Goal: Task Accomplishment & Management: Manage account settings

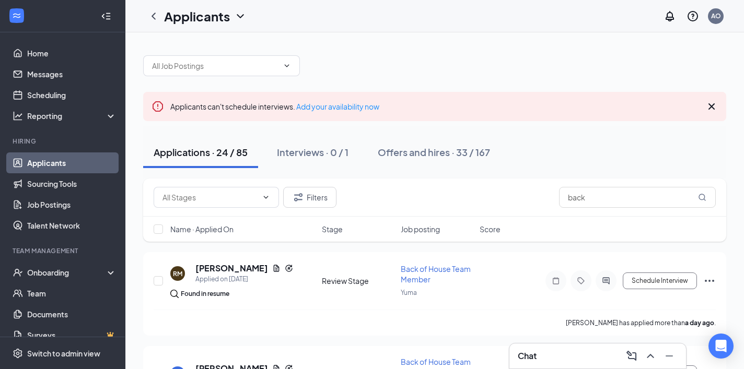
click at [713, 103] on icon "Cross" at bounding box center [711, 106] width 13 height 13
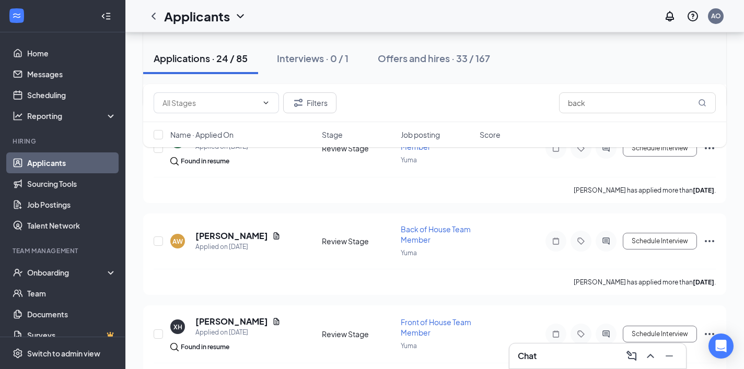
scroll to position [1787, 0]
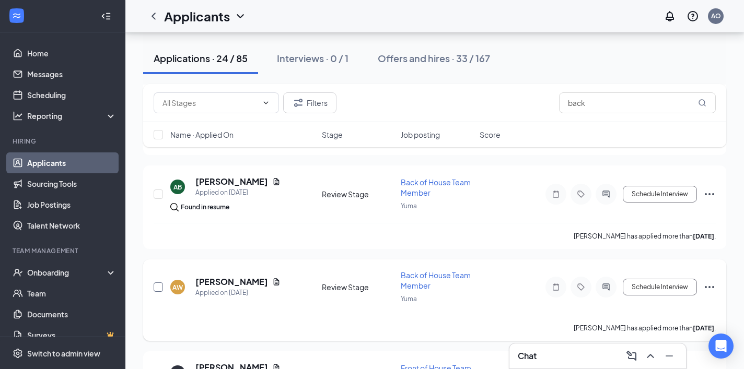
click at [157, 287] on input "checkbox" at bounding box center [158, 287] width 9 height 9
checkbox input "true"
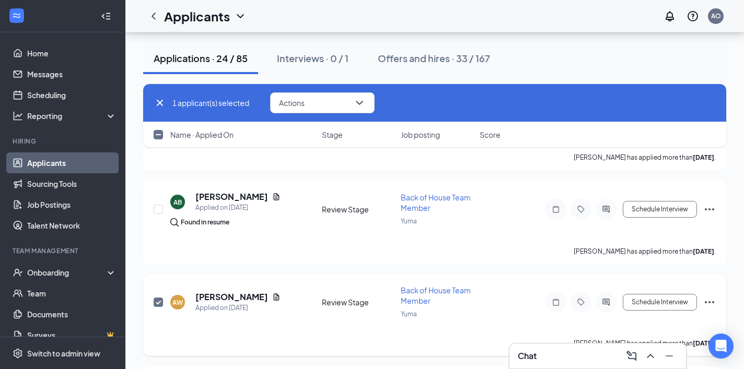
scroll to position [1765, 0]
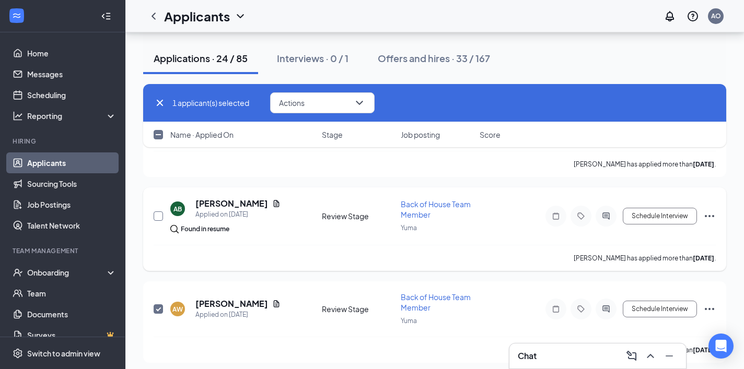
click at [162, 215] on input "checkbox" at bounding box center [158, 215] width 9 height 9
checkbox input "true"
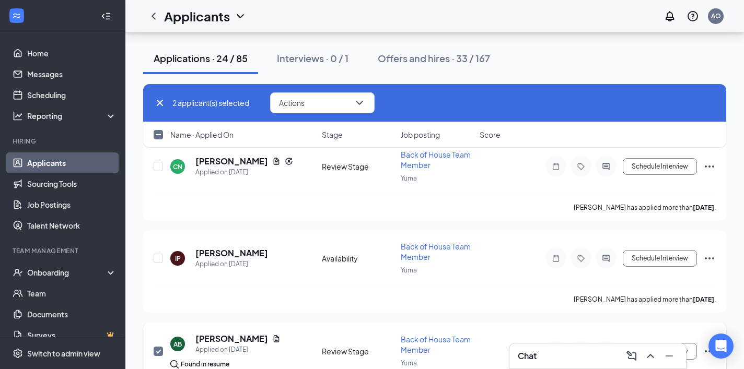
scroll to position [1623, 0]
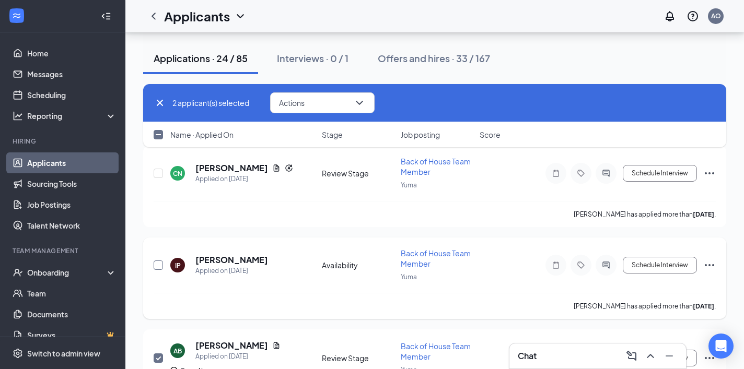
click at [156, 266] on input "checkbox" at bounding box center [158, 265] width 9 height 9
checkbox input "true"
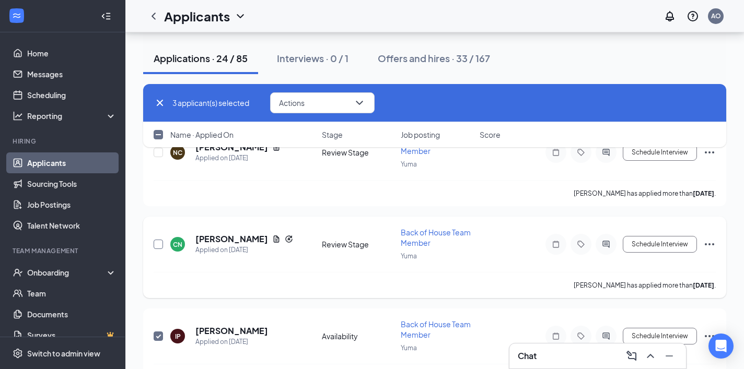
click at [157, 241] on input "checkbox" at bounding box center [158, 244] width 9 height 9
checkbox input "true"
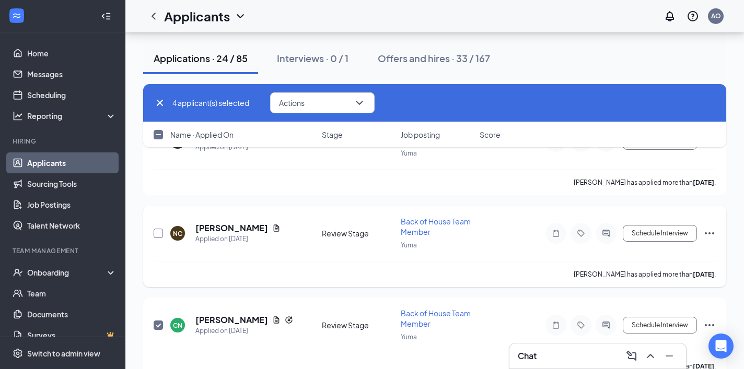
click at [156, 234] on input "checkbox" at bounding box center [158, 233] width 9 height 9
checkbox input "true"
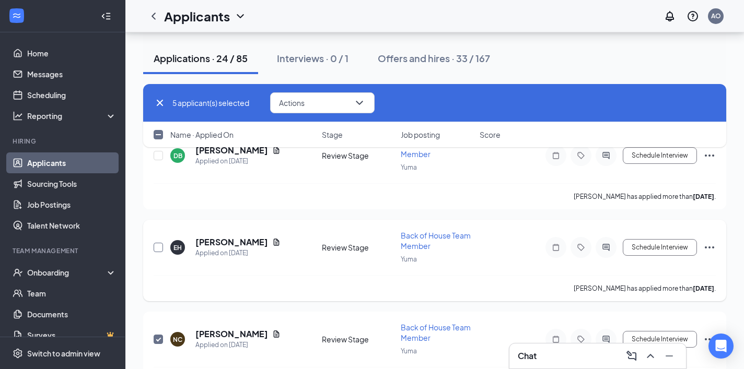
click at [158, 245] on input "checkbox" at bounding box center [158, 247] width 9 height 9
checkbox input "true"
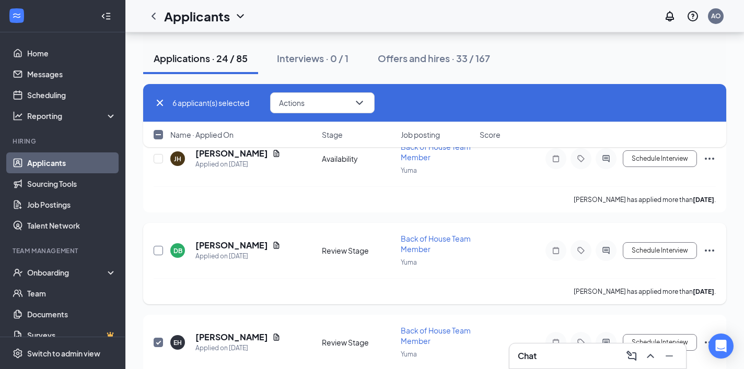
click at [158, 248] on input "checkbox" at bounding box center [158, 250] width 9 height 9
checkbox input "true"
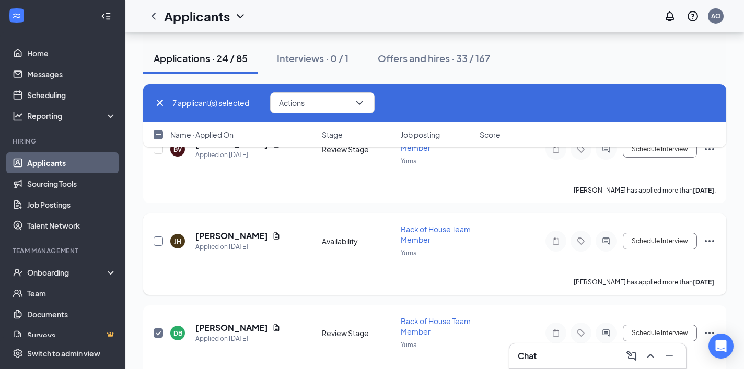
click at [154, 240] on input "checkbox" at bounding box center [158, 241] width 9 height 9
checkbox input "true"
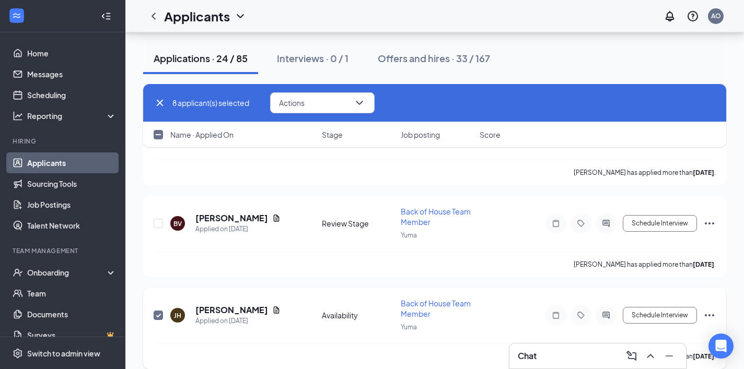
scroll to position [1101, 0]
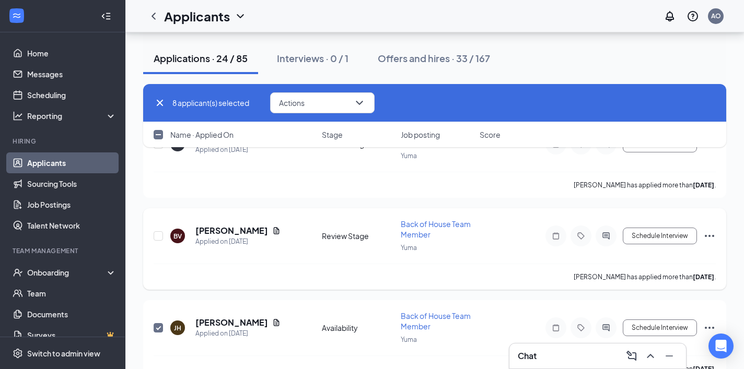
click at [155, 230] on div at bounding box center [159, 236] width 10 height 34
click at [157, 234] on input "checkbox" at bounding box center [158, 235] width 9 height 9
checkbox input "true"
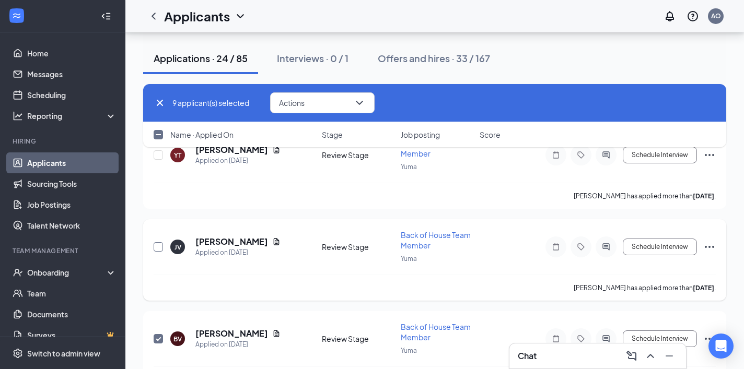
click at [159, 249] on input "checkbox" at bounding box center [158, 246] width 9 height 9
checkbox input "true"
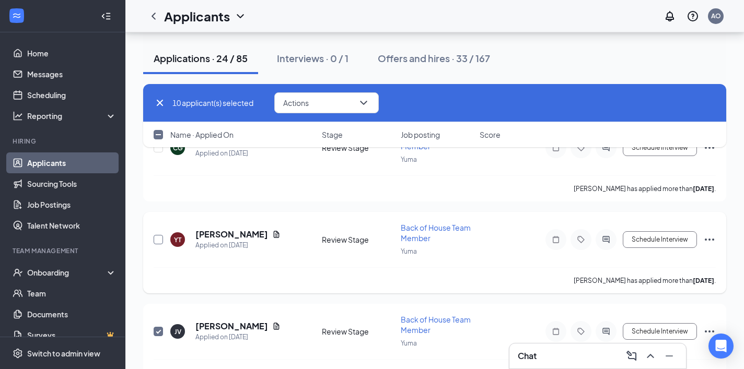
click at [157, 237] on input "checkbox" at bounding box center [158, 239] width 9 height 9
checkbox input "true"
click at [157, 237] on input "checkbox" at bounding box center [158, 240] width 9 height 9
checkbox input "true"
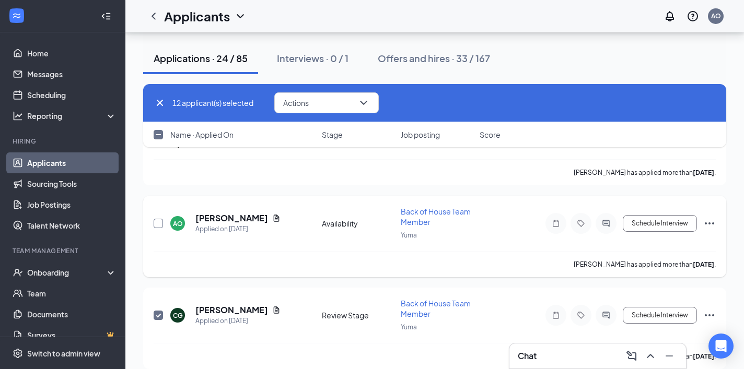
click at [156, 226] on input "checkbox" at bounding box center [158, 223] width 9 height 9
checkbox input "true"
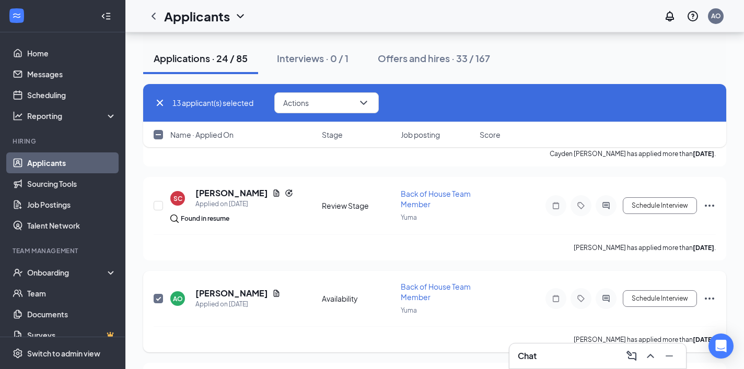
scroll to position [652, 0]
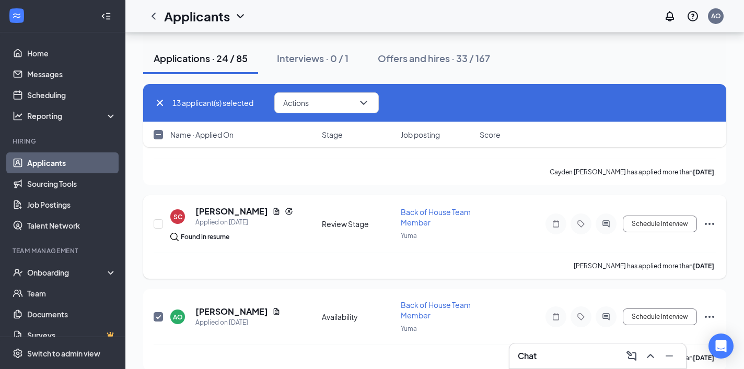
click at [157, 229] on div at bounding box center [159, 224] width 10 height 37
click at [157, 227] on input "checkbox" at bounding box center [158, 223] width 9 height 9
checkbox input "true"
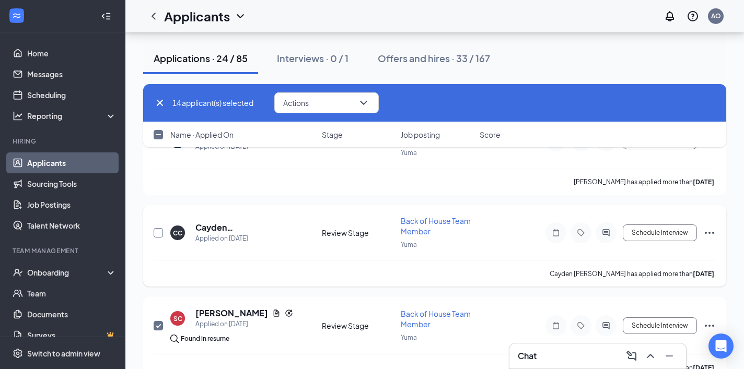
click at [158, 232] on input "checkbox" at bounding box center [158, 232] width 9 height 9
checkbox input "true"
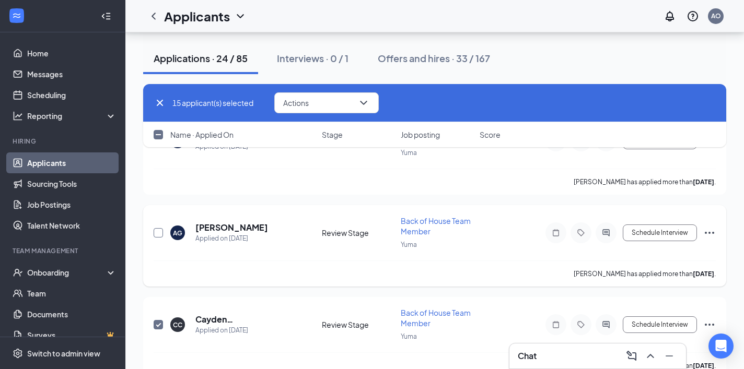
click at [158, 232] on input "checkbox" at bounding box center [158, 232] width 9 height 9
checkbox input "true"
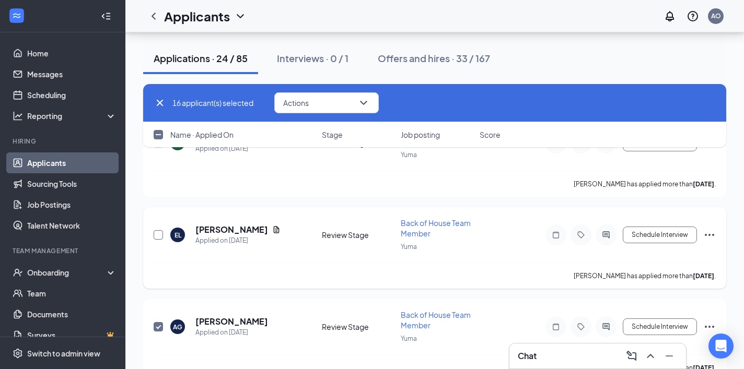
click at [158, 232] on input "checkbox" at bounding box center [158, 234] width 9 height 9
checkbox input "true"
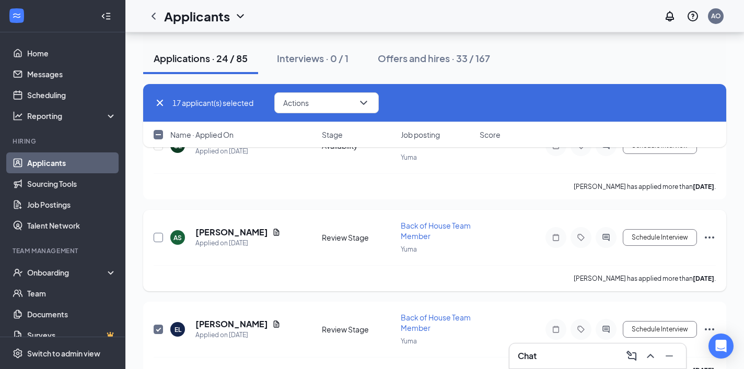
click at [159, 241] on input "checkbox" at bounding box center [158, 237] width 9 height 9
checkbox input "true"
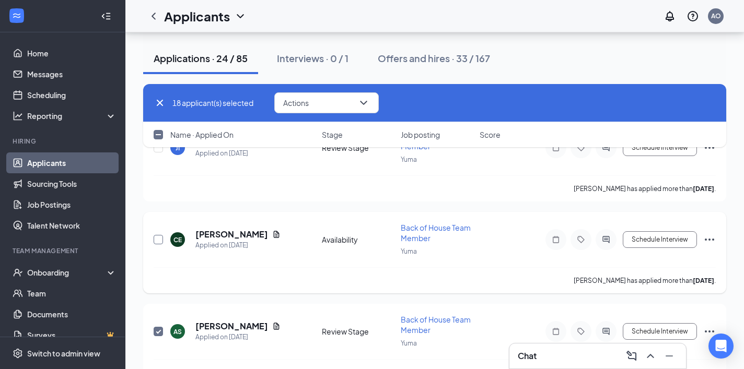
click at [159, 241] on input "checkbox" at bounding box center [158, 239] width 9 height 9
checkbox input "true"
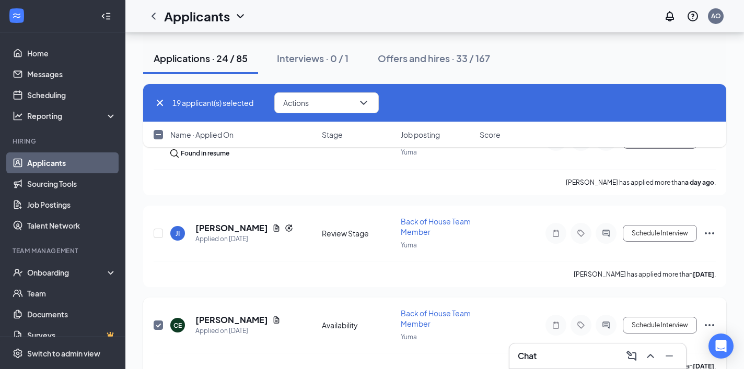
scroll to position [91, 0]
click at [159, 241] on div at bounding box center [159, 233] width 10 height 34
click at [159, 234] on input "checkbox" at bounding box center [158, 232] width 9 height 9
checkbox input "true"
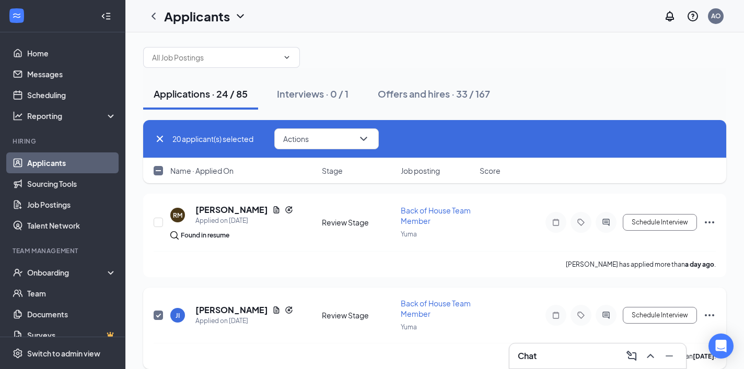
scroll to position [1, 0]
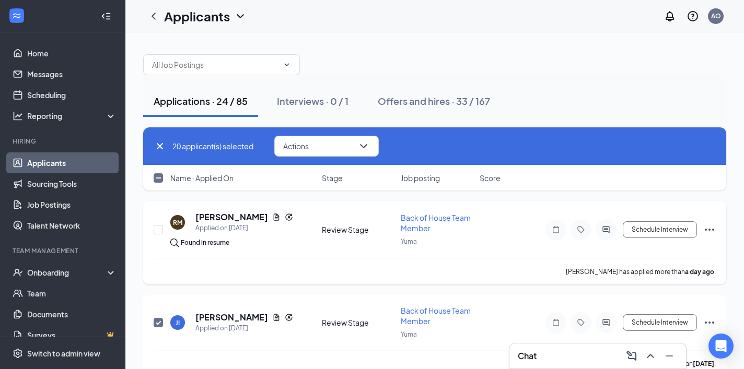
click at [159, 234] on div at bounding box center [159, 229] width 10 height 37
click at [160, 227] on input "checkbox" at bounding box center [158, 229] width 9 height 9
checkbox input "true"
click at [309, 149] on span "Actions" at bounding box center [296, 146] width 26 height 7
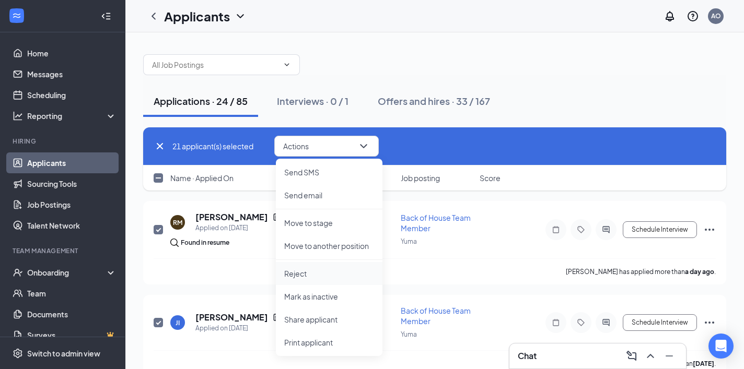
click at [307, 270] on p "Reject" at bounding box center [329, 273] width 90 height 10
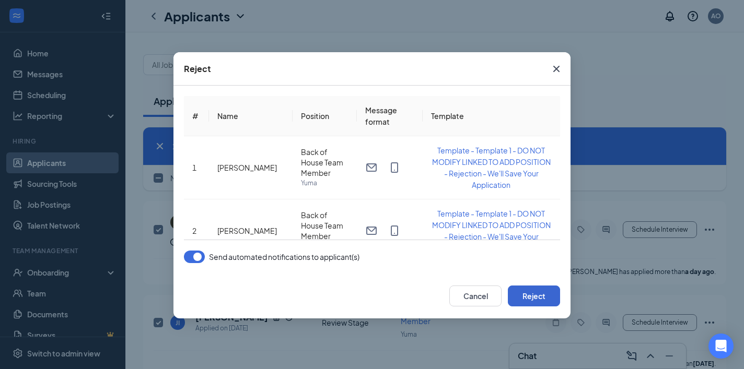
click at [520, 292] on button "Reject" at bounding box center [534, 296] width 52 height 21
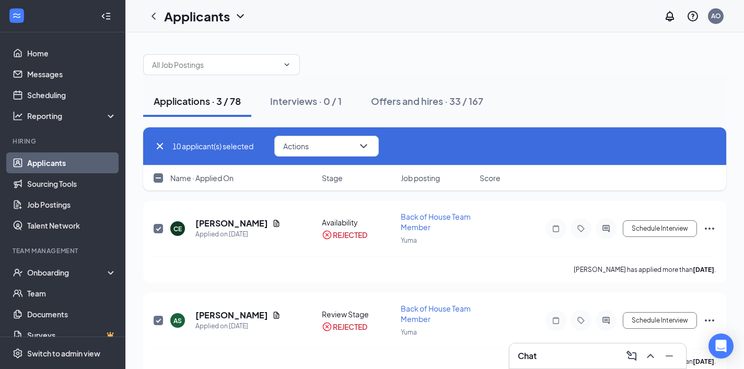
checkbox input "false"
click at [156, 145] on icon "Cross" at bounding box center [160, 146] width 13 height 13
checkbox input "false"
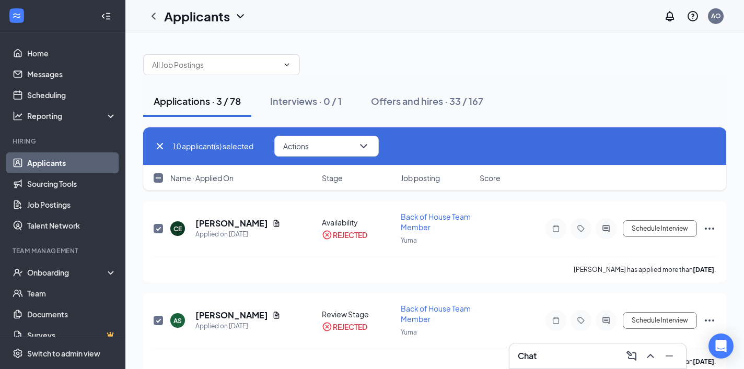
checkbox input "false"
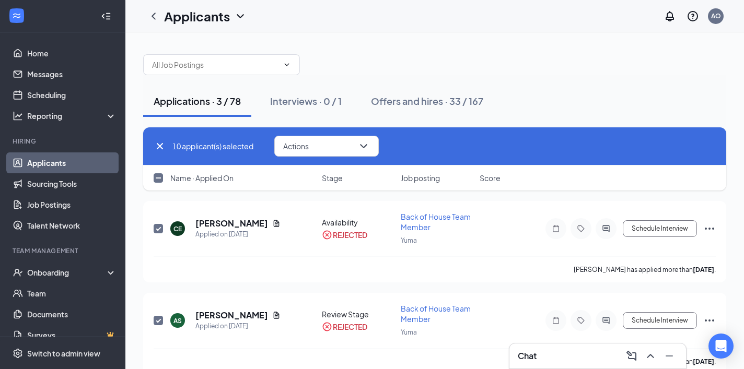
checkbox input "false"
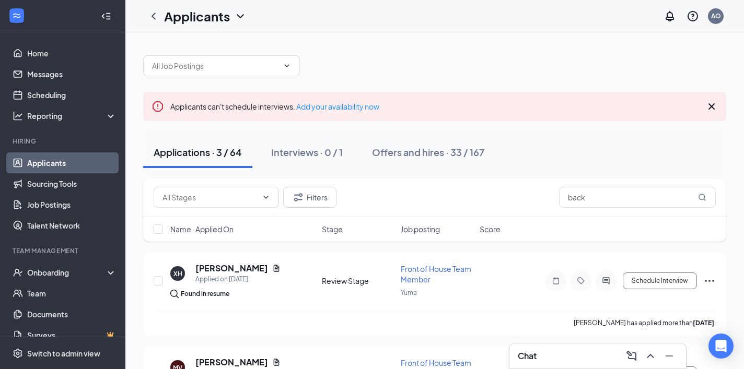
click at [633, 184] on div "Filters back" at bounding box center [434, 198] width 583 height 38
click at [587, 200] on input "back" at bounding box center [637, 197] width 157 height 21
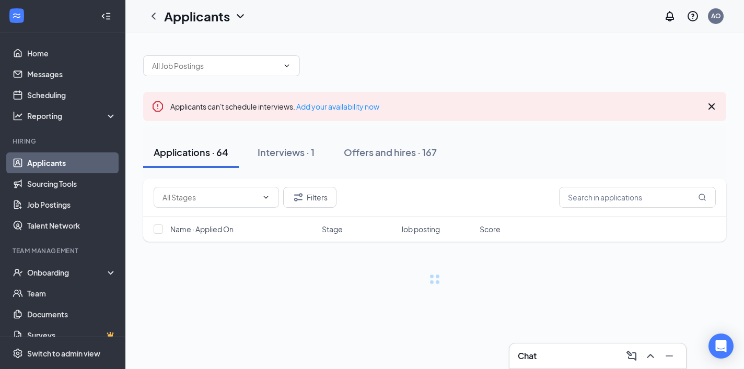
click at [541, 129] on div "Applications · 64 Interviews · 1 Offers and hires · 167" at bounding box center [434, 152] width 583 height 52
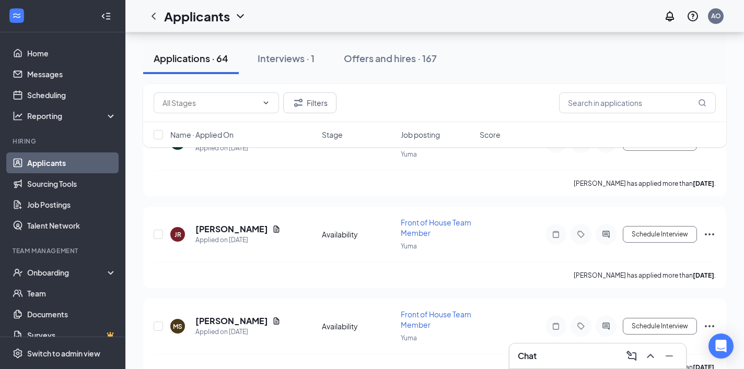
scroll to position [2070, 0]
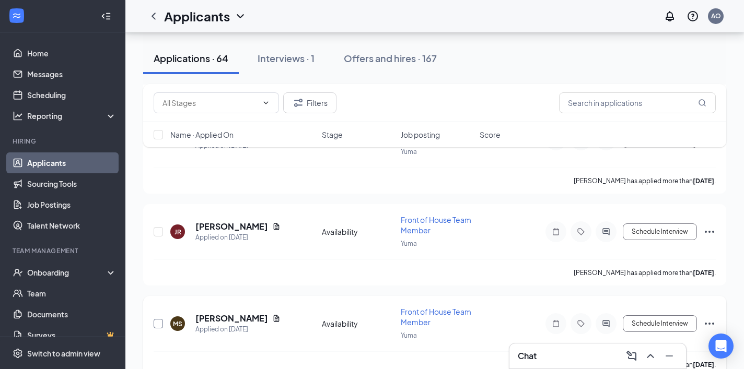
click at [157, 322] on input "checkbox" at bounding box center [158, 323] width 9 height 9
checkbox input "true"
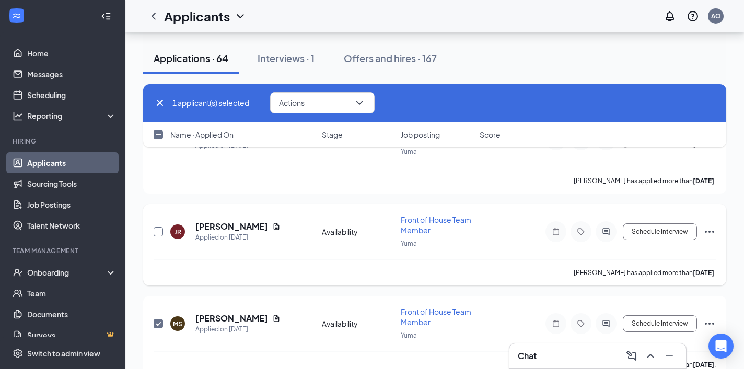
click at [155, 233] on input "checkbox" at bounding box center [158, 231] width 9 height 9
checkbox input "true"
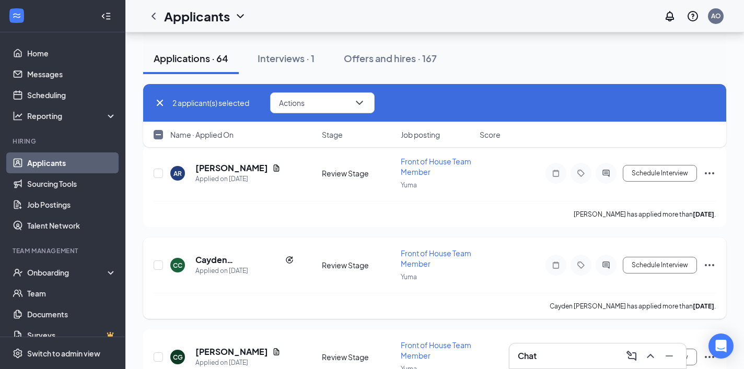
scroll to position [1853, 0]
click at [163, 265] on div at bounding box center [159, 265] width 10 height 34
click at [160, 265] on input "checkbox" at bounding box center [158, 265] width 9 height 9
checkbox input "true"
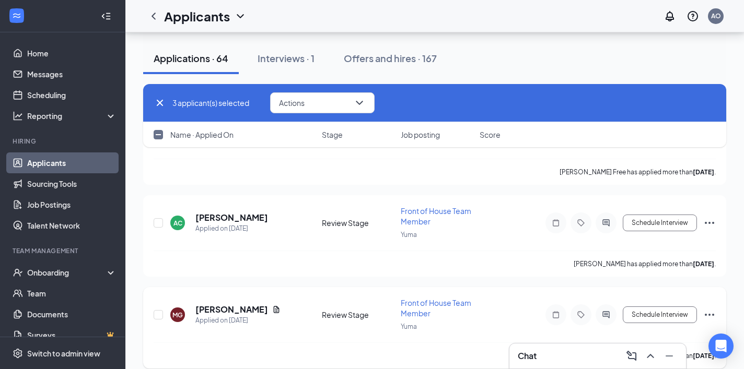
scroll to position [1503, 0]
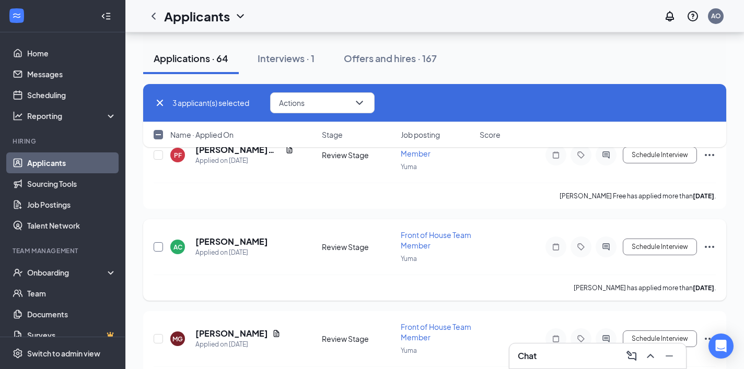
click at [159, 247] on input "checkbox" at bounding box center [158, 246] width 9 height 9
checkbox input "true"
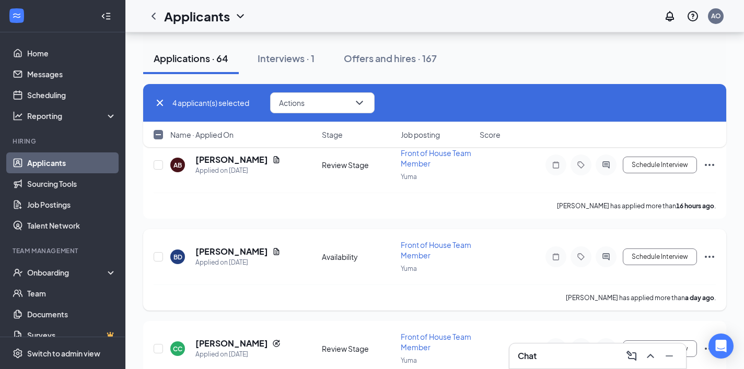
scroll to position [562, 0]
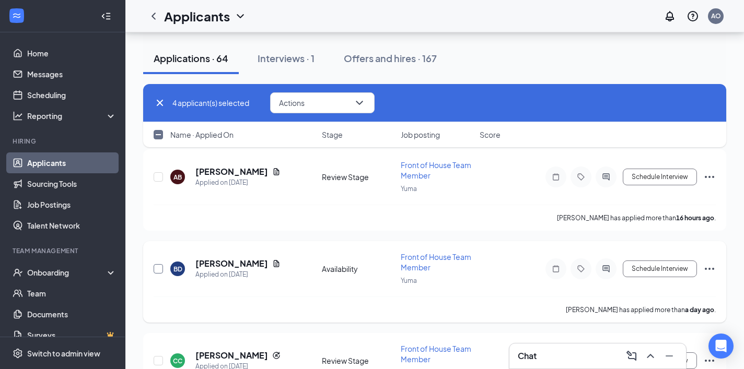
click at [158, 268] on input "checkbox" at bounding box center [158, 268] width 9 height 9
checkbox input "true"
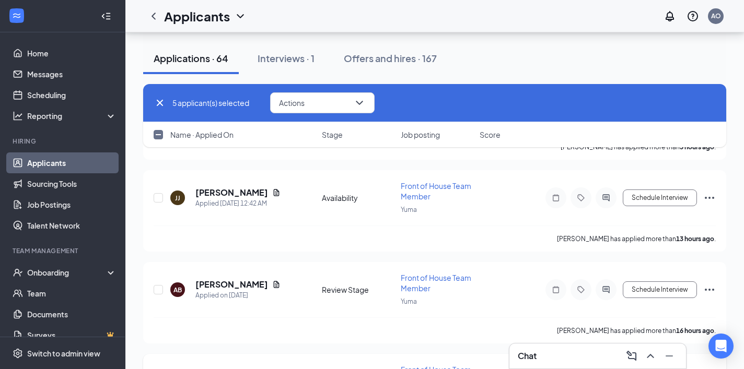
scroll to position [385, 0]
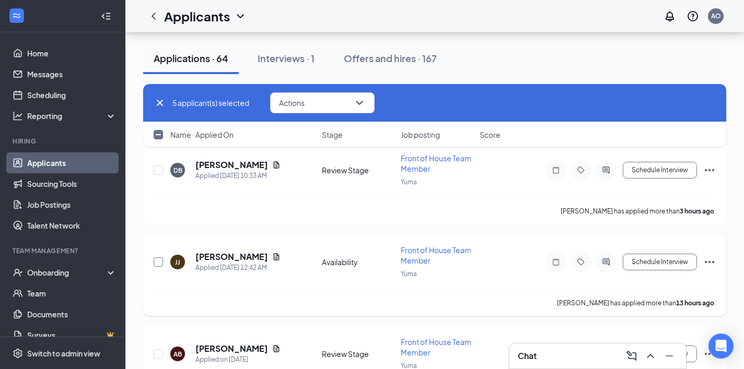
click at [159, 260] on input "checkbox" at bounding box center [158, 261] width 9 height 9
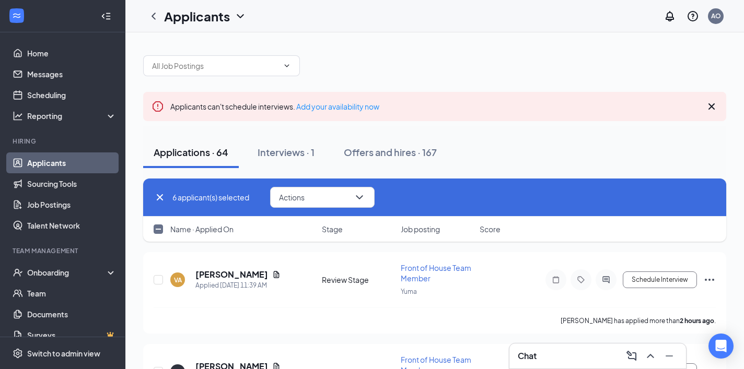
scroll to position [0, 0]
click at [346, 197] on button "Actions" at bounding box center [322, 197] width 104 height 21
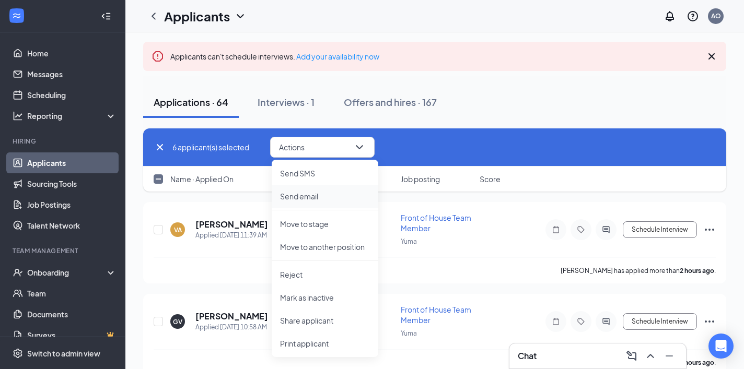
scroll to position [70, 0]
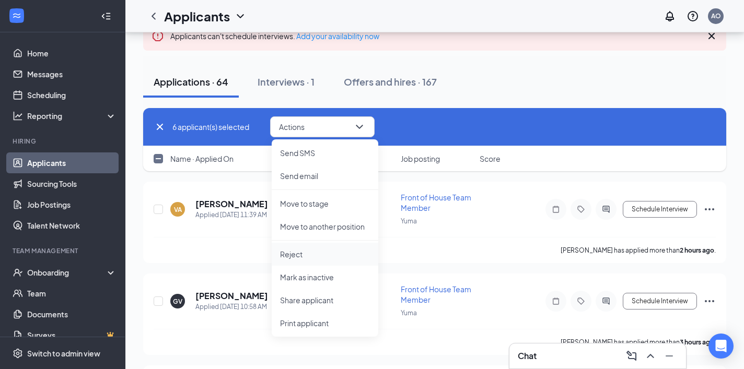
click at [302, 251] on p "Reject" at bounding box center [325, 254] width 90 height 10
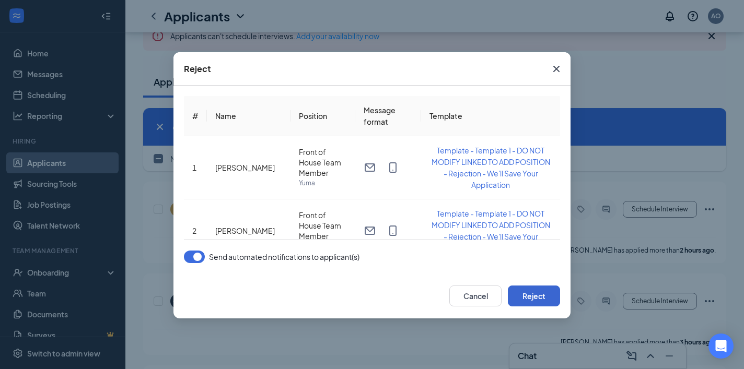
click at [533, 299] on button "Reject" at bounding box center [534, 296] width 52 height 21
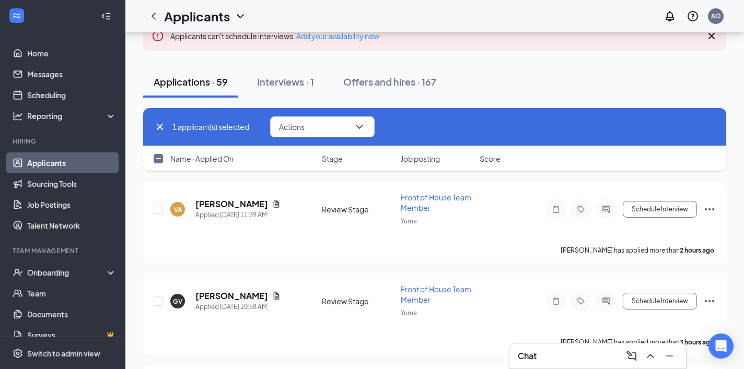
checkbox input "false"
checkbox input "true"
checkbox input "false"
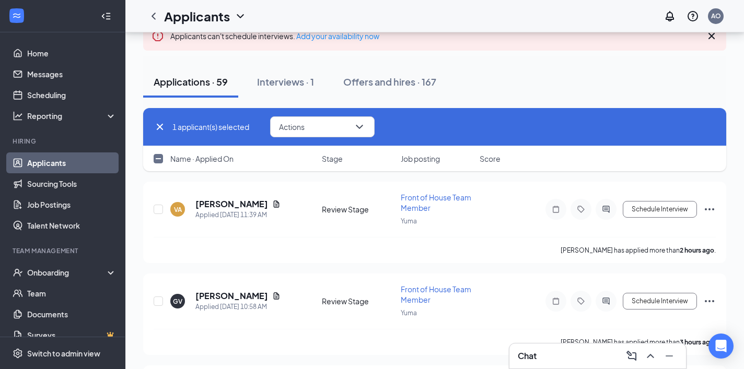
checkbox input "false"
click at [157, 127] on icon "Cross" at bounding box center [160, 127] width 13 height 13
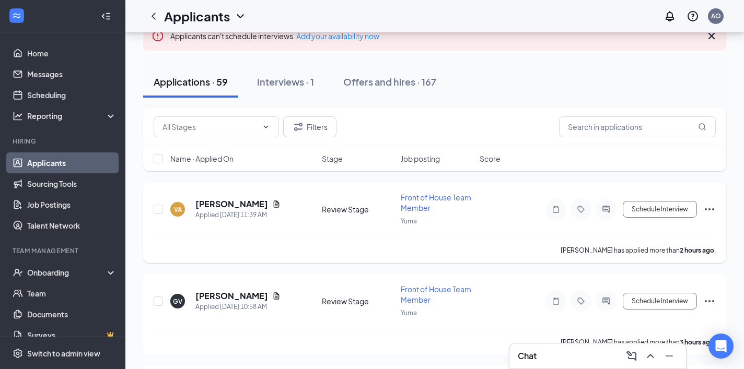
checkbox input "false"
click at [234, 204] on h5 "[PERSON_NAME]" at bounding box center [231, 203] width 73 height 11
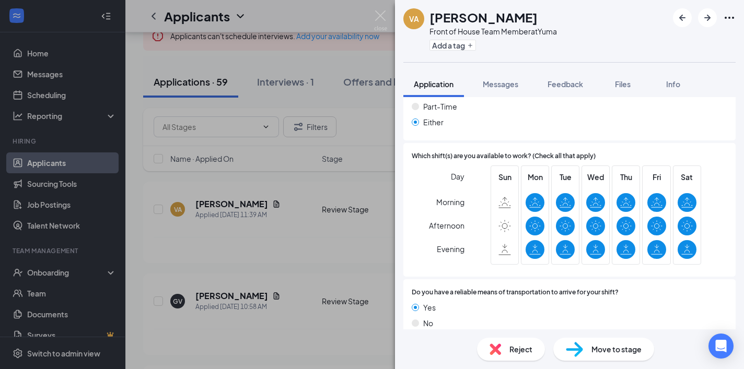
scroll to position [563, 0]
click at [711, 11] on button "button" at bounding box center [707, 17] width 19 height 19
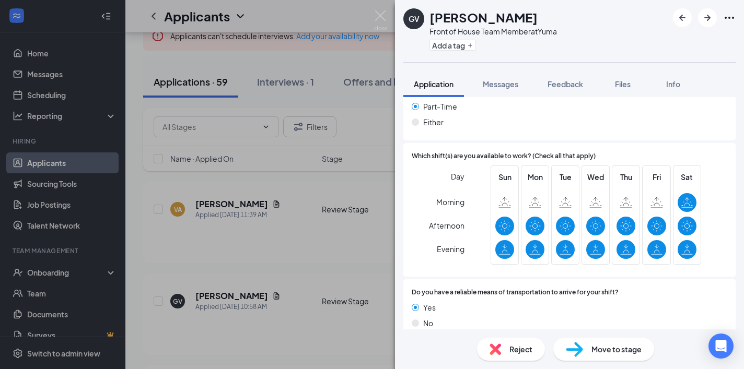
scroll to position [563, 0]
click at [702, 21] on icon "ArrowRight" at bounding box center [707, 17] width 13 height 13
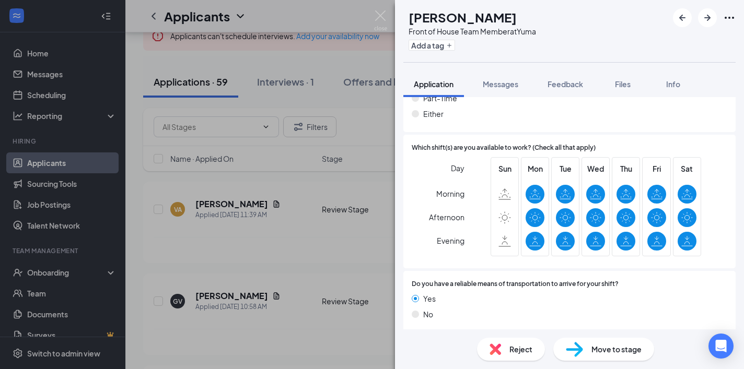
scroll to position [556, 0]
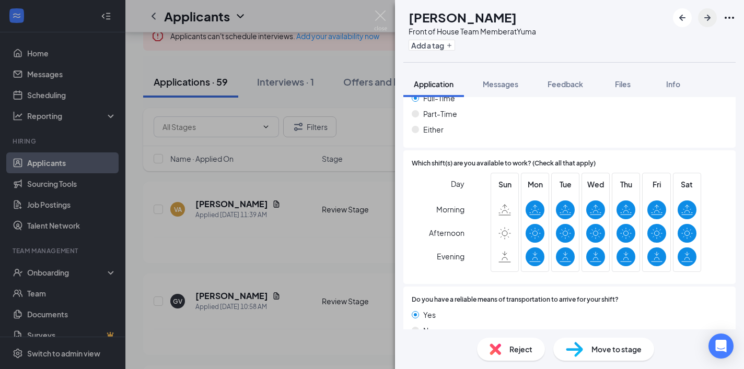
click at [700, 22] on button "button" at bounding box center [707, 17] width 19 height 19
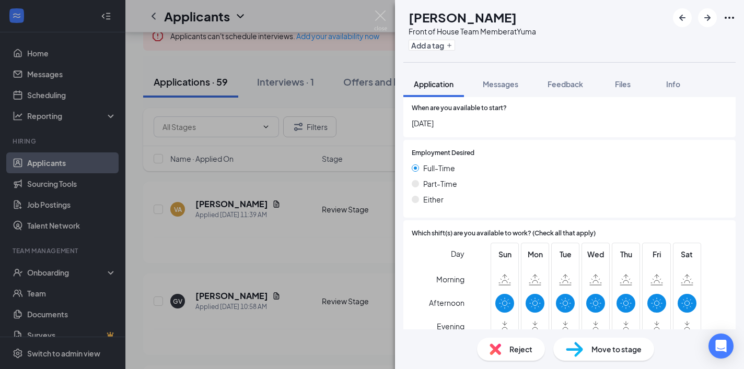
scroll to position [556, 0]
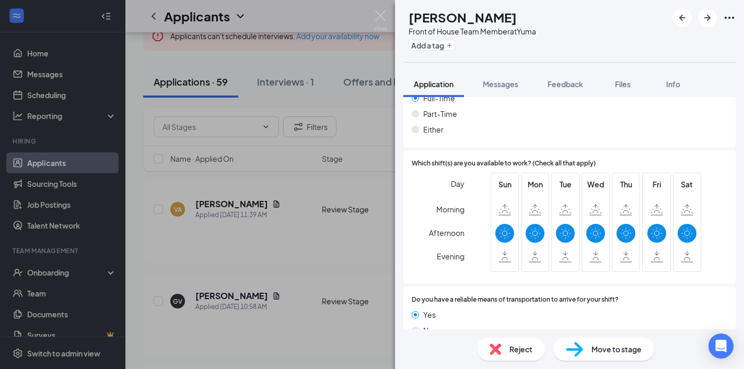
click at [514, 347] on span "Reject" at bounding box center [520, 349] width 23 height 11
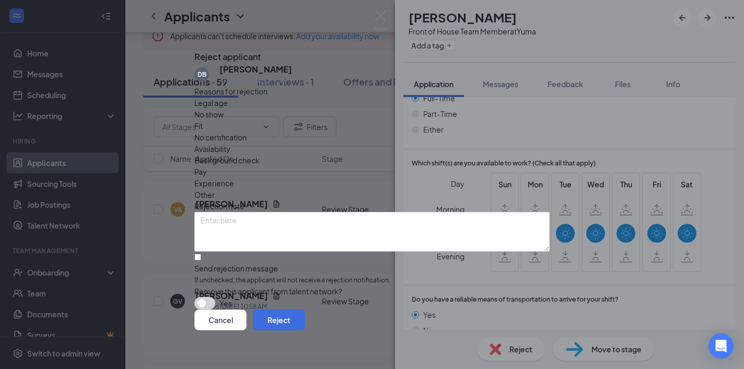
click at [277, 263] on div "Send rejection message" at bounding box center [371, 268] width 355 height 10
click at [201, 254] on input "Send rejection message If unchecked, the applicant will not receive a rejection…" at bounding box center [197, 257] width 7 height 7
checkbox input "true"
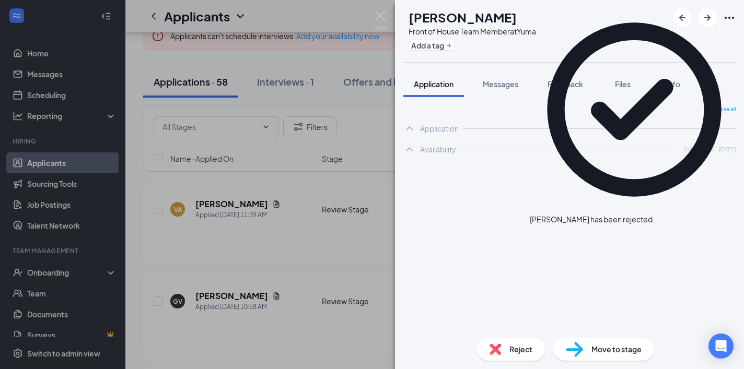
click at [664, 217] on icon "Cross" at bounding box center [660, 220] width 6 height 6
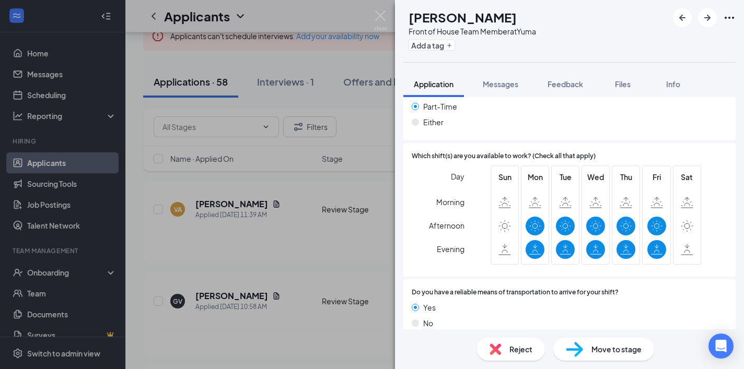
scroll to position [563, 0]
click at [513, 353] on span "Reject" at bounding box center [520, 349] width 23 height 11
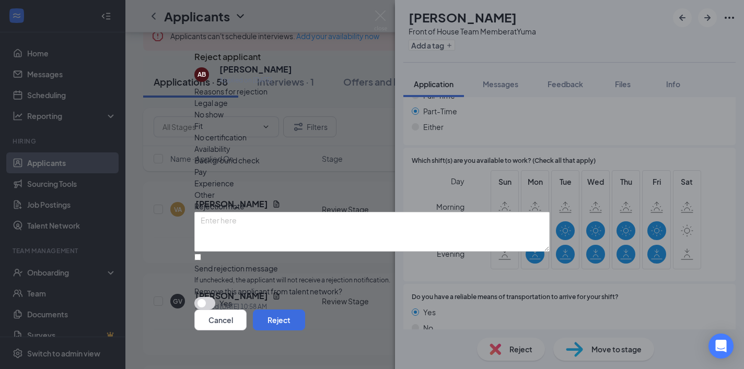
click at [263, 263] on div "Send rejection message" at bounding box center [371, 268] width 355 height 10
click at [201, 254] on input "Send rejection message If unchecked, the applicant will not receive a rejection…" at bounding box center [197, 257] width 7 height 7
checkbox input "true"
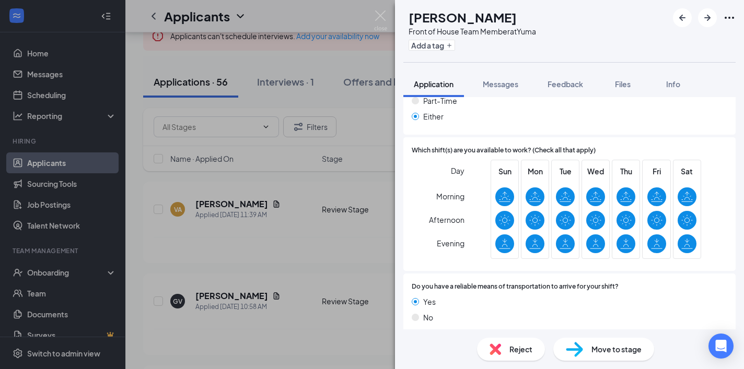
scroll to position [534, 0]
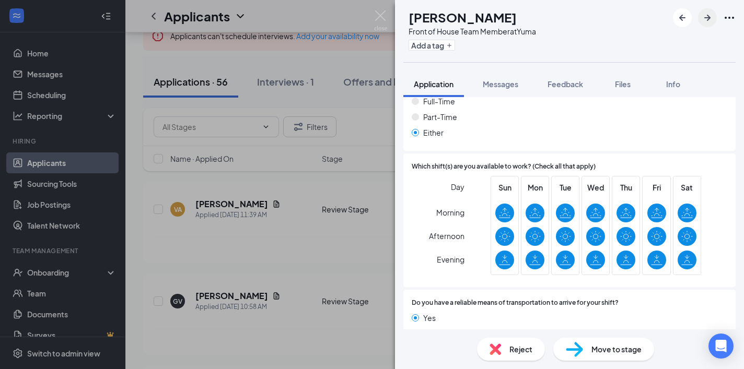
click at [712, 19] on icon "ArrowRight" at bounding box center [707, 17] width 13 height 13
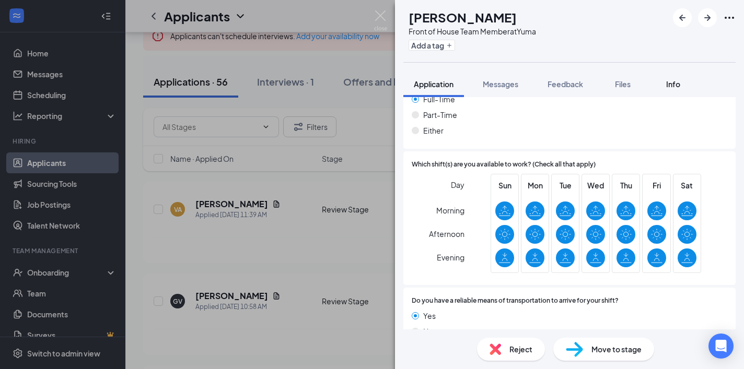
scroll to position [592, 0]
drag, startPoint x: 709, startPoint y: 11, endPoint x: 670, endPoint y: 45, distance: 51.1
click at [709, 11] on icon "ArrowRight" at bounding box center [707, 17] width 13 height 13
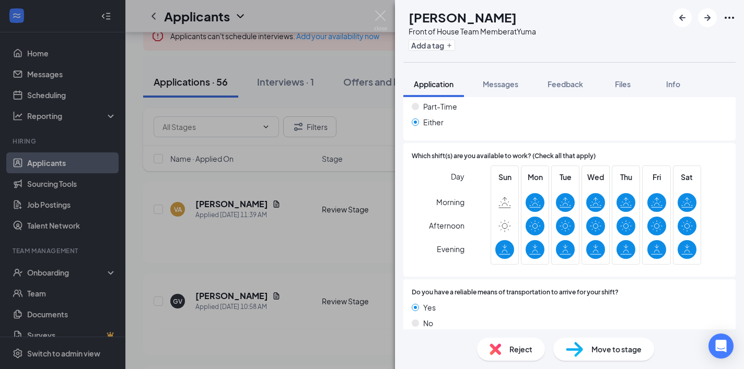
scroll to position [563, 0]
click at [713, 15] on button "button" at bounding box center [707, 17] width 19 height 19
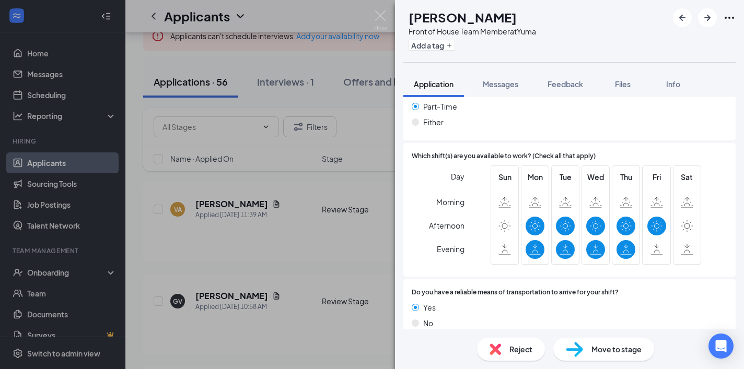
scroll to position [563, 0]
click at [512, 356] on div "Reject" at bounding box center [511, 349] width 68 height 23
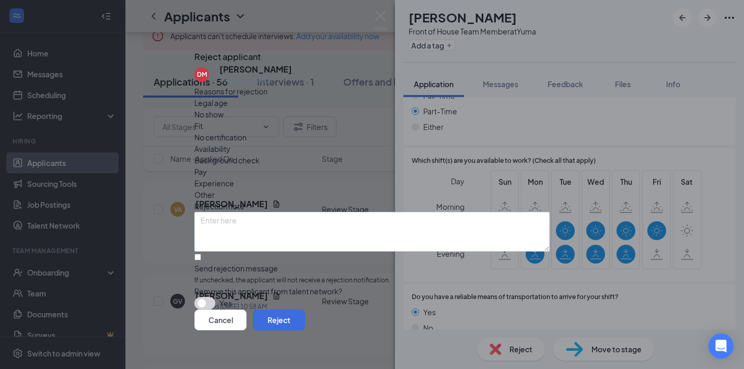
click at [318, 263] on div "Send rejection message" at bounding box center [371, 268] width 355 height 10
click at [201, 254] on input "Send rejection message If unchecked, the applicant will not receive a rejection…" at bounding box center [197, 257] width 7 height 7
checkbox input "true"
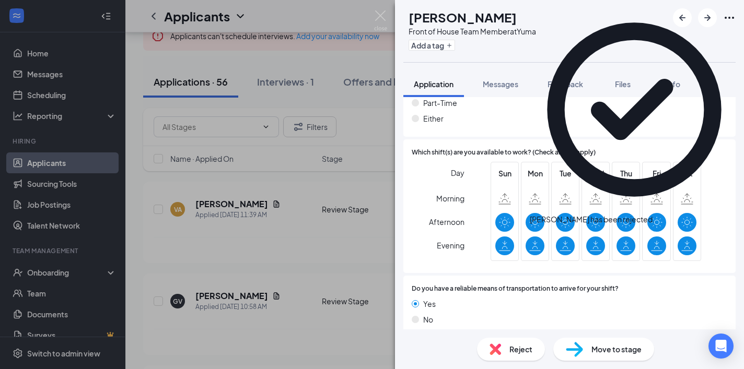
scroll to position [587, 0]
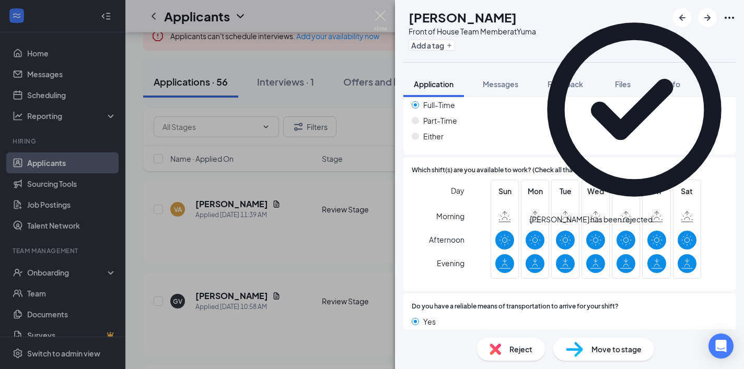
click at [664, 217] on icon "Cross" at bounding box center [660, 220] width 6 height 6
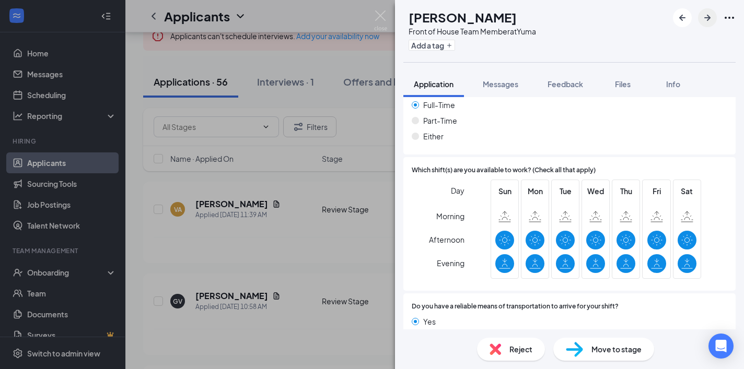
click at [712, 17] on icon "ArrowRight" at bounding box center [707, 17] width 13 height 13
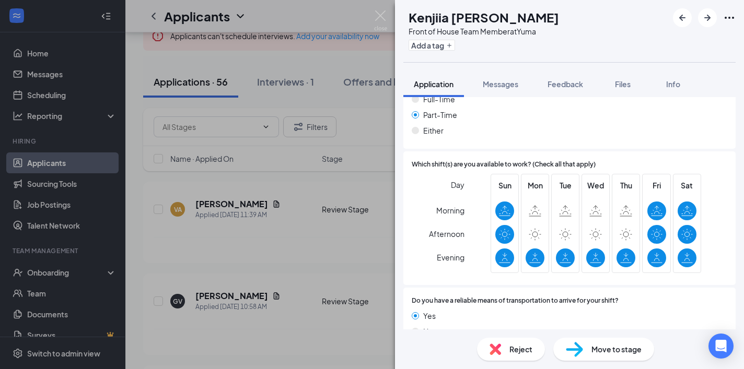
scroll to position [592, 0]
click at [711, 23] on icon "ArrowRight" at bounding box center [707, 17] width 13 height 13
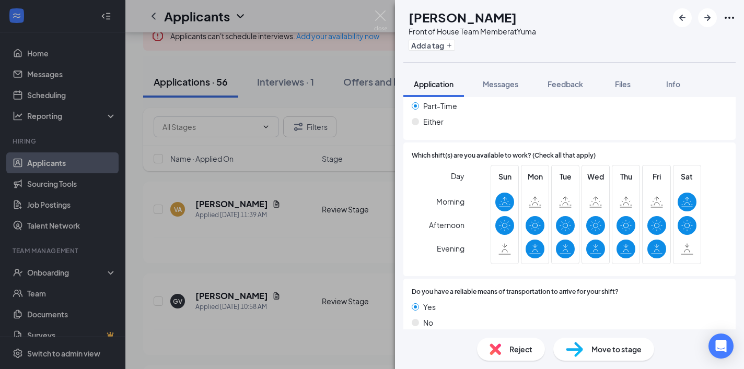
scroll to position [563, 0]
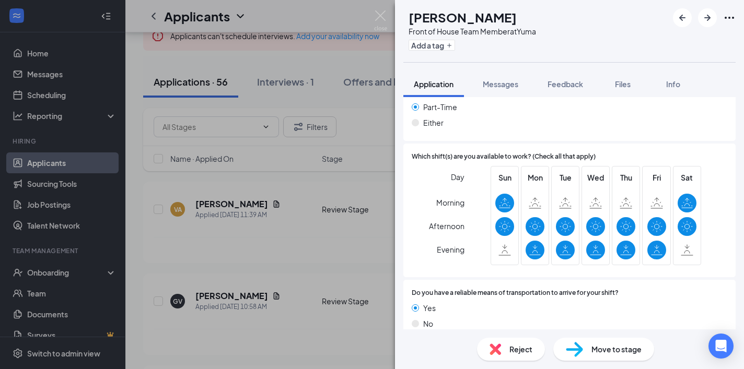
click at [709, 21] on icon "ArrowRight" at bounding box center [707, 17] width 13 height 13
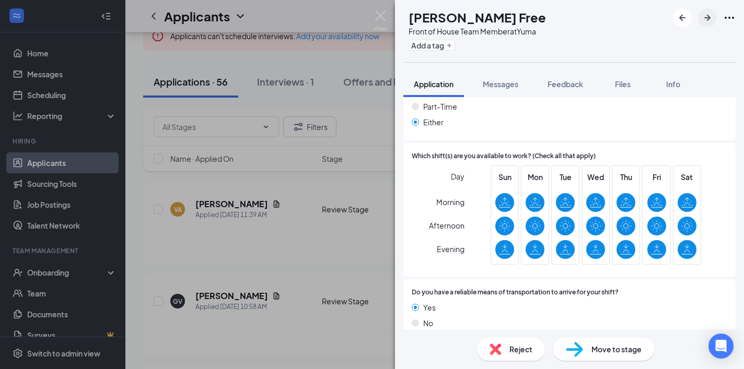
scroll to position [563, 0]
drag, startPoint x: 708, startPoint y: 15, endPoint x: 641, endPoint y: 60, distance: 80.5
click at [708, 15] on icon "ArrowRight" at bounding box center [707, 18] width 6 height 6
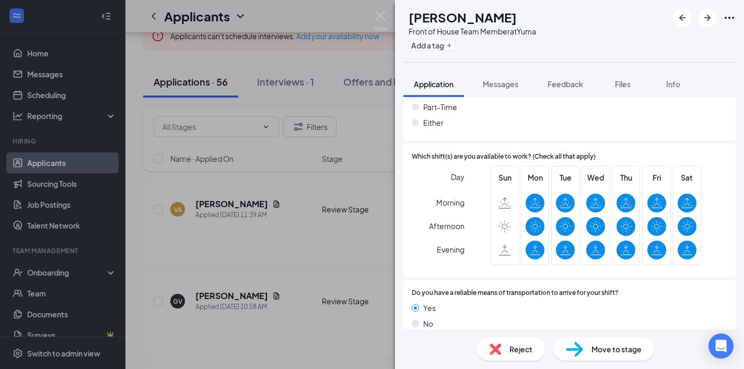
drag, startPoint x: 707, startPoint y: 17, endPoint x: 582, endPoint y: 168, distance: 195.4
click at [707, 17] on icon "ArrowRight" at bounding box center [707, 18] width 6 height 6
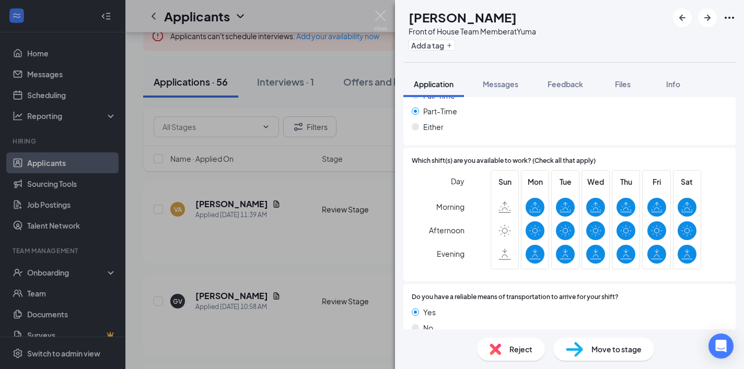
scroll to position [575, 0]
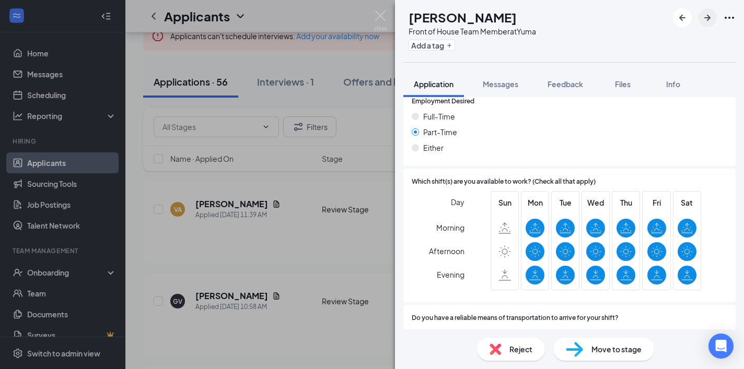
click at [705, 15] on icon "ArrowRight" at bounding box center [707, 17] width 13 height 13
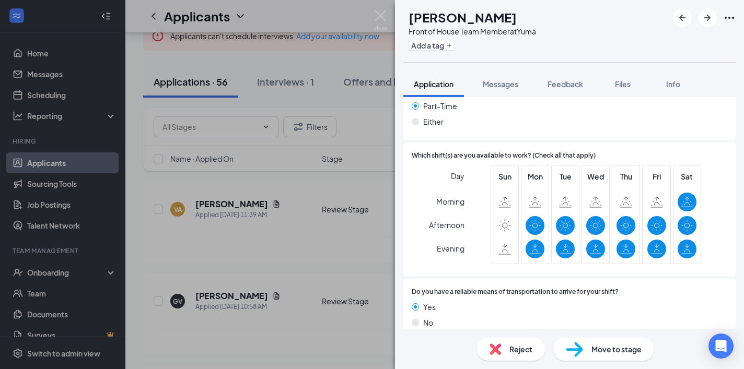
scroll to position [563, 0]
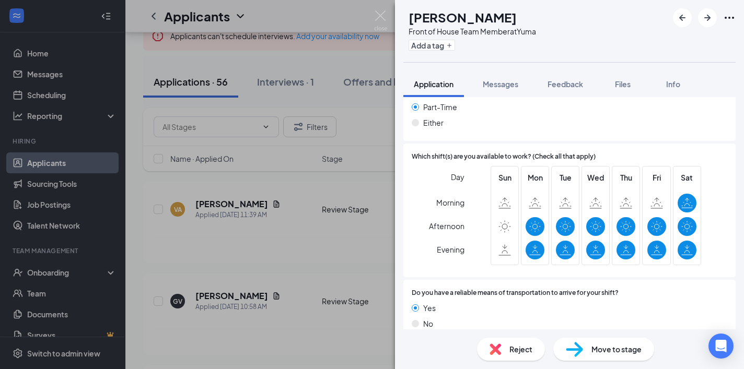
click at [711, 18] on icon "ArrowRight" at bounding box center [707, 17] width 13 height 13
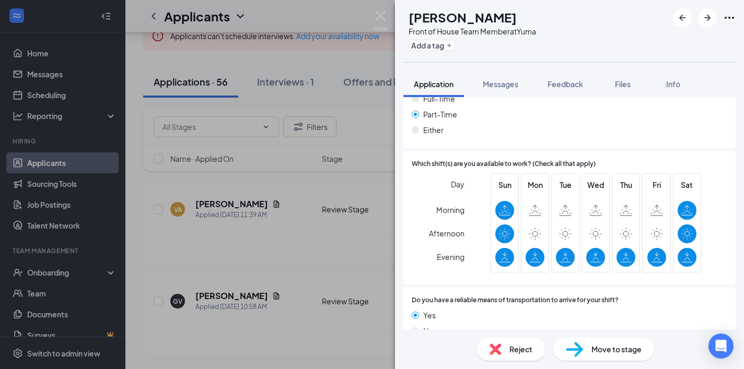
scroll to position [592, 0]
click at [704, 16] on icon "ArrowRight" at bounding box center [707, 17] width 13 height 13
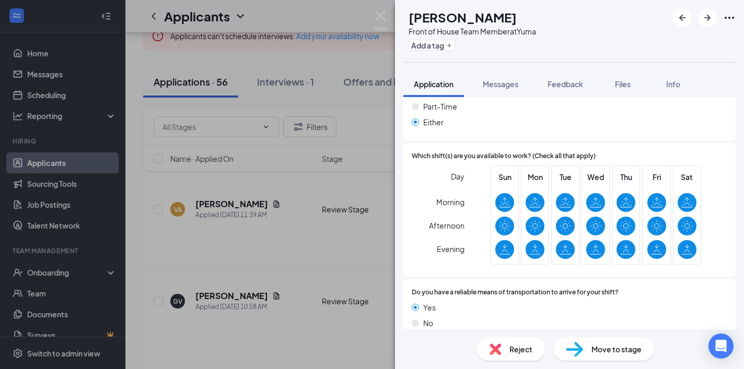
scroll to position [563, 0]
click at [705, 23] on icon "ArrowRight" at bounding box center [707, 17] width 13 height 13
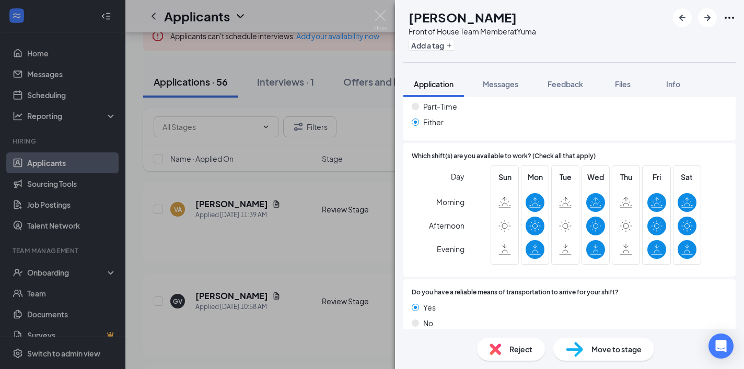
scroll to position [563, 0]
click at [524, 342] on div "Reject" at bounding box center [511, 349] width 68 height 23
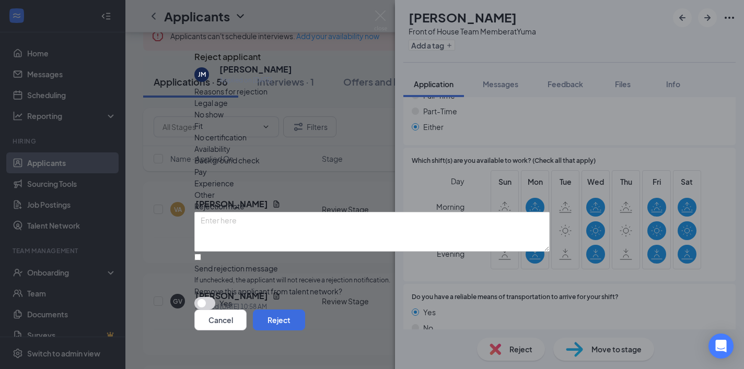
click at [337, 276] on span "If unchecked, the applicant will not receive a rejection notification." at bounding box center [371, 281] width 355 height 10
click at [201, 258] on input "Send rejection message If unchecked, the applicant will not receive a rejection…" at bounding box center [197, 257] width 7 height 7
checkbox input "true"
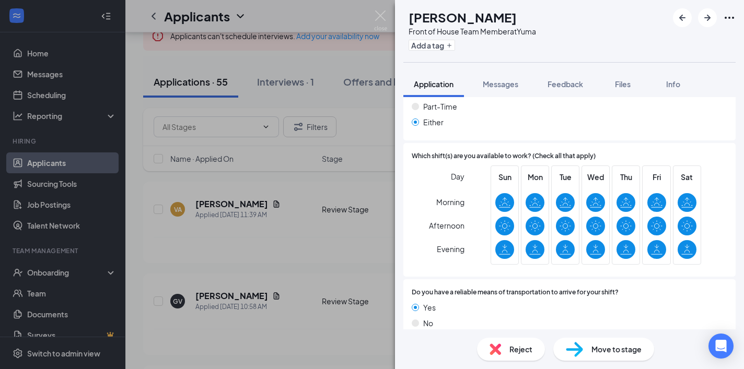
scroll to position [563, 0]
click at [705, 27] on div "DC [PERSON_NAME] Front of House Team Member at Yuma Add a tag" at bounding box center [569, 31] width 349 height 62
click at [705, 24] on button "button" at bounding box center [707, 17] width 19 height 19
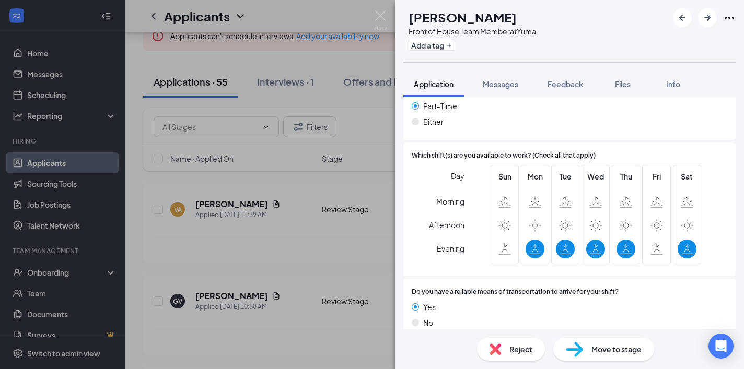
scroll to position [563, 0]
click at [501, 347] on div "Reject" at bounding box center [511, 349] width 68 height 23
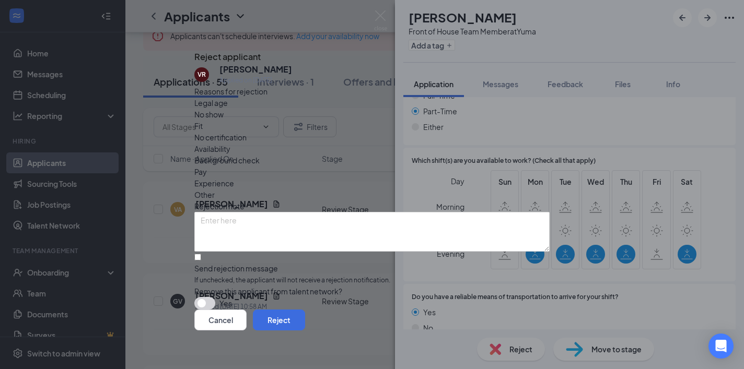
click at [317, 263] on div "Send rejection message" at bounding box center [371, 268] width 355 height 10
click at [201, 254] on input "Send rejection message If unchecked, the applicant will not receive a rejection…" at bounding box center [197, 257] width 7 height 7
checkbox input "true"
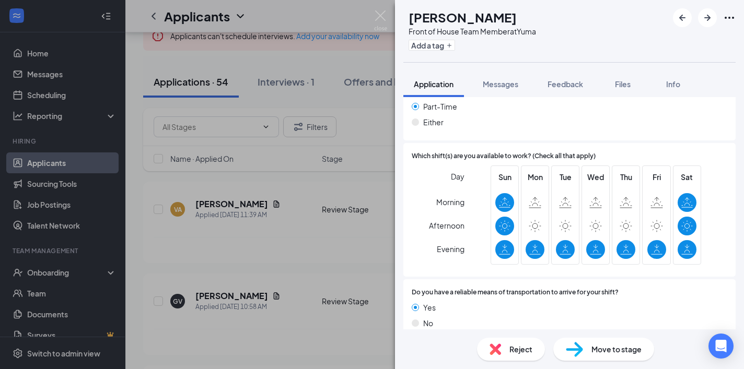
scroll to position [563, 0]
click at [707, 15] on icon "ArrowRight" at bounding box center [707, 17] width 13 height 13
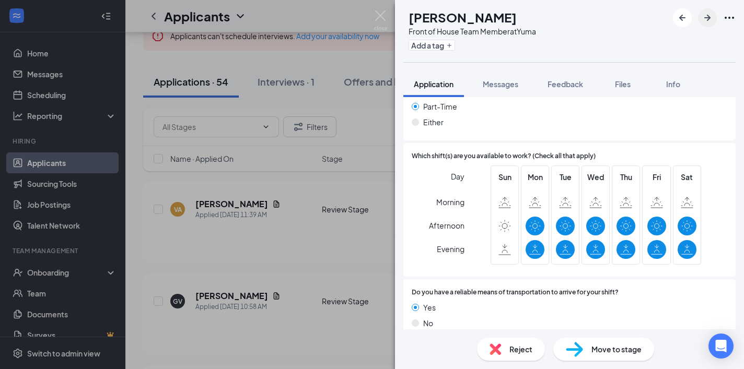
scroll to position [563, 0]
click at [708, 16] on icon "ArrowRight" at bounding box center [707, 18] width 6 height 6
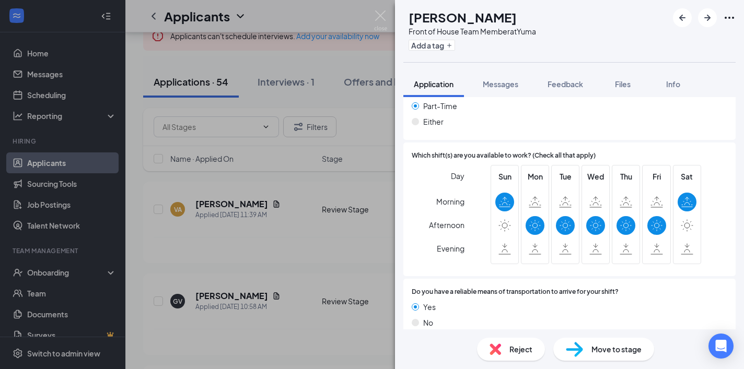
scroll to position [563, 0]
click at [492, 350] on img at bounding box center [494, 349] width 11 height 11
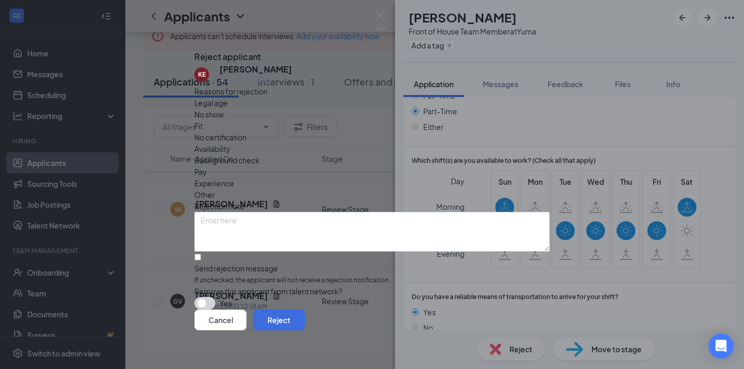
click at [302, 263] on div "Send rejection message If unchecked, the applicant will not receive a rejection…" at bounding box center [371, 274] width 355 height 22
click at [201, 254] on input "Send rejection message If unchecked, the applicant will not receive a rejection…" at bounding box center [197, 257] width 7 height 7
checkbox input "true"
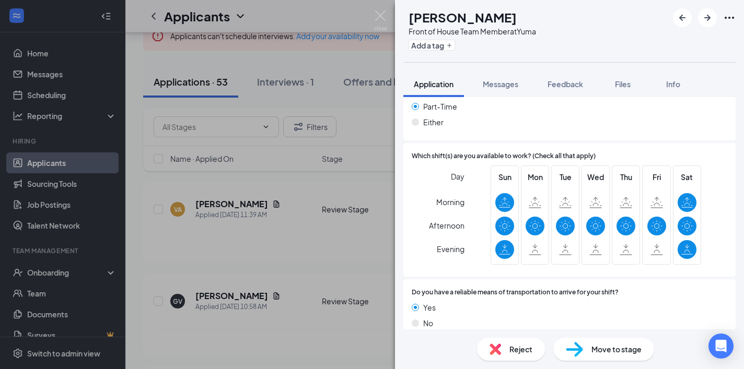
scroll to position [563, 0]
click at [500, 362] on div "Reject Move to stage" at bounding box center [569, 349] width 349 height 40
click at [503, 339] on div "Reject" at bounding box center [511, 349] width 68 height 23
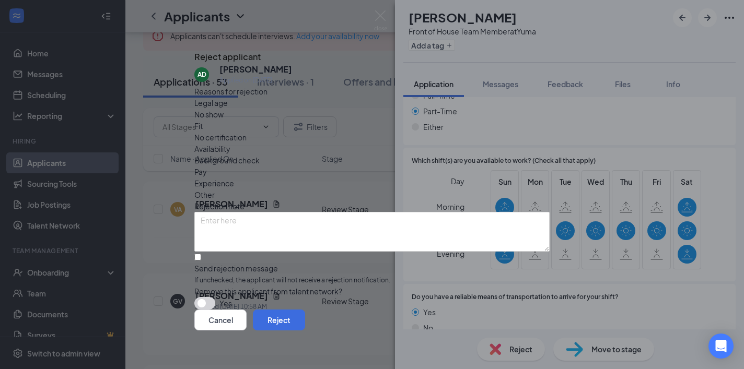
drag, startPoint x: 263, startPoint y: 256, endPoint x: 303, endPoint y: 254, distance: 40.8
click at [263, 276] on span "If unchecked, the applicant will not receive a rejection notification." at bounding box center [371, 281] width 355 height 10
click at [201, 256] on input "Send rejection message If unchecked, the applicant will not receive a rejection…" at bounding box center [197, 257] width 7 height 7
checkbox input "true"
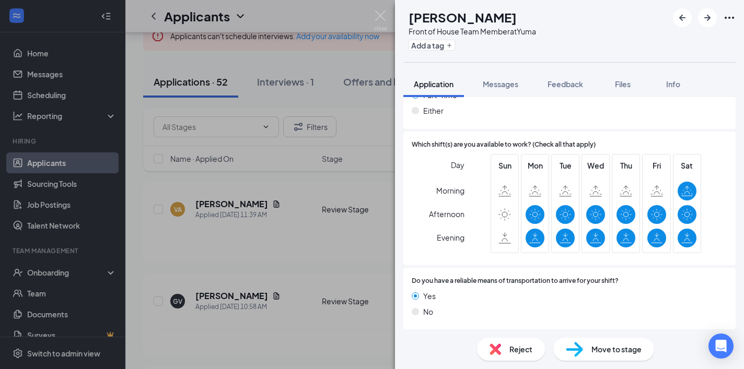
scroll to position [558, 0]
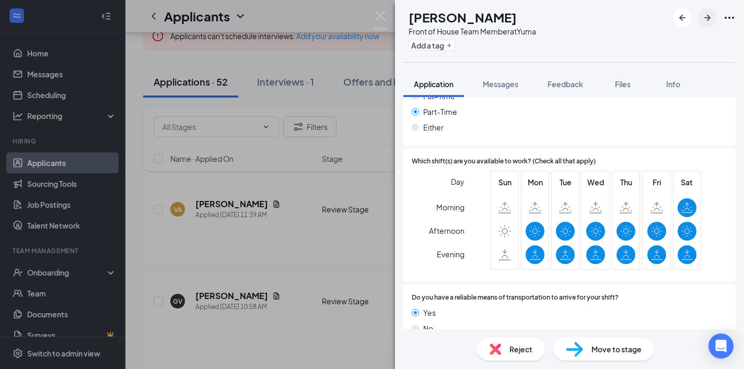
click at [703, 16] on icon "ArrowRight" at bounding box center [707, 17] width 13 height 13
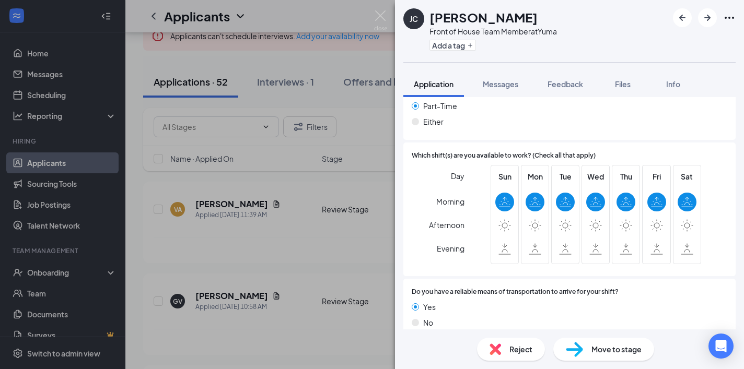
scroll to position [563, 0]
click at [511, 350] on span "Reject" at bounding box center [520, 349] width 23 height 11
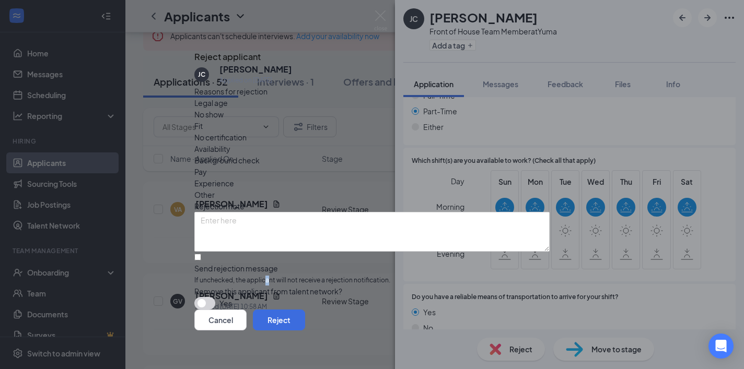
click at [304, 276] on span "If unchecked, the applicant will not receive a rejection notification." at bounding box center [371, 281] width 355 height 10
click at [201, 255] on input "Send rejection message If unchecked, the applicant will not receive a rejection…" at bounding box center [197, 257] width 7 height 7
checkbox input "true"
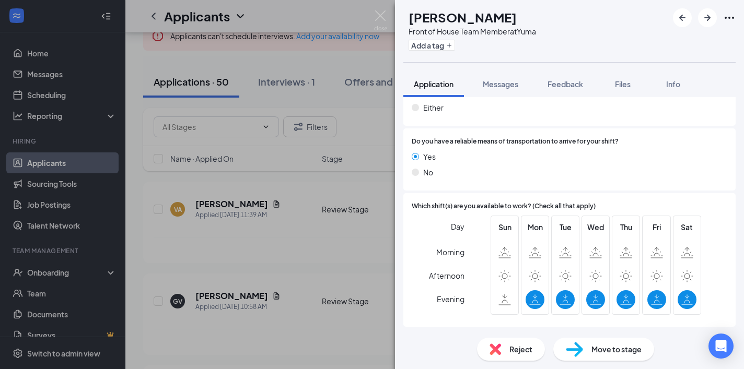
scroll to position [561, 0]
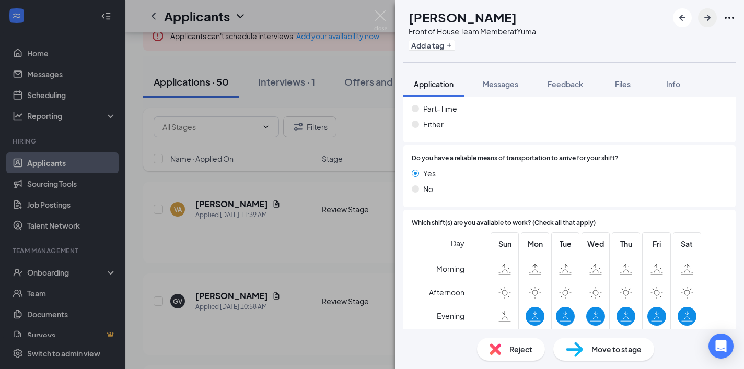
click at [703, 15] on icon "ArrowRight" at bounding box center [707, 17] width 13 height 13
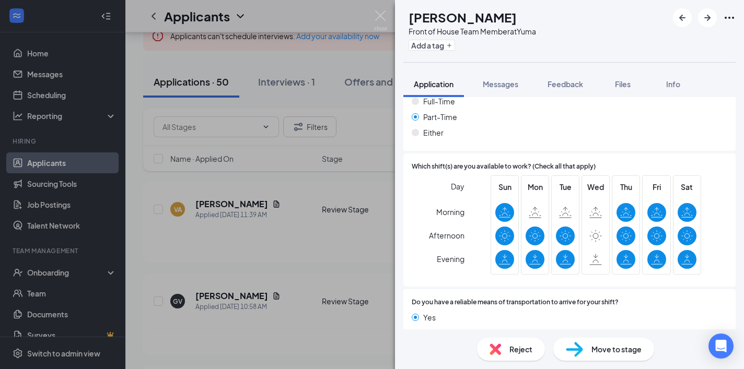
scroll to position [563, 0]
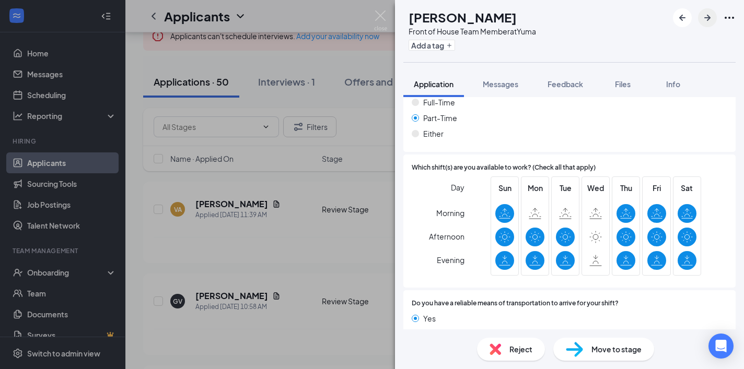
click at [708, 22] on icon "ArrowRight" at bounding box center [707, 17] width 13 height 13
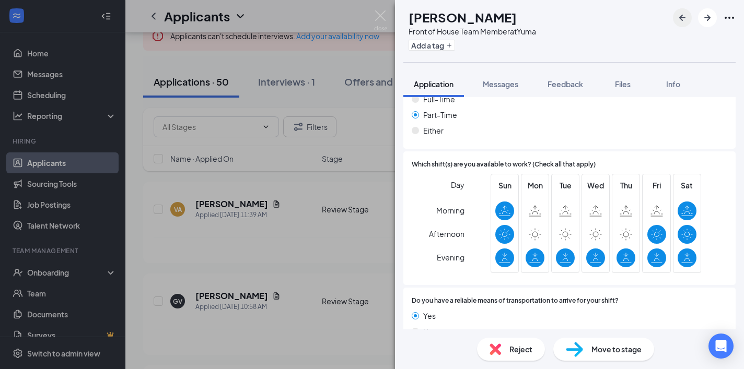
scroll to position [592, 0]
click at [705, 19] on icon "ArrowRight" at bounding box center [707, 17] width 13 height 13
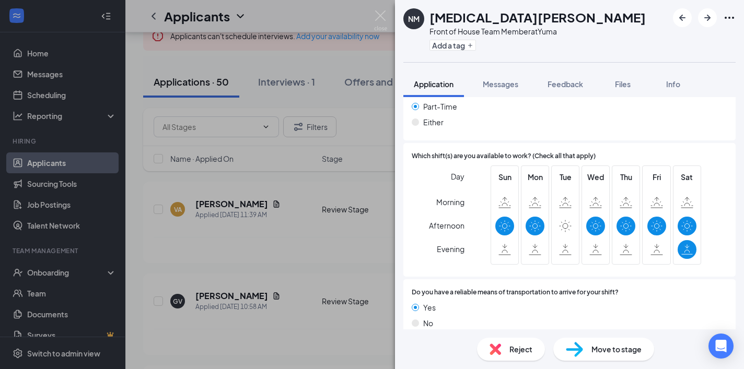
scroll to position [563, 0]
click at [519, 353] on span "Reject" at bounding box center [520, 349] width 23 height 11
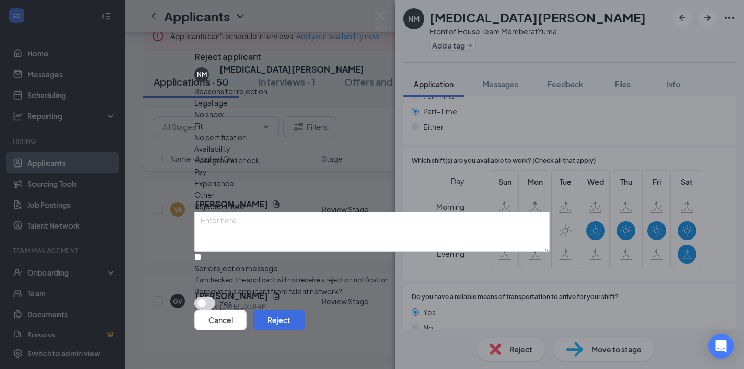
click at [266, 276] on span "If unchecked, the applicant will not receive a rejection notification." at bounding box center [371, 281] width 355 height 10
click at [201, 254] on input "Send rejection message If unchecked, the applicant will not receive a rejection…" at bounding box center [197, 257] width 7 height 7
checkbox input "true"
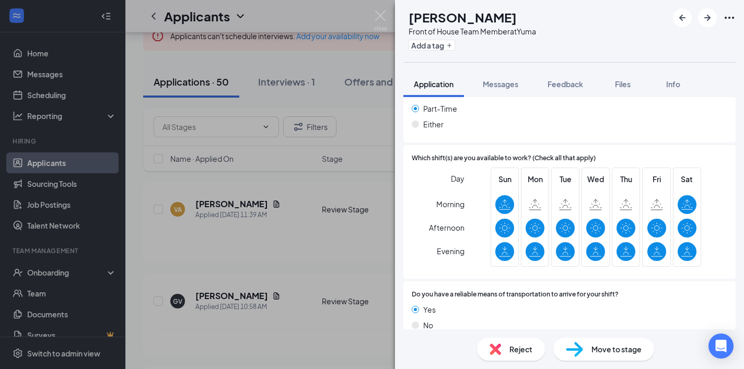
scroll to position [592, 0]
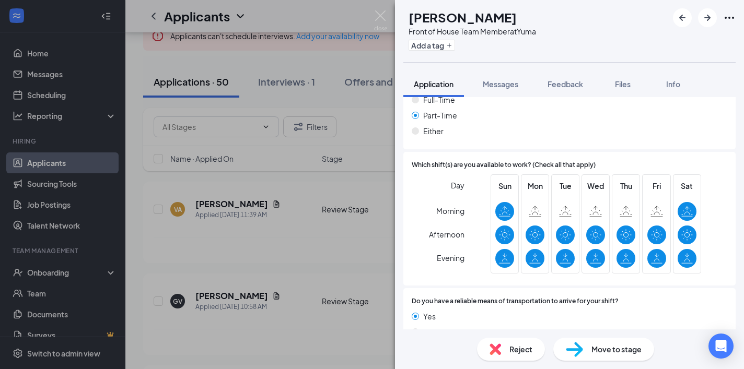
drag, startPoint x: 704, startPoint y: 21, endPoint x: 547, endPoint y: 214, distance: 248.3
click at [704, 21] on icon "ArrowRight" at bounding box center [707, 17] width 13 height 13
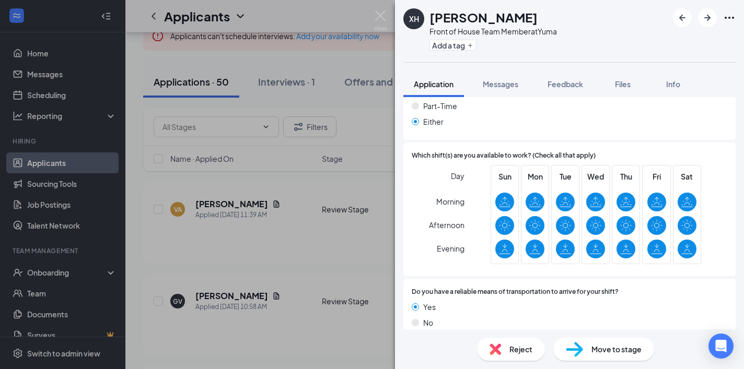
scroll to position [563, 0]
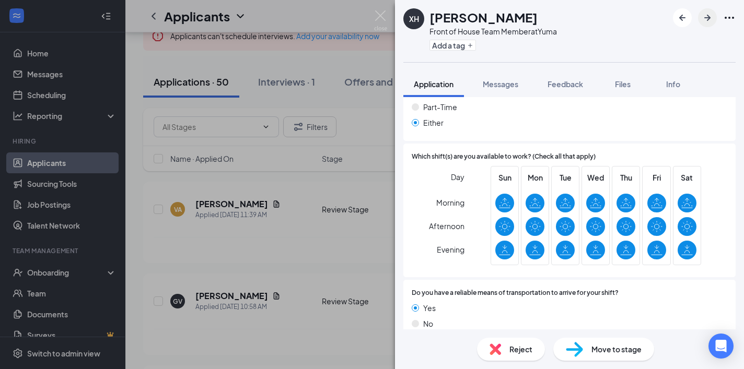
click at [703, 24] on button "button" at bounding box center [707, 17] width 19 height 19
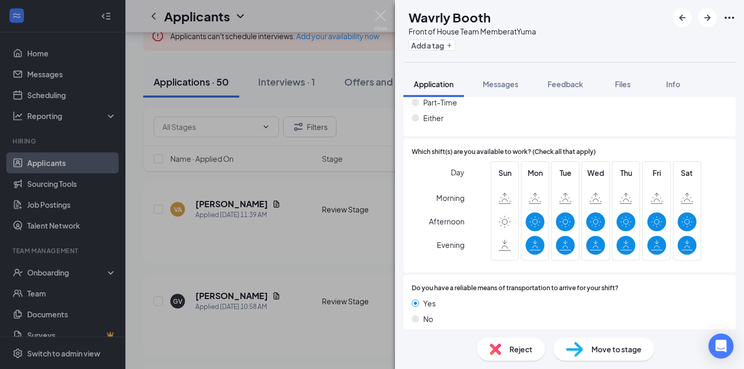
scroll to position [592, 0]
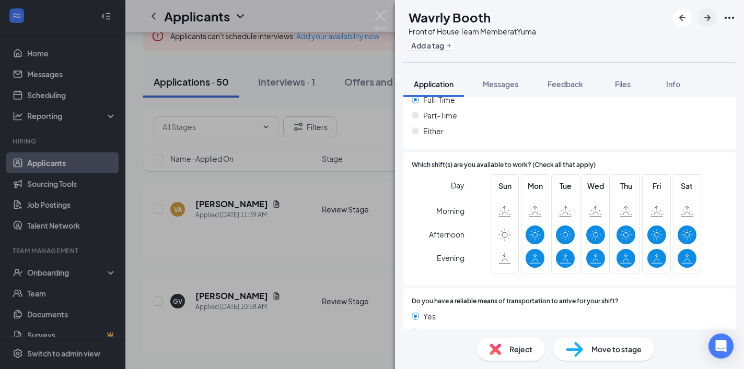
click at [703, 21] on icon "ArrowRight" at bounding box center [707, 17] width 13 height 13
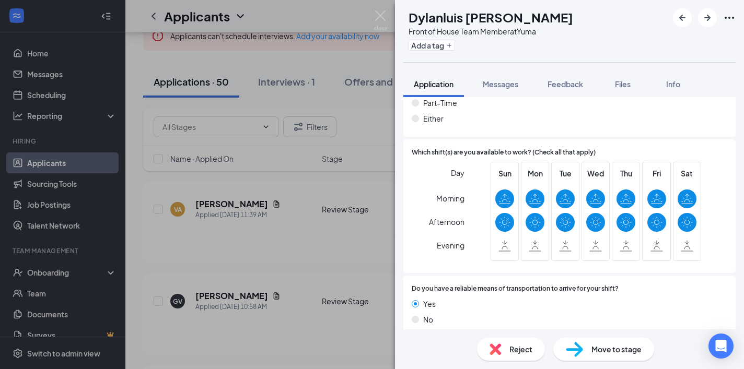
scroll to position [586, 0]
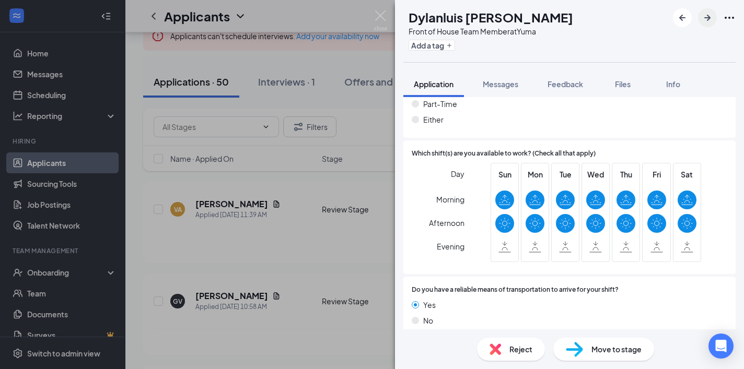
click at [708, 14] on icon "ArrowRight" at bounding box center [707, 17] width 13 height 13
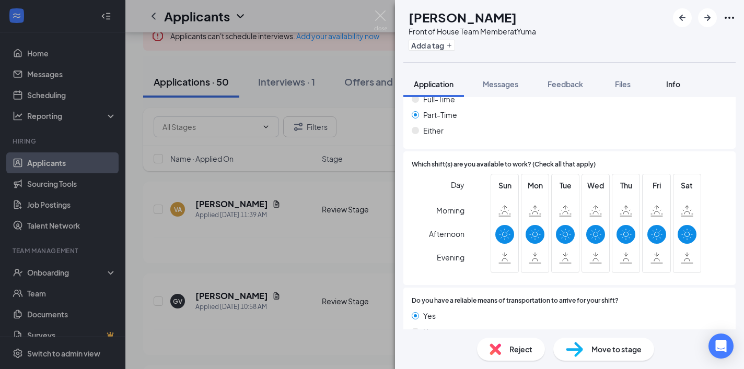
scroll to position [592, 0]
click at [684, 20] on icon "ArrowLeftNew" at bounding box center [682, 17] width 13 height 13
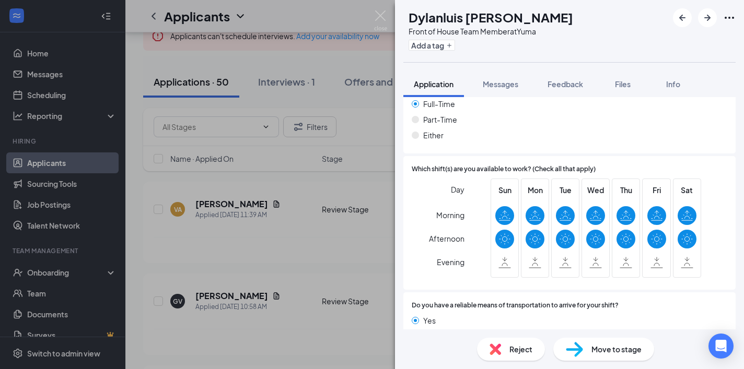
click at [514, 351] on span "Reject" at bounding box center [520, 349] width 23 height 11
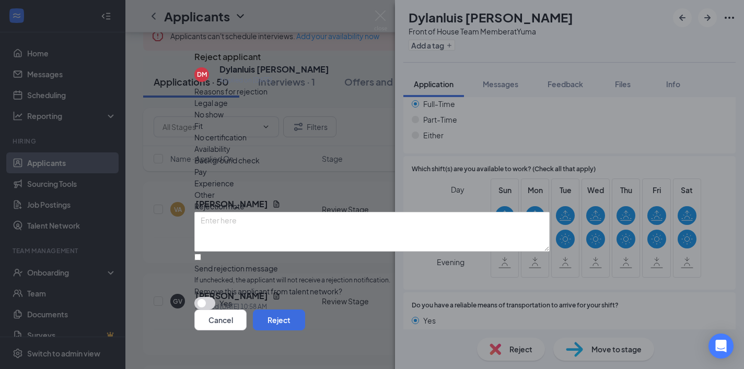
click at [276, 276] on span "If unchecked, the applicant will not receive a rejection notification." at bounding box center [371, 281] width 355 height 10
click at [201, 261] on input "Send rejection message If unchecked, the applicant will not receive a rejection…" at bounding box center [197, 257] width 7 height 7
checkbox input "true"
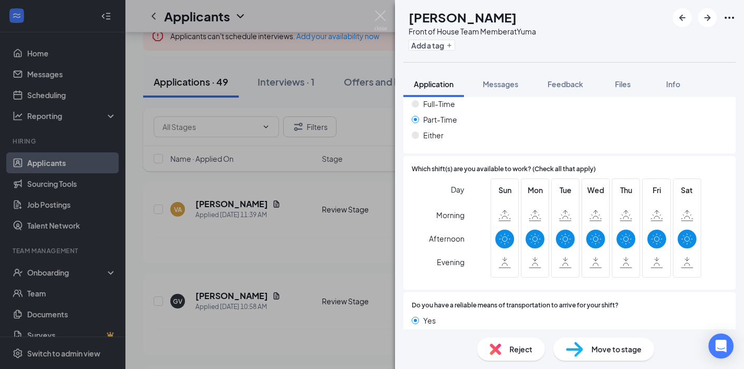
click at [510, 344] on span "Reject" at bounding box center [520, 349] width 23 height 11
click at [506, 352] on div "Reject" at bounding box center [511, 349] width 68 height 23
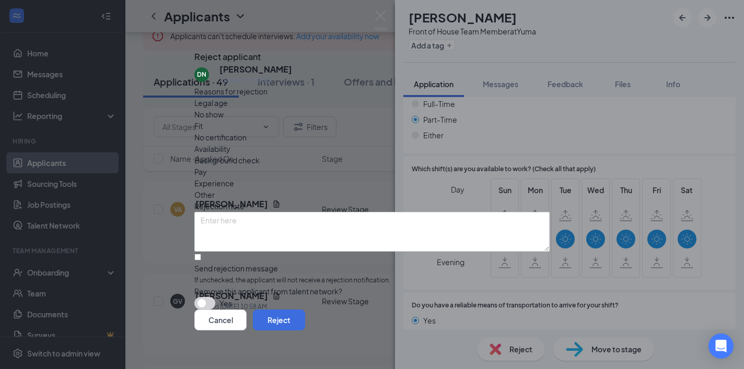
click at [231, 263] on div "Send rejection message" at bounding box center [371, 268] width 355 height 10
click at [201, 254] on input "Send rejection message If unchecked, the applicant will not receive a rejection…" at bounding box center [197, 257] width 7 height 7
checkbox input "true"
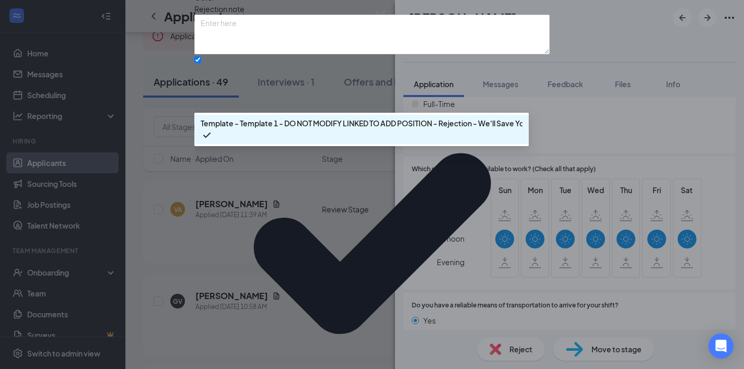
scroll to position [76, 0]
click at [490, 183] on div "Send rejection message If unchecked, the applicant will not receive a rejection…" at bounding box center [371, 249] width 355 height 390
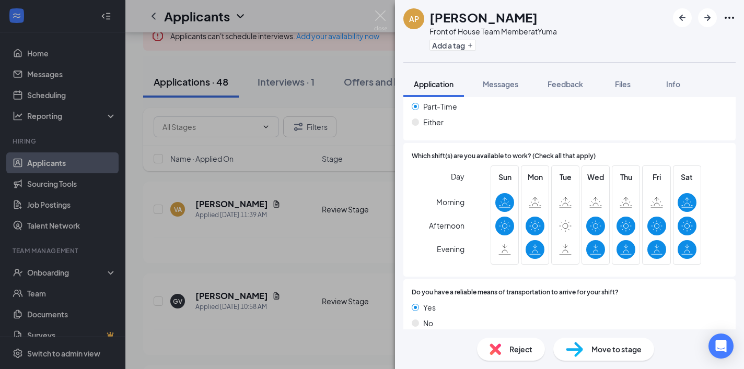
scroll to position [563, 0]
click at [710, 21] on icon "ArrowRight" at bounding box center [707, 17] width 13 height 13
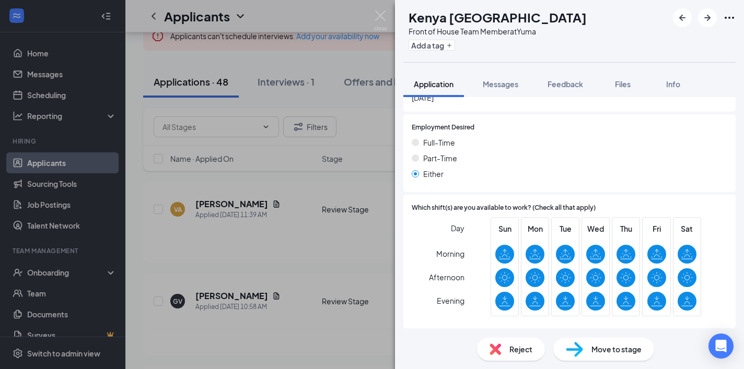
scroll to position [532, 0]
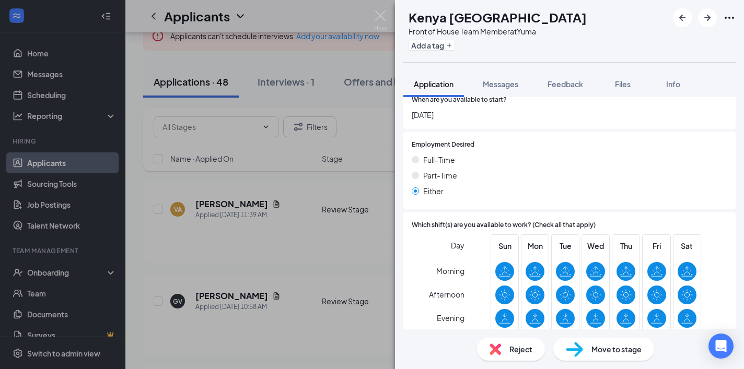
click at [709, 18] on icon "ArrowRight" at bounding box center [707, 18] width 6 height 6
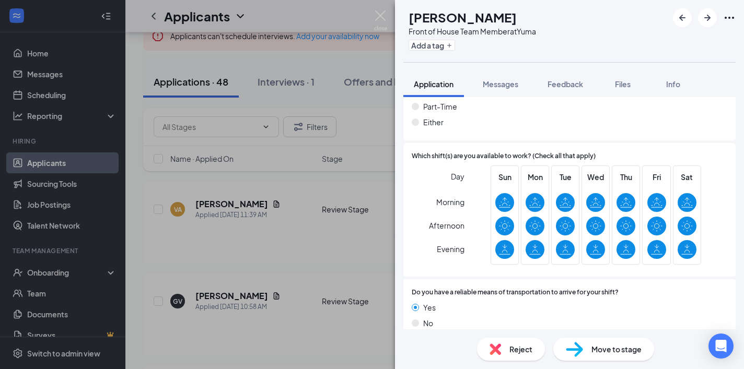
scroll to position [563, 0]
click at [708, 11] on button "button" at bounding box center [707, 17] width 19 height 19
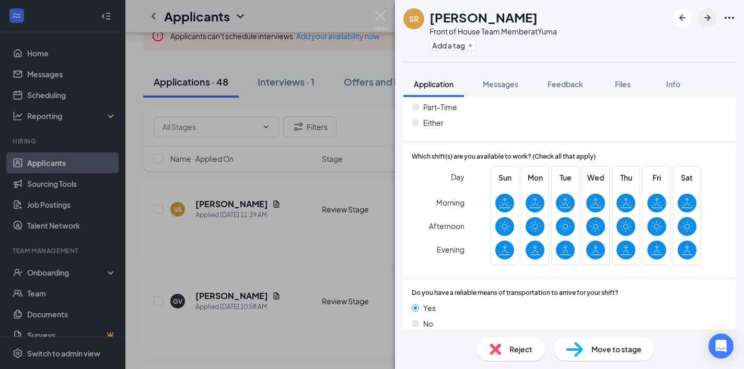
click at [705, 19] on icon "ArrowRight" at bounding box center [707, 17] width 13 height 13
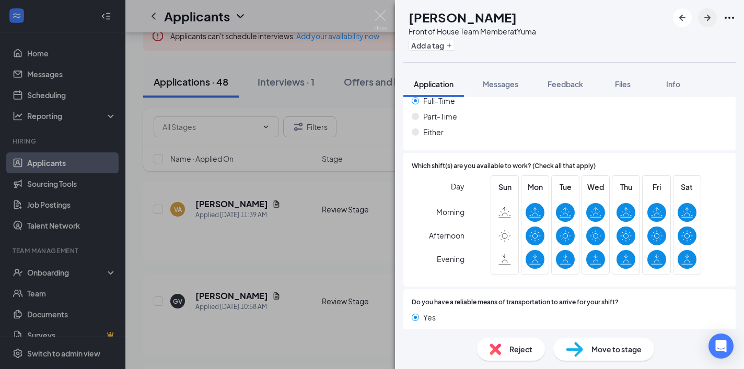
scroll to position [592, 0]
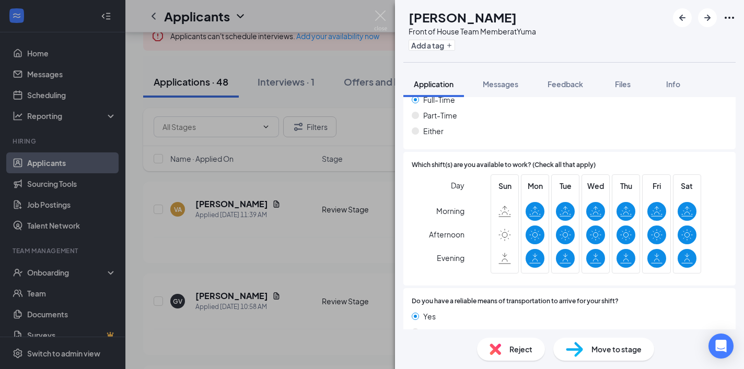
click at [704, 23] on icon "ArrowRight" at bounding box center [707, 17] width 13 height 13
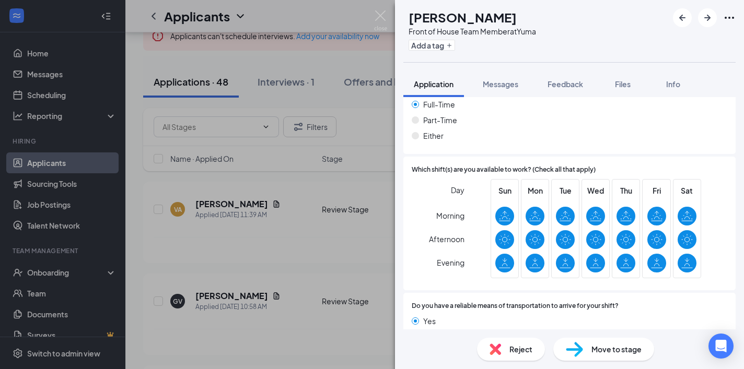
scroll to position [511, 0]
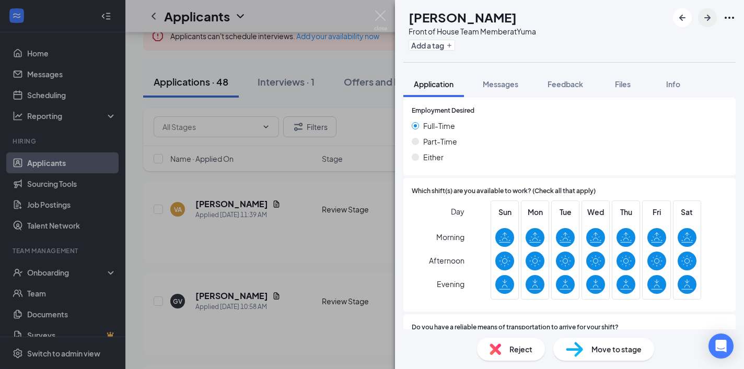
click at [710, 21] on icon "ArrowRight" at bounding box center [707, 17] width 13 height 13
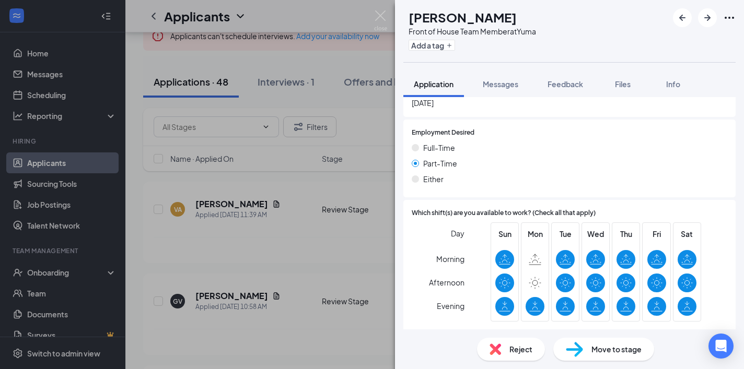
scroll to position [491, 0]
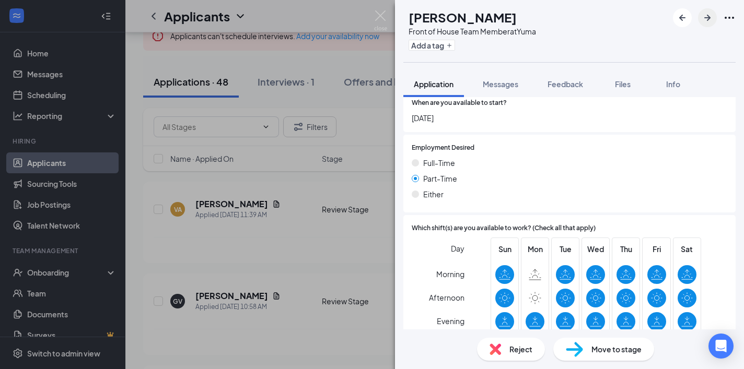
click at [708, 17] on icon "ArrowRight" at bounding box center [707, 17] width 13 height 13
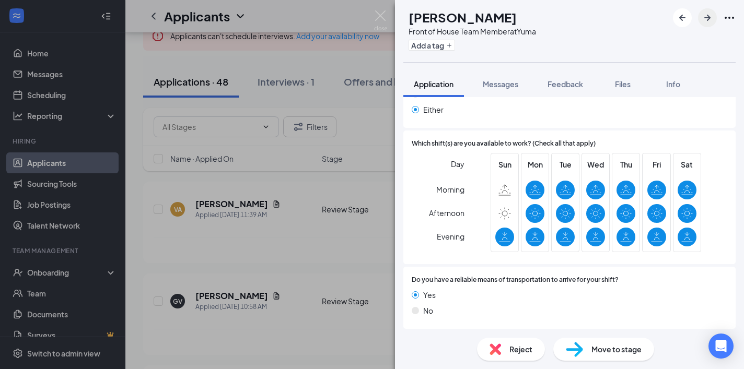
scroll to position [558, 0]
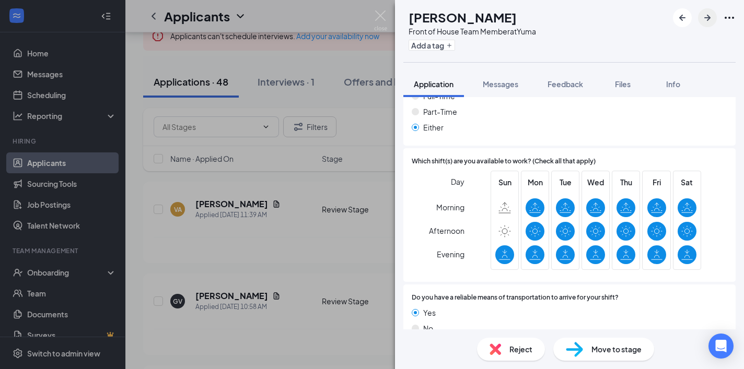
click at [711, 12] on icon "ArrowRight" at bounding box center [707, 17] width 13 height 13
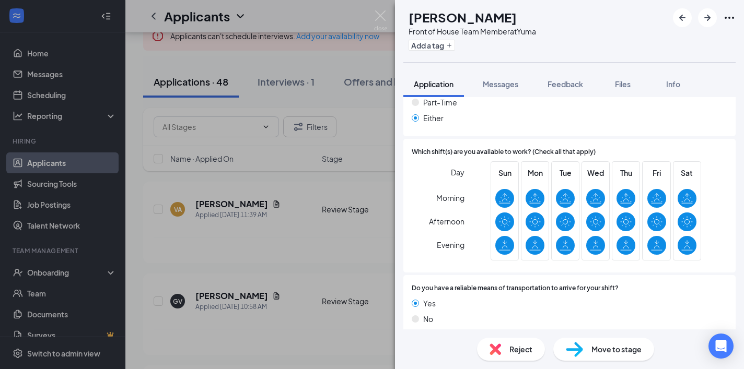
scroll to position [584, 0]
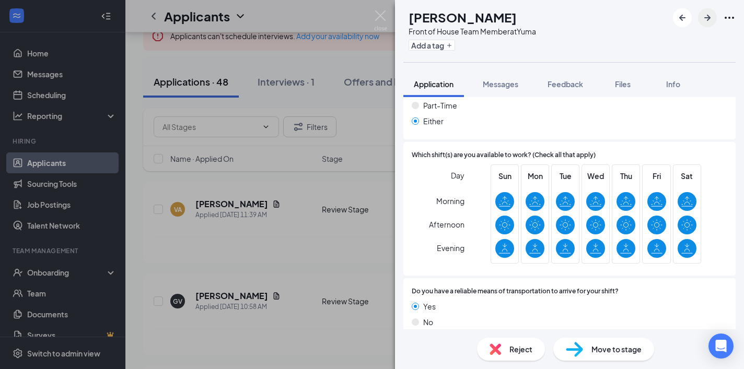
click at [710, 18] on icon "ArrowRight" at bounding box center [707, 18] width 6 height 6
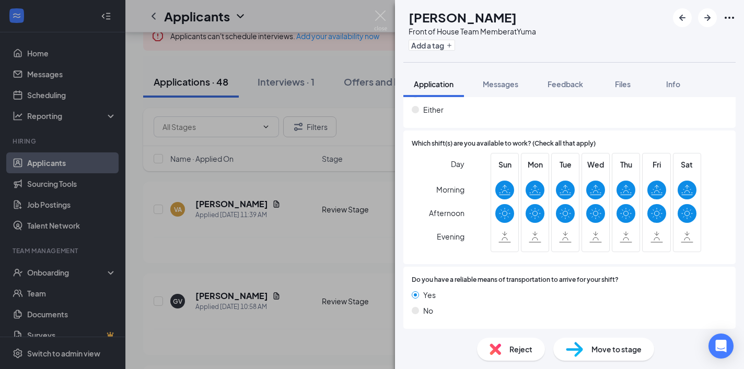
scroll to position [559, 0]
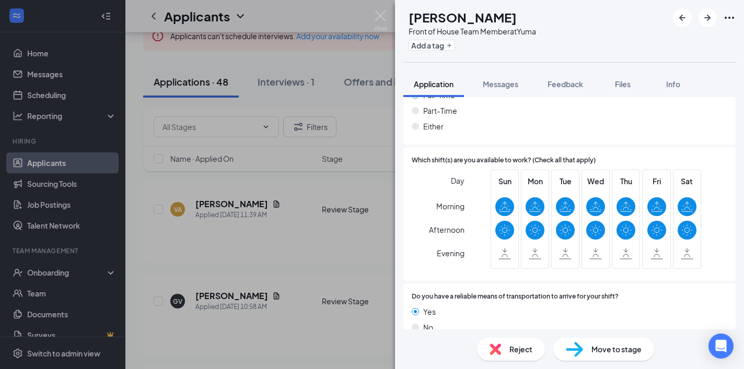
click at [515, 346] on span "Reject" at bounding box center [520, 349] width 23 height 11
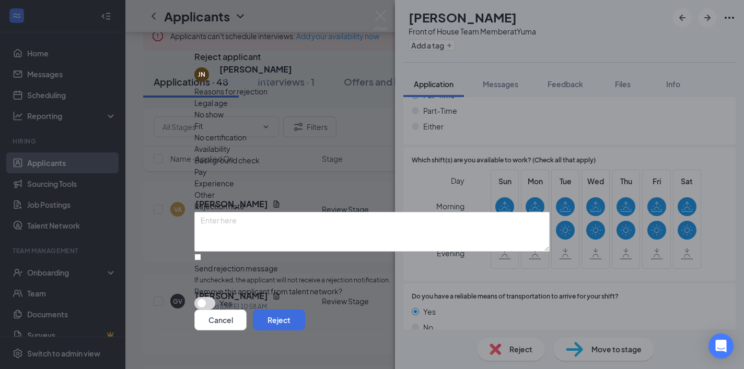
click at [265, 276] on span "If unchecked, the applicant will not receive a rejection notification." at bounding box center [371, 281] width 355 height 10
click at [201, 255] on input "Send rejection message If unchecked, the applicant will not receive a rejection…" at bounding box center [197, 257] width 7 height 7
checkbox input "true"
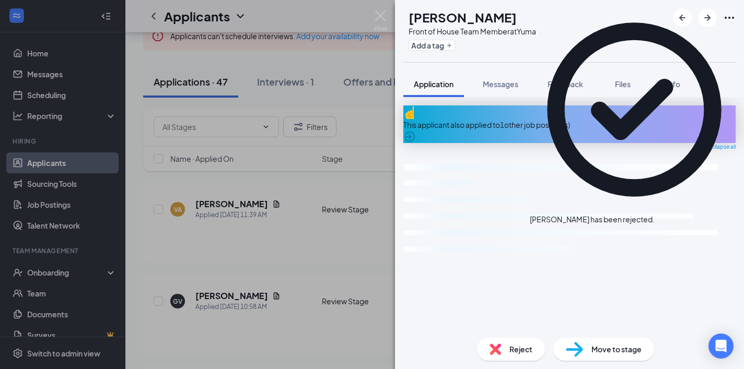
click at [708, 13] on div "[PERSON_NAME] has been rejected." at bounding box center [633, 115] width 209 height 220
click at [654, 214] on icon "Cross" at bounding box center [654, 214] width 0 height 0
click at [664, 217] on icon "Cross" at bounding box center [660, 220] width 6 height 6
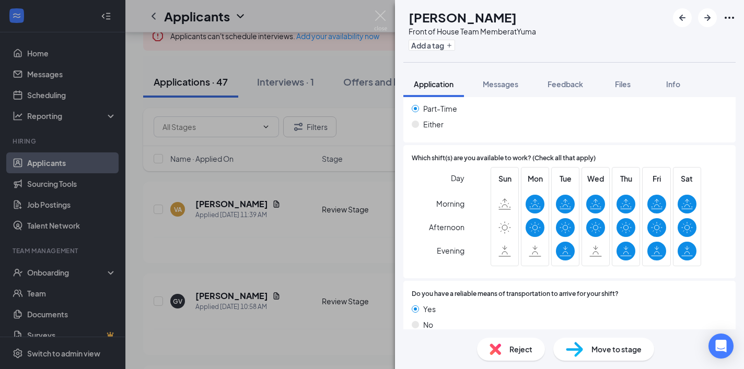
scroll to position [585, 0]
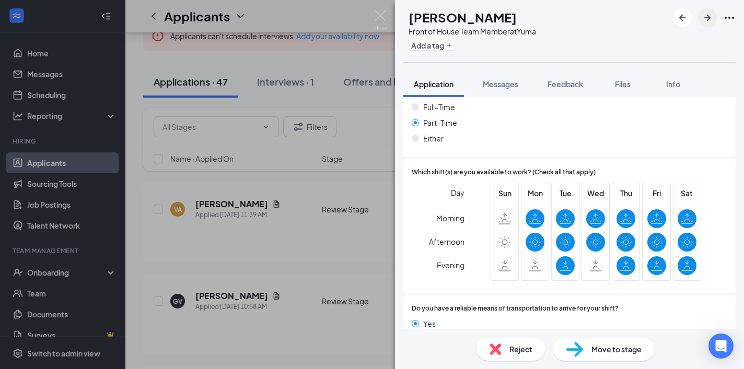
click at [706, 16] on icon "ArrowRight" at bounding box center [707, 17] width 13 height 13
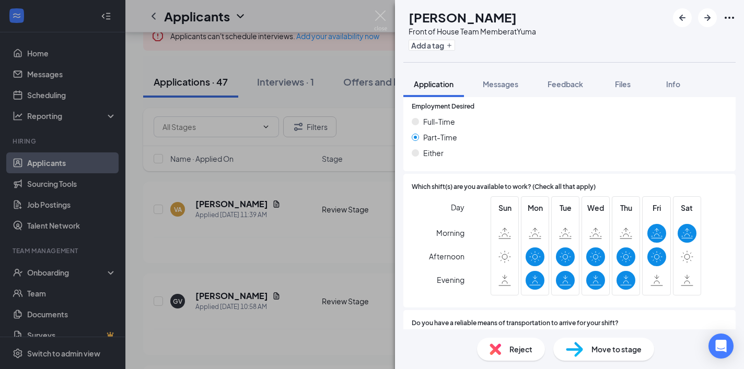
scroll to position [562, 0]
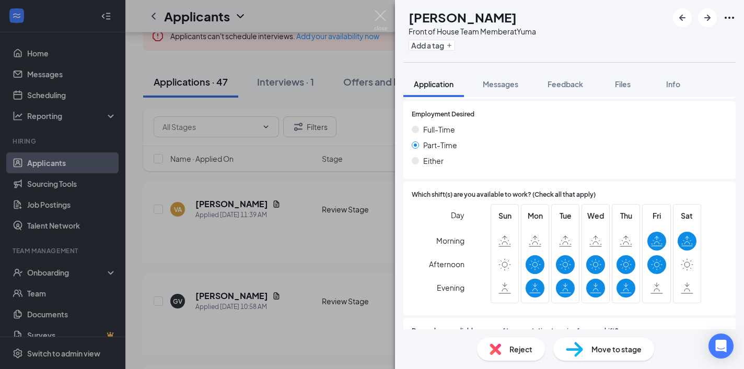
click at [508, 349] on div "Reject" at bounding box center [511, 349] width 68 height 23
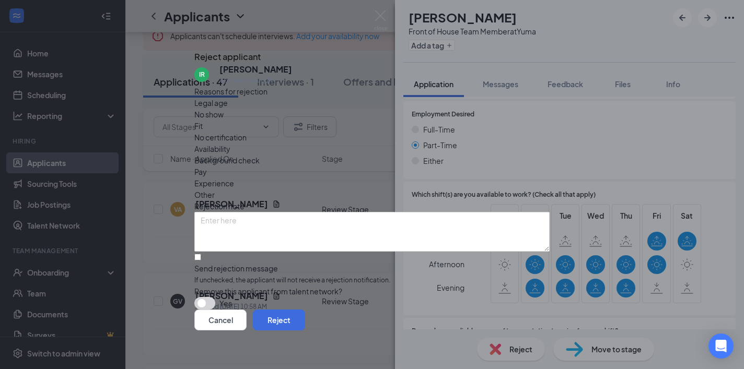
click at [307, 276] on span "If unchecked, the applicant will not receive a rejection notification." at bounding box center [371, 281] width 355 height 10
click at [201, 254] on input "Send rejection message If unchecked, the applicant will not receive a rejection…" at bounding box center [197, 257] width 7 height 7
checkbox input "true"
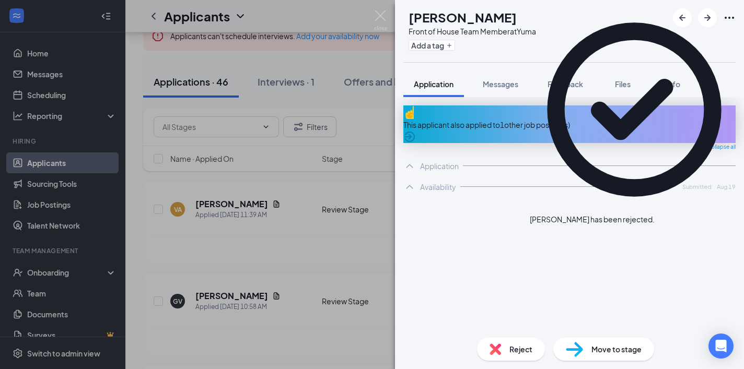
click at [664, 217] on icon "Cross" at bounding box center [660, 220] width 6 height 6
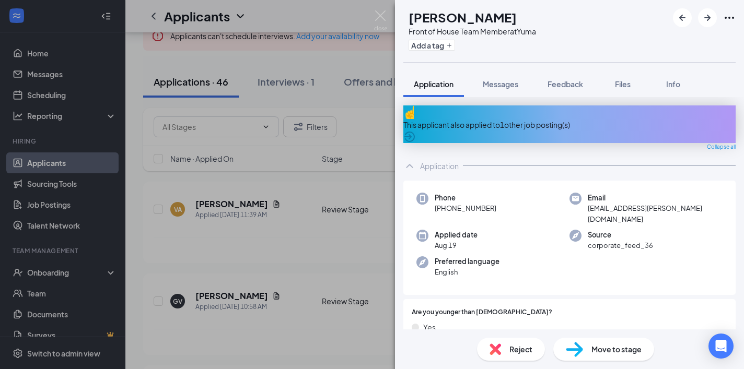
click at [725, 19] on icon "Ellipses" at bounding box center [729, 17] width 13 height 13
click at [618, 17] on div "MV [PERSON_NAME] Front of House Team Member at Yuma Add a tag" at bounding box center [569, 31] width 349 height 62
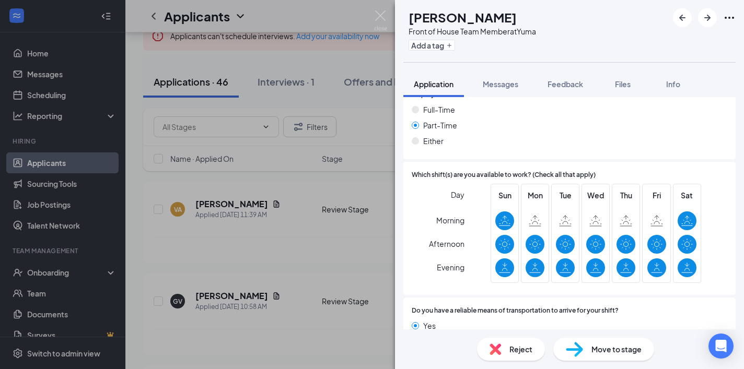
scroll to position [592, 0]
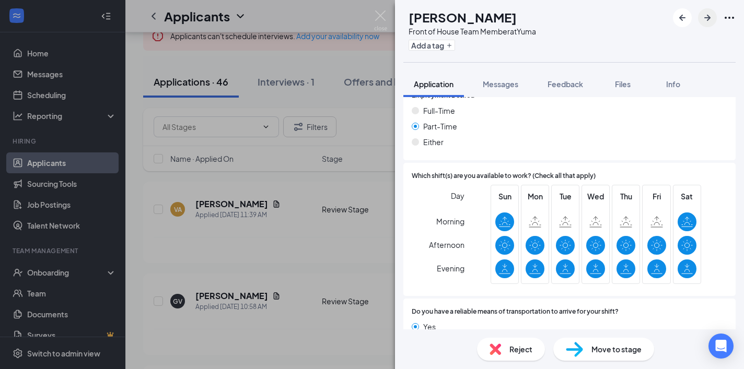
click at [708, 16] on icon "ArrowRight" at bounding box center [707, 18] width 6 height 6
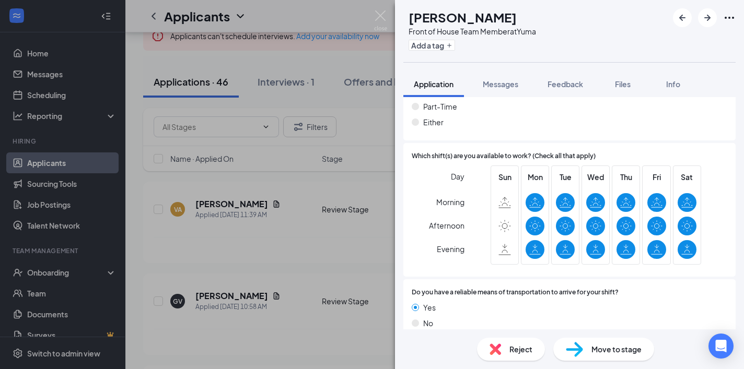
scroll to position [563, 0]
click at [706, 22] on icon "ArrowRight" at bounding box center [707, 17] width 13 height 13
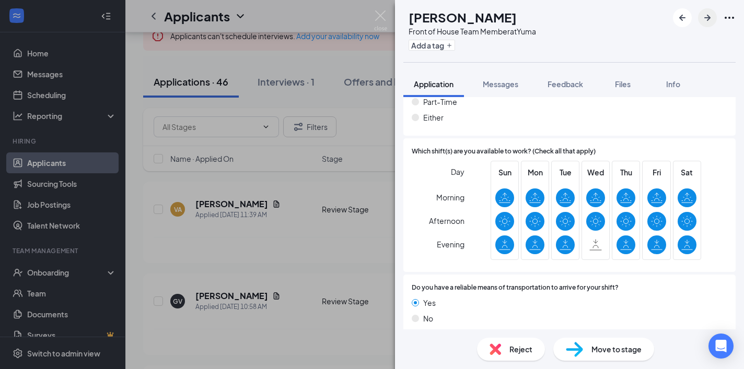
scroll to position [588, 0]
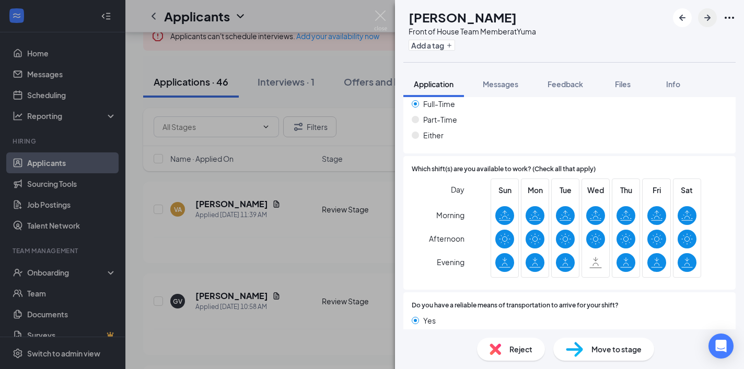
click at [704, 20] on icon "ArrowRight" at bounding box center [707, 17] width 13 height 13
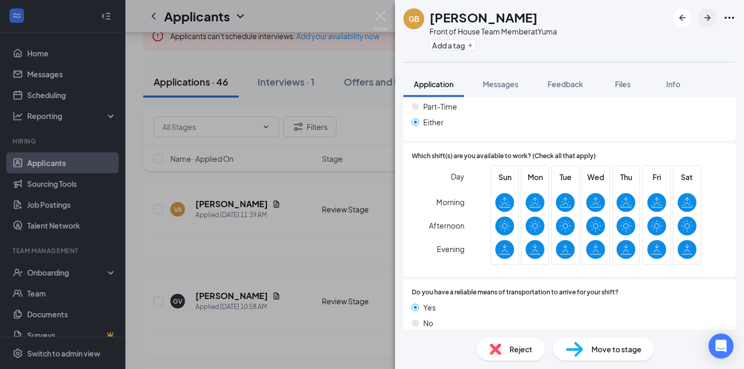
scroll to position [563, 0]
click at [711, 18] on icon "ArrowRight" at bounding box center [707, 17] width 13 height 13
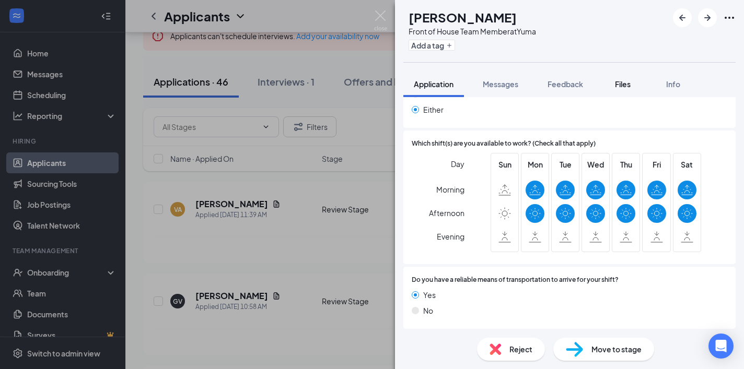
scroll to position [559, 0]
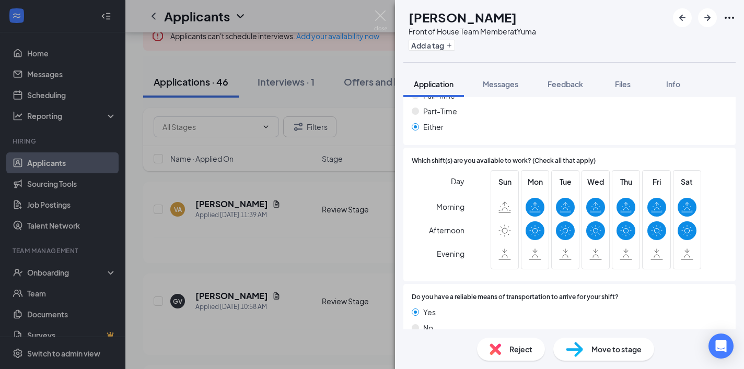
click at [525, 347] on span "Reject" at bounding box center [520, 349] width 23 height 11
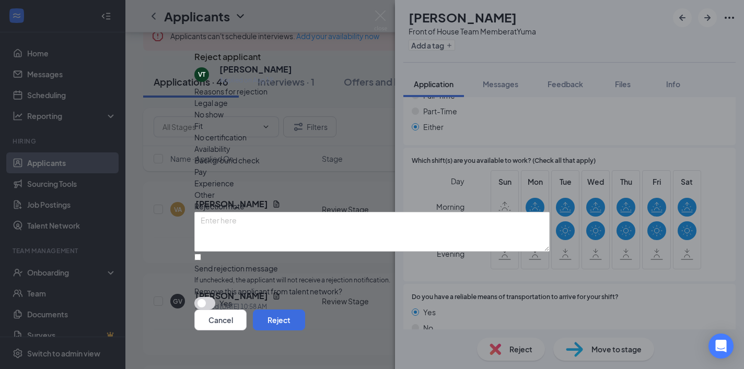
click at [280, 276] on span "If unchecked, the applicant will not receive a rejection notification." at bounding box center [371, 281] width 355 height 10
click at [201, 254] on input "Send rejection message If unchecked, the applicant will not receive a rejection…" at bounding box center [197, 257] width 7 height 7
checkbox input "true"
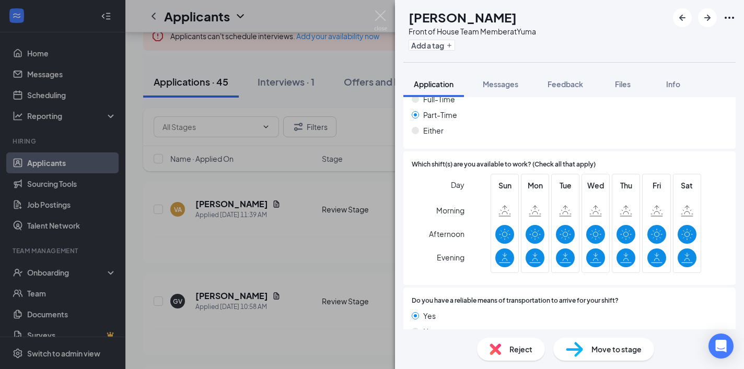
scroll to position [592, 0]
click at [705, 16] on icon "ArrowRight" at bounding box center [707, 17] width 13 height 13
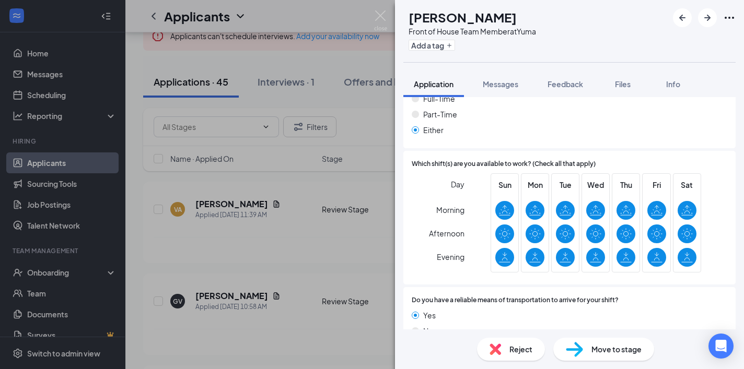
scroll to position [592, 0]
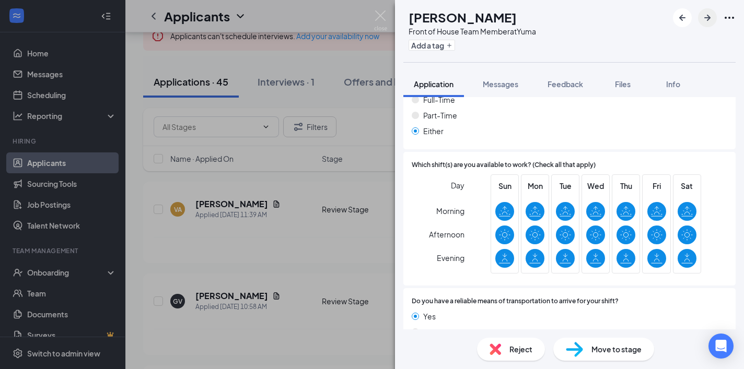
click at [705, 18] on icon "ArrowRight" at bounding box center [707, 18] width 6 height 6
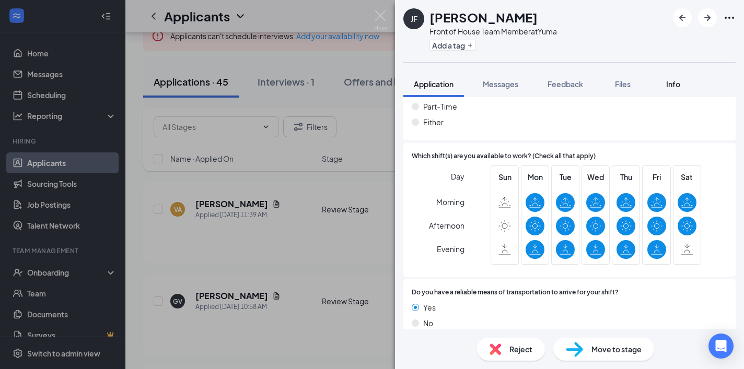
scroll to position [563, 0]
click at [708, 20] on icon "ArrowRight" at bounding box center [707, 18] width 6 height 6
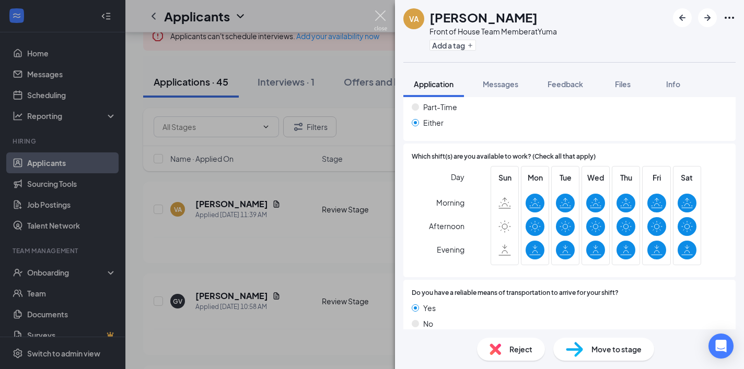
drag, startPoint x: 379, startPoint y: 23, endPoint x: 303, endPoint y: 138, distance: 137.6
click at [379, 23] on img at bounding box center [380, 20] width 13 height 20
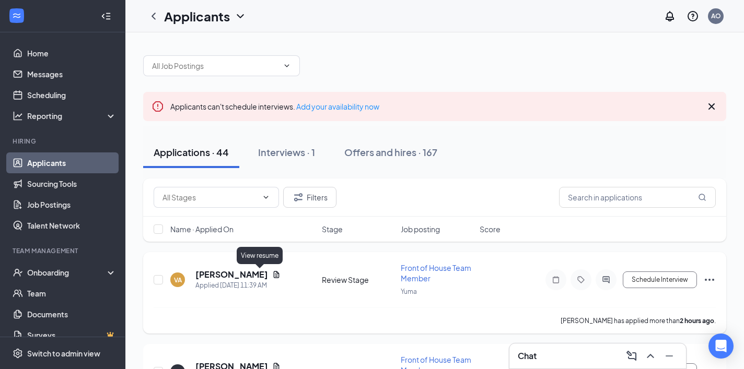
click at [272, 274] on icon "Document" at bounding box center [276, 274] width 8 height 8
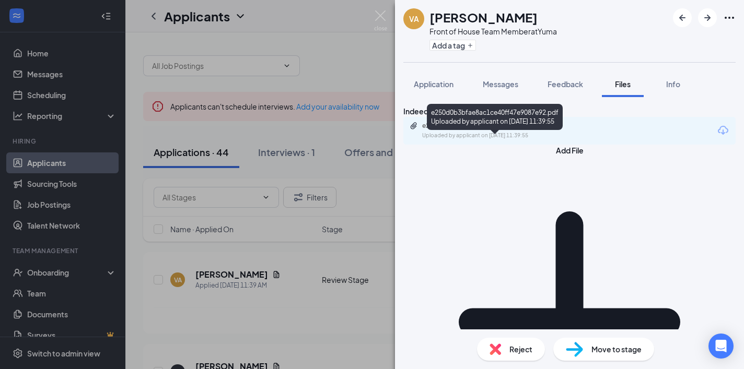
click at [475, 140] on div "e250d0b3bfae8ac1ce40ff47e9087e92.pdf Uploaded by applicant on [DATE] 11:39:55" at bounding box center [493, 131] width 169 height 18
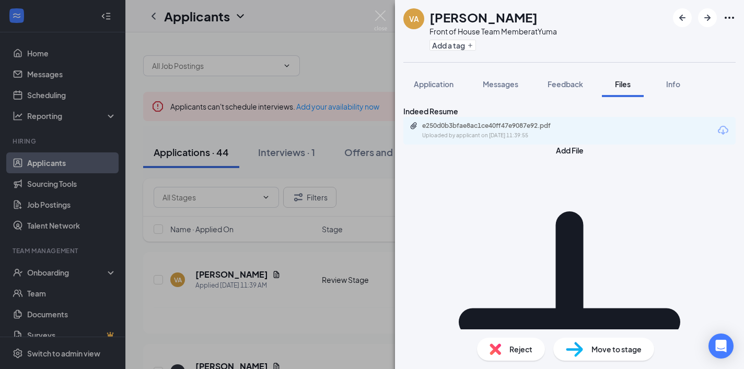
click at [510, 350] on span "Reject" at bounding box center [520, 349] width 23 height 11
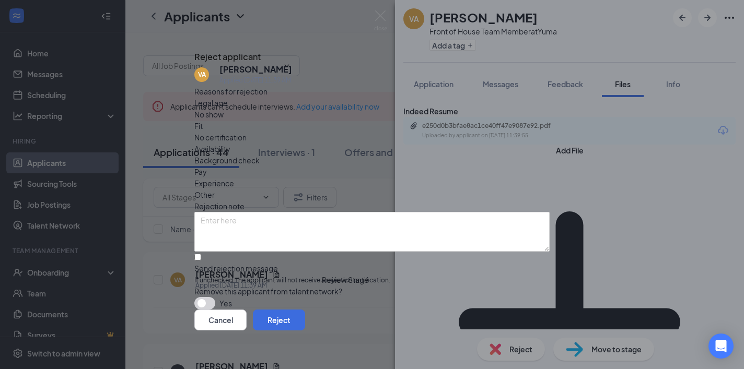
click at [298, 263] on div "Send rejection message" at bounding box center [371, 268] width 355 height 10
click at [201, 254] on input "Send rejection message If unchecked, the applicant will not receive a rejection…" at bounding box center [197, 257] width 7 height 7
checkbox input "true"
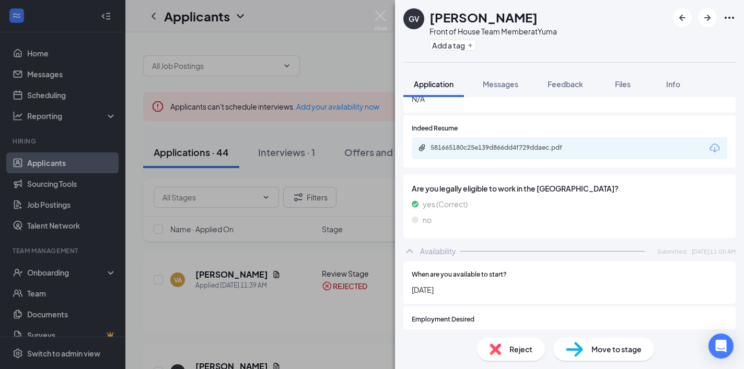
scroll to position [309, 0]
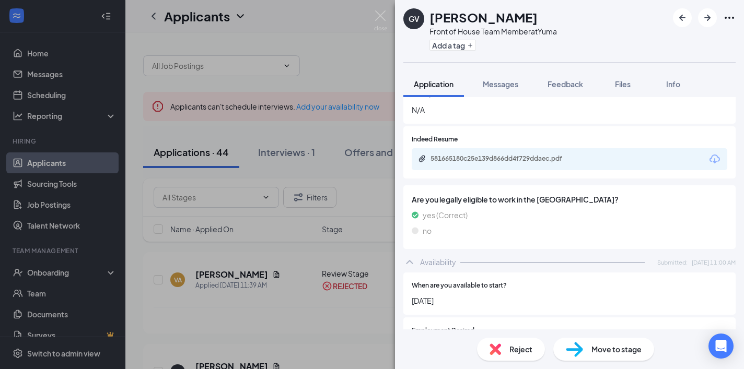
click at [542, 155] on div "581665180c25e139d866dd4f729ddaec.pdf" at bounding box center [502, 160] width 169 height 10
click at [707, 22] on icon "ArrowRight" at bounding box center [707, 17] width 13 height 13
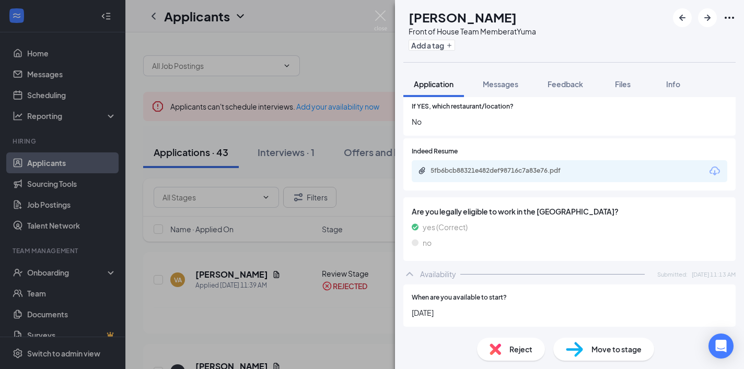
scroll to position [241, 0]
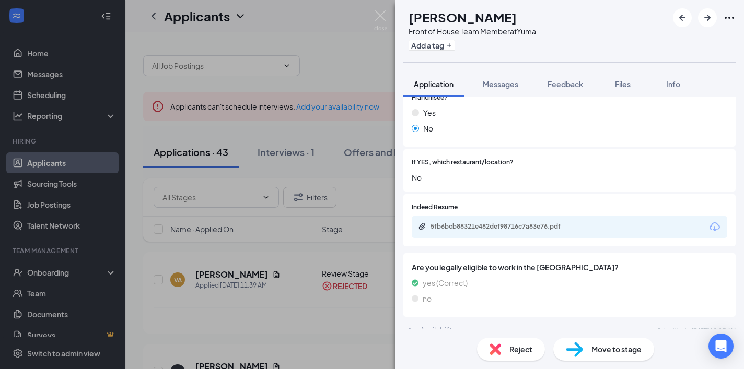
click at [557, 220] on div "5fb6bcb88321e482def98716c7a83e76.pdf" at bounding box center [568, 227] width 315 height 22
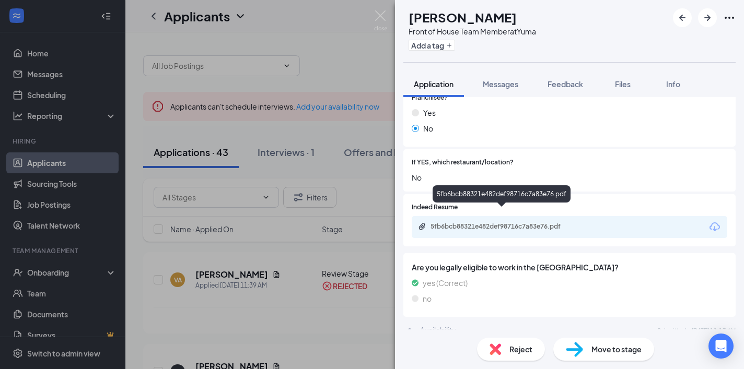
click at [558, 222] on div "5fb6bcb88321e482def98716c7a83e76.pdf" at bounding box center [503, 226] width 146 height 8
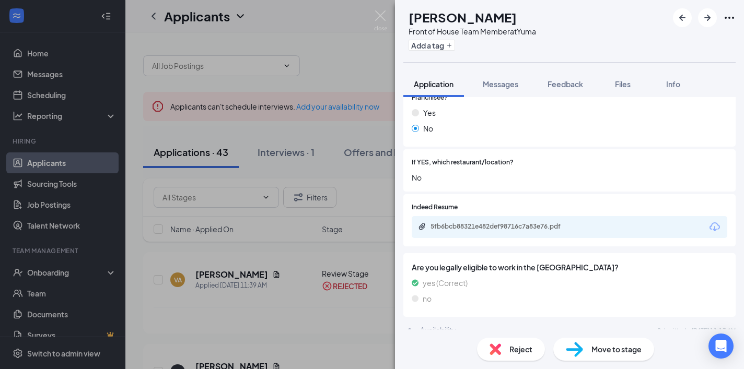
click at [528, 352] on span "Reject" at bounding box center [520, 349] width 23 height 11
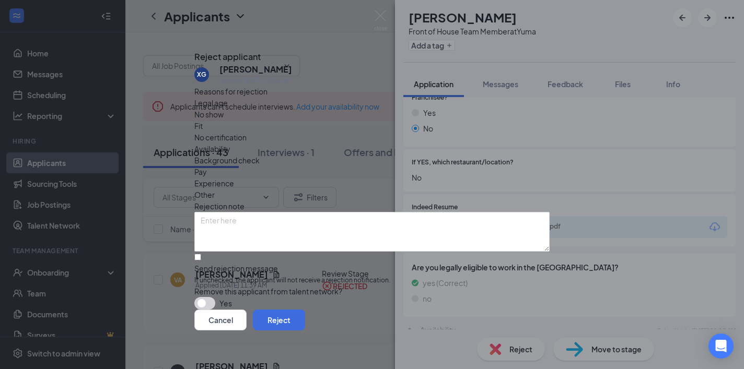
click at [288, 263] on div "Send rejection message If unchecked, the applicant will not receive a rejection…" at bounding box center [371, 274] width 355 height 22
click at [201, 254] on input "Send rejection message If unchecked, the applicant will not receive a rejection…" at bounding box center [197, 257] width 7 height 7
checkbox input "true"
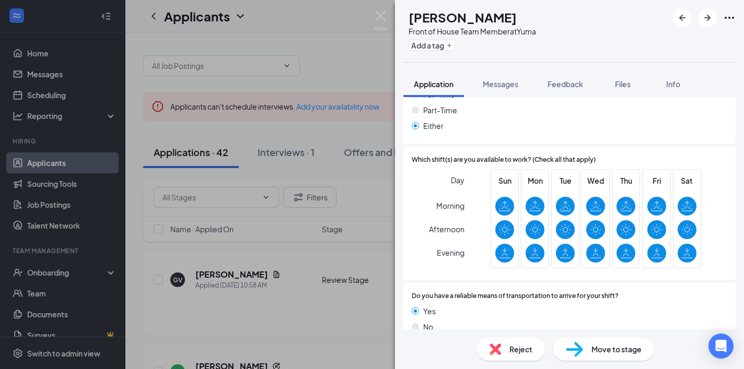
scroll to position [536, 0]
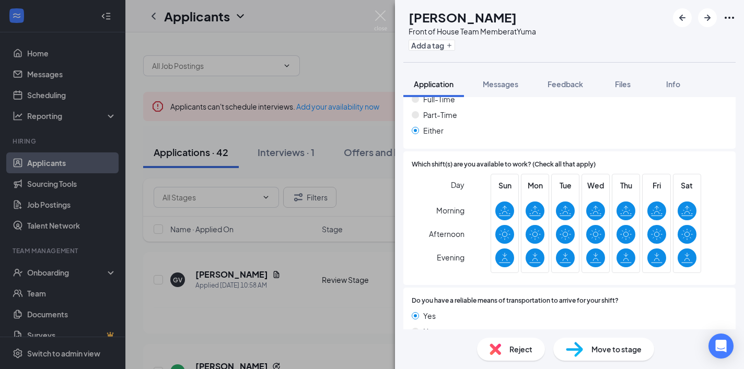
click at [502, 333] on div "Reject Move to stage" at bounding box center [569, 349] width 349 height 40
click at [462, 346] on div "Reject Move to stage" at bounding box center [569, 349] width 349 height 40
click at [487, 347] on div "Reject" at bounding box center [511, 349] width 68 height 23
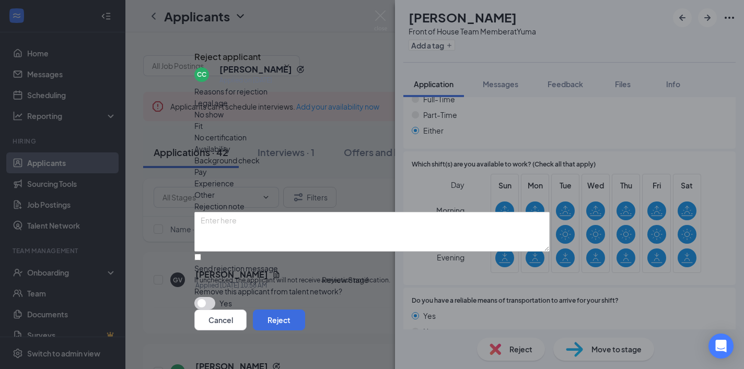
click at [275, 266] on div "Reasons for rejection Legal age No show Fit No certification Availability Backg…" at bounding box center [371, 198] width 355 height 225
click at [274, 276] on span "If unchecked, the applicant will not receive a rejection notification." at bounding box center [371, 281] width 355 height 10
click at [201, 256] on input "Send rejection message If unchecked, the applicant will not receive a rejection…" at bounding box center [197, 257] width 7 height 7
checkbox input "true"
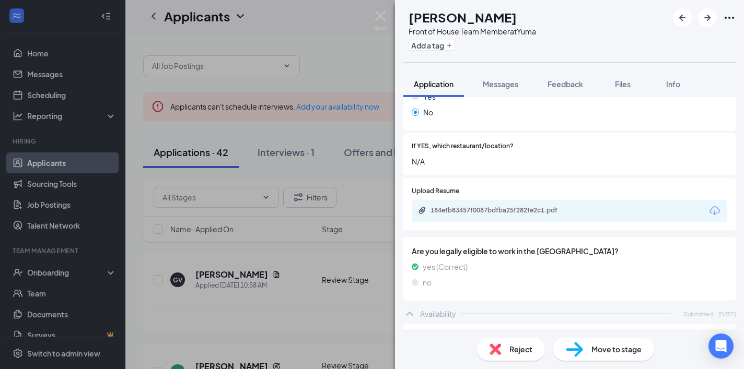
scroll to position [296, 0]
click at [547, 198] on div "184efb83457f0087bdfba25f282fe2c1.pdf" at bounding box center [568, 209] width 315 height 22
click at [537, 205] on div "184efb83457f0087bdfba25f282fe2c1.pdf" at bounding box center [503, 209] width 146 height 8
click at [514, 350] on span "Reject" at bounding box center [520, 349] width 23 height 11
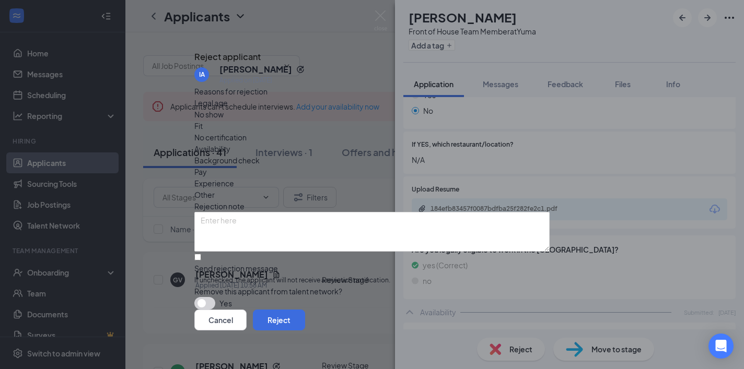
click at [303, 276] on span "If unchecked, the applicant will not receive a rejection notification." at bounding box center [371, 281] width 355 height 10
click at [201, 254] on input "Send rejection message If unchecked, the applicant will not receive a rejection…" at bounding box center [197, 257] width 7 height 7
checkbox input "true"
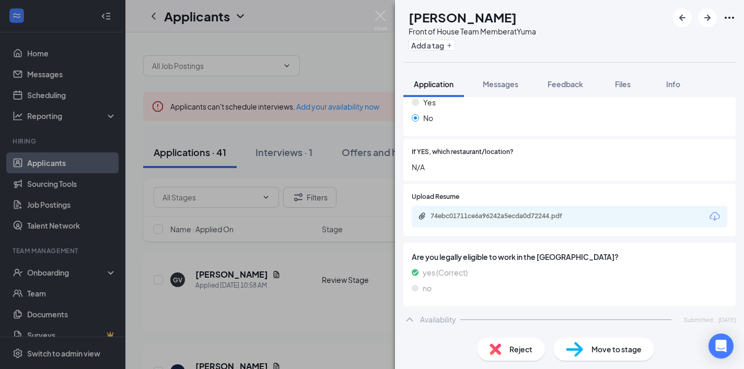
scroll to position [307, 0]
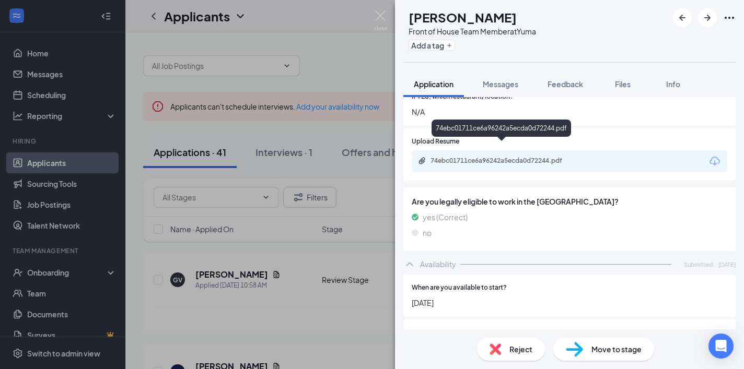
click at [570, 157] on div "74ebc01711ce6a96242a5ecda0d72244.pdf" at bounding box center [503, 161] width 146 height 8
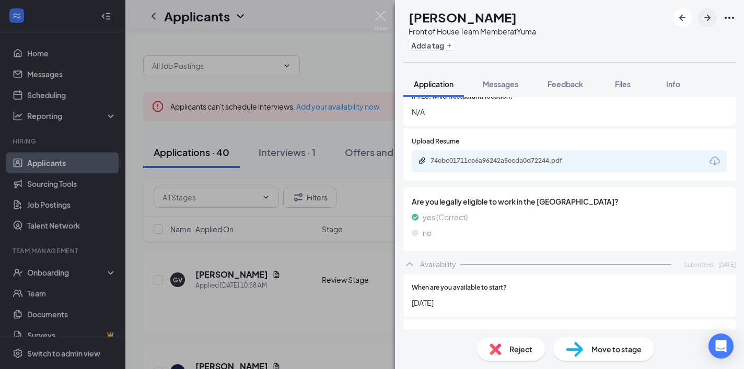
click at [710, 21] on icon "ArrowRight" at bounding box center [707, 17] width 13 height 13
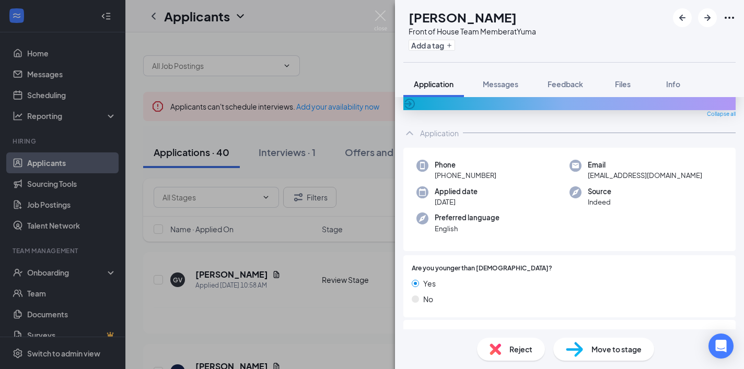
scroll to position [250, 0]
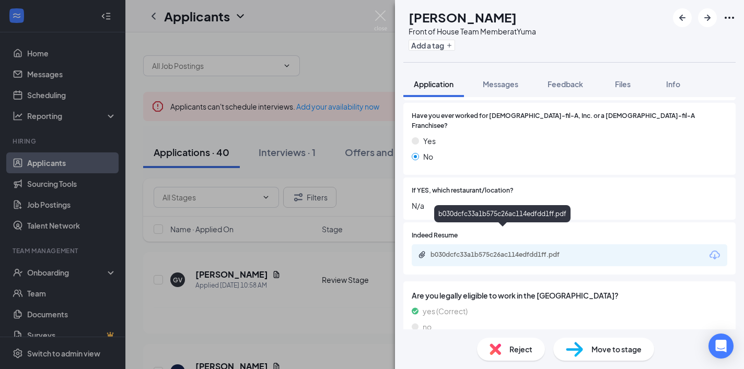
click at [567, 251] on div "b030dcfc33a1b575c26ac114edfdd1ff.pdf" at bounding box center [503, 255] width 146 height 8
click at [503, 352] on div "Reject" at bounding box center [511, 349] width 68 height 23
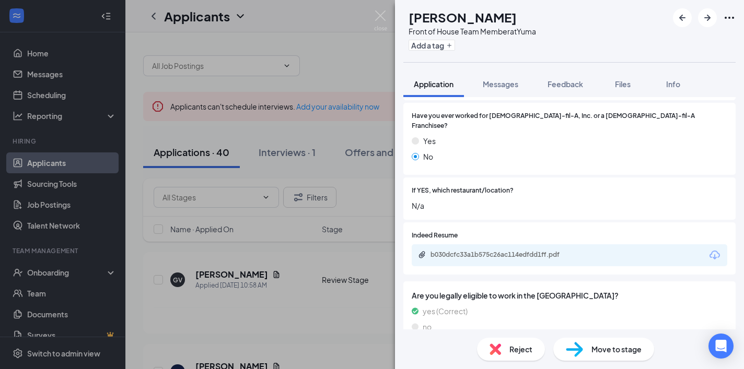
click at [497, 346] on img at bounding box center [494, 349] width 11 height 11
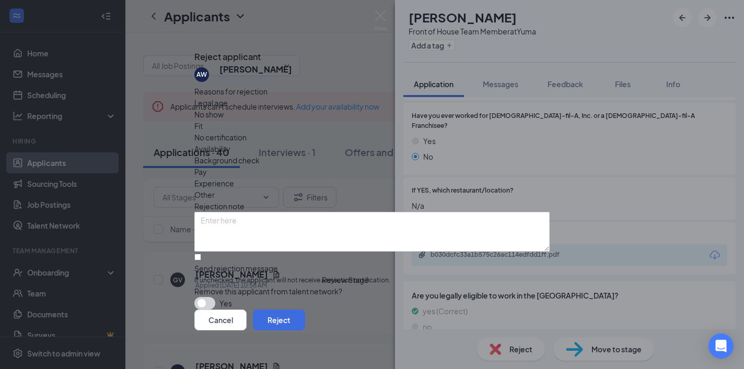
click at [246, 263] on div "Send rejection message" at bounding box center [371, 268] width 355 height 10
click at [201, 254] on input "Send rejection message If unchecked, the applicant will not receive a rejection…" at bounding box center [197, 257] width 7 height 7
checkbox input "true"
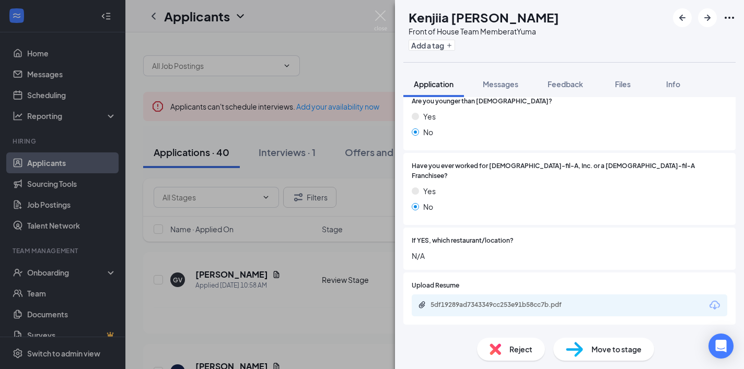
scroll to position [202, 0]
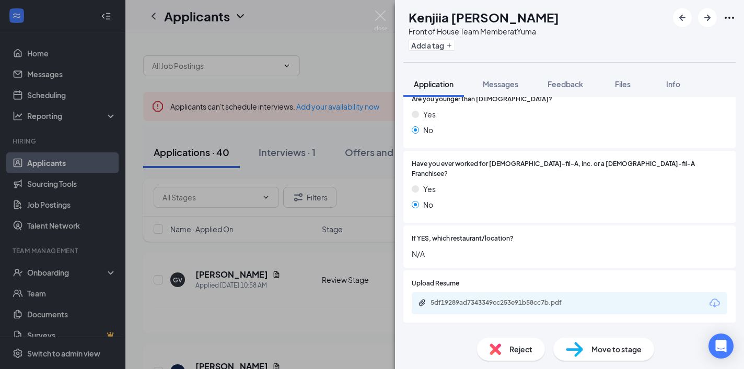
click at [542, 299] on div "5df19289ad7343349cc253e91b58cc7b.pdf" at bounding box center [503, 303] width 146 height 8
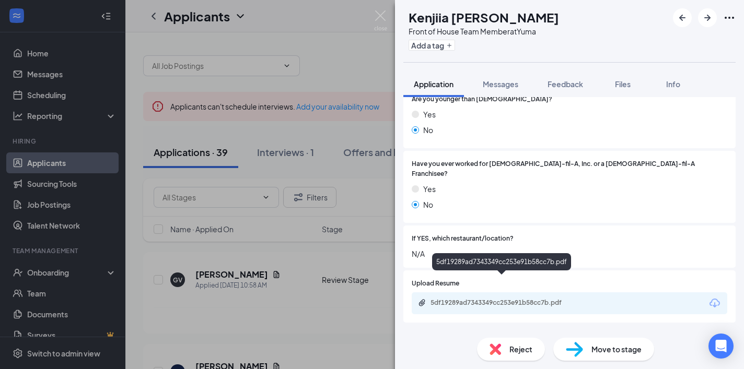
click at [525, 345] on span "Reject" at bounding box center [520, 349] width 23 height 11
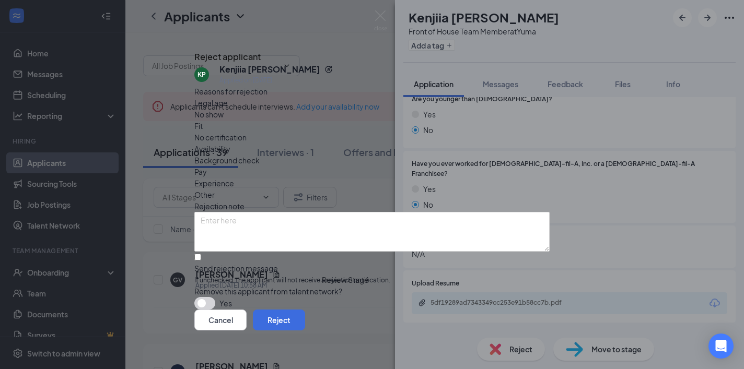
click at [246, 263] on div "Send rejection message" at bounding box center [371, 268] width 355 height 10
click at [201, 254] on input "Send rejection message If unchecked, the applicant will not receive a rejection…" at bounding box center [197, 257] width 7 height 7
checkbox input "true"
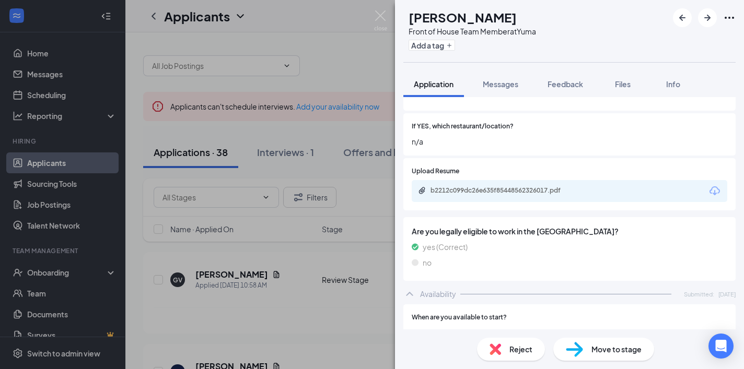
scroll to position [255, 0]
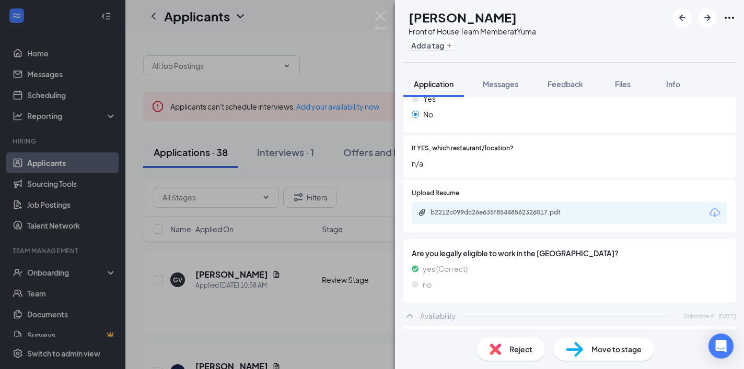
click at [579, 205] on div "b2212c099dc26e635f85448562326017.pdf" at bounding box center [568, 213] width 315 height 22
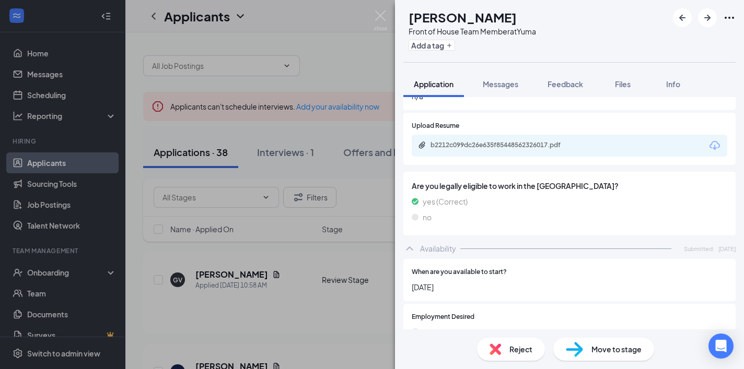
scroll to position [310, 0]
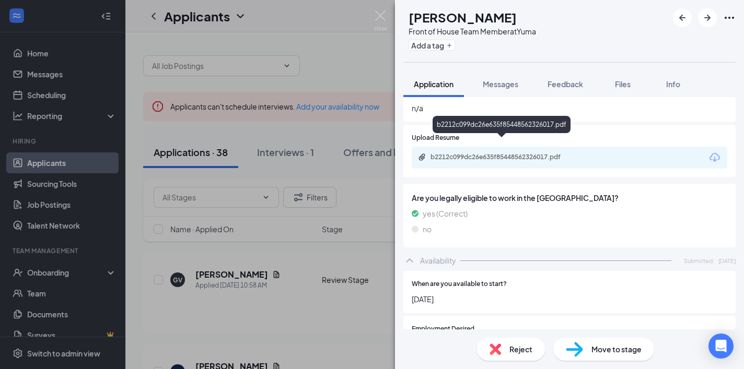
click at [529, 153] on div "b2212c099dc26e635f85448562326017.pdf" at bounding box center [503, 157] width 146 height 8
click at [703, 16] on icon "ArrowRight" at bounding box center [707, 17] width 13 height 13
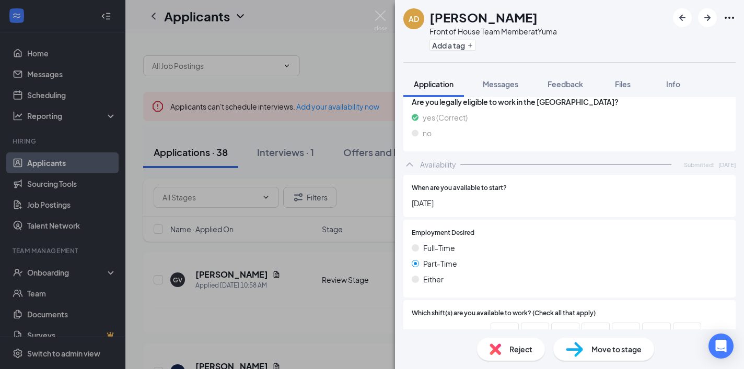
scroll to position [497, 0]
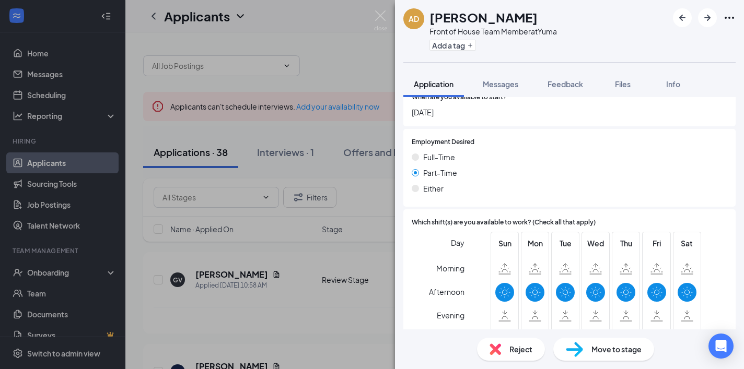
click at [509, 350] on span "Reject" at bounding box center [520, 349] width 23 height 11
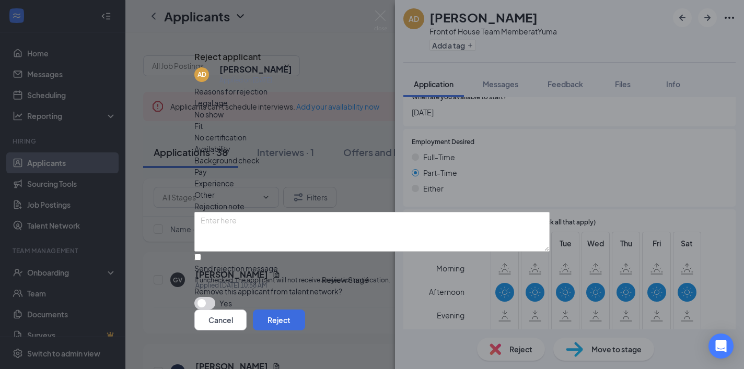
click at [301, 276] on span "If unchecked, the applicant will not receive a rejection notification." at bounding box center [371, 281] width 355 height 10
click at [201, 254] on input "Send rejection message If unchecked, the applicant will not receive a rejection…" at bounding box center [197, 257] width 7 height 7
checkbox input "true"
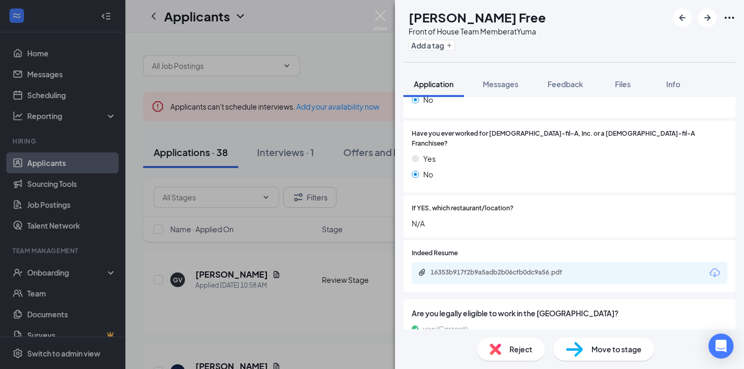
scroll to position [197, 0]
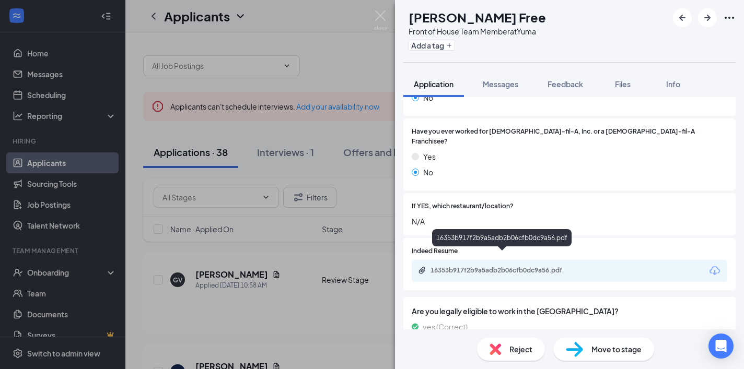
click at [563, 266] on div "16353b917f2b9a5adb2b06cfb0dc9a56.pdf" at bounding box center [503, 270] width 146 height 8
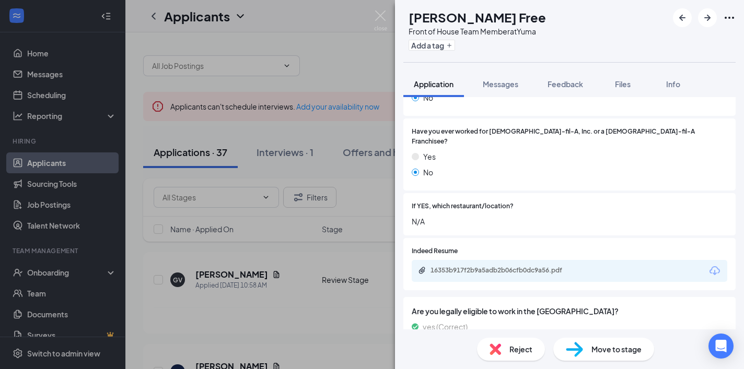
click at [514, 350] on span "Reject" at bounding box center [520, 349] width 23 height 11
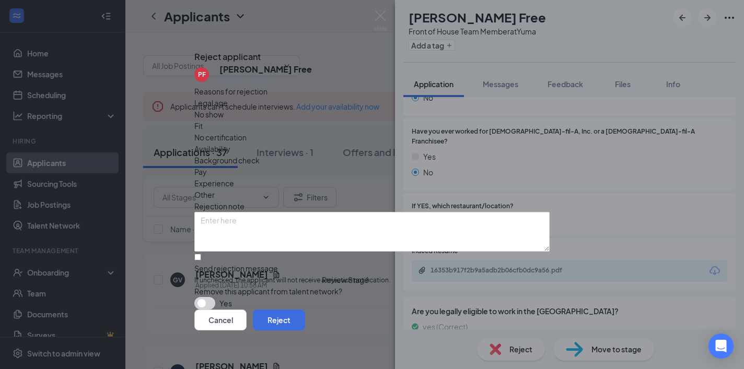
click at [274, 276] on span "If unchecked, the applicant will not receive a rejection notification." at bounding box center [371, 281] width 355 height 10
click at [201, 254] on input "Send rejection message If unchecked, the applicant will not receive a rejection…" at bounding box center [197, 257] width 7 height 7
checkbox input "true"
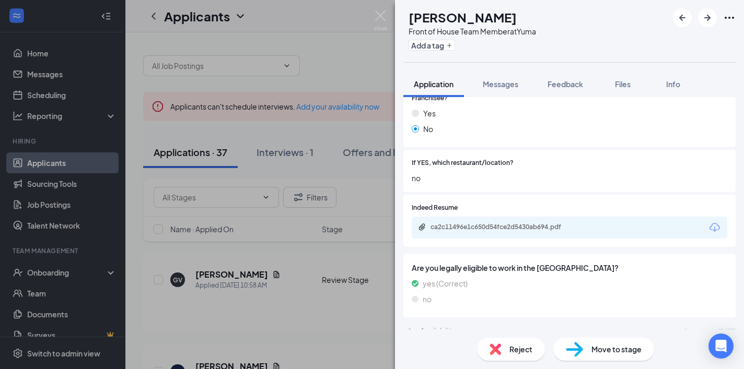
scroll to position [239, 0]
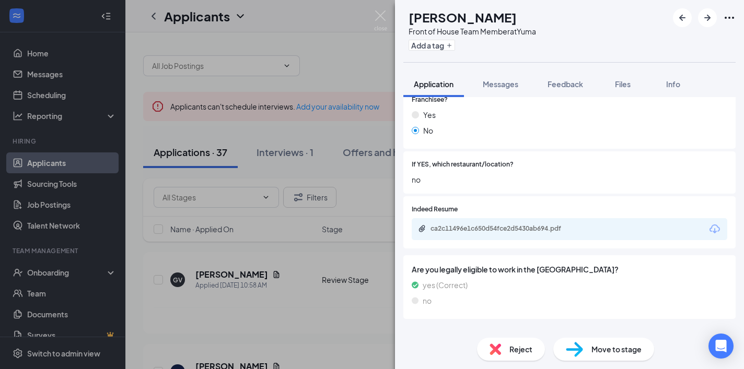
click at [550, 225] on div "ca2c11496e1c650d54fce2d5430ab694.pdf" at bounding box center [568, 229] width 315 height 22
click at [546, 218] on div "ca2c11496e1c650d54fce2d5430ab694.pdf" at bounding box center [568, 229] width 315 height 22
click at [504, 218] on div "ca2c11496e1c650d54fce2d5430ab694.pdf" at bounding box center [568, 229] width 315 height 22
click at [489, 225] on div "ca2c11496e1c650d54fce2d5430ab694.pdf" at bounding box center [503, 229] width 146 height 8
click at [520, 350] on span "Reject" at bounding box center [520, 349] width 23 height 11
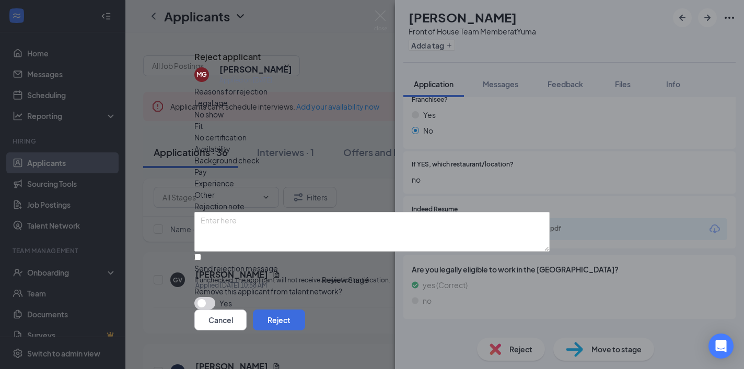
click at [328, 276] on span "If unchecked, the applicant will not receive a rejection notification." at bounding box center [371, 281] width 355 height 10
click at [201, 254] on input "Send rejection message If unchecked, the applicant will not receive a rejection…" at bounding box center [197, 257] width 7 height 7
checkbox input "true"
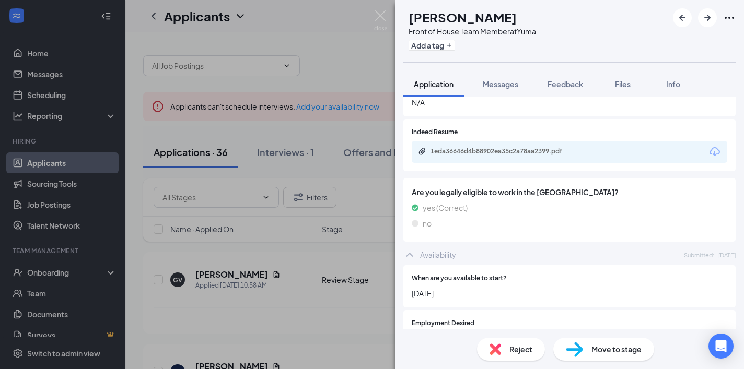
scroll to position [370, 0]
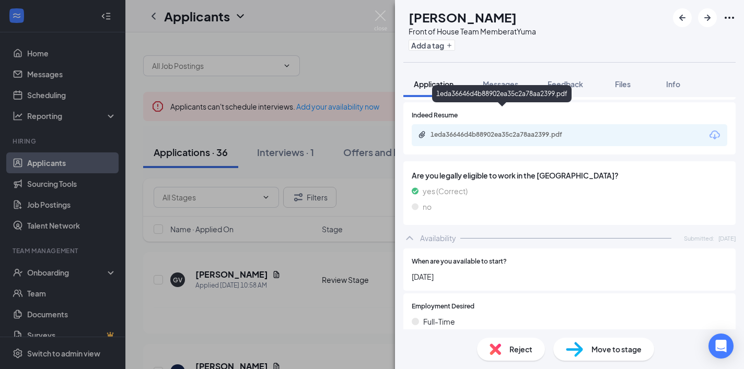
click at [537, 131] on div "1eda36646d4b88902ea35c2a78aa2399.pdf" at bounding box center [502, 136] width 169 height 10
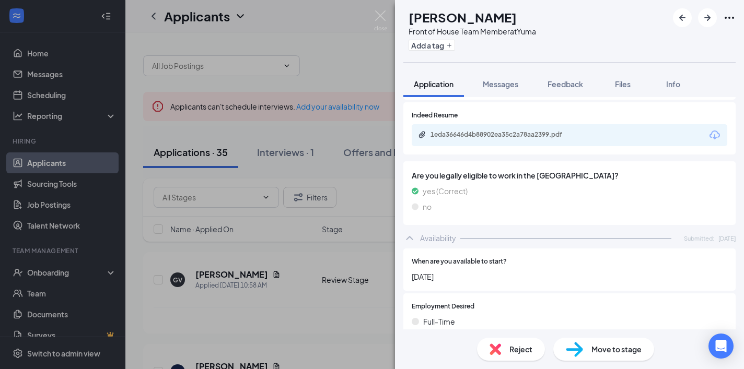
click at [509, 341] on div "Reject" at bounding box center [511, 349] width 68 height 23
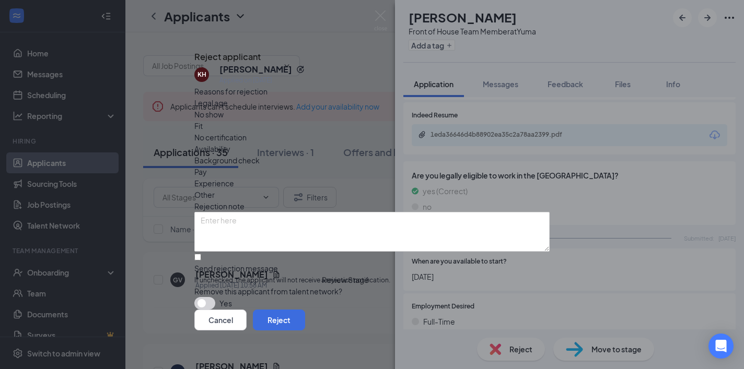
click at [295, 263] on div "Send rejection message" at bounding box center [371, 268] width 355 height 10
click at [201, 254] on input "Send rejection message If unchecked, the applicant will not receive a rejection…" at bounding box center [197, 257] width 7 height 7
checkbox input "true"
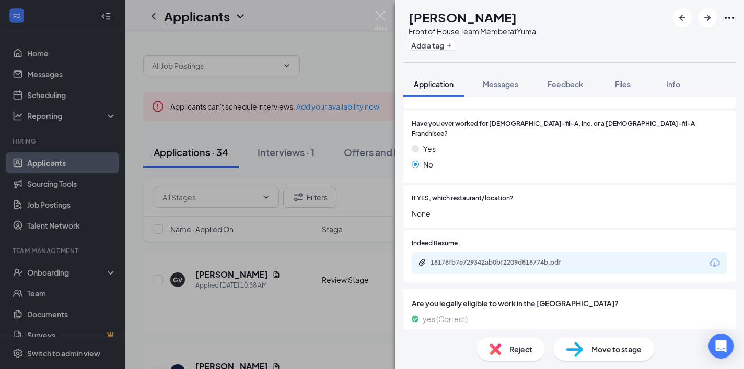
scroll to position [205, 0]
click at [538, 256] on div "18176fb7e729342ab0bf2209d818774b.pdf" at bounding box center [568, 263] width 315 height 22
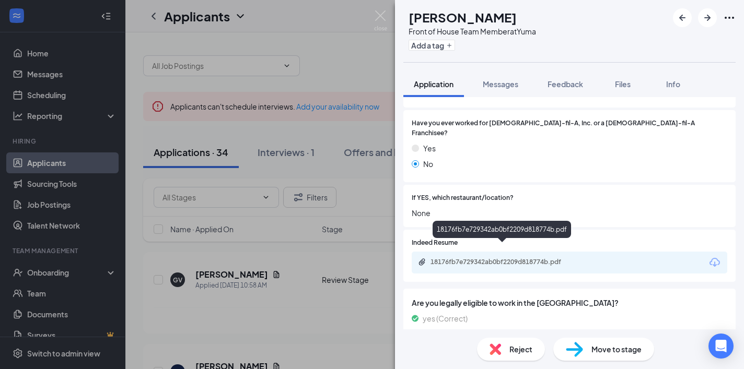
click at [536, 258] on div "18176fb7e729342ab0bf2209d818774b.pdf" at bounding box center [503, 262] width 146 height 8
click at [513, 348] on span "Reject" at bounding box center [520, 349] width 23 height 11
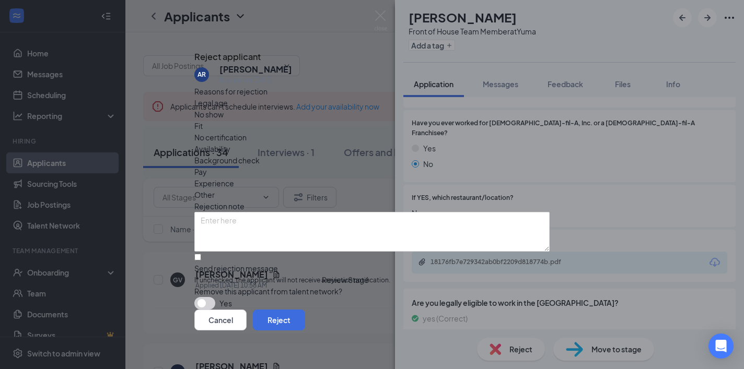
click at [313, 276] on span "If unchecked, the applicant will not receive a rejection notification." at bounding box center [371, 281] width 355 height 10
click at [201, 254] on input "Send rejection message If unchecked, the applicant will not receive a rejection…" at bounding box center [197, 257] width 7 height 7
checkbox input "true"
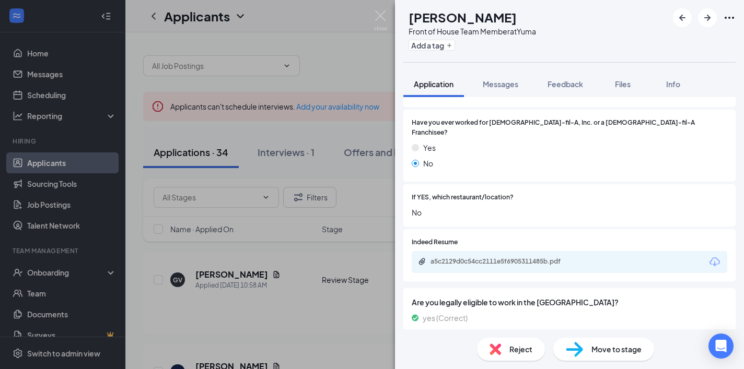
scroll to position [292, 0]
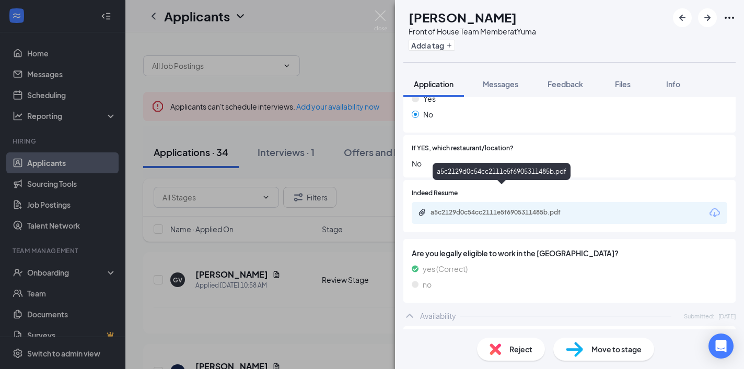
click at [551, 202] on div "a5c2129d0c54cc2111e5f6905311485b.pdf" at bounding box center [568, 213] width 315 height 22
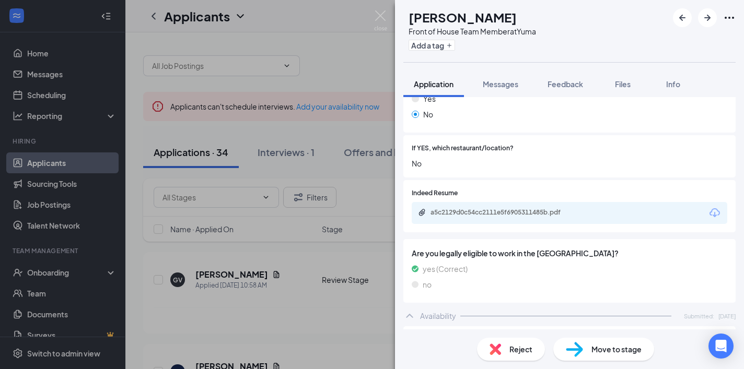
click at [551, 208] on div "a5c2129d0c54cc2111e5f6905311485b.pdf" at bounding box center [503, 212] width 146 height 8
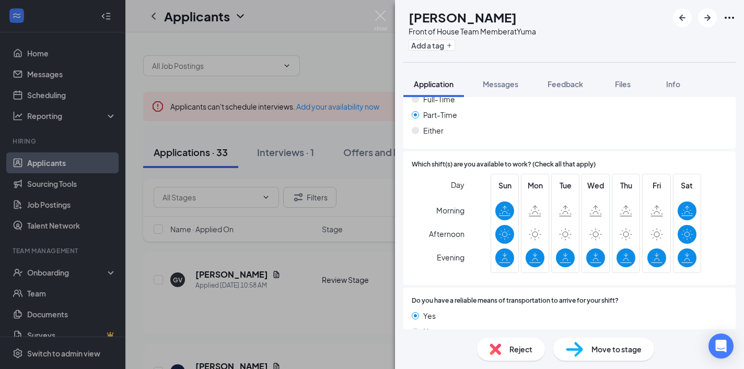
scroll to position [592, 0]
click at [509, 343] on div "Reject" at bounding box center [511, 349] width 68 height 23
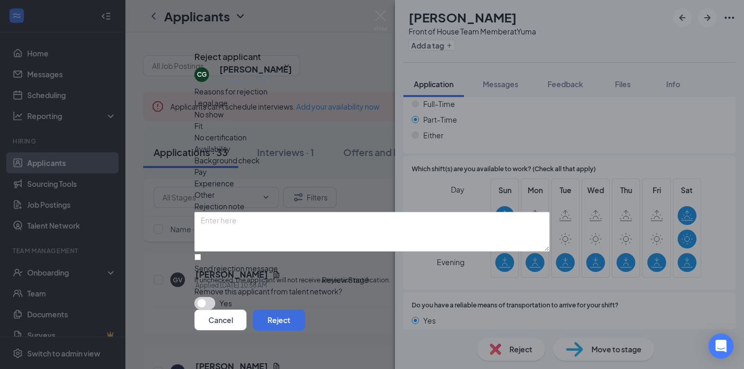
click at [260, 263] on div "Send rejection message" at bounding box center [371, 268] width 355 height 10
click at [201, 254] on input "Send rejection message If unchecked, the applicant will not receive a rejection…" at bounding box center [197, 257] width 7 height 7
checkbox input "true"
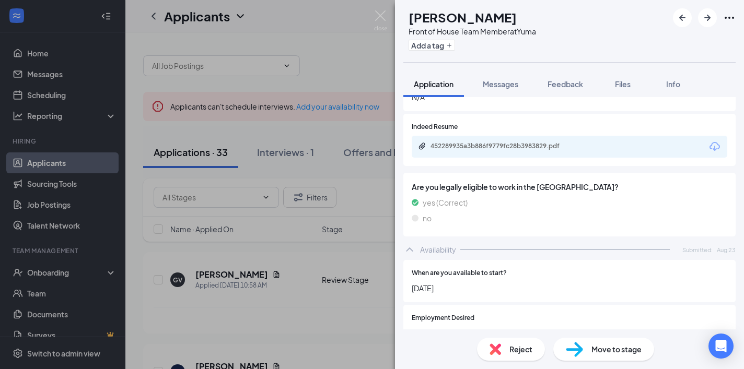
scroll to position [319, 0]
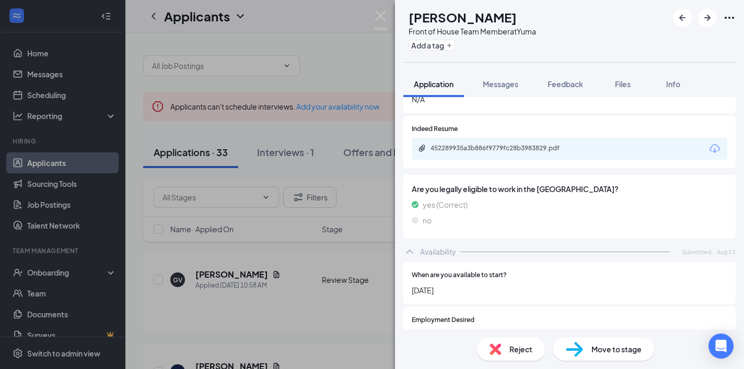
click at [602, 138] on div "452289935a3b886f9779fc28b3983829.pdf" at bounding box center [568, 149] width 315 height 22
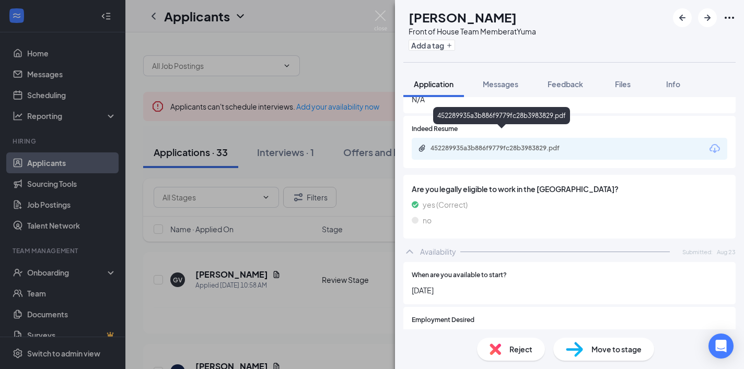
click at [542, 144] on div "452289935a3b886f9779fc28b3983829.pdf" at bounding box center [503, 148] width 146 height 8
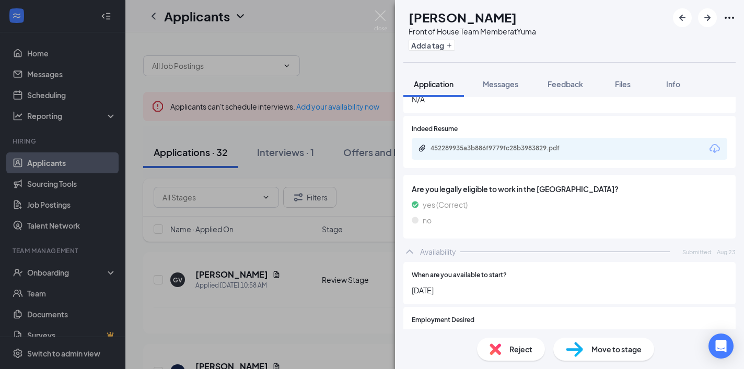
click at [517, 344] on span "Reject" at bounding box center [520, 349] width 23 height 11
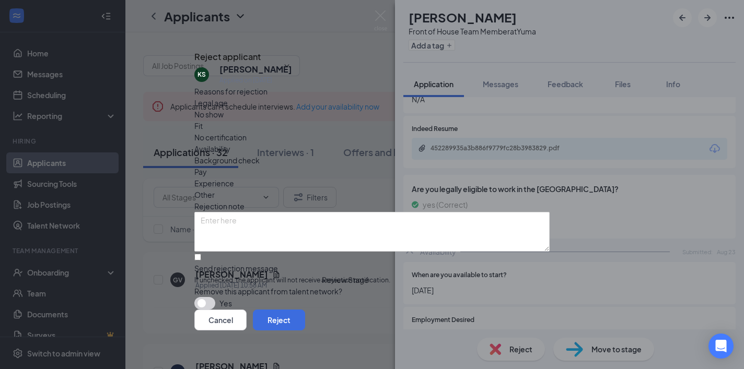
click at [357, 276] on span "If unchecked, the applicant will not receive a rejection notification." at bounding box center [371, 281] width 355 height 10
click at [201, 256] on input "Send rejection message If unchecked, the applicant will not receive a rejection…" at bounding box center [197, 257] width 7 height 7
checkbox input "true"
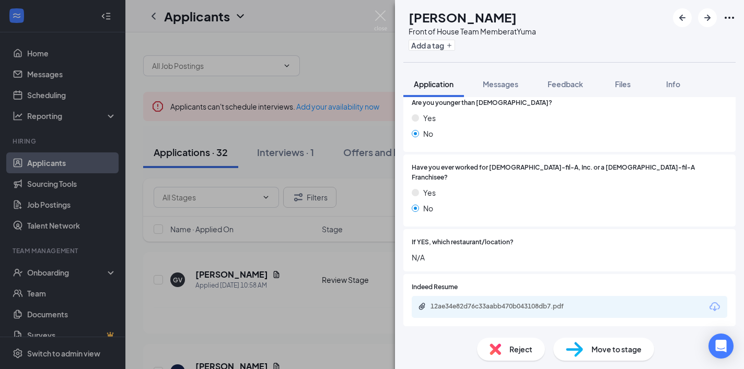
scroll to position [168, 0]
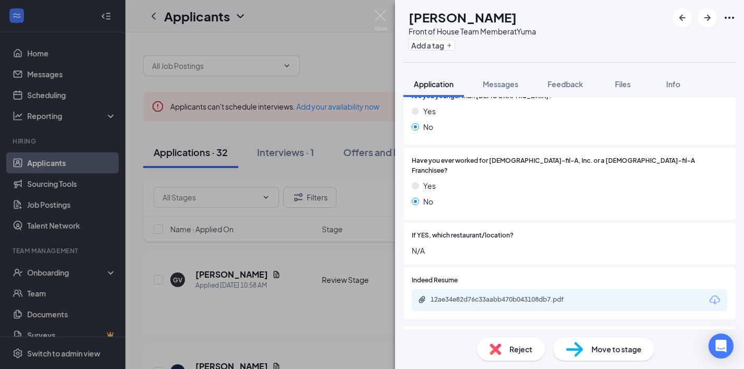
click at [548, 296] on div "12ae34e82d76c33aabb470b043108db7.pdf" at bounding box center [503, 300] width 146 height 8
drag, startPoint x: 706, startPoint y: 17, endPoint x: 547, endPoint y: 235, distance: 269.9
click at [706, 17] on icon "ArrowRight" at bounding box center [707, 17] width 13 height 13
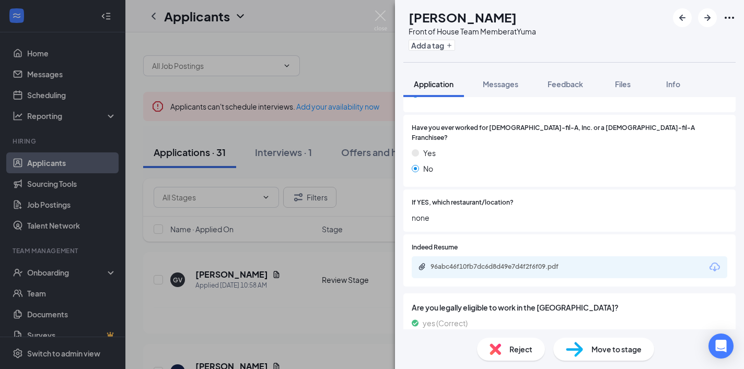
scroll to position [208, 0]
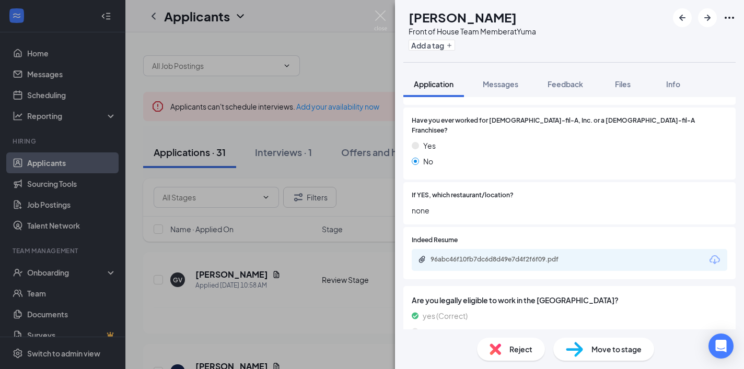
click at [542, 255] on div "96abc46f10fb7dc6d8d49e7d4f2f6f09.pdf" at bounding box center [503, 259] width 146 height 8
click at [496, 347] on img at bounding box center [494, 349] width 11 height 11
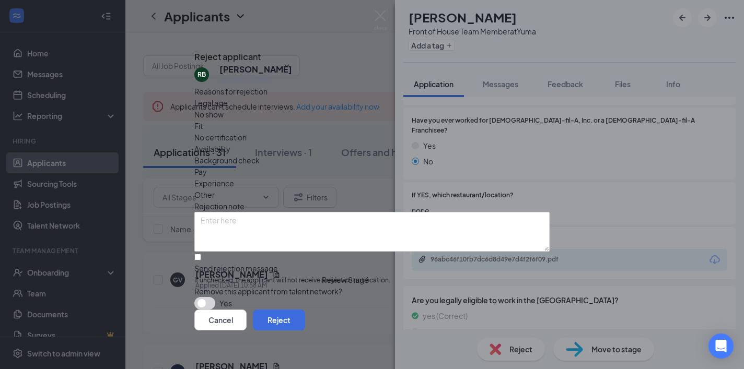
click at [254, 263] on div "Send rejection message If unchecked, the applicant will not receive a rejection…" at bounding box center [371, 274] width 355 height 22
click at [201, 254] on input "Send rejection message If unchecked, the applicant will not receive a rejection…" at bounding box center [197, 257] width 7 height 7
checkbox input "true"
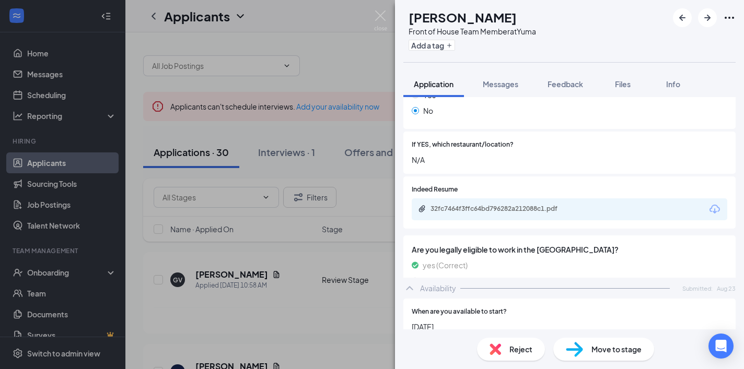
scroll to position [265, 0]
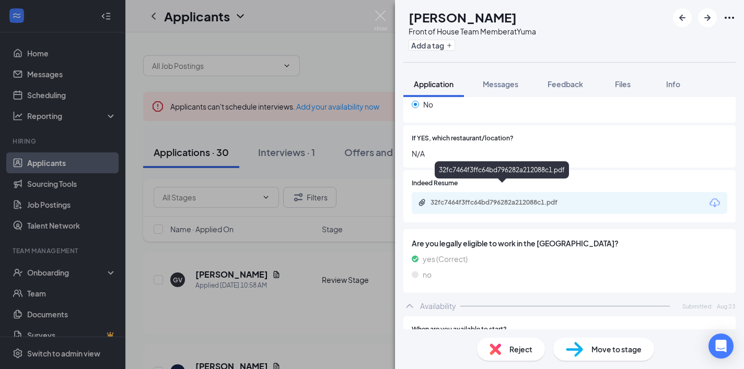
click at [520, 198] on div "32fc7464f3ffc64bd796282a212088c1.pdf" at bounding box center [503, 202] width 146 height 8
click at [499, 346] on img at bounding box center [494, 349] width 11 height 11
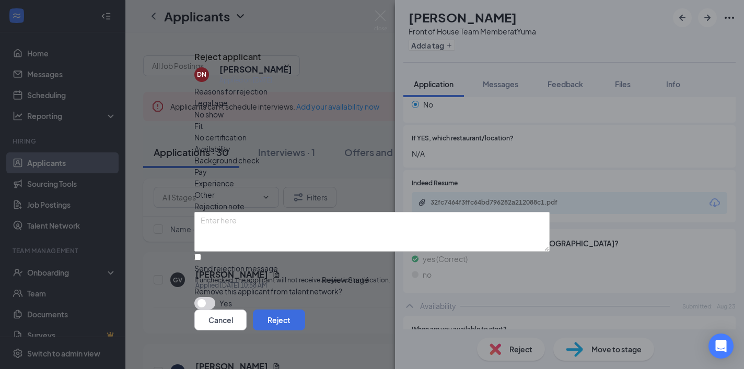
scroll to position [17, 0]
click at [292, 263] on div "Send rejection message" at bounding box center [371, 268] width 355 height 10
click at [201, 254] on input "Send rejection message If unchecked, the applicant will not receive a rejection…" at bounding box center [197, 257] width 7 height 7
checkbox input "true"
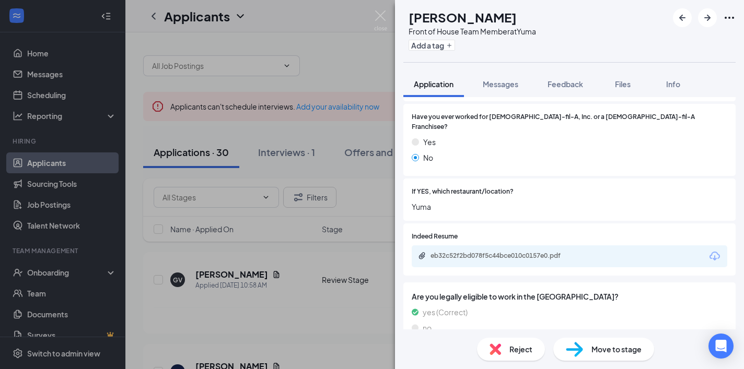
scroll to position [212, 0]
click at [588, 245] on div "eb32c52f2bd078f5c44bce010c0157e0.pdf" at bounding box center [568, 256] width 315 height 22
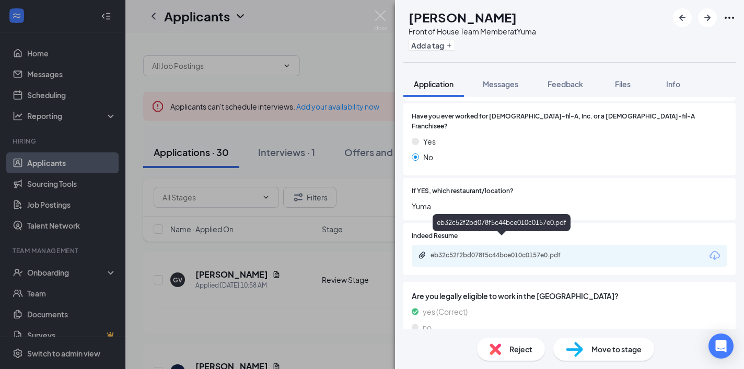
click at [551, 251] on div "eb32c52f2bd078f5c44bce010c0157e0.pdf" at bounding box center [503, 255] width 146 height 8
click at [548, 251] on div "eb32c52f2bd078f5c44bce010c0157e0.pdf" at bounding box center [503, 255] width 146 height 8
click at [509, 352] on span "Reject" at bounding box center [520, 349] width 23 height 11
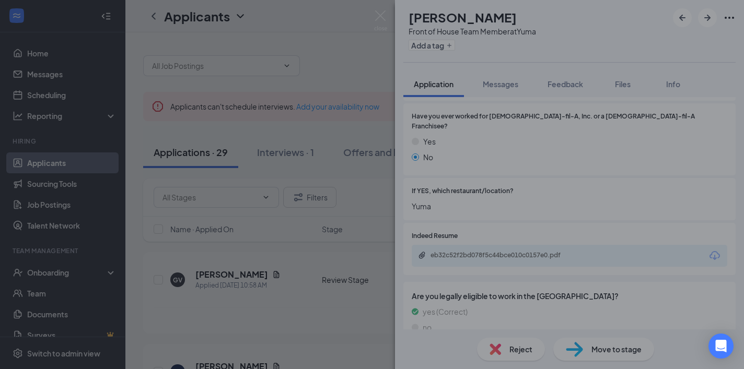
drag, startPoint x: 519, startPoint y: 351, endPoint x: 504, endPoint y: 349, distance: 15.3
click at [519, 351] on div "Reject applicant AV [PERSON_NAME] Applied on [DATE] Reasons for rejection Legal…" at bounding box center [372, 184] width 744 height 369
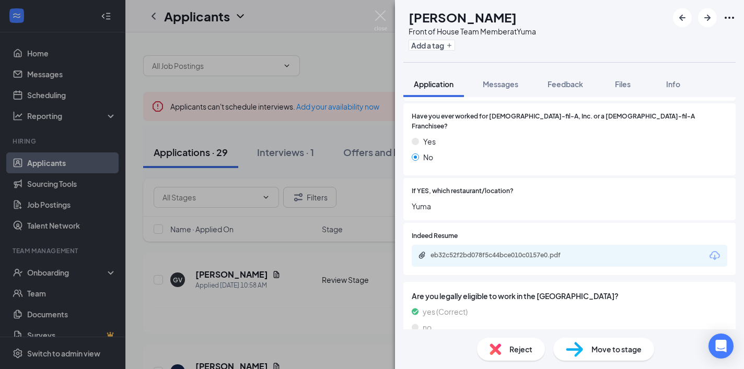
click at [501, 350] on div "Reject" at bounding box center [511, 349] width 68 height 23
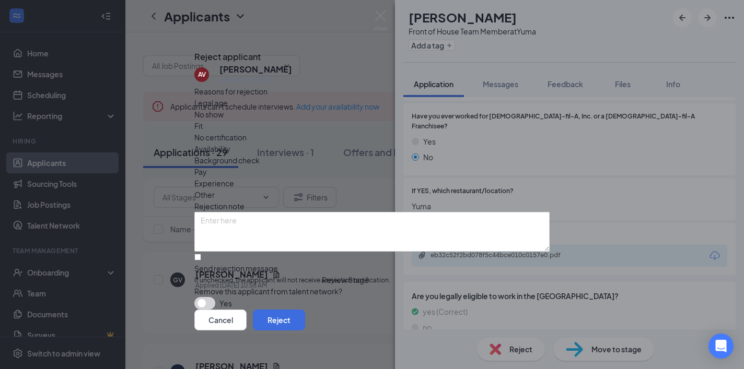
click at [208, 263] on div at bounding box center [371, 263] width 355 height 0
click at [201, 254] on input "Send rejection message If unchecked, the applicant will not receive a rejection…" at bounding box center [197, 257] width 7 height 7
checkbox input "true"
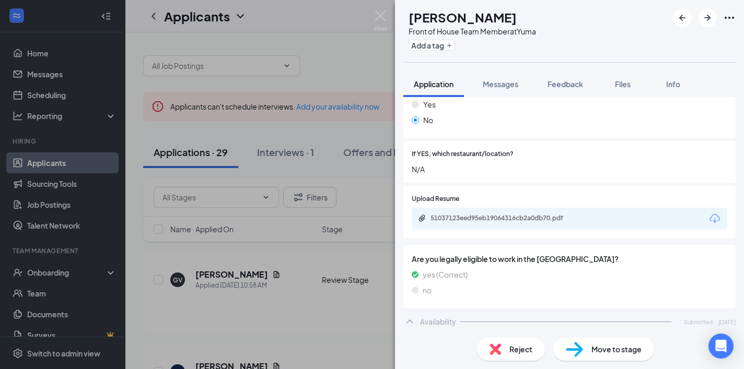
scroll to position [248, 0]
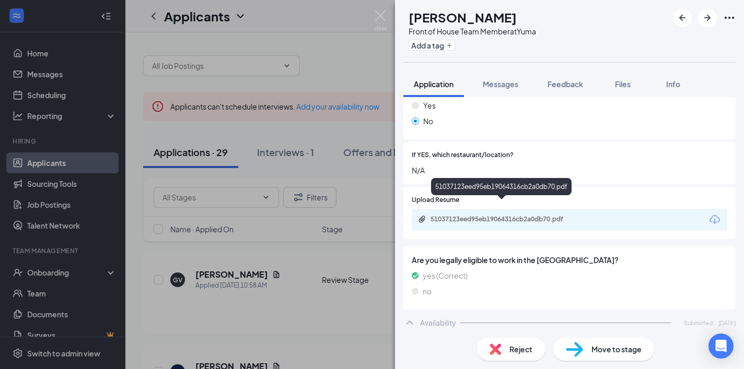
click at [521, 215] on div "51037123eed95eb19064316cb2a0db70.pdf" at bounding box center [503, 219] width 146 height 8
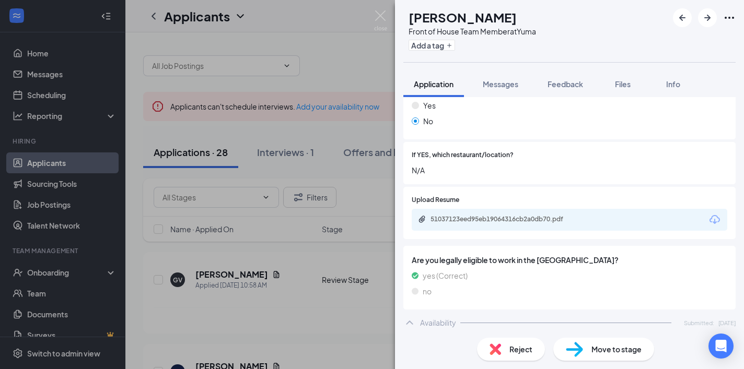
click at [503, 351] on div "Reject" at bounding box center [511, 349] width 68 height 23
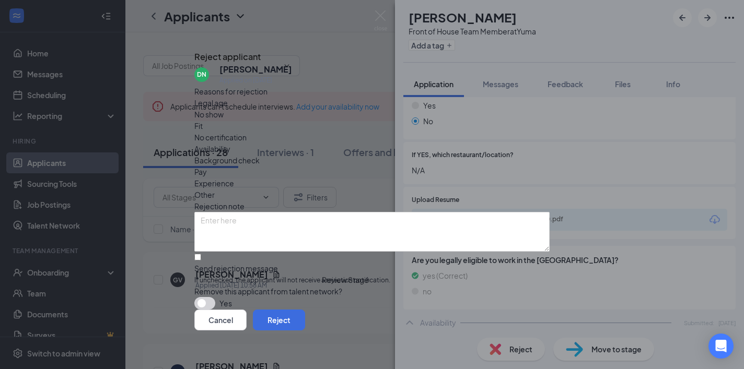
click at [260, 263] on div "Send rejection message" at bounding box center [371, 268] width 355 height 10
click at [201, 254] on input "Send rejection message If unchecked, the applicant will not receive a rejection…" at bounding box center [197, 257] width 7 height 7
checkbox input "true"
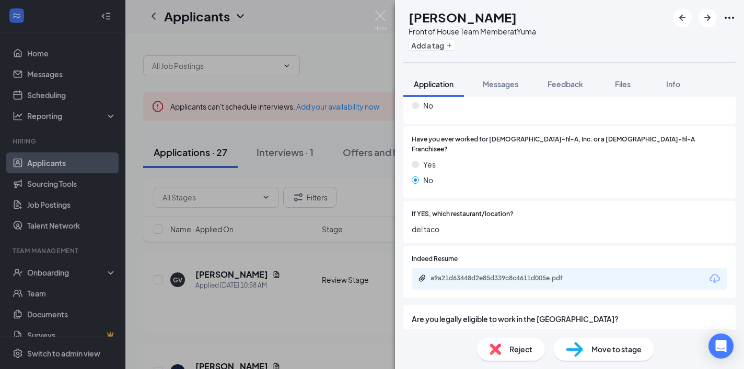
scroll to position [190, 0]
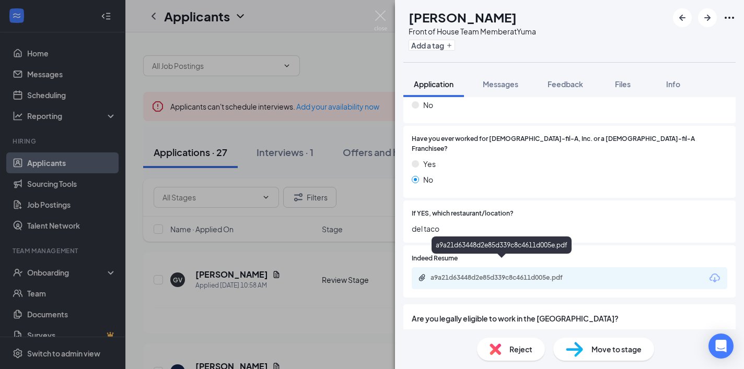
click at [543, 274] on div "a9a21d63448d2e85d339c8c4611d005e.pdf" at bounding box center [503, 278] width 146 height 8
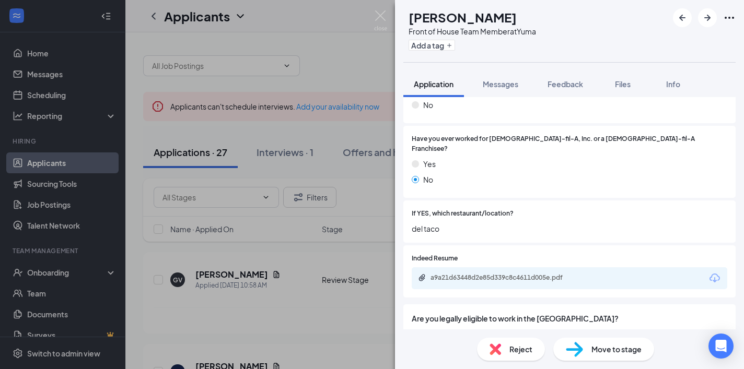
click at [512, 347] on span "Reject" at bounding box center [520, 349] width 23 height 11
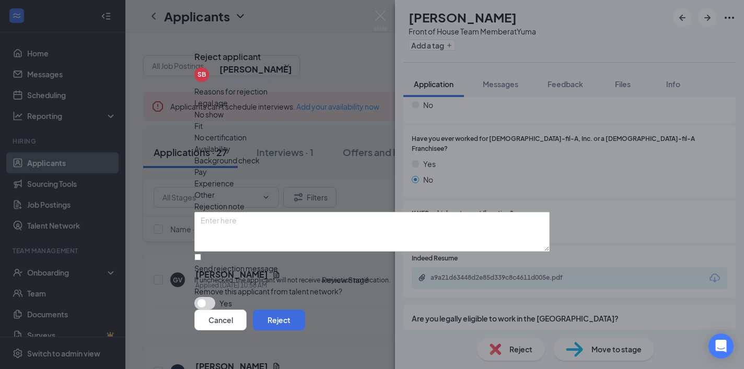
click at [249, 263] on div "Send rejection message" at bounding box center [371, 268] width 355 height 10
click at [201, 254] on input "Send rejection message If unchecked, the applicant will not receive a rejection…" at bounding box center [197, 257] width 7 height 7
checkbox input "true"
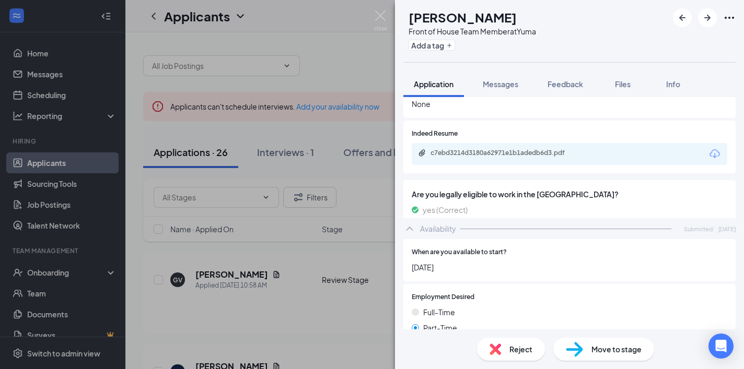
scroll to position [318, 0]
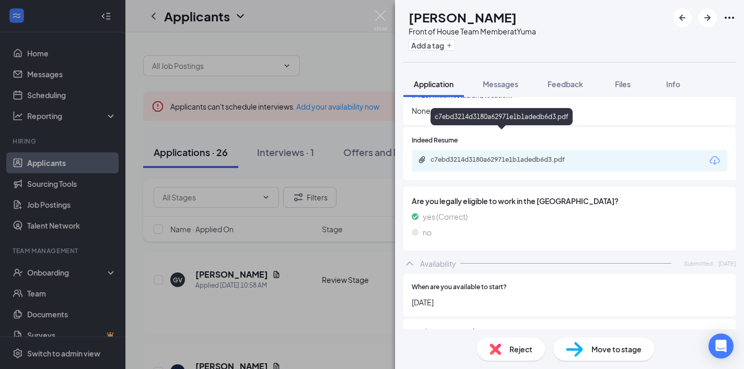
click at [527, 156] on div "c7ebd3214d3180a62971e1b1adedb6d3.pdf" at bounding box center [503, 160] width 146 height 8
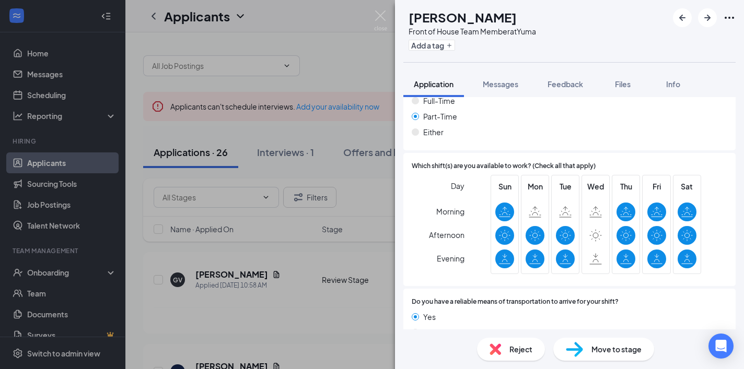
scroll to position [563, 0]
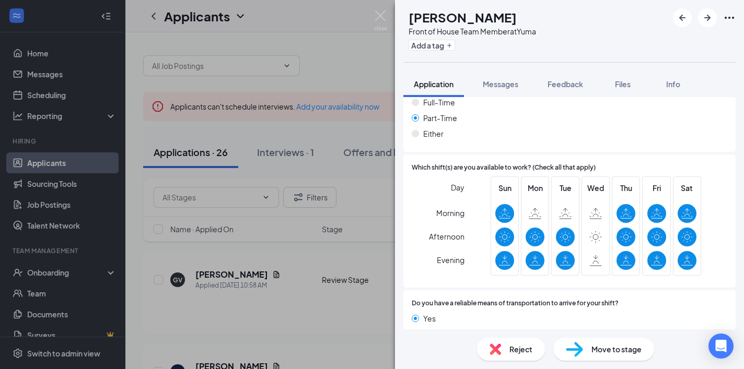
click at [514, 352] on span "Reject" at bounding box center [520, 349] width 23 height 11
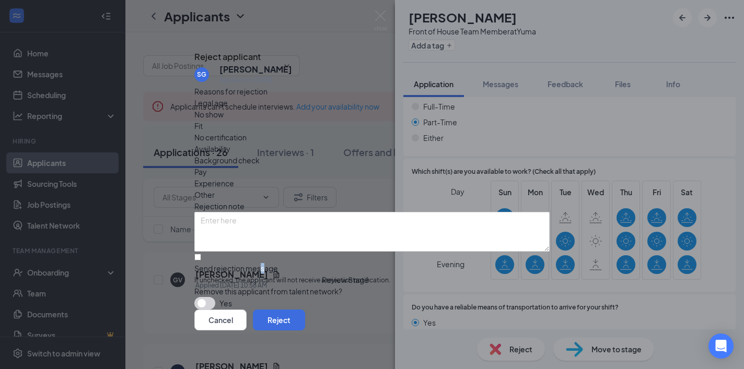
click at [288, 263] on div "Send rejection message" at bounding box center [371, 268] width 355 height 10
click at [201, 254] on input "Send rejection message If unchecked, the applicant will not receive a rejection…" at bounding box center [197, 257] width 7 height 7
checkbox input "true"
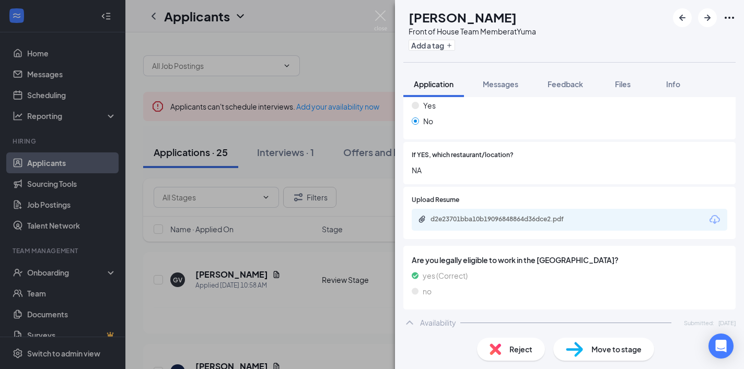
scroll to position [285, 0]
click at [547, 216] on div "d2e23701bba10b19096848864d36dce2.pdf" at bounding box center [503, 220] width 146 height 8
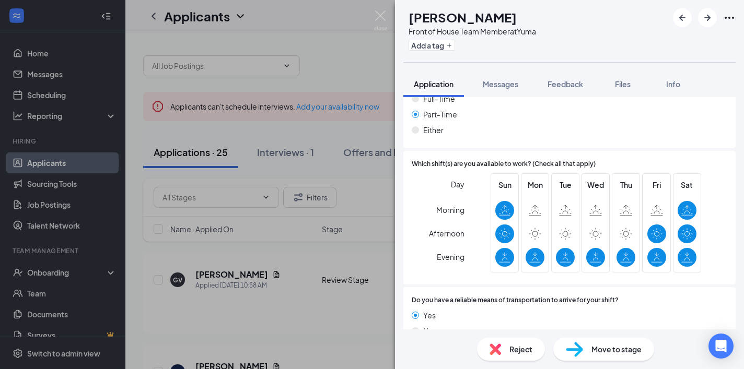
scroll to position [592, 0]
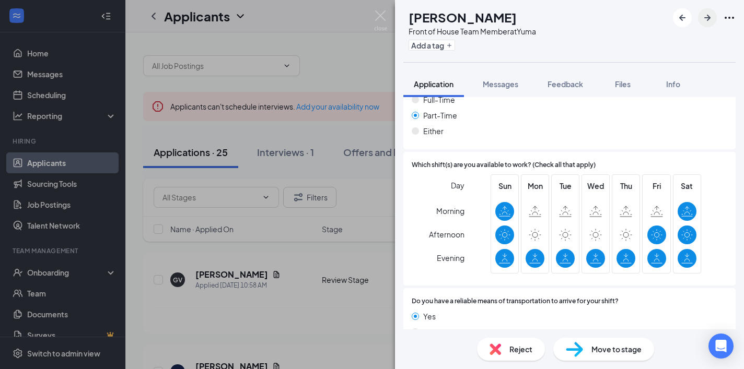
click at [708, 26] on button "button" at bounding box center [707, 17] width 19 height 19
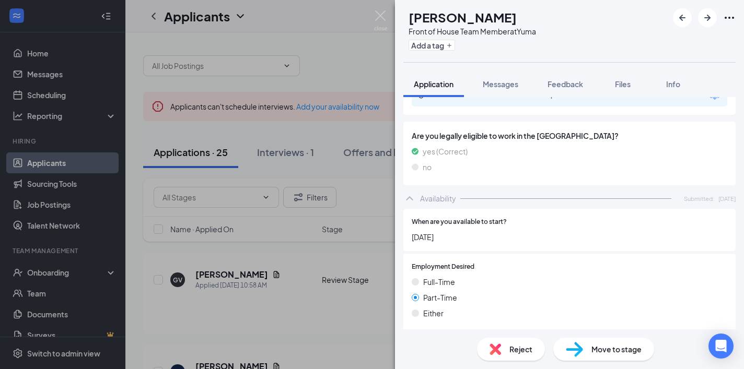
scroll to position [363, 0]
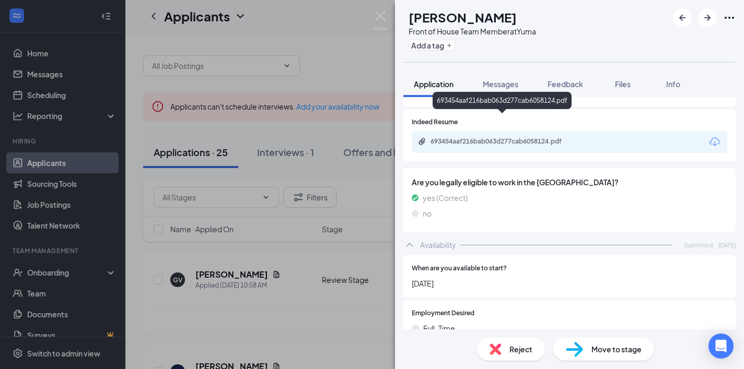
click at [551, 137] on div "693454aaf216bab063d277cab6058124.pdf" at bounding box center [503, 141] width 146 height 8
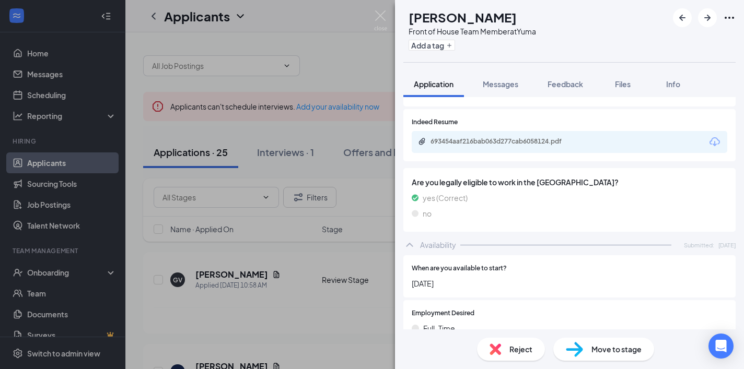
click at [492, 346] on img at bounding box center [494, 349] width 11 height 11
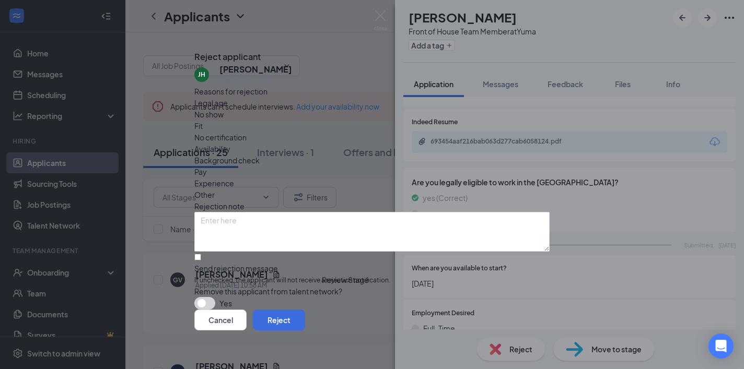
click at [297, 263] on div "Send rejection message If unchecked, the applicant will not receive a rejection…" at bounding box center [371, 274] width 355 height 22
click at [201, 254] on input "Send rejection message If unchecked, the applicant will not receive a rejection…" at bounding box center [197, 257] width 7 height 7
checkbox input "true"
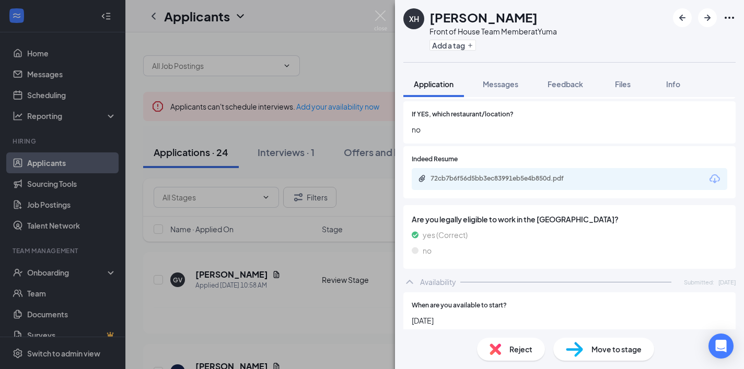
scroll to position [288, 0]
click at [585, 175] on div "72cb7b6f56d5bb3ec83991eb5e4b850d.pdf" at bounding box center [502, 179] width 169 height 8
click at [500, 348] on img at bounding box center [494, 349] width 11 height 11
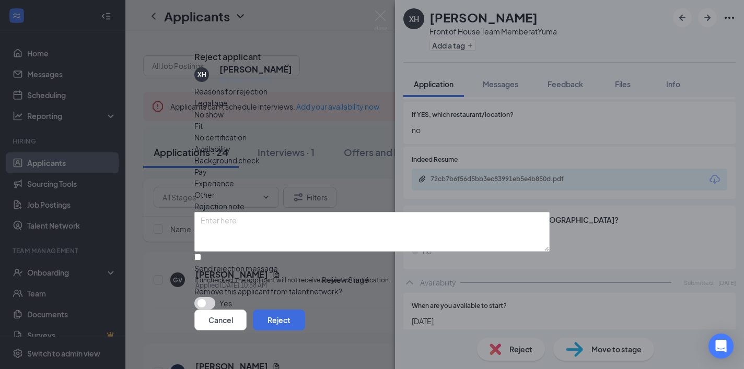
click at [281, 276] on span "If unchecked, the applicant will not receive a rejection notification." at bounding box center [371, 281] width 355 height 10
click at [201, 254] on input "Send rejection message If unchecked, the applicant will not receive a rejection…" at bounding box center [197, 257] width 7 height 7
checkbox input "true"
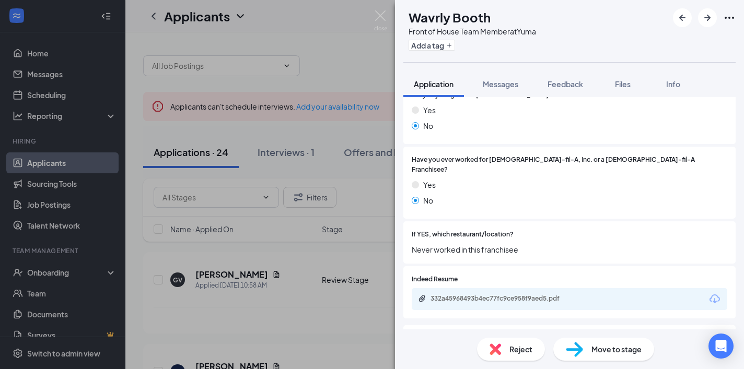
scroll to position [221, 0]
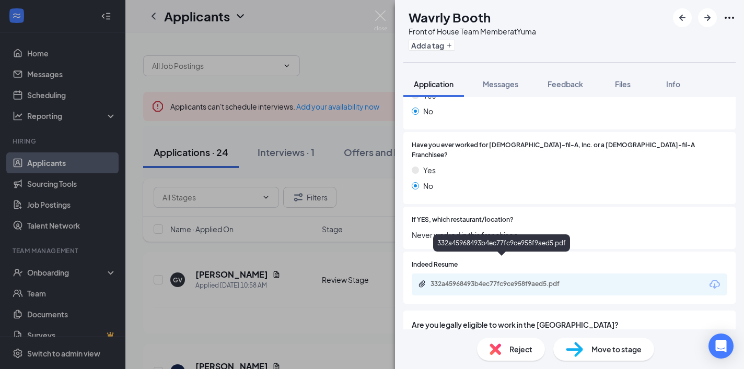
click at [536, 280] on div "332a45968493b4ec77fc9ce958f9aed5.pdf" at bounding box center [503, 284] width 146 height 8
click at [516, 349] on span "Reject" at bounding box center [520, 349] width 23 height 11
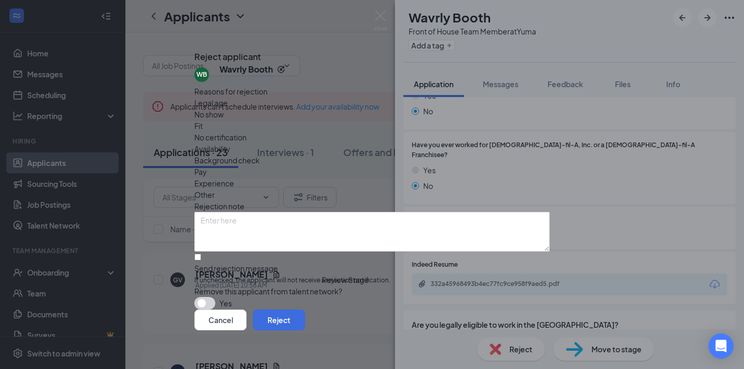
click at [258, 262] on div "Reasons for rejection Legal age No show Fit No certification Availability Backg…" at bounding box center [371, 198] width 355 height 225
click at [257, 276] on span "If unchecked, the applicant will not receive a rejection notification." at bounding box center [371, 281] width 355 height 10
click at [201, 255] on input "Send rejection message If unchecked, the applicant will not receive a rejection…" at bounding box center [197, 257] width 7 height 7
checkbox input "true"
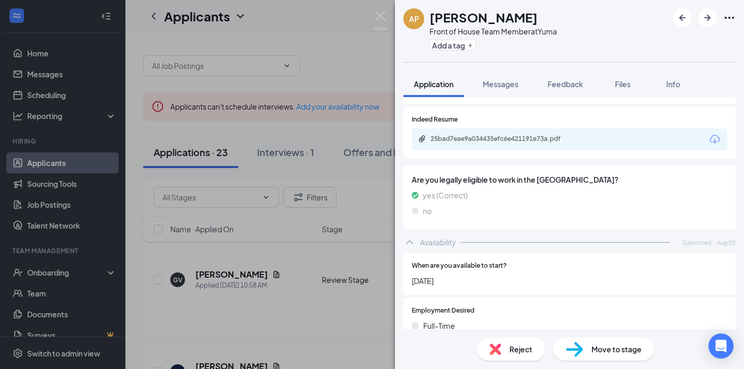
scroll to position [266, 0]
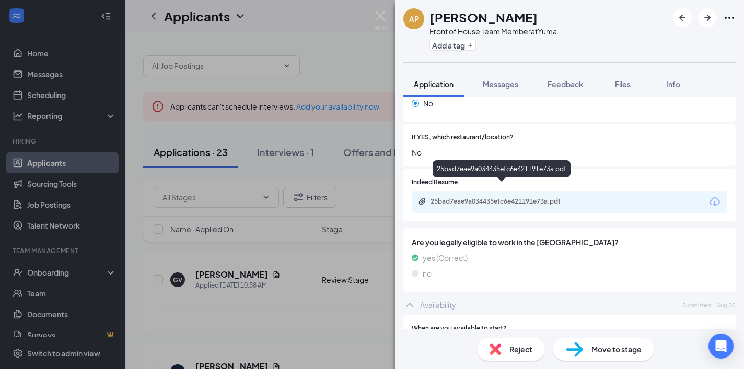
click at [518, 197] on div "25bad7eae9a034435efc6e421191e73a.pdf" at bounding box center [502, 202] width 169 height 10
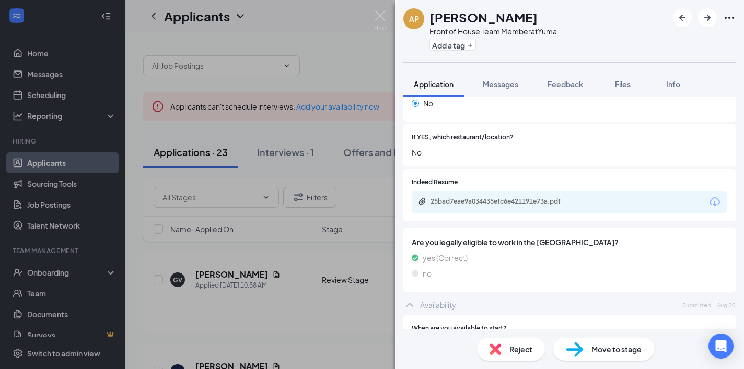
click at [495, 344] on img at bounding box center [494, 349] width 11 height 11
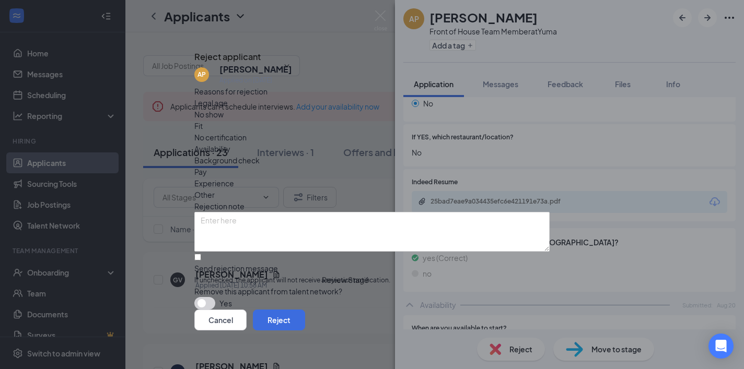
click at [292, 276] on span "If unchecked, the applicant will not receive a rejection notification." at bounding box center [371, 281] width 355 height 10
click at [201, 260] on input "Send rejection message If unchecked, the applicant will not receive a rejection…" at bounding box center [197, 257] width 7 height 7
checkbox input "true"
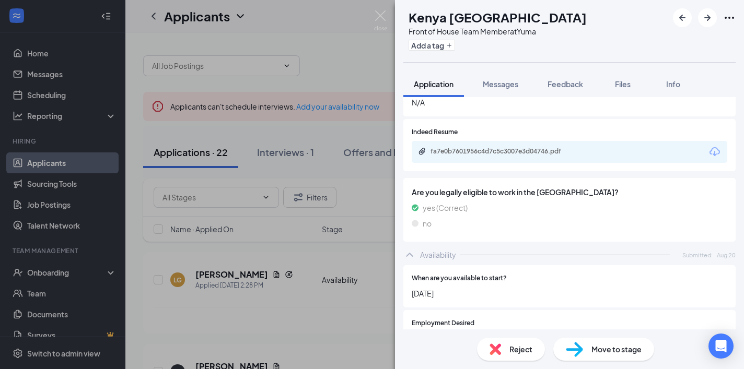
scroll to position [269, 0]
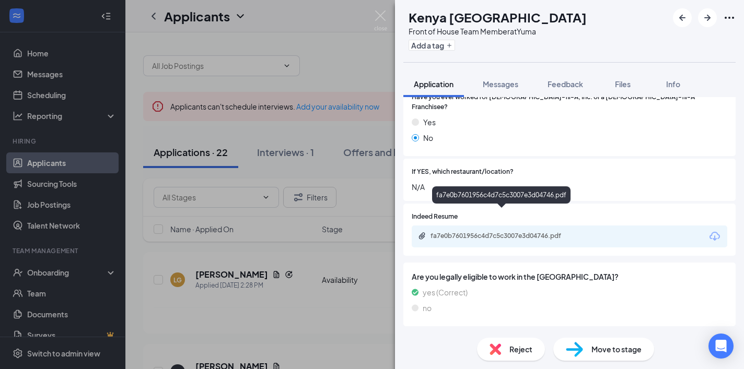
click at [583, 232] on div "fa7e0b7601956c4d7c5c3007e3d04746.pdf" at bounding box center [502, 236] width 169 height 8
click at [510, 352] on span "Reject" at bounding box center [520, 349] width 23 height 11
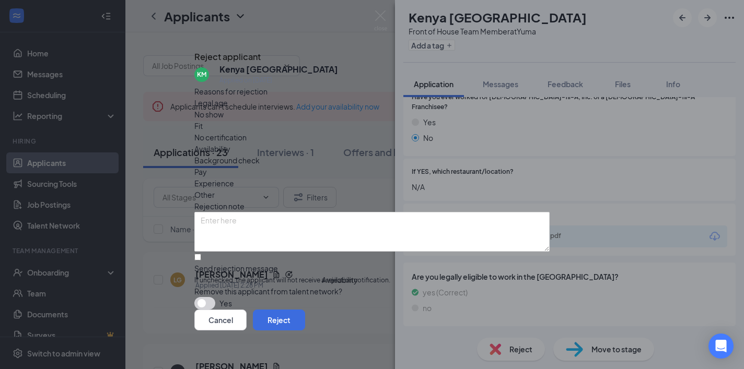
click at [322, 276] on span "If unchecked, the applicant will not receive a rejection notification." at bounding box center [371, 281] width 355 height 10
click at [201, 254] on input "Send rejection message If unchecked, the applicant will not receive a rejection…" at bounding box center [197, 257] width 7 height 7
checkbox input "true"
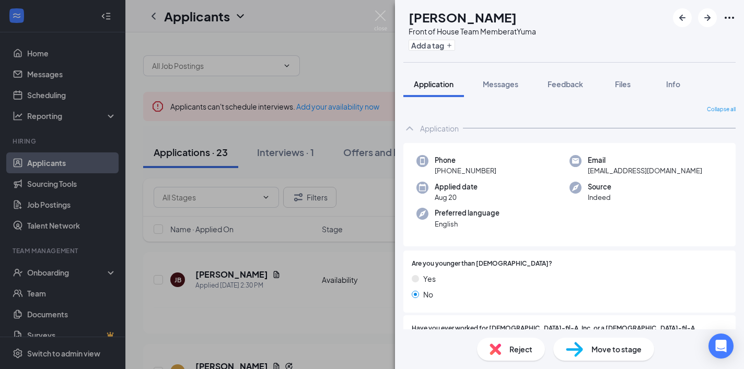
scroll to position [139, 0]
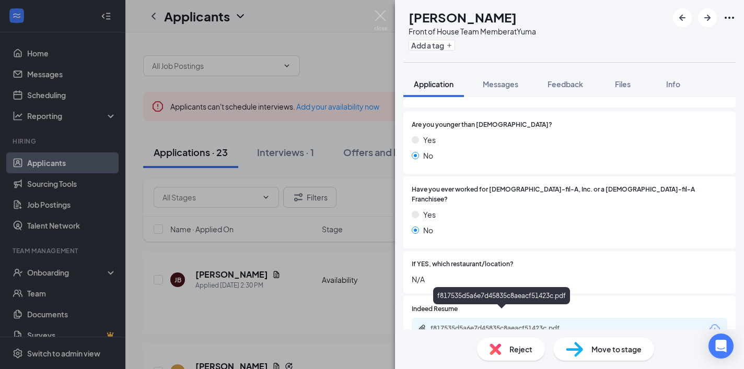
click at [516, 324] on div "f817535d5a6e7d45835c8aeacf51423c.pdf" at bounding box center [503, 328] width 146 height 8
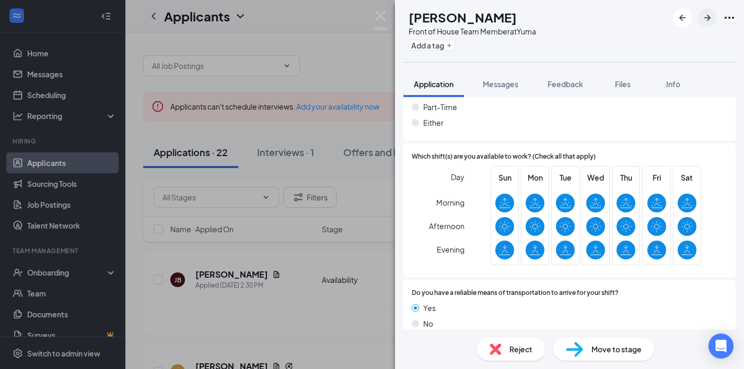
click at [708, 18] on icon "ArrowRight" at bounding box center [707, 18] width 6 height 6
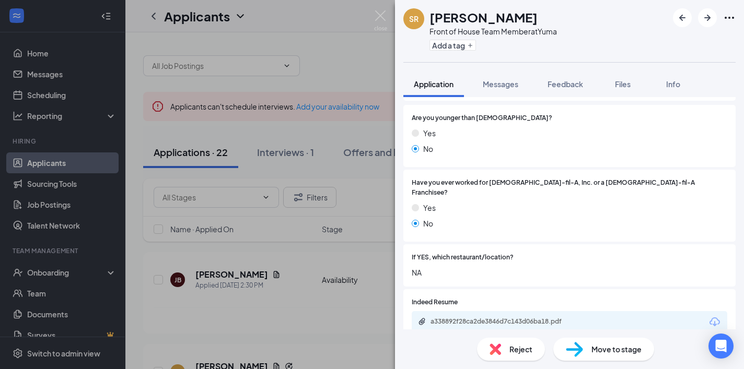
scroll to position [146, 0]
click at [527, 317] on div "a338892f28ca2de3846d7c143d06ba18.pdf" at bounding box center [503, 321] width 146 height 8
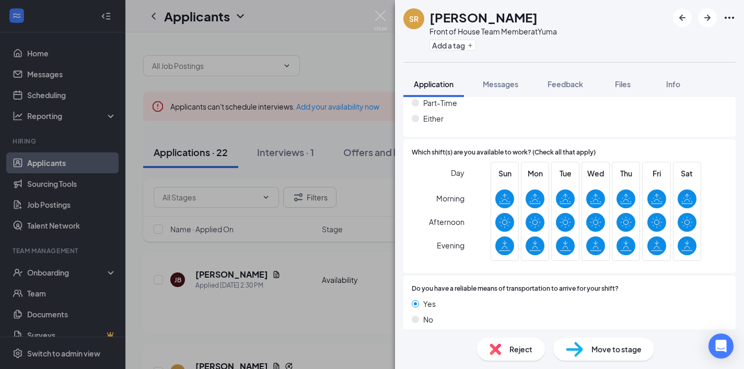
scroll to position [563, 0]
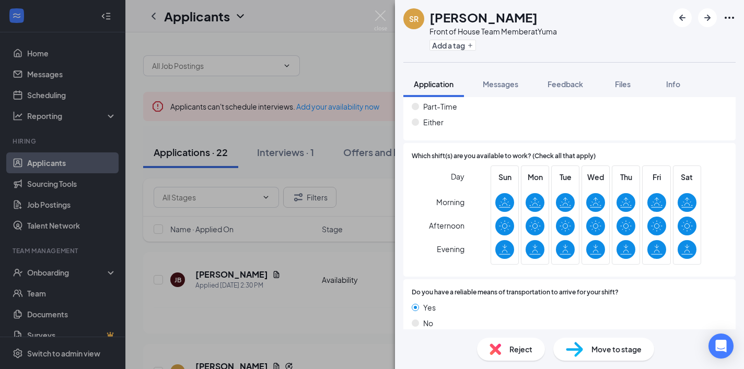
click at [517, 348] on span "Reject" at bounding box center [520, 349] width 23 height 11
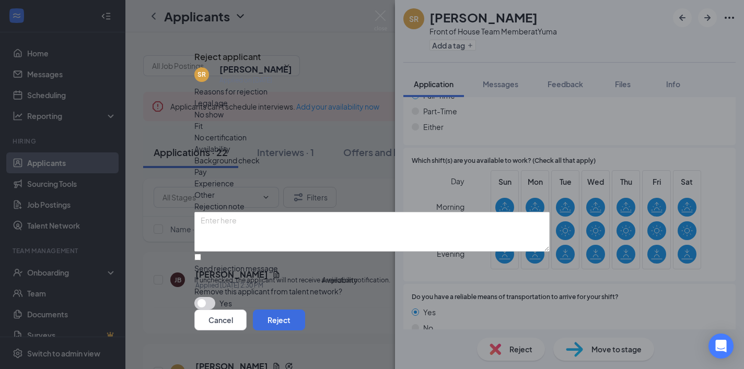
click at [262, 276] on span "If unchecked, the applicant will not receive a rejection notification." at bounding box center [371, 281] width 355 height 10
click at [201, 254] on input "Send rejection message If unchecked, the applicant will not receive a rejection…" at bounding box center [197, 257] width 7 height 7
checkbox input "true"
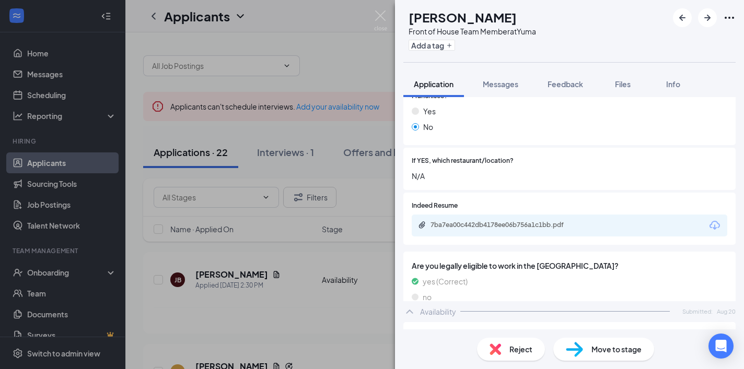
scroll to position [242, 0]
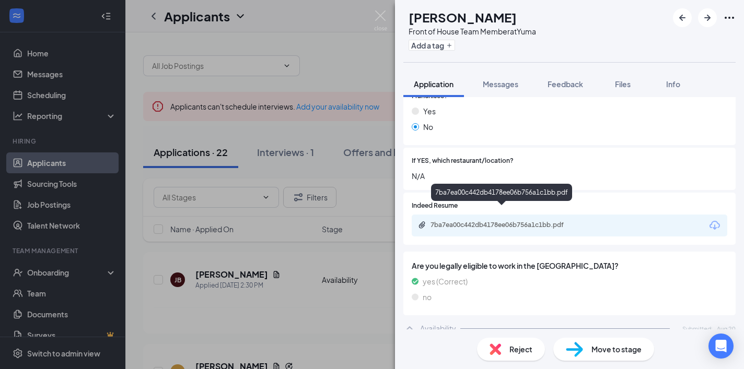
click at [543, 221] on div "7ba7ea00c442db4178ee06b756a1c1bb.pdf" at bounding box center [503, 225] width 146 height 8
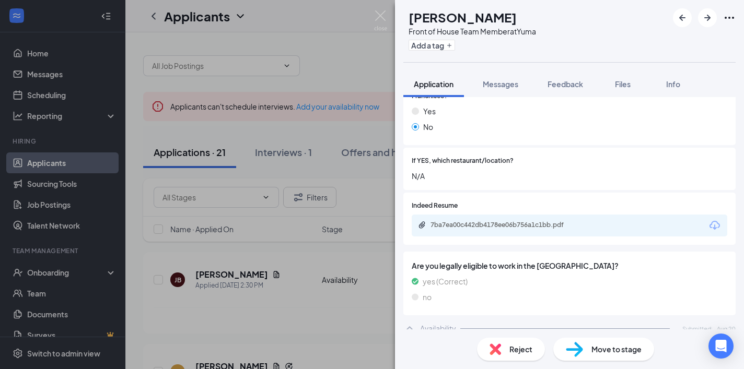
click at [520, 348] on span "Reject" at bounding box center [520, 349] width 23 height 11
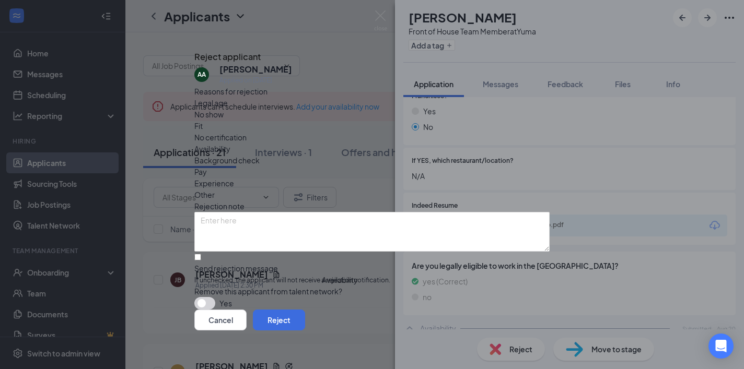
click at [334, 276] on span "If unchecked, the applicant will not receive a rejection notification." at bounding box center [371, 281] width 355 height 10
click at [201, 254] on input "Send rejection message If unchecked, the applicant will not receive a rejection…" at bounding box center [197, 257] width 7 height 7
checkbox input "true"
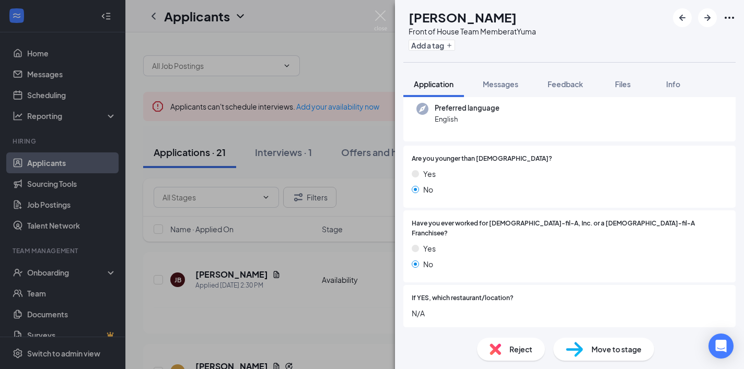
scroll to position [227, 0]
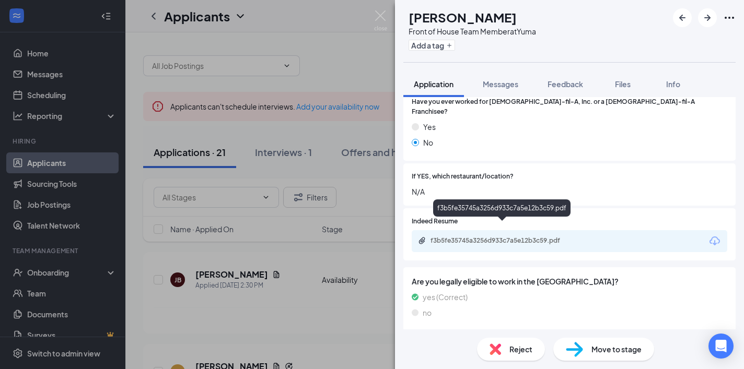
click at [529, 237] on div "f3b5fe35745a3256d933c7a5e12b3c59.pdf" at bounding box center [503, 241] width 146 height 8
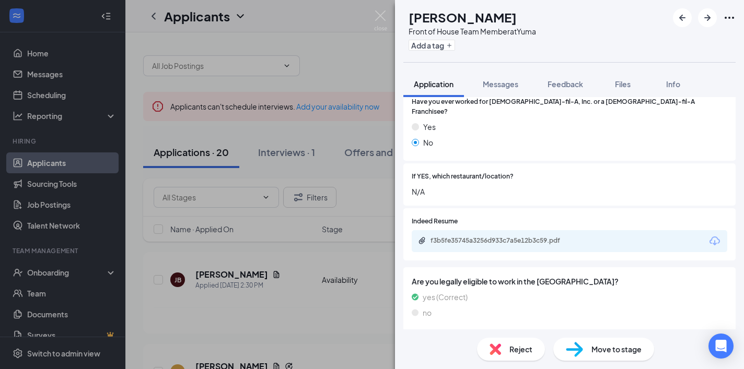
scroll to position [559, 0]
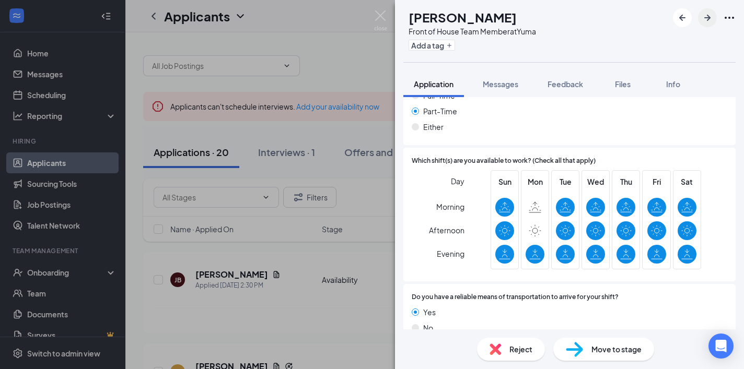
click at [707, 22] on icon "ArrowRight" at bounding box center [707, 17] width 13 height 13
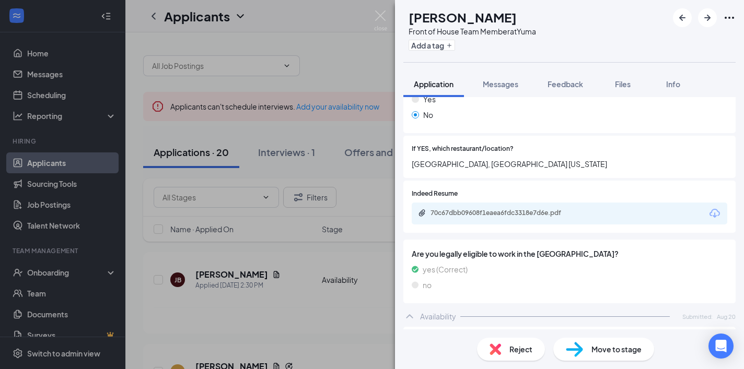
scroll to position [255, 0]
click at [517, 208] on div "70c67dbb09608f1eaea6fdc3318e7d6e.pdf" at bounding box center [503, 212] width 146 height 8
click at [503, 347] on div "Reject" at bounding box center [511, 349] width 68 height 23
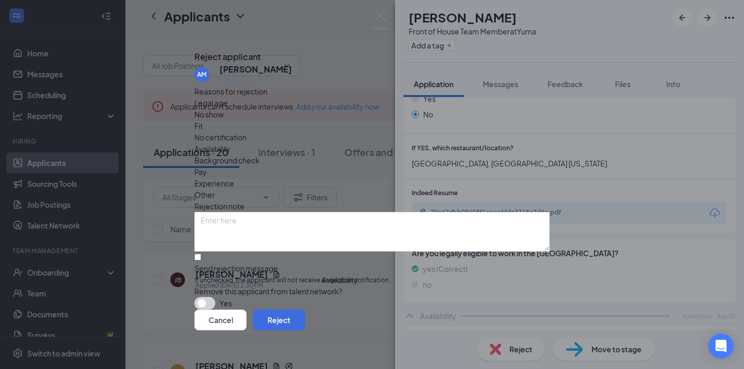
click at [304, 263] on div "Send rejection message" at bounding box center [371, 268] width 355 height 10
click at [201, 254] on input "Send rejection message If unchecked, the applicant will not receive a rejection…" at bounding box center [197, 257] width 7 height 7
checkbox input "true"
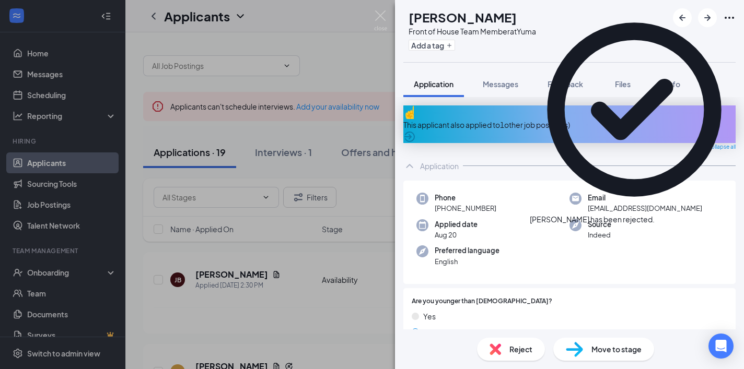
click at [664, 217] on icon "Cross" at bounding box center [660, 220] width 6 height 6
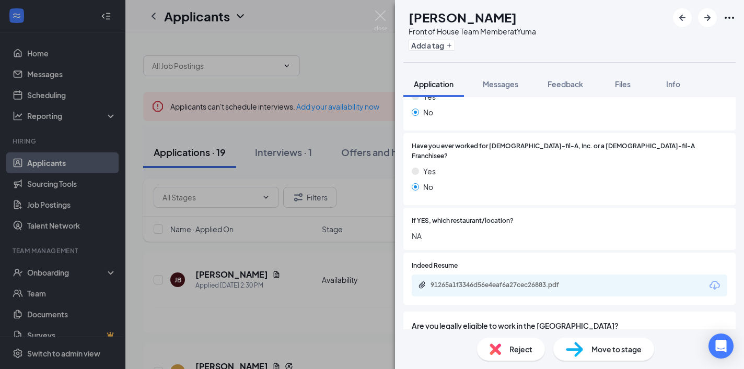
scroll to position [225, 0]
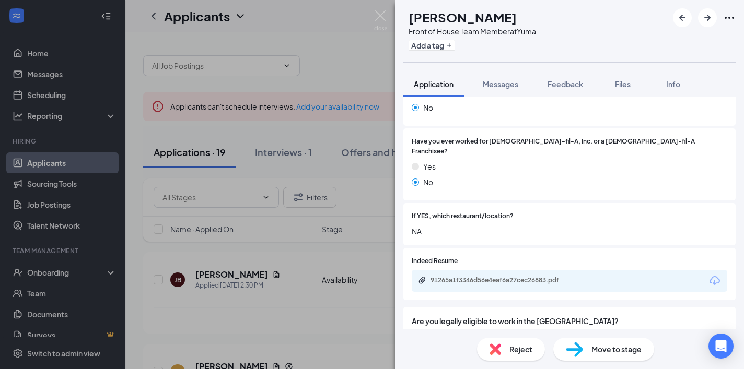
click at [536, 276] on div "91265a1f3346d56e4eaf6a27cec26883.pdf" at bounding box center [503, 280] width 146 height 8
click at [508, 348] on div "Reject" at bounding box center [511, 349] width 68 height 23
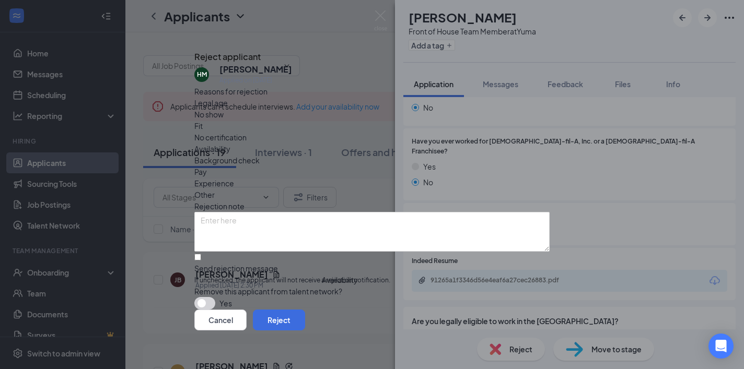
click at [288, 263] on div "Send rejection message" at bounding box center [371, 268] width 355 height 10
click at [201, 254] on input "Send rejection message If unchecked, the applicant will not receive a rejection…" at bounding box center [197, 257] width 7 height 7
checkbox input "true"
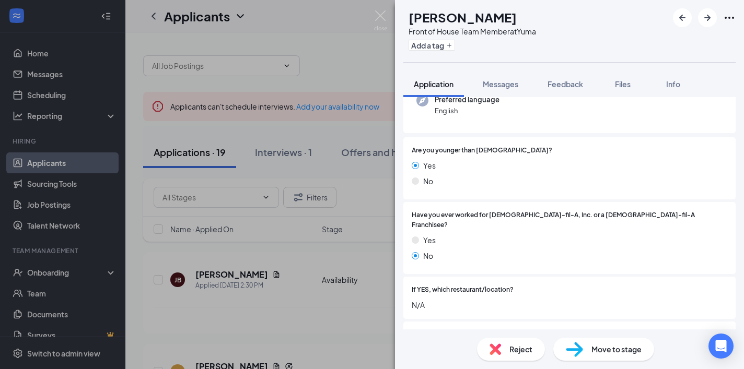
scroll to position [297, 0]
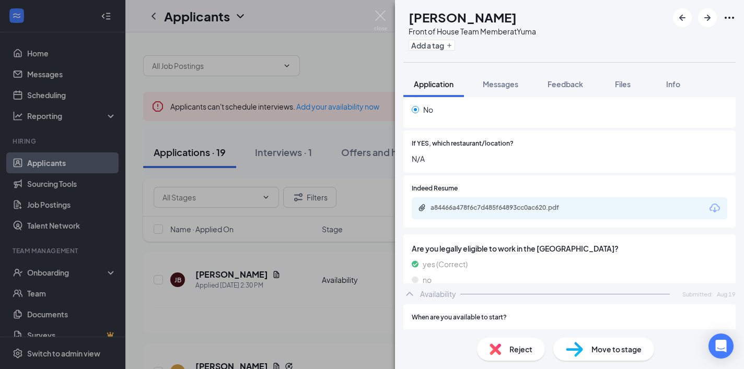
click at [513, 197] on div "a84466a478f6c7d485f64893cc0ac620.pdf" at bounding box center [568, 208] width 315 height 22
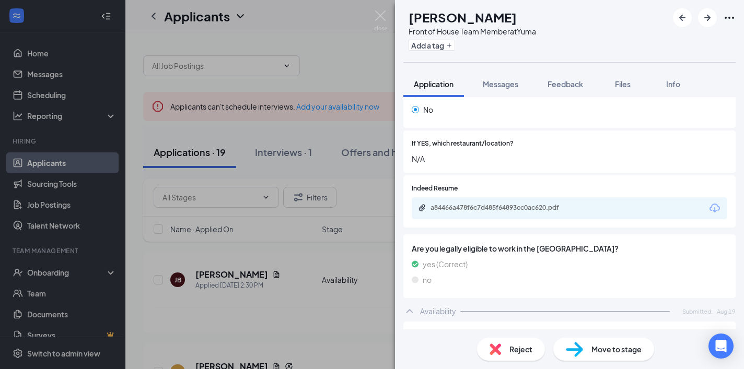
click at [508, 204] on div "a84466a478f6c7d485f64893cc0ac620.pdf" at bounding box center [503, 208] width 146 height 8
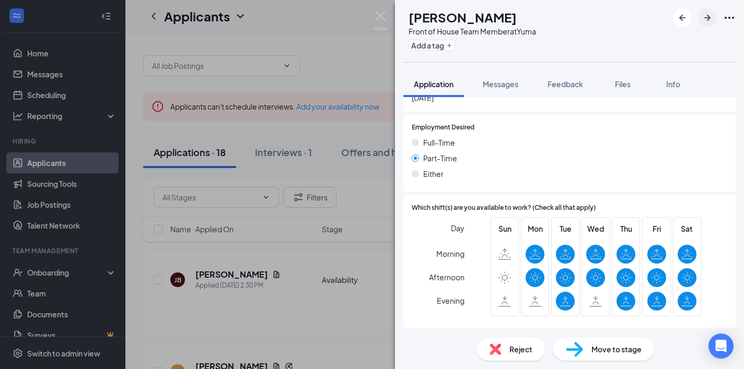
click at [702, 22] on icon "ArrowRight" at bounding box center [707, 17] width 13 height 13
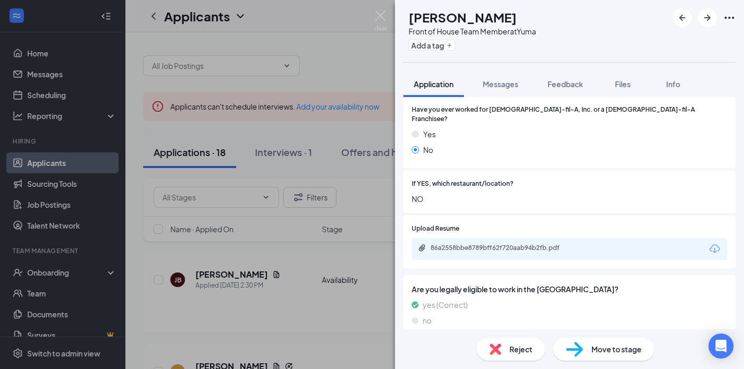
scroll to position [269, 0]
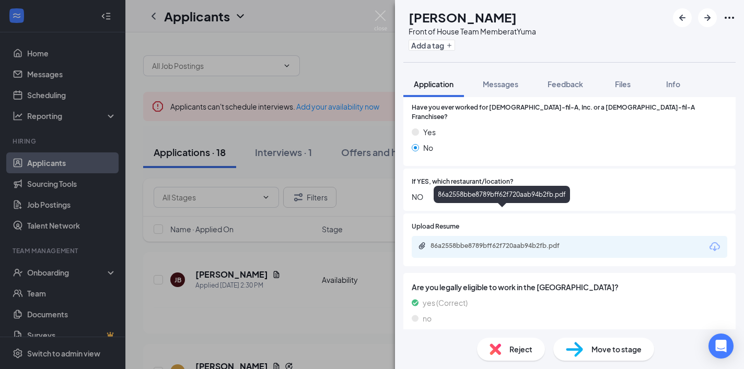
click at [552, 242] on div "86a2558bbe8789bff62f720aab94b2fb.pdf" at bounding box center [503, 246] width 146 height 8
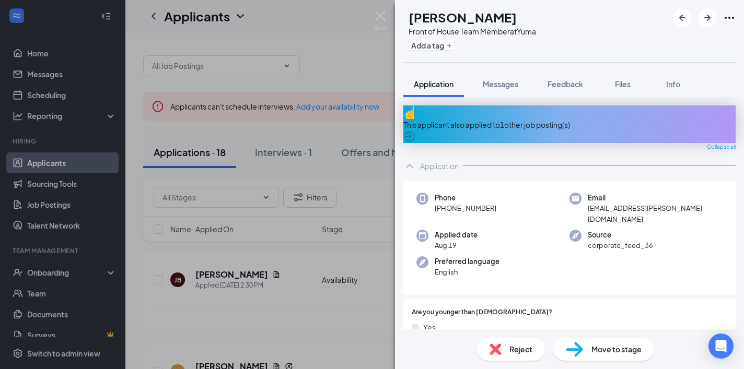
scroll to position [0, 0]
click at [706, 16] on icon "ArrowRight" at bounding box center [707, 17] width 13 height 13
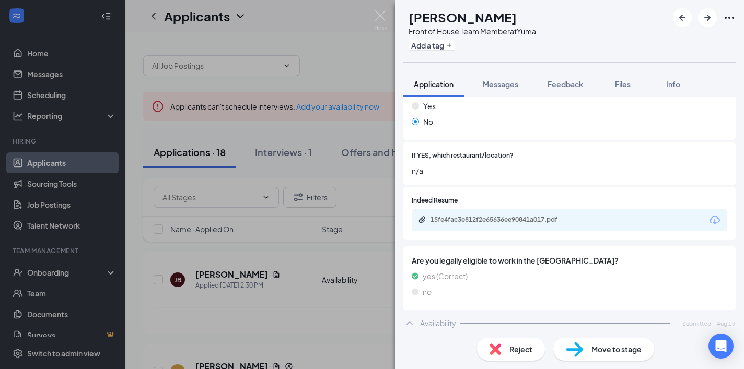
scroll to position [244, 0]
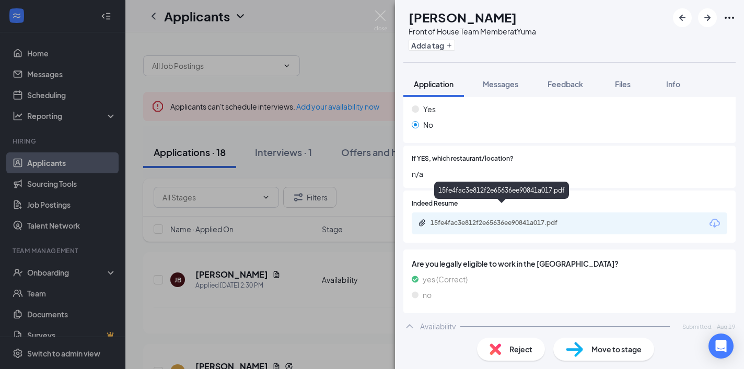
click at [548, 219] on div "15fe4fac3e812f2e65636ee90841a017.pdf" at bounding box center [503, 223] width 146 height 8
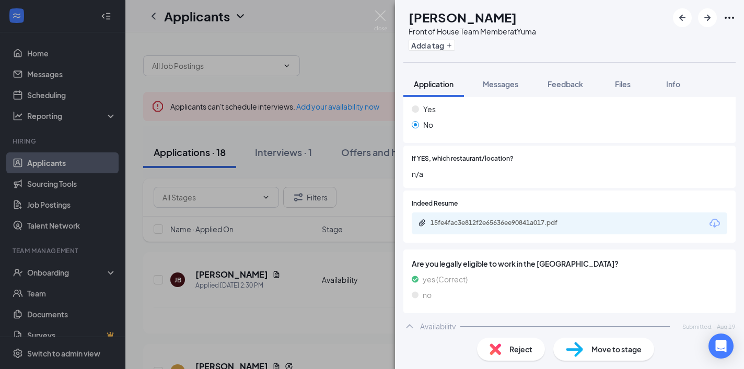
click at [509, 344] on span "Reject" at bounding box center [520, 349] width 23 height 11
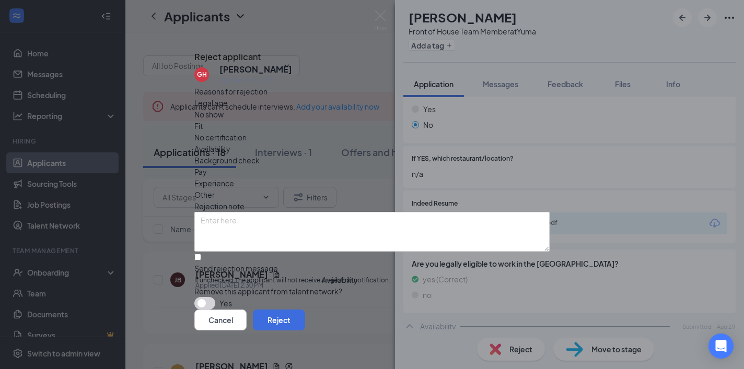
click at [268, 263] on div "Send rejection message If unchecked, the applicant will not receive a rejection…" at bounding box center [371, 274] width 355 height 22
click at [201, 254] on input "Send rejection message If unchecked, the applicant will not receive a rejection…" at bounding box center [197, 257] width 7 height 7
checkbox input "true"
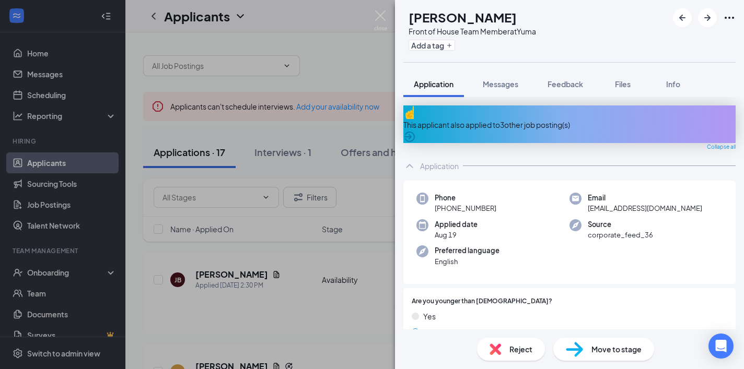
click at [579, 119] on div "This applicant also applied to 3 other job posting(s)" at bounding box center [569, 124] width 332 height 11
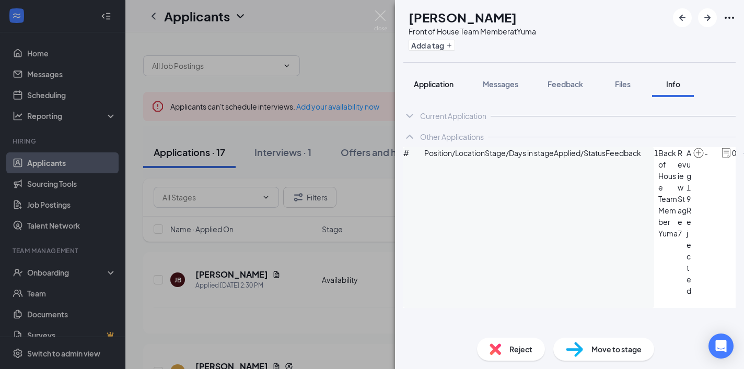
click at [438, 85] on span "Application" at bounding box center [434, 83] width 40 height 9
click at [448, 84] on span "Application" at bounding box center [434, 83] width 40 height 9
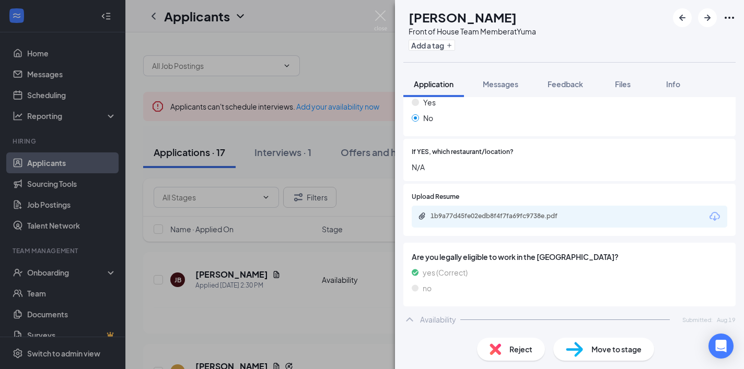
scroll to position [276, 0]
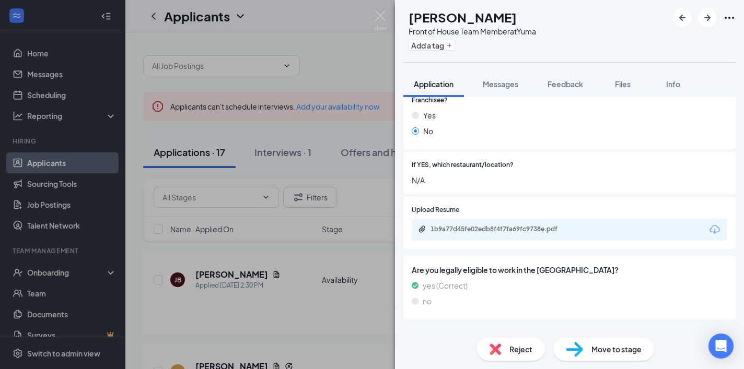
click at [527, 225] on div "1b9a77d45fe02edb8f4f7fa69fc9738e.pdf" at bounding box center [503, 229] width 146 height 8
click at [707, 19] on icon "ArrowRight" at bounding box center [707, 17] width 13 height 13
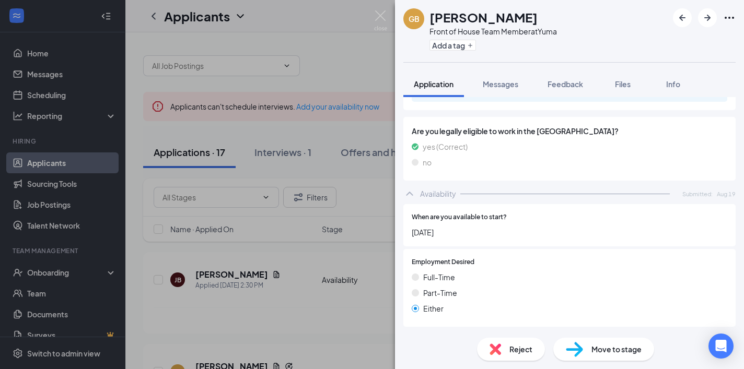
scroll to position [297, 0]
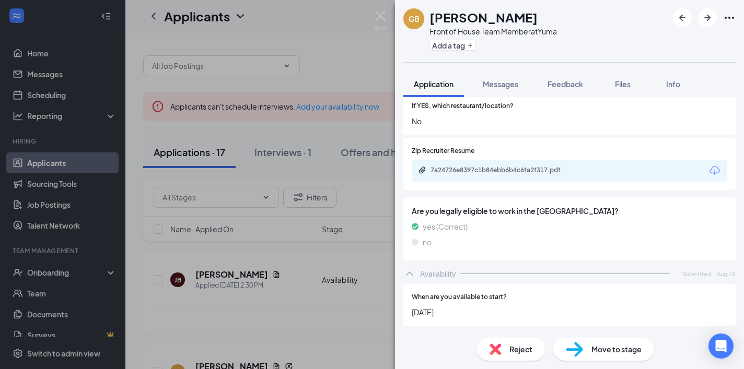
click at [521, 166] on div "7a24726e8397c1b84ebb6b4c6fa2f317.pdf" at bounding box center [503, 170] width 146 height 8
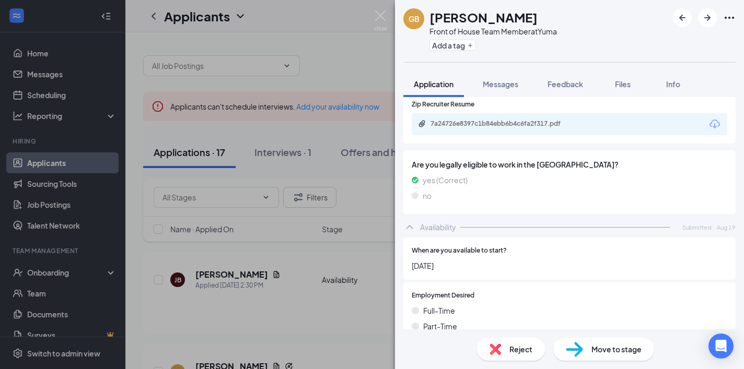
scroll to position [363, 0]
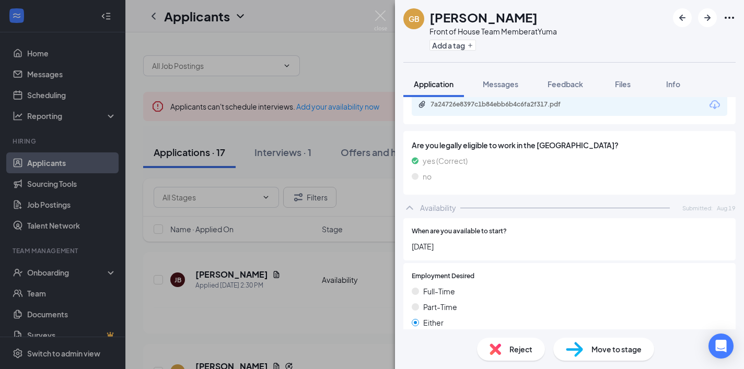
click at [506, 344] on div "Reject" at bounding box center [511, 349] width 68 height 23
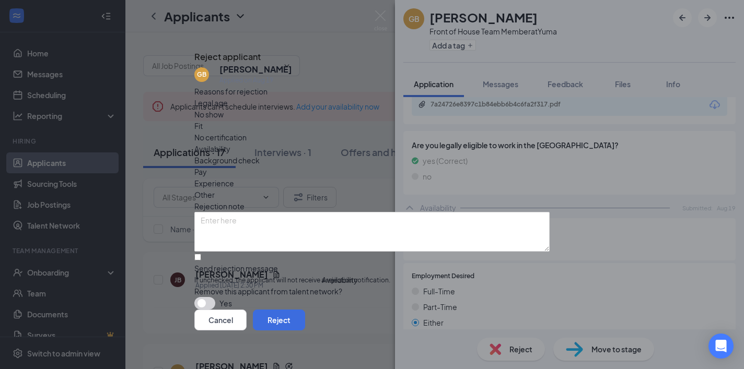
click at [329, 276] on span "If unchecked, the applicant will not receive a rejection notification." at bounding box center [371, 281] width 355 height 10
click at [201, 256] on input "Send rejection message If unchecked, the applicant will not receive a rejection…" at bounding box center [197, 257] width 7 height 7
checkbox input "true"
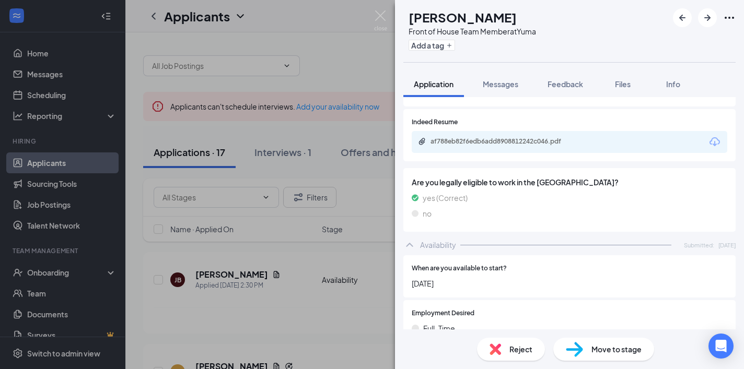
scroll to position [350, 0]
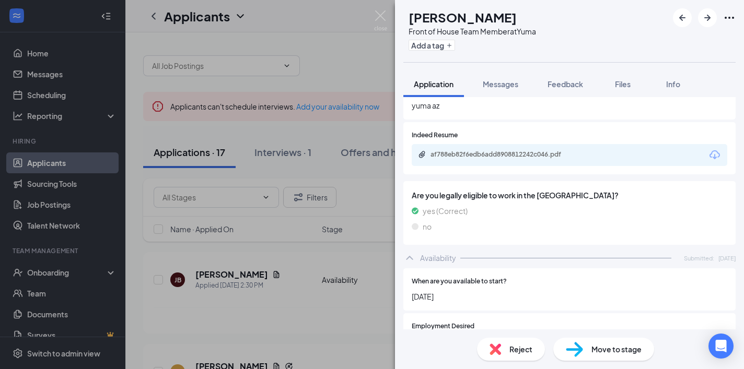
click at [553, 144] on div "af788eb82f6edb6add8908812242c046.pdf" at bounding box center [568, 155] width 315 height 22
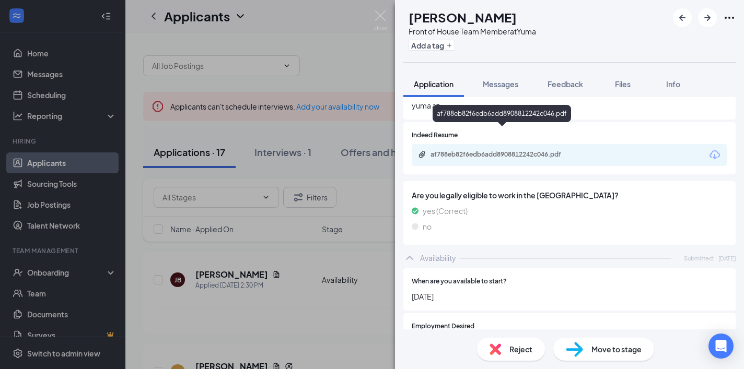
click at [539, 144] on div "af788eb82f6edb6add8908812242c046.pdf" at bounding box center [568, 155] width 315 height 22
click at [519, 150] on div "af788eb82f6edb6add8908812242c046.pdf" at bounding box center [503, 154] width 146 height 8
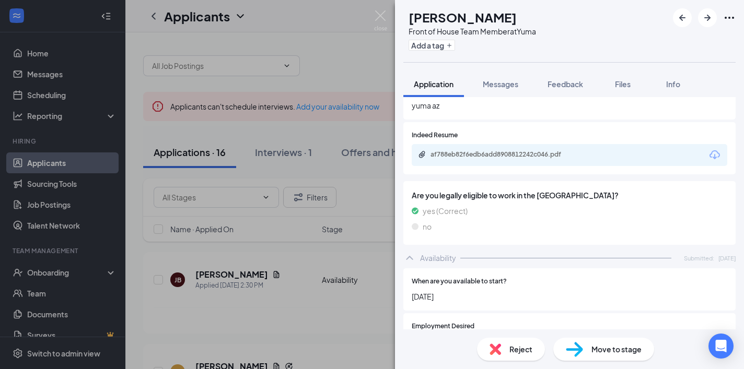
click at [509, 348] on span "Reject" at bounding box center [520, 349] width 23 height 11
click at [495, 348] on div "Reject applicant GO [PERSON_NAME] Applied on [DATE] Reasons for rejection Legal…" at bounding box center [372, 184] width 744 height 369
click at [493, 349] on img at bounding box center [494, 349] width 11 height 11
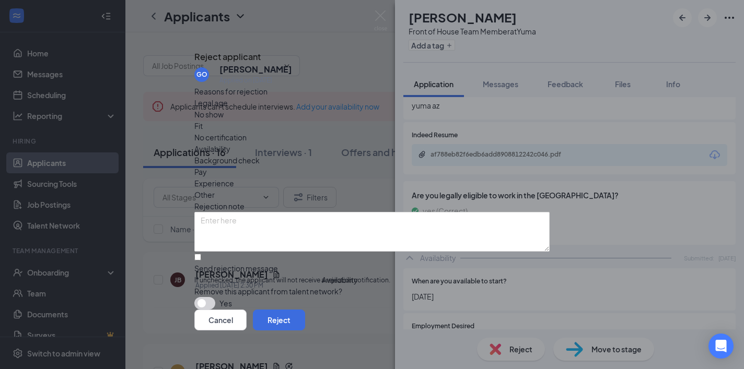
click at [302, 263] on div "Send rejection message" at bounding box center [371, 268] width 355 height 10
click at [201, 254] on input "Send rejection message If unchecked, the applicant will not receive a rejection…" at bounding box center [197, 257] width 7 height 7
checkbox input "true"
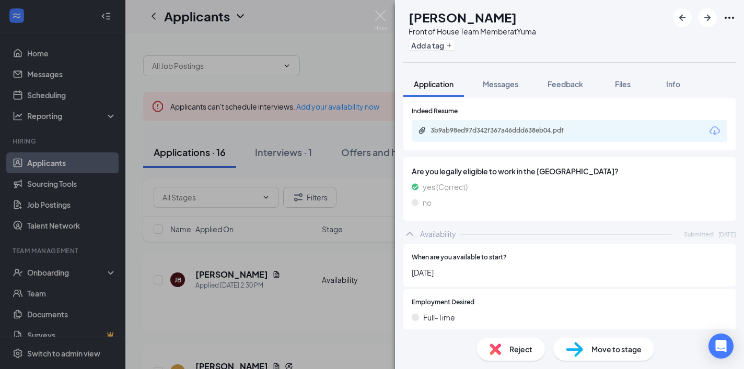
scroll to position [361, 0]
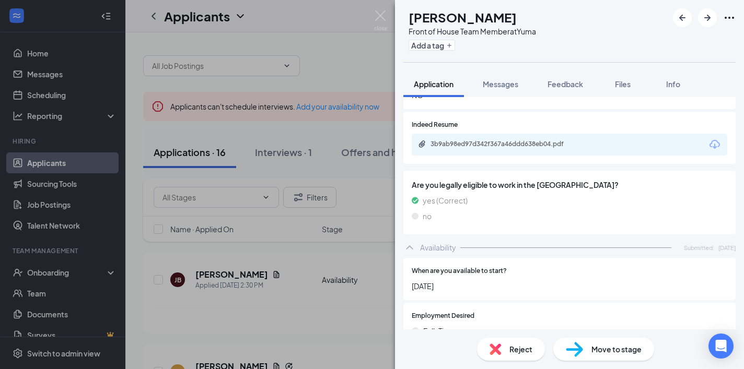
click at [574, 134] on div "3b9ab98ed97d342f367a46ddd638eb04.pdf" at bounding box center [568, 145] width 315 height 22
click at [554, 140] on div "3b9ab98ed97d342f367a46ddd638eb04.pdf" at bounding box center [503, 144] width 146 height 8
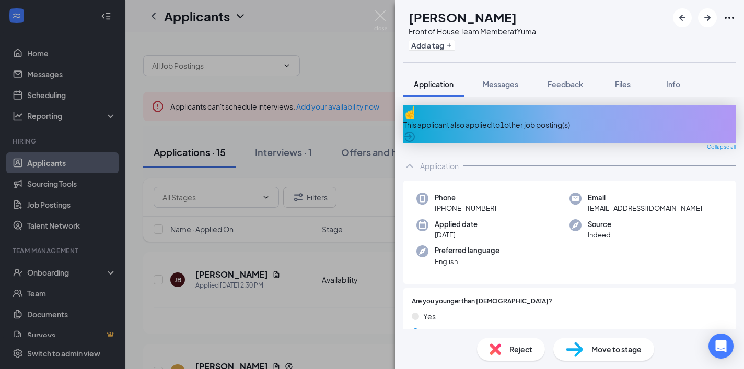
scroll to position [0, 0]
click at [703, 13] on icon "ArrowRight" at bounding box center [707, 17] width 13 height 13
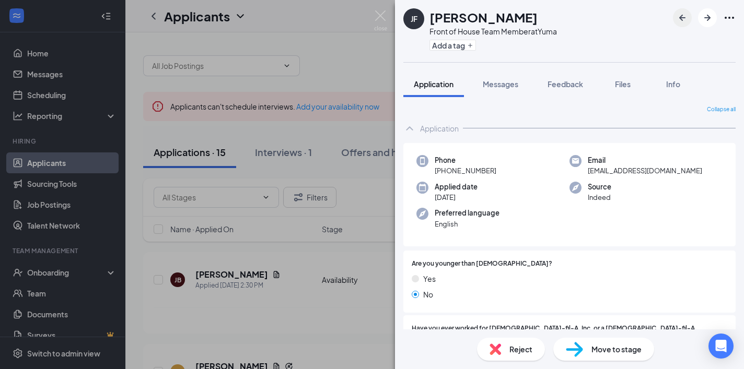
click at [681, 19] on icon "ArrowLeftNew" at bounding box center [682, 18] width 6 height 6
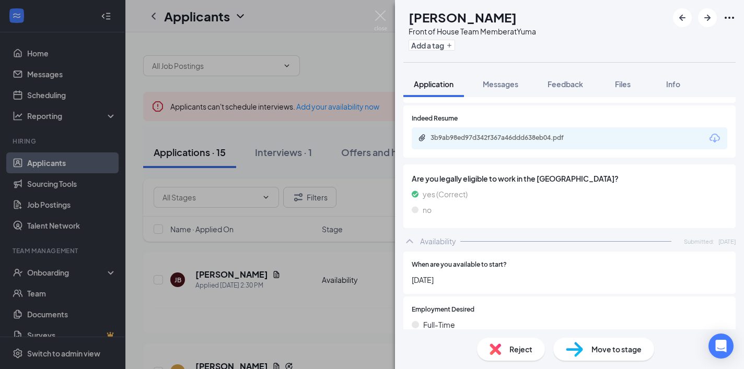
scroll to position [347, 0]
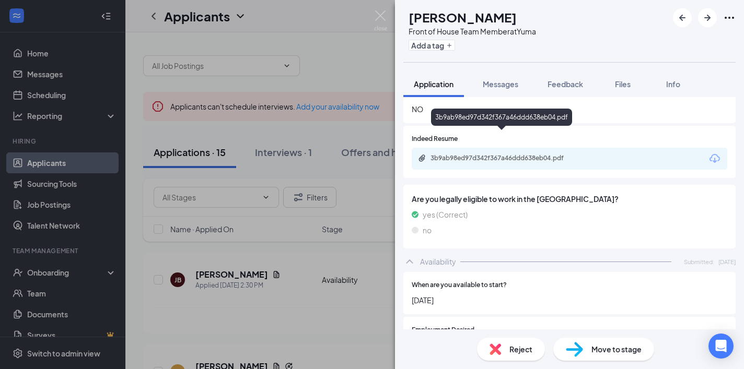
click at [519, 154] on div "3b9ab98ed97d342f367a46ddd638eb04.pdf" at bounding box center [503, 158] width 146 height 8
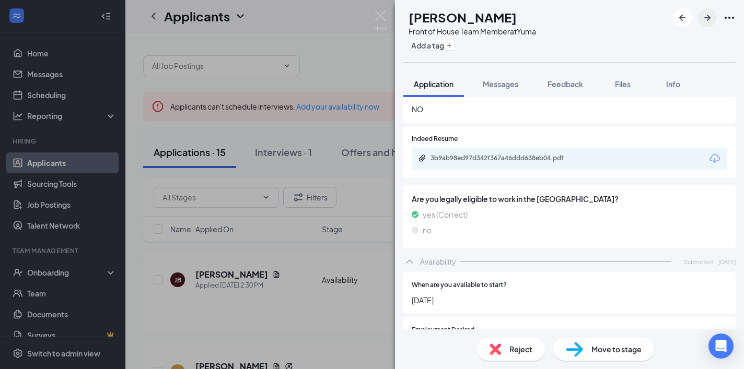
click at [704, 20] on icon "ArrowRight" at bounding box center [707, 17] width 13 height 13
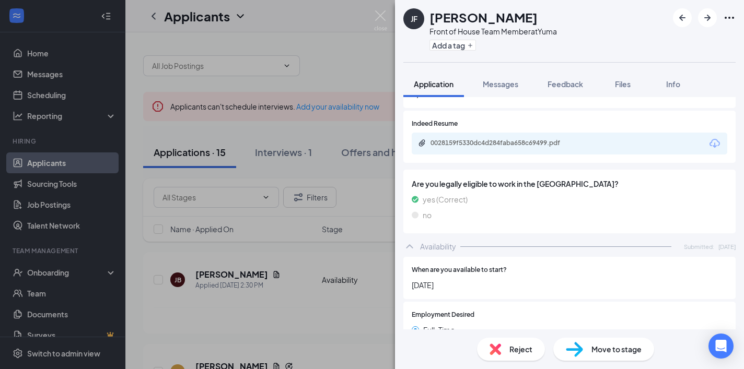
scroll to position [284, 0]
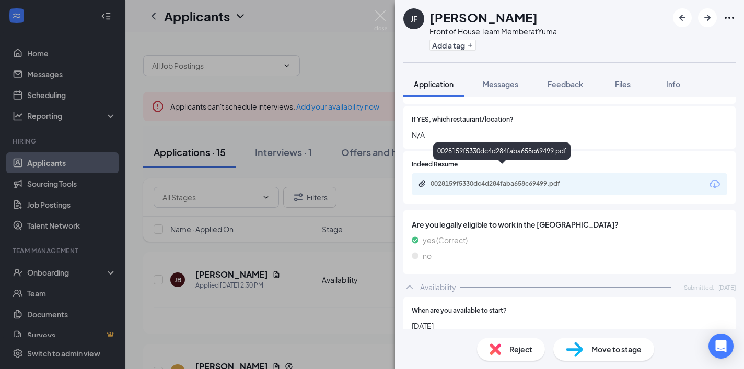
click at [554, 180] on div "0028159f5330dc4d284faba658c69499.pdf" at bounding box center [503, 184] width 146 height 8
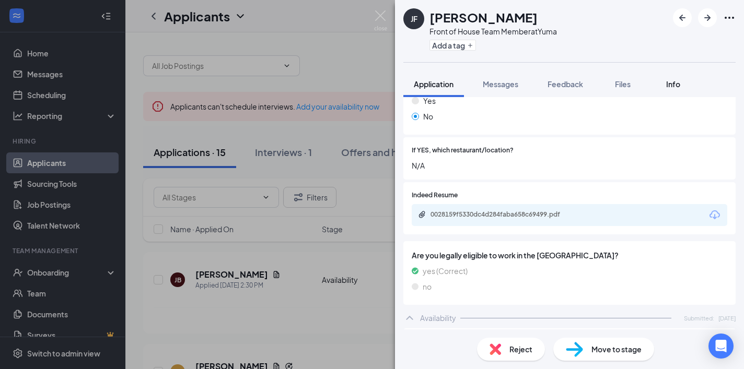
scroll to position [165, 0]
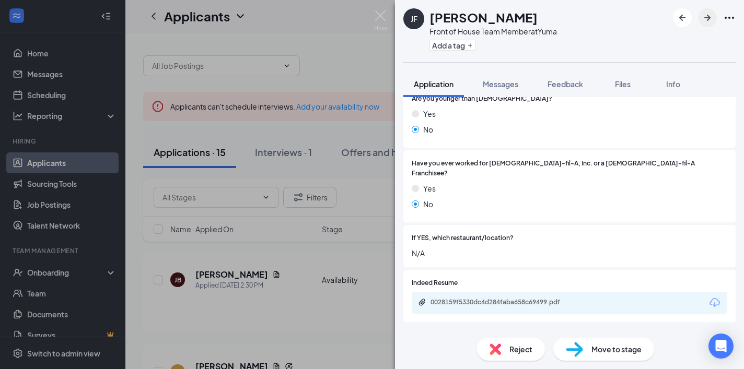
click at [710, 15] on icon "ArrowRight" at bounding box center [707, 17] width 13 height 13
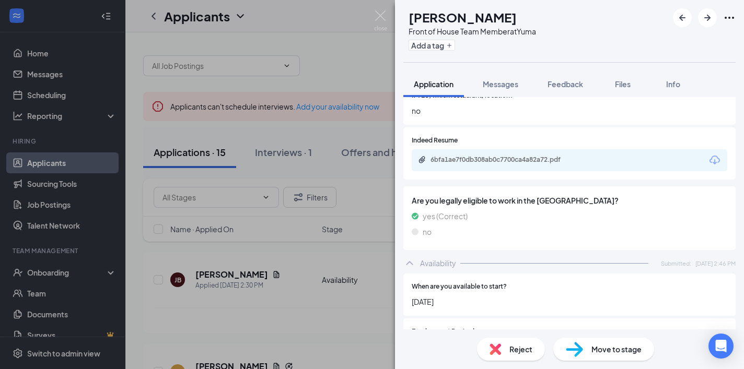
scroll to position [309, 0]
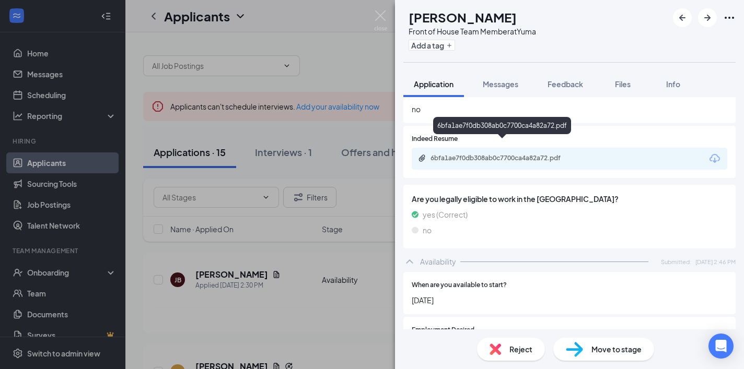
click at [527, 154] on div "6bfa1ae7f0db308ab0c7700ca4a82a72.pdf" at bounding box center [503, 158] width 146 height 8
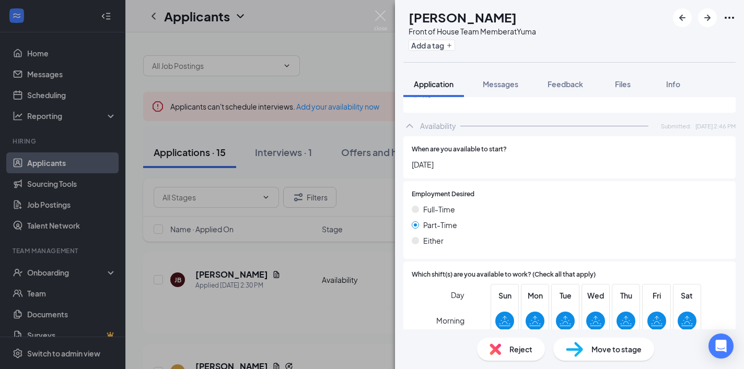
scroll to position [442, 0]
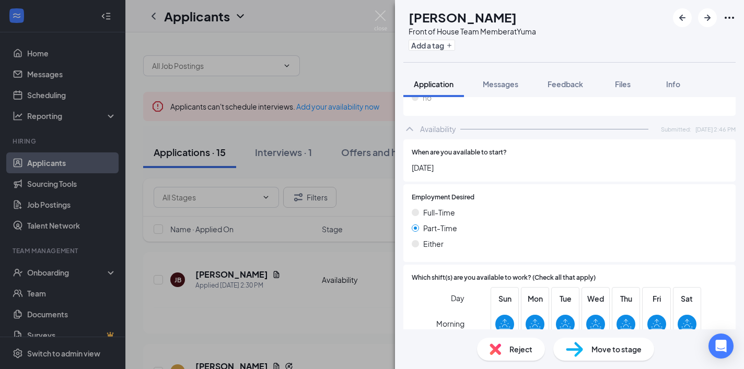
click at [510, 352] on span "Reject" at bounding box center [520, 349] width 23 height 11
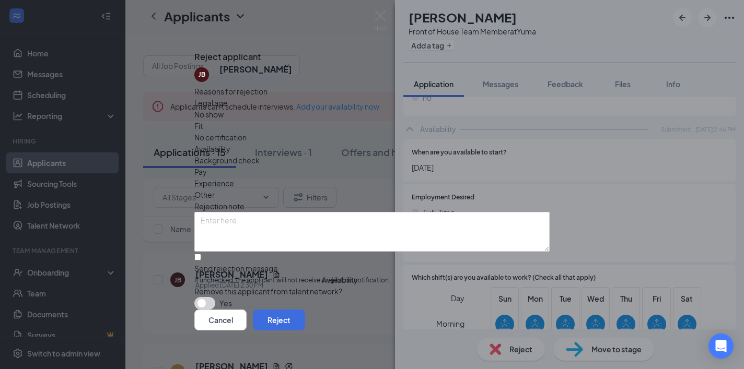
click at [253, 276] on span "If unchecked, the applicant will not receive a rejection notification." at bounding box center [371, 281] width 355 height 10
click at [201, 254] on input "Send rejection message If unchecked, the applicant will not receive a rejection…" at bounding box center [197, 257] width 7 height 7
checkbox input "true"
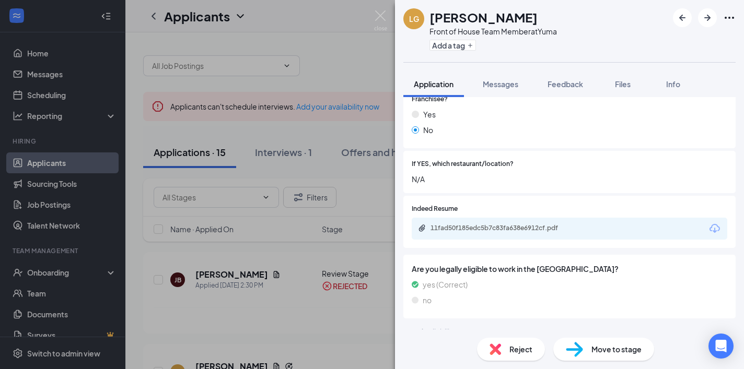
scroll to position [268, 0]
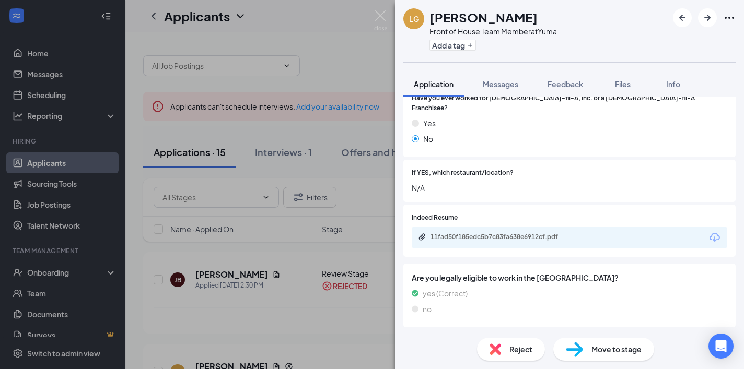
click at [544, 233] on div "11fad50f185edc5b7c83fa638e6912cf.pdf" at bounding box center [503, 237] width 146 height 8
click at [521, 350] on span "Reject" at bounding box center [520, 349] width 23 height 11
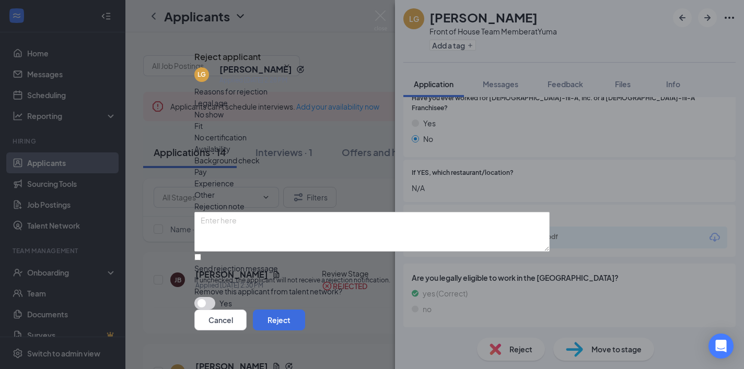
click at [291, 263] on div "Send rejection message" at bounding box center [371, 268] width 355 height 10
click at [201, 254] on input "Send rejection message If unchecked, the applicant will not receive a rejection…" at bounding box center [197, 257] width 7 height 7
checkbox input "true"
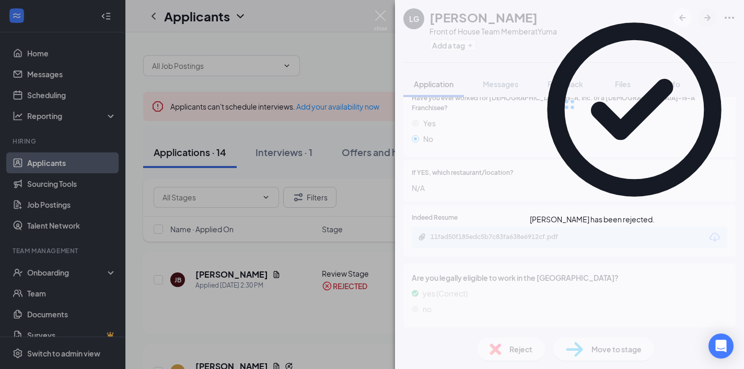
click at [708, 21] on div at bounding box center [569, 104] width 349 height 209
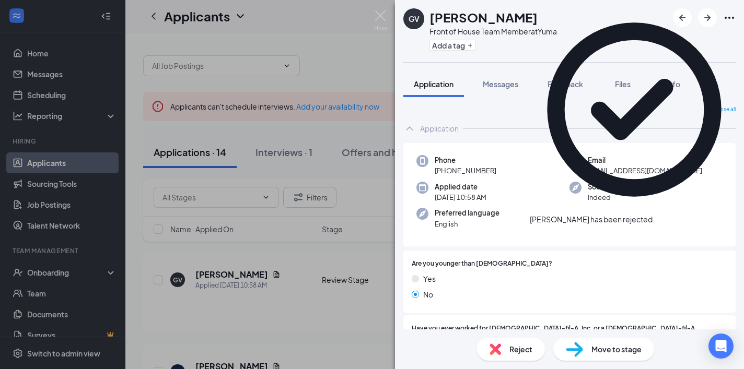
click at [654, 214] on icon "Cross" at bounding box center [654, 214] width 0 height 0
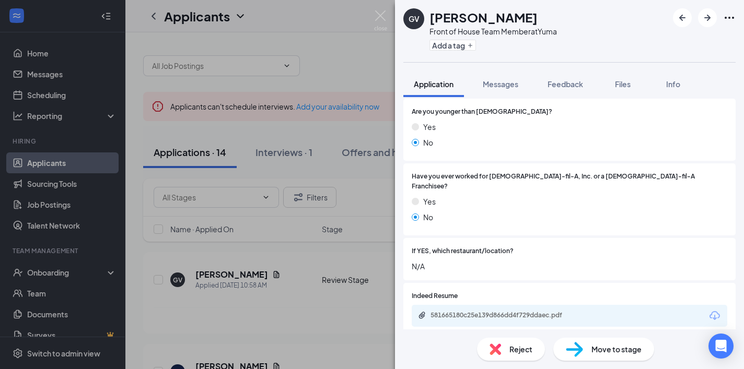
scroll to position [158, 0]
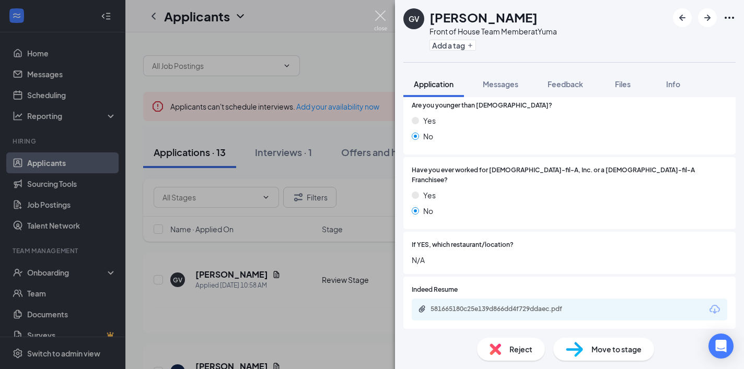
click at [379, 17] on img at bounding box center [380, 20] width 13 height 20
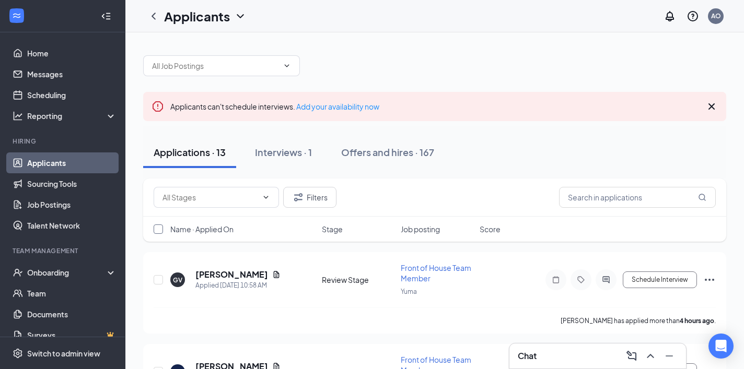
click at [157, 226] on input "checkbox" at bounding box center [158, 229] width 9 height 9
checkbox input "false"
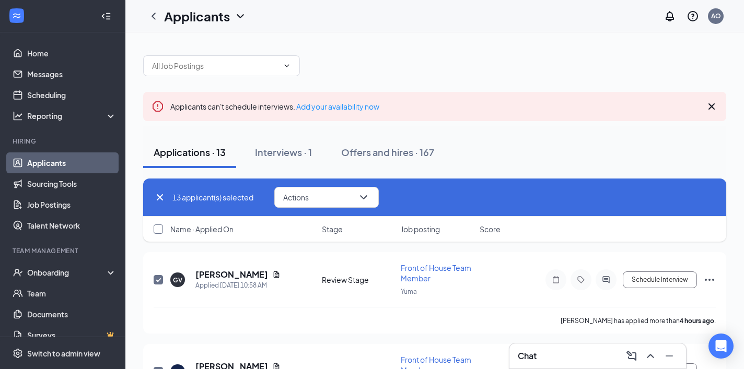
checkbox input "true"
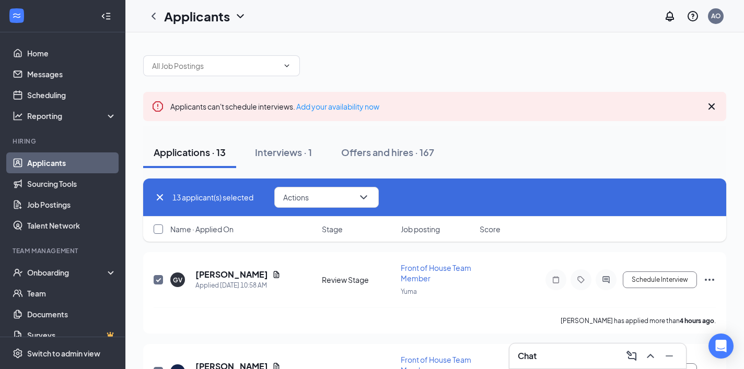
checkbox input "true"
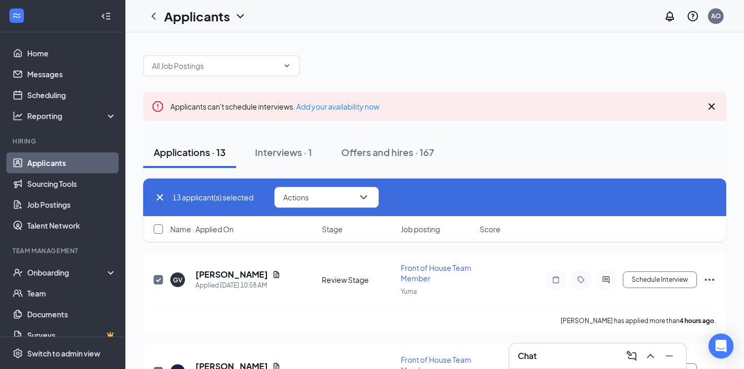
checkbox input "true"
click at [323, 198] on button "Actions" at bounding box center [326, 197] width 104 height 21
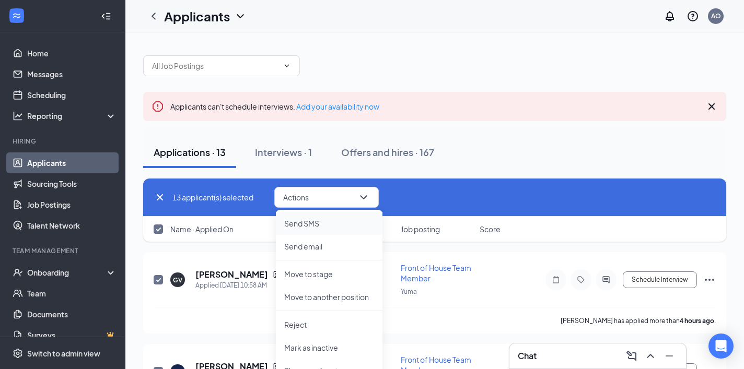
click at [340, 218] on p "Send SMS" at bounding box center [329, 223] width 90 height 10
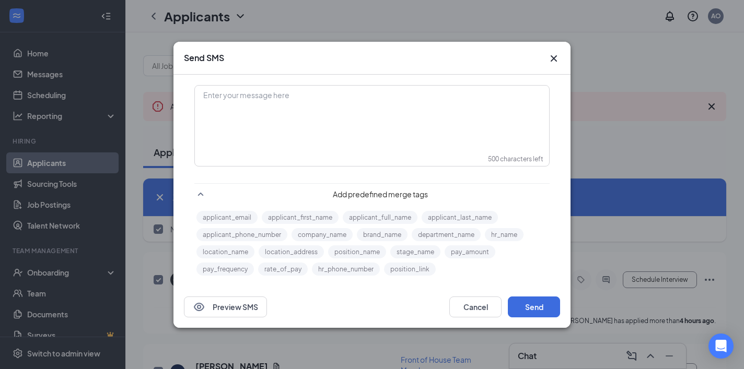
click at [237, 88] on div "Enter your message here" at bounding box center [371, 112] width 353 height 52
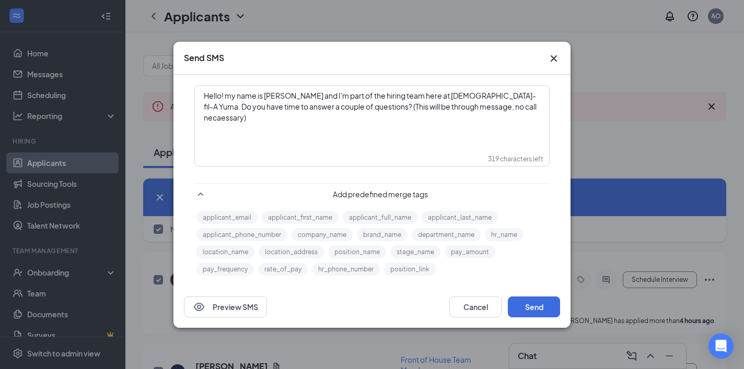
click at [457, 108] on span "Hello! my name is Aria and I'm part of the hiring team here at Chick-fil-A Yuma…" at bounding box center [371, 106] width 334 height 31
click at [453, 108] on span "Hello! my name is Aria and I'm part of the hiring team here at Chick-fil-A Yuma…" at bounding box center [371, 106] width 334 height 31
click at [501, 105] on div "Hello! my name is Aria and I'm part of the hiring team here at Chick-fil-A Yuma…" at bounding box center [372, 106] width 336 height 33
click at [232, 98] on span "Hello! my name is Aria and I'm part of the hiring team here at Chick-fil-A Yuma…" at bounding box center [371, 106] width 334 height 31
click at [499, 117] on div "Hello! My name is Aria and I'm part of the hiring team here at Chick-fil-A Yuma…" at bounding box center [371, 112] width 353 height 52
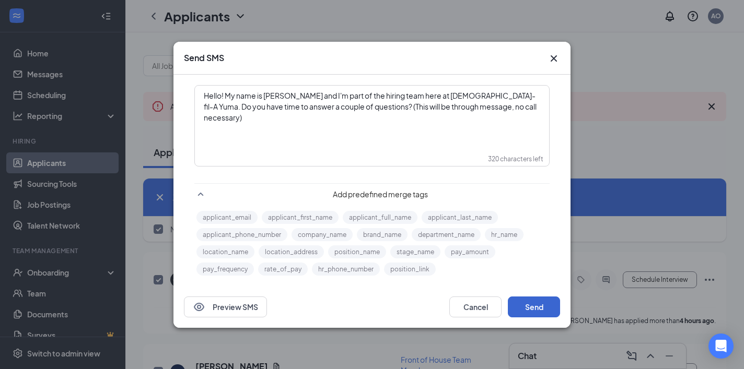
click at [531, 297] on button "Send" at bounding box center [534, 307] width 52 height 21
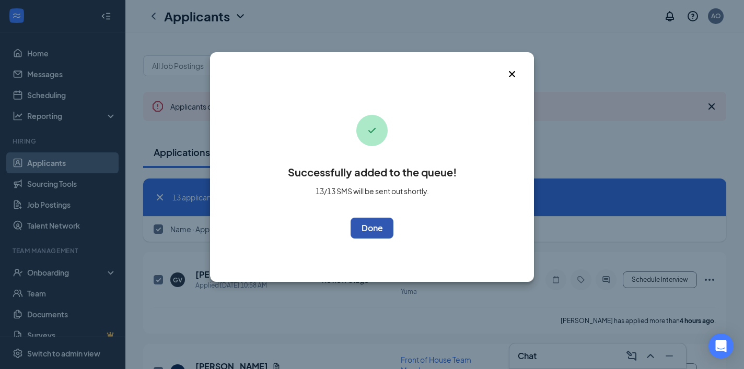
click at [370, 230] on button "OK" at bounding box center [371, 228] width 43 height 21
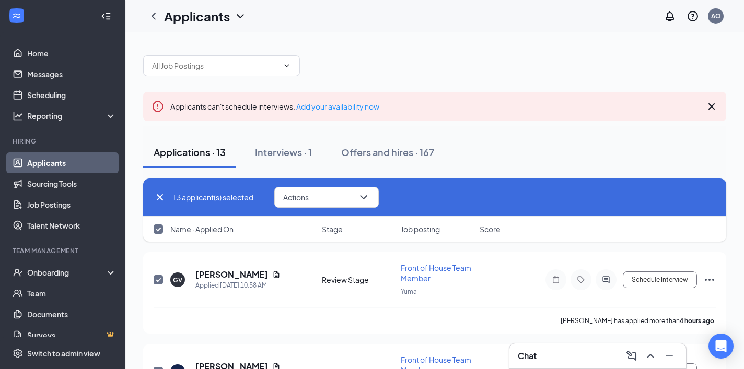
click at [162, 199] on icon "Cross" at bounding box center [160, 197] width 6 height 6
checkbox input "false"
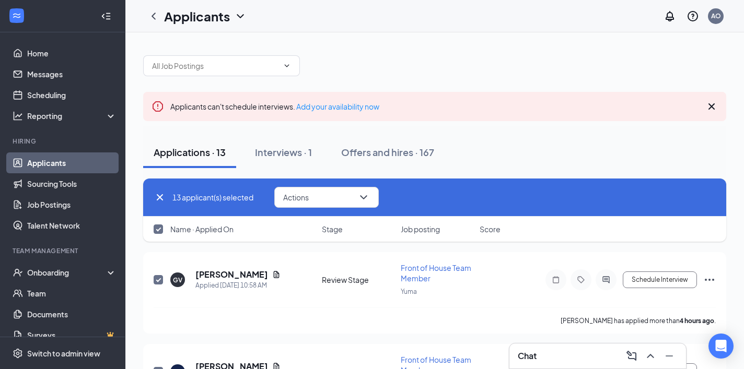
checkbox input "false"
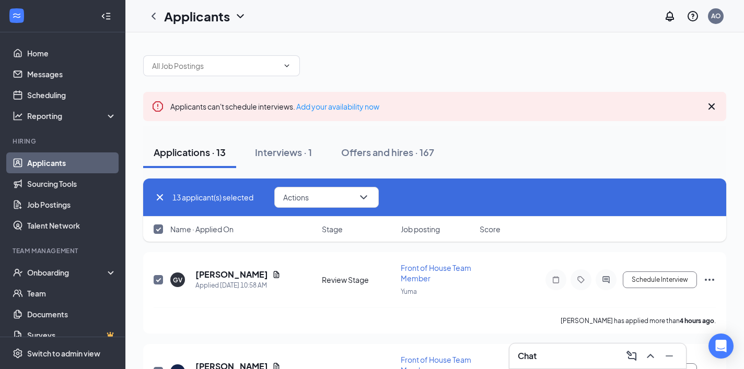
checkbox input "false"
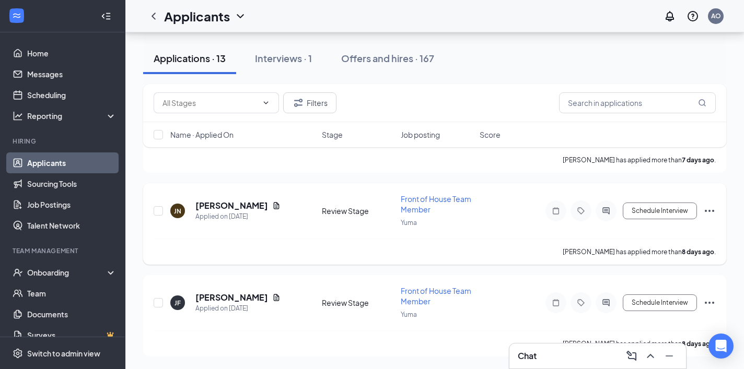
scroll to position [1080, 0]
click at [650, 358] on icon "ChevronUp" at bounding box center [650, 356] width 13 height 13
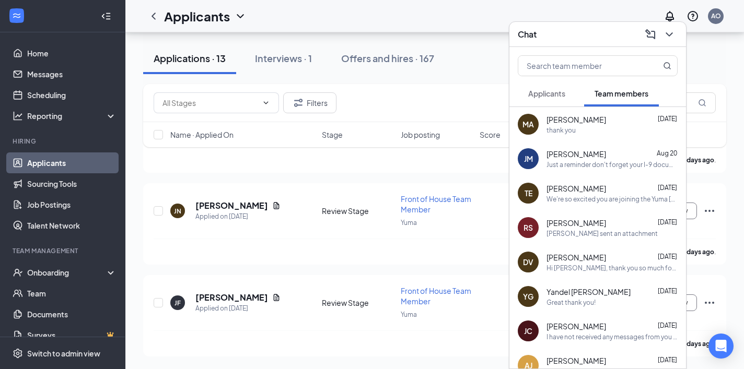
click at [552, 96] on span "Applicants" at bounding box center [546, 93] width 37 height 9
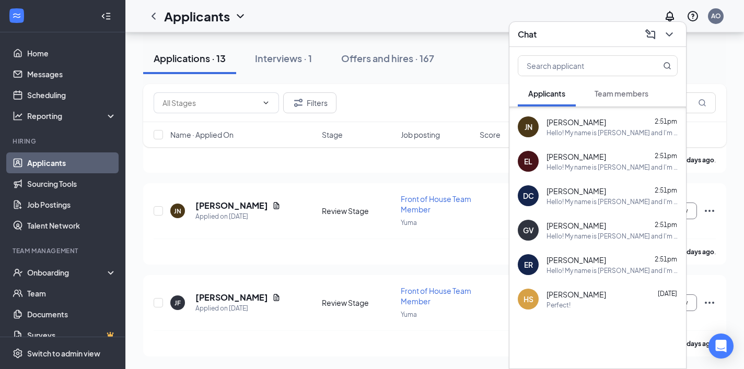
click at [615, 316] on div at bounding box center [597, 342] width 176 height 52
click at [667, 33] on icon "ChevronDown" at bounding box center [669, 34] width 13 height 13
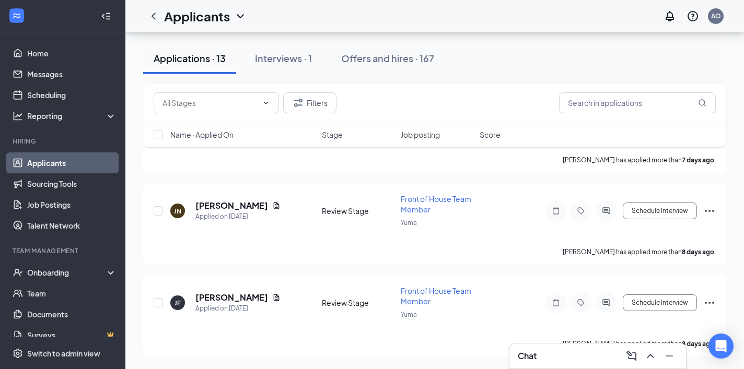
scroll to position [0, 0]
click at [406, 62] on div "Offers and hires · 167" at bounding box center [387, 58] width 93 height 13
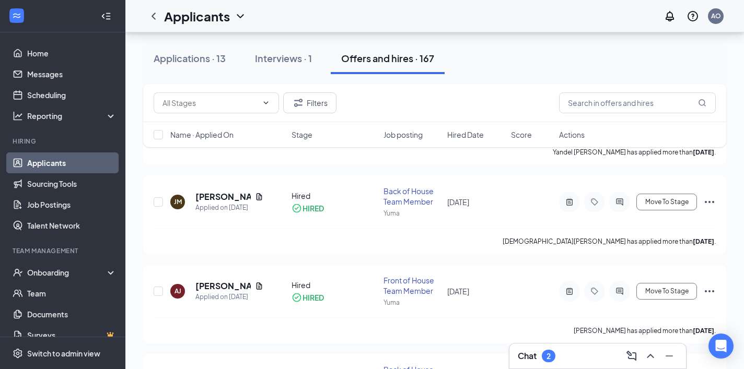
scroll to position [345, 0]
click at [653, 358] on icon "ChevronUp" at bounding box center [650, 356] width 13 height 13
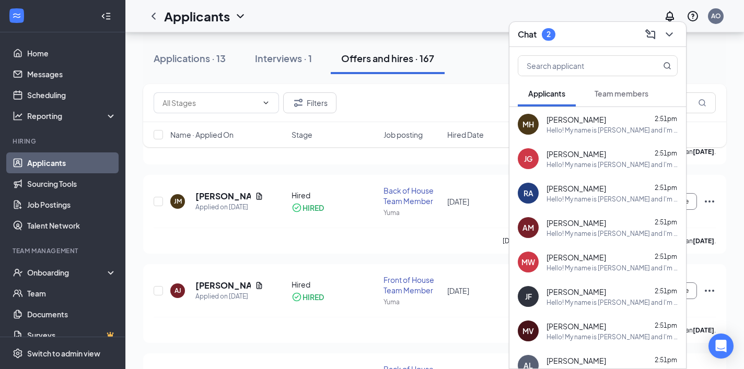
click at [634, 94] on span "Team members" at bounding box center [621, 93] width 54 height 9
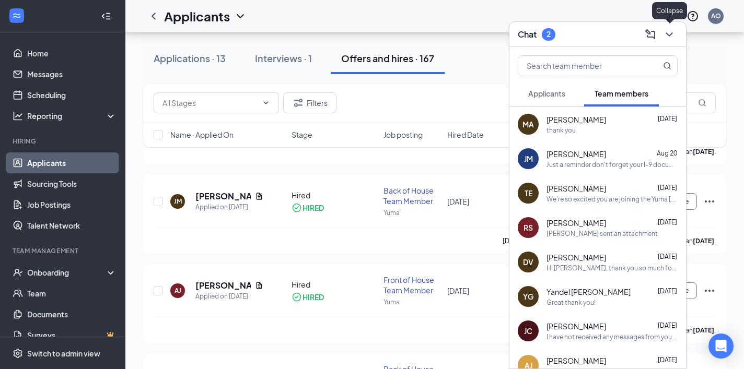
click at [673, 34] on icon "ChevronDown" at bounding box center [669, 34] width 13 height 13
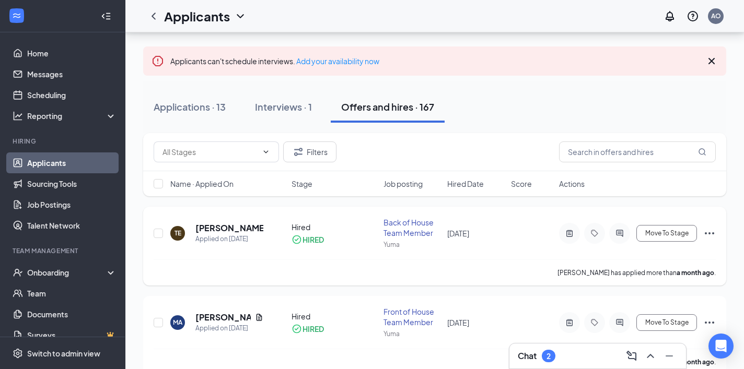
scroll to position [49, 0]
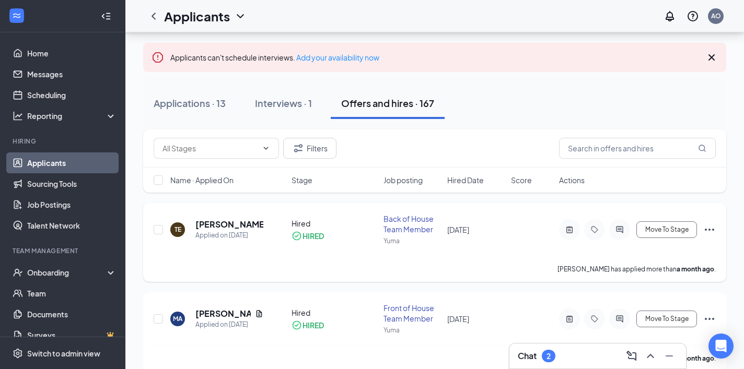
click at [699, 230] on div "Move To Stage" at bounding box center [637, 229] width 157 height 21
click at [707, 230] on icon "Ellipses" at bounding box center [709, 229] width 13 height 13
click at [644, 222] on button "Move To Stage" at bounding box center [666, 229] width 61 height 17
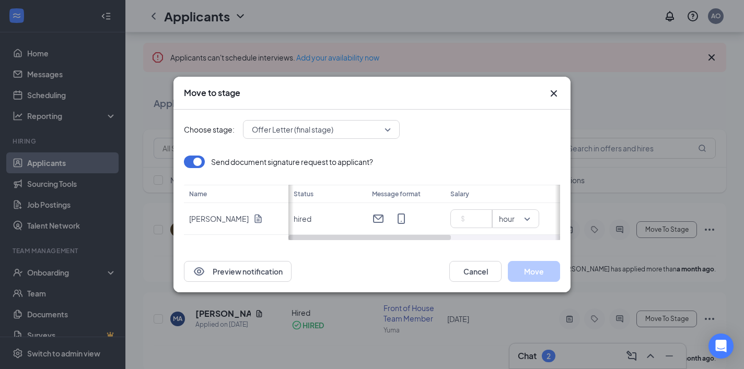
click at [554, 89] on icon "Cross" at bounding box center [553, 93] width 13 height 13
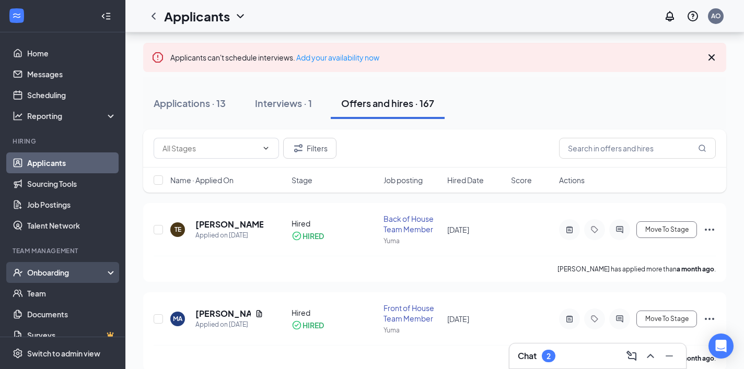
click at [77, 277] on div "Onboarding" at bounding box center [67, 272] width 80 height 10
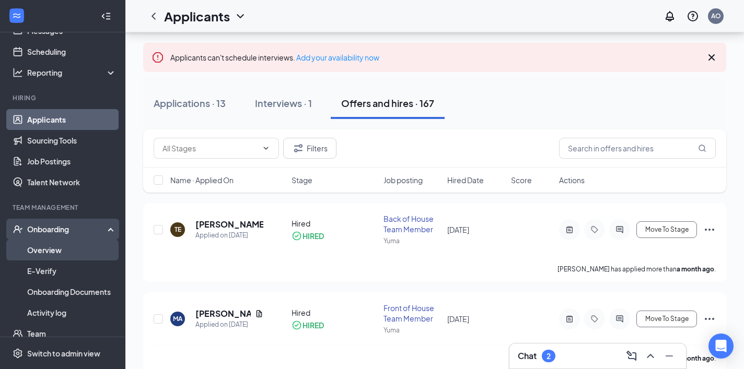
scroll to position [48, 0]
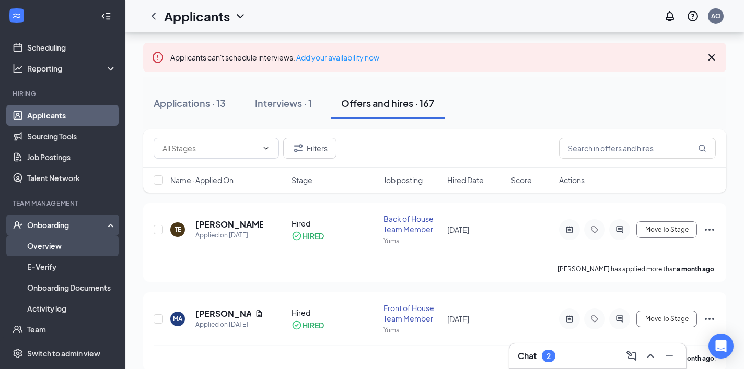
click at [77, 249] on link "Overview" at bounding box center [71, 246] width 89 height 21
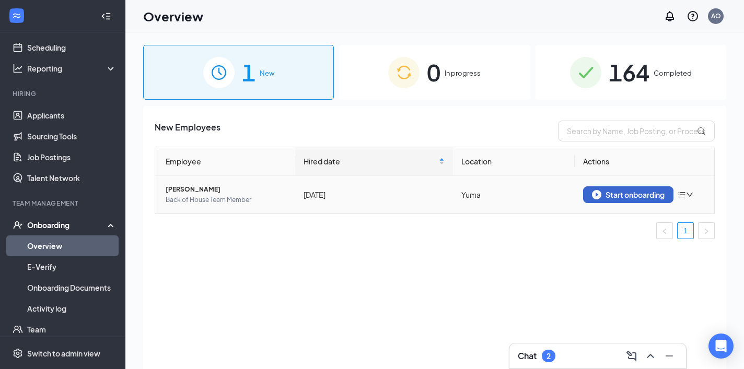
click at [620, 197] on div "Start onboarding" at bounding box center [628, 194] width 73 height 9
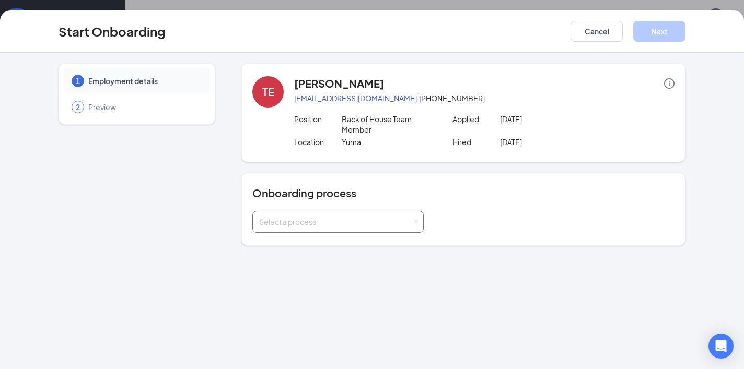
click at [416, 228] on div "Select a process" at bounding box center [337, 222] width 171 height 22
click at [361, 248] on li "Onboarding Yuma, AZ" at bounding box center [337, 244] width 171 height 19
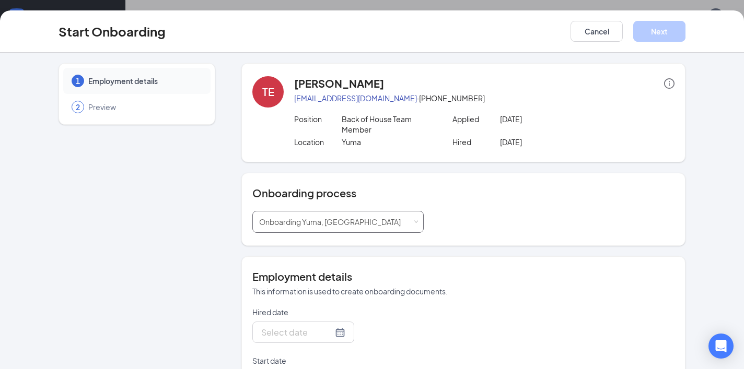
type input "Aug 22, 2025"
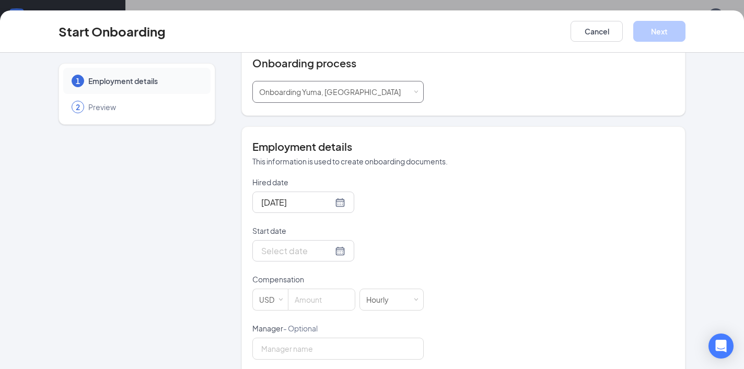
scroll to position [136, 0]
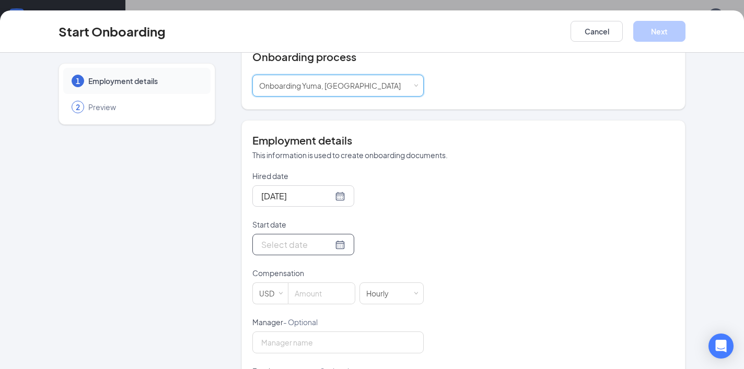
click at [309, 242] on input "Start date" at bounding box center [297, 244] width 72 height 13
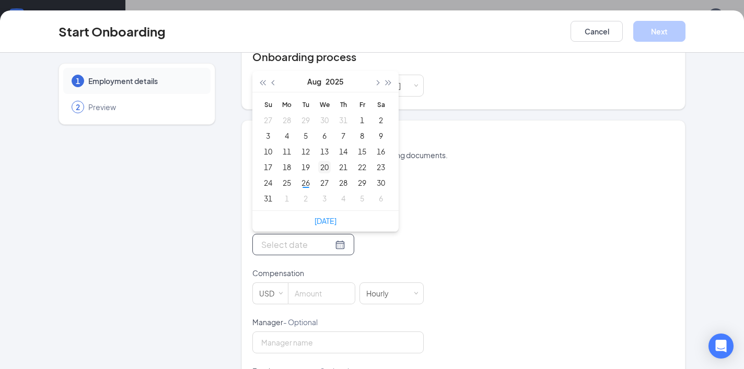
type input "Sep 2, 2025"
type input "Aug 20, 2025"
type input "Aug 21, 2025"
type input "Aug 22, 2025"
type input "Aug 23, 2025"
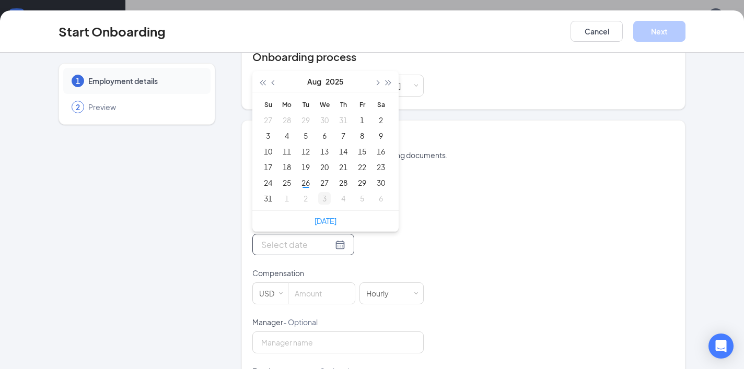
type input "Sep 4, 2025"
type input "Sep 3, 2025"
type input "[DATE]"
click at [540, 191] on div "Hired date Aug 22, 2025 Start date Aug 2025 Su Mo Tu We Th Fr Sa 27 28 29 30 31…" at bounding box center [463, 342] width 422 height 342
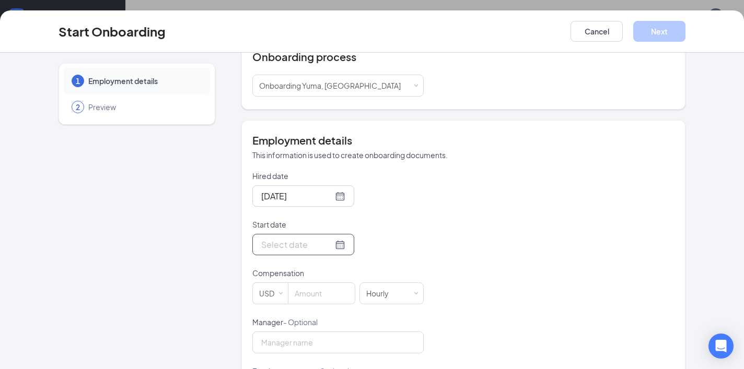
click at [330, 249] on input "Start date" at bounding box center [297, 244] width 72 height 13
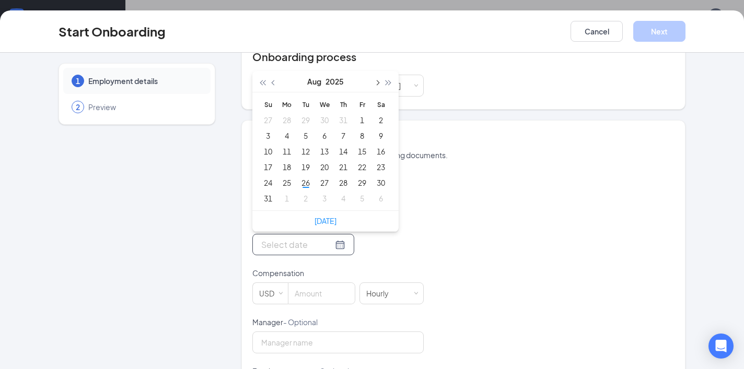
click at [380, 85] on button "button" at bounding box center [376, 81] width 11 height 21
type input "Sep 18, 2025"
type input "Sep 17, 2025"
type input "Sep 8, 2025"
click at [286, 135] on div "8" at bounding box center [286, 136] width 13 height 13
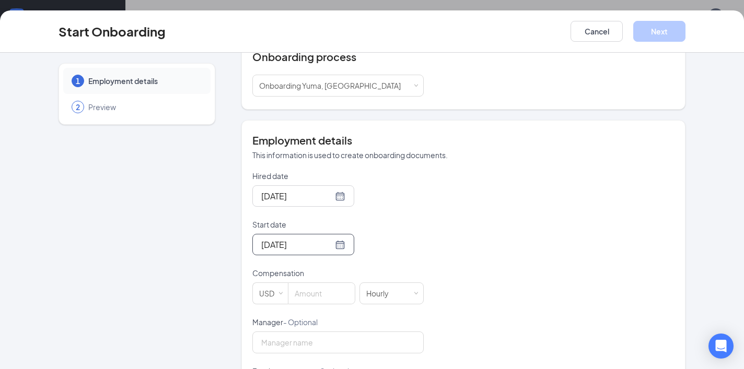
click at [490, 284] on div "Hired date Aug 22, 2025 Start date Sep 8, 2025 Sep 2025 Su Mo Tu We Th Fr Sa 31…" at bounding box center [463, 342] width 422 height 342
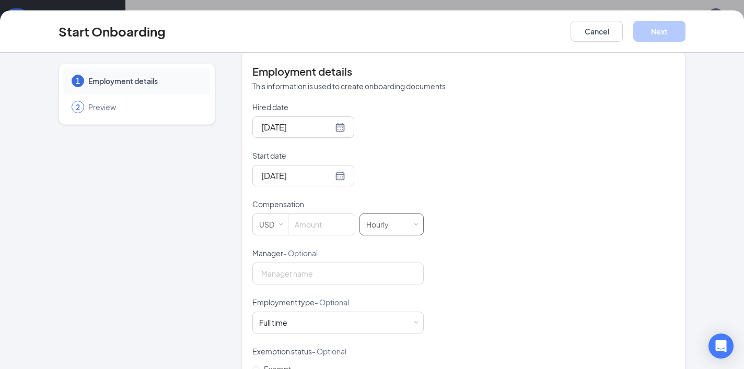
scroll to position [206, 0]
click at [322, 222] on input at bounding box center [321, 223] width 66 height 21
type input "14.75"
click at [446, 209] on div "Hired date Aug 22, 2025 Start date Sep 8, 2025 Sep 2025 Su Mo Tu We Th Fr Sa 31…" at bounding box center [463, 272] width 422 height 342
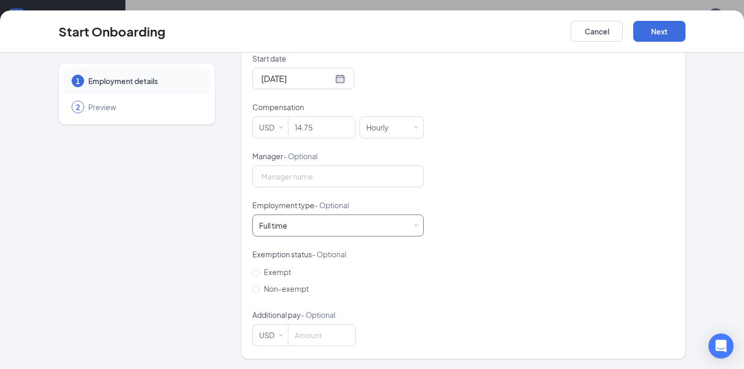
scroll to position [302, 0]
click at [402, 219] on div "Full time Works 30+ hours per week and is reasonably expected to work" at bounding box center [338, 226] width 158 height 21
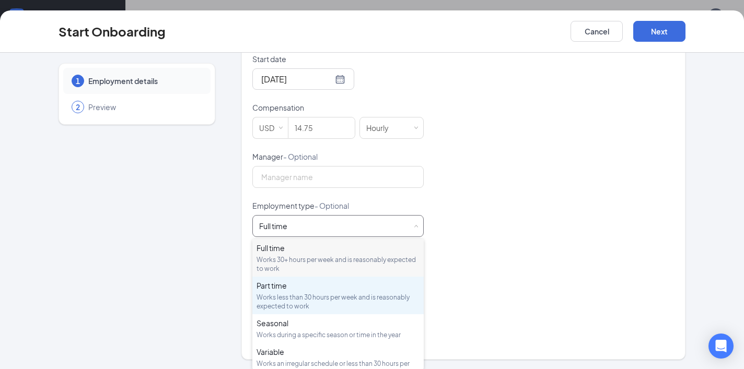
click at [322, 288] on div "Part time" at bounding box center [337, 285] width 163 height 10
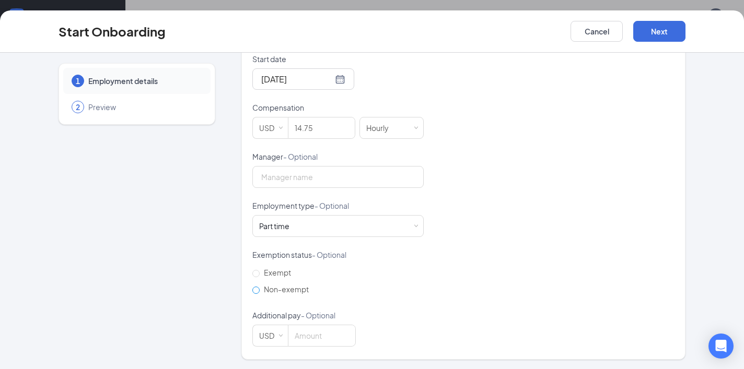
click at [256, 287] on input "Non-exempt" at bounding box center [255, 290] width 7 height 7
radio input "true"
click at [644, 31] on button "Next" at bounding box center [659, 31] width 52 height 21
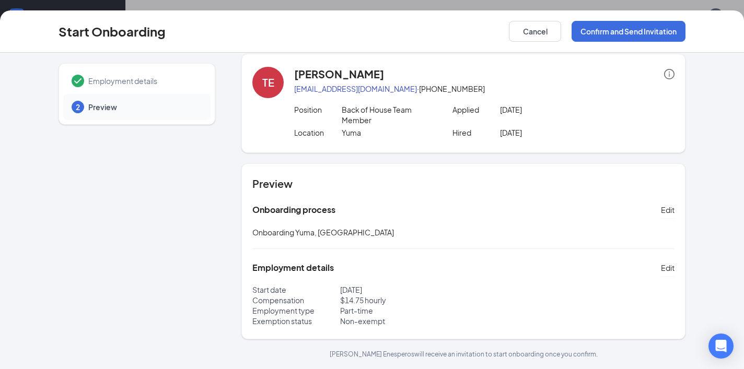
scroll to position [9, 0]
click at [640, 34] on button "Confirm and Send Invitation" at bounding box center [628, 31] width 114 height 21
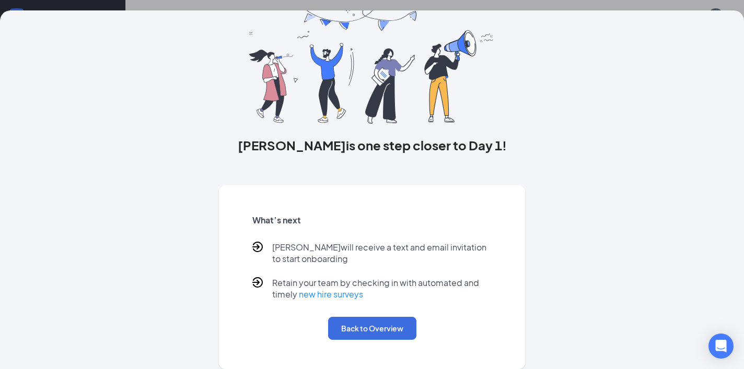
scroll to position [45, 0]
click at [378, 320] on button "Back to Overview" at bounding box center [372, 328] width 88 height 23
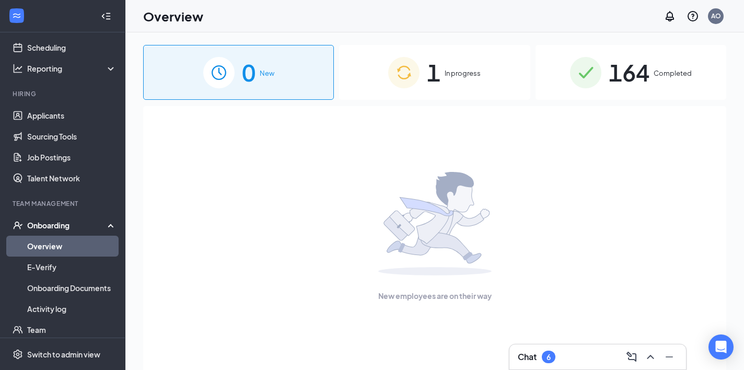
scroll to position [0, 0]
click at [646, 363] on button at bounding box center [650, 356] width 17 height 17
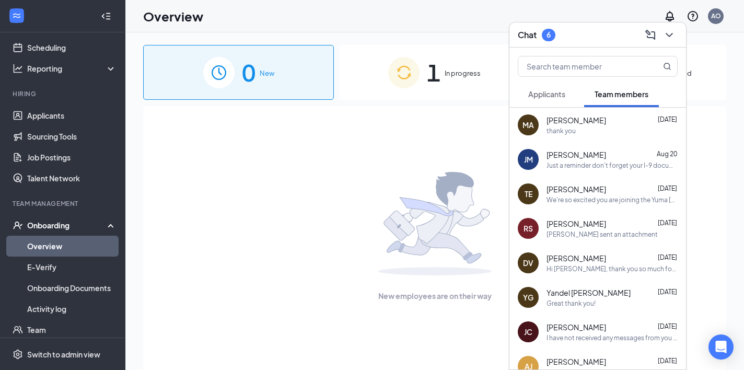
click at [543, 95] on span "Applicants" at bounding box center [546, 93] width 37 height 9
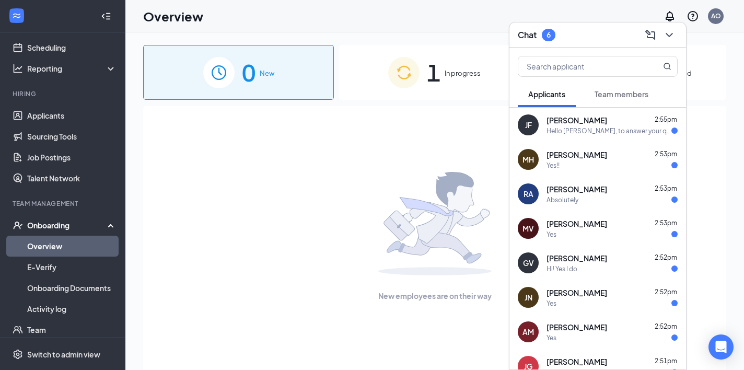
click at [612, 96] on span "Team members" at bounding box center [621, 93] width 54 height 9
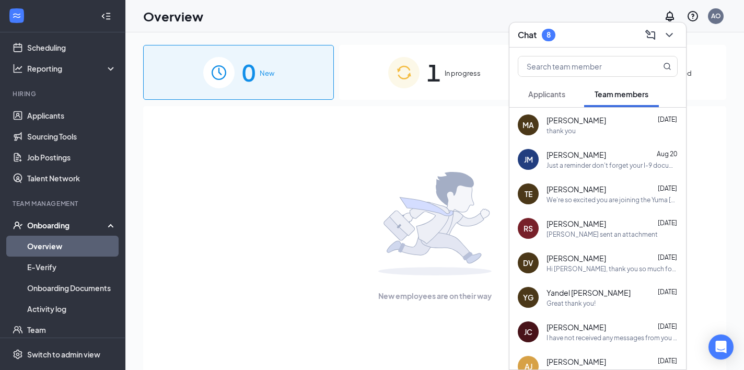
click at [599, 204] on div "TE Tristan Enesperos Aug 21 We're so excited you are joining the Yuma Chick-fil…" at bounding box center [597, 193] width 176 height 34
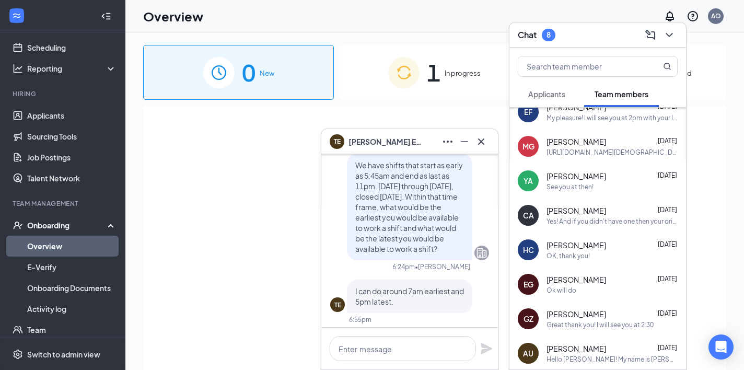
scroll to position [767, 0]
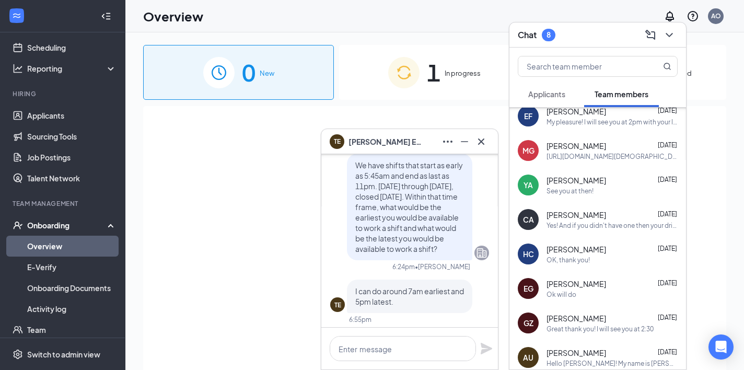
click at [585, 219] on span "Christopher Almanza Offutt" at bounding box center [576, 214] width 60 height 10
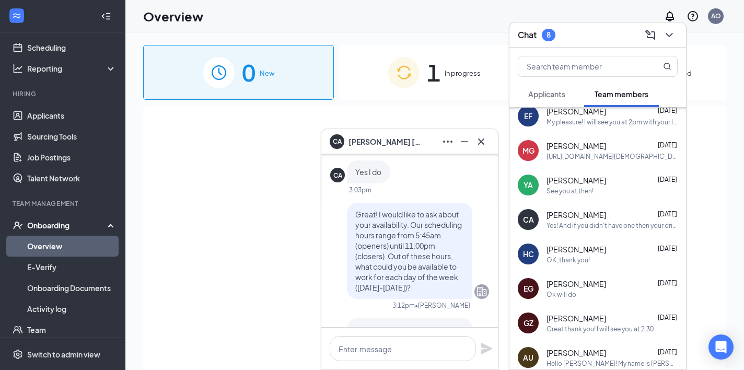
scroll to position [-1852, 0]
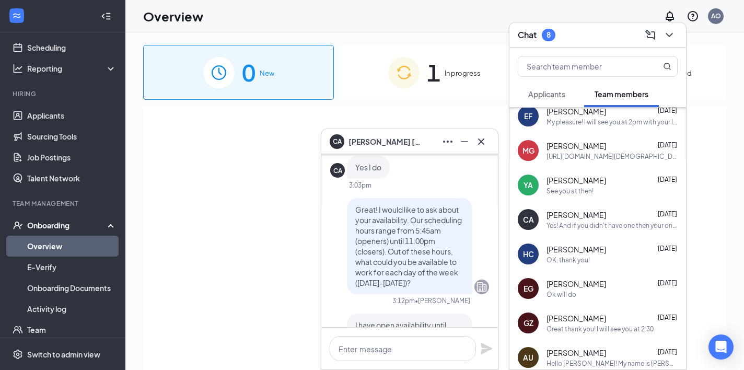
drag, startPoint x: 356, startPoint y: 209, endPoint x: 450, endPoint y: 290, distance: 123.6
click at [450, 290] on div "Great! I would like to ask about your availability. Our scheduling hours range …" at bounding box center [409, 246] width 125 height 96
copy span "Great! I would like to ask about your availability. Our scheduling hours range …"
click at [479, 143] on icon "Cross" at bounding box center [481, 141] width 13 height 13
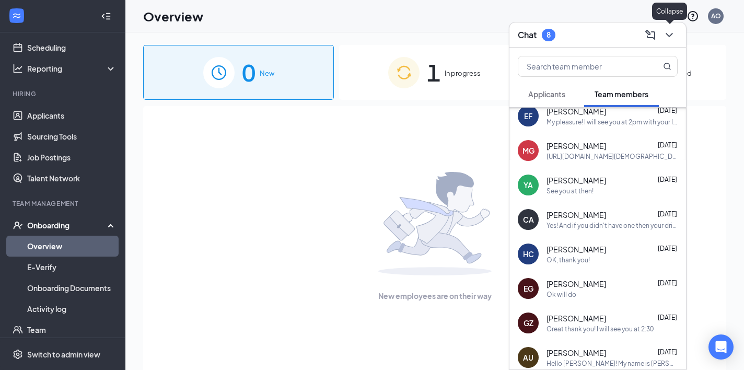
click at [669, 36] on icon "ChevronDown" at bounding box center [668, 35] width 7 height 4
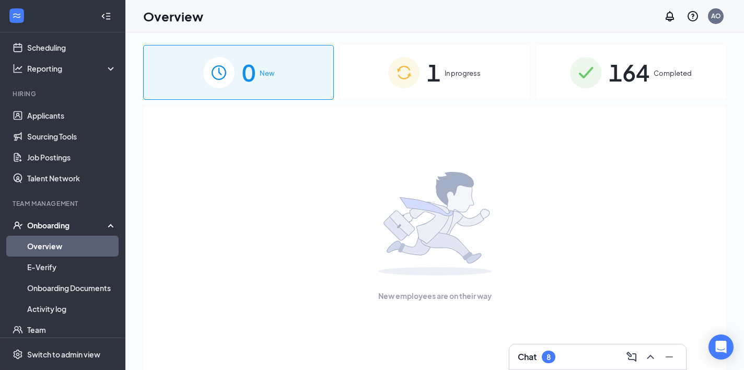
scroll to position [0, 0]
click at [650, 358] on icon "ChevronUp" at bounding box center [650, 356] width 13 height 13
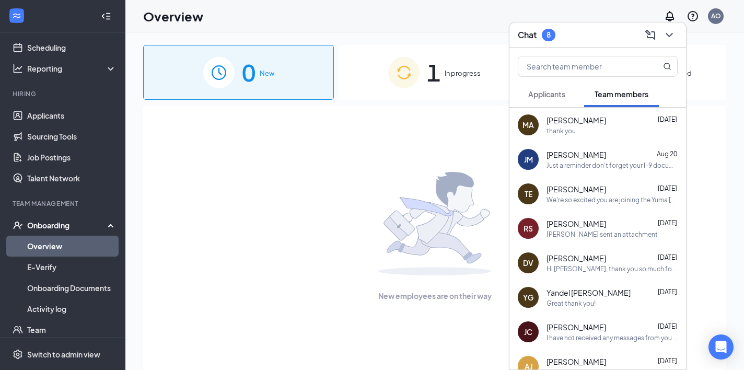
click at [556, 91] on span "Applicants" at bounding box center [546, 93] width 37 height 9
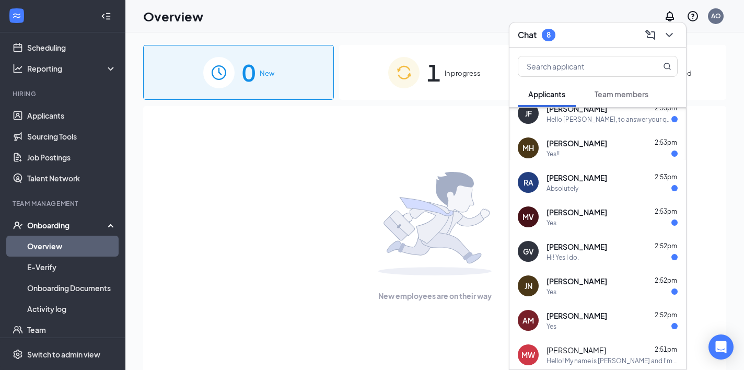
scroll to position [47, 0]
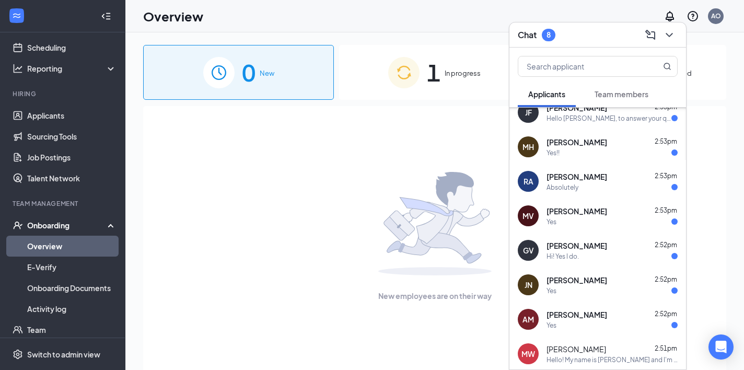
click at [599, 323] on div "Yes" at bounding box center [611, 325] width 131 height 9
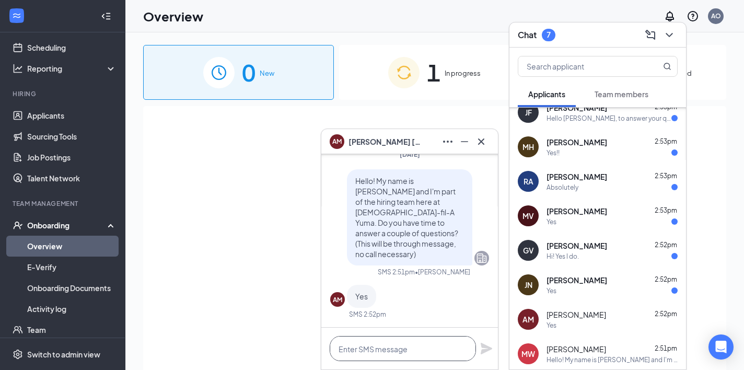
click at [409, 346] on textarea at bounding box center [402, 348] width 146 height 25
paste textarea "Great! I would like to ask about your availability. Our scheduling hours range …"
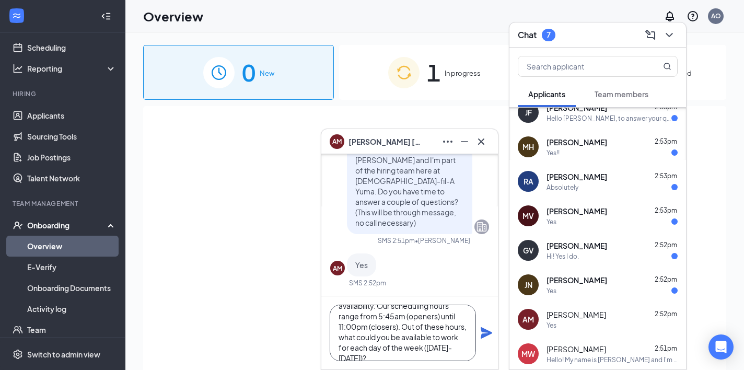
scroll to position [0, 0]
click at [395, 349] on textarea "Great! I would like to ask about your availability. Our scheduling hours range …" at bounding box center [402, 332] width 146 height 56
drag, startPoint x: 439, startPoint y: 340, endPoint x: 405, endPoint y: 340, distance: 33.4
click at [405, 340] on textarea "Great! I would like to ask about your availability. Our scheduling hours range …" at bounding box center [402, 332] width 146 height 56
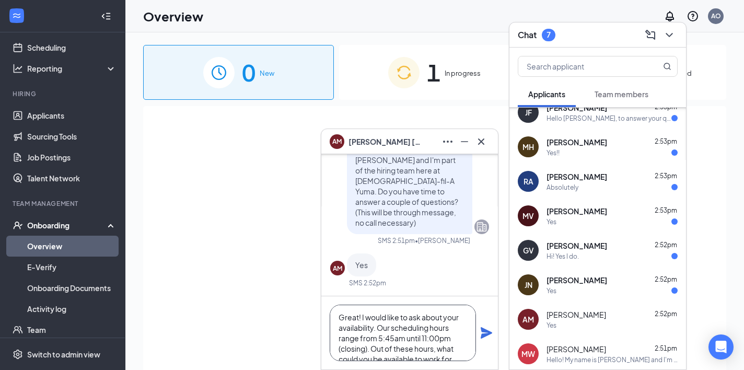
click at [368, 351] on textarea "Great! I would like to ask about your availability. Our scheduling hours range …" at bounding box center [402, 332] width 146 height 56
click at [427, 356] on textarea "Great! I would like to ask about your availability. Our scheduling hours range …" at bounding box center [402, 332] width 146 height 56
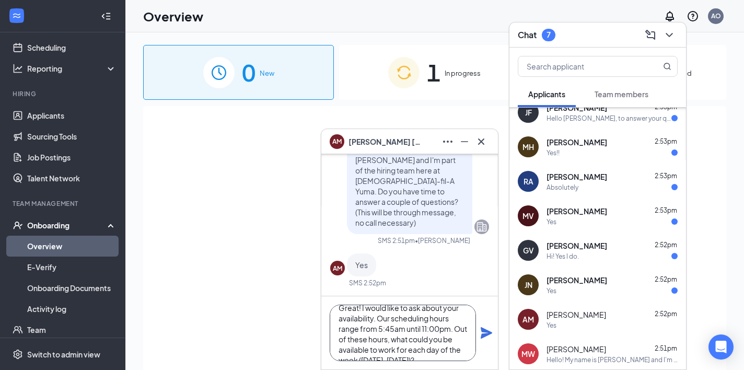
click at [434, 348] on textarea "Great! I would like to ask about your availability. Our scheduling hours range …" at bounding box center [402, 332] width 146 height 56
type textarea "Great! I would like to ask about your availability. Our scheduling hours range …"
click at [486, 334] on icon "Plane" at bounding box center [485, 332] width 11 height 11
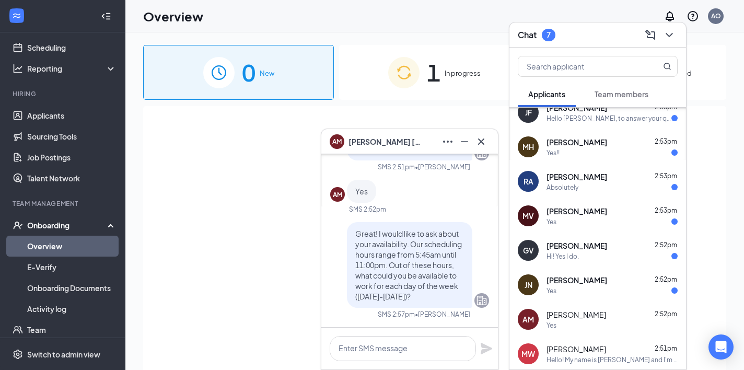
scroll to position [0, 0]
click at [615, 293] on div "Yes" at bounding box center [611, 290] width 131 height 9
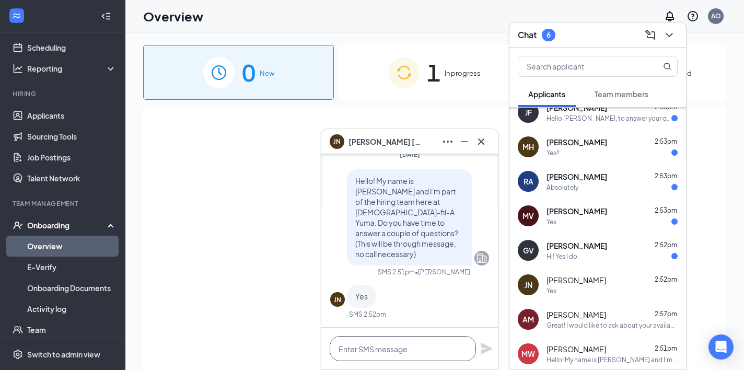
click at [399, 354] on textarea at bounding box center [402, 348] width 146 height 25
paste textarea "Great! I would like to ask about your availability. Our scheduling hours range …"
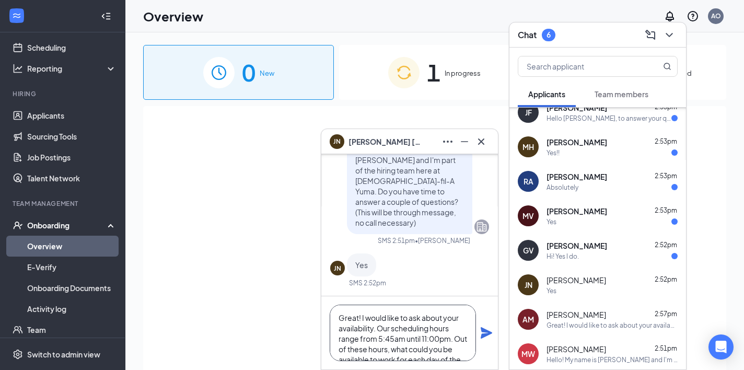
scroll to position [21, 0]
type textarea "Great! I would like to ask about your availability. Our scheduling hours range …"
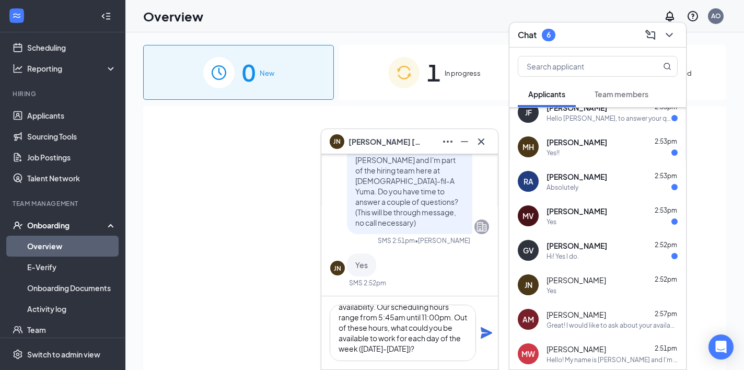
click at [481, 333] on icon "Plane" at bounding box center [486, 332] width 13 height 13
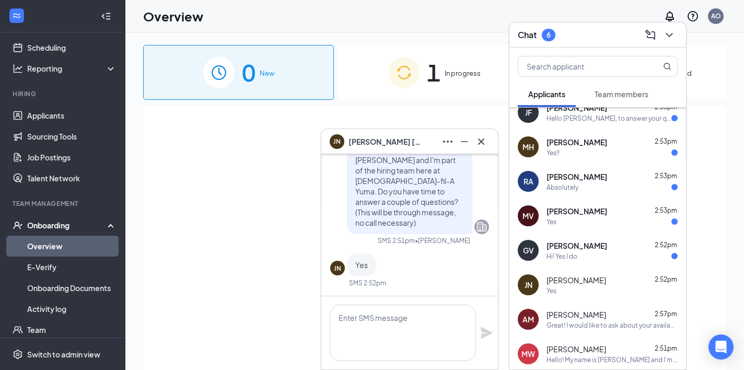
scroll to position [0, 0]
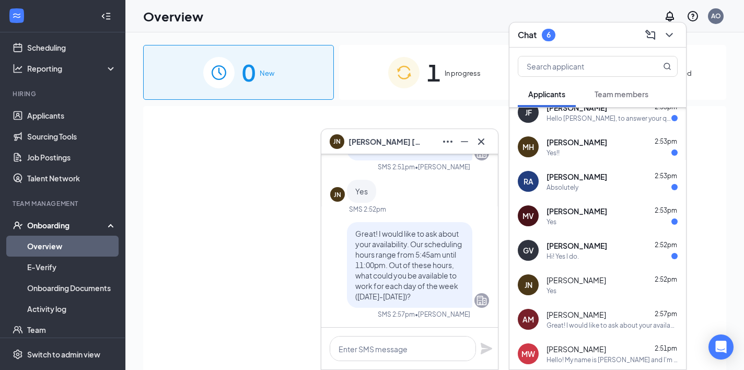
click at [594, 257] on div "Hi! Yes I do." at bounding box center [611, 256] width 131 height 9
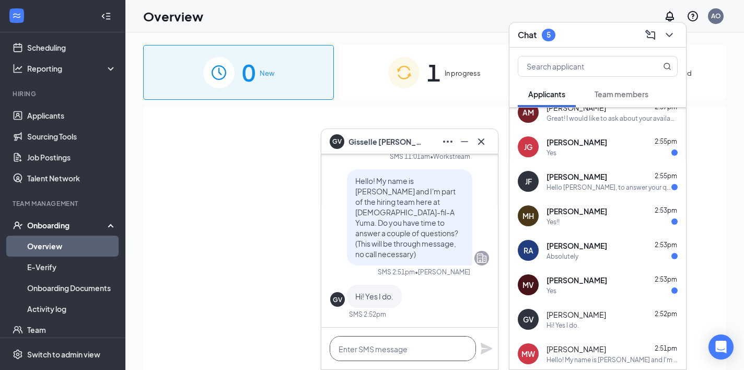
click at [398, 352] on textarea at bounding box center [402, 348] width 146 height 25
paste textarea "Great! I would like to ask about your availability. Our scheduling hours range …"
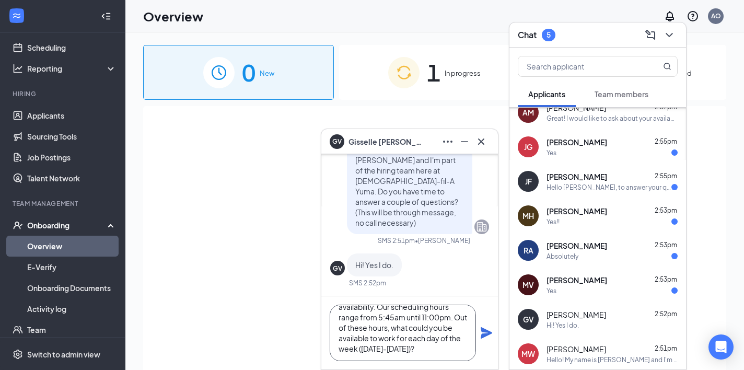
type textarea "Great! I would like to ask about your availability. Our scheduling hours range …"
click at [487, 330] on icon "Plane" at bounding box center [485, 332] width 11 height 11
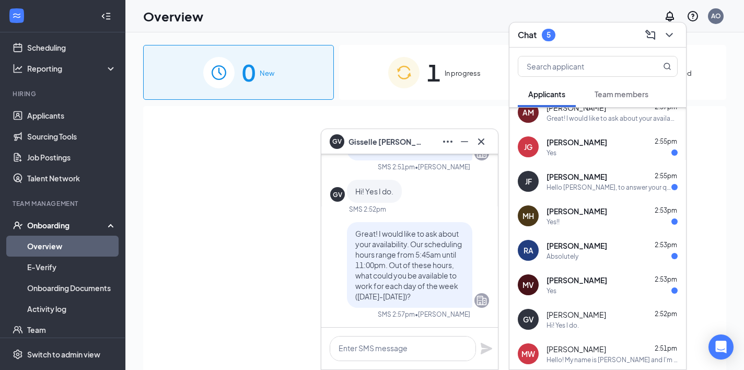
scroll to position [0, 0]
click at [584, 289] on div "Yes" at bounding box center [611, 290] width 131 height 9
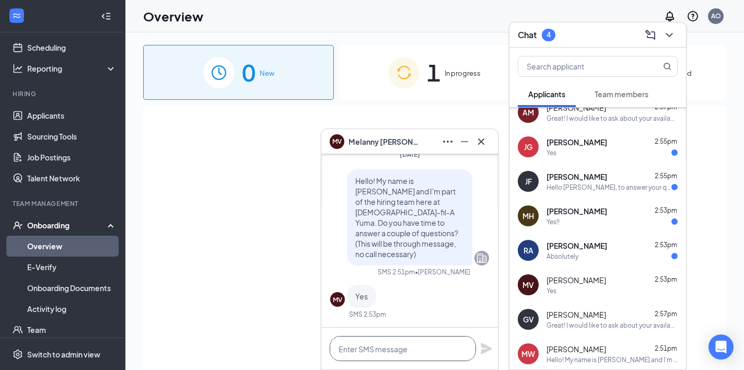
click at [381, 347] on textarea at bounding box center [402, 348] width 146 height 25
paste textarea "Great! I would like to ask about your availability. Our scheduling hours range …"
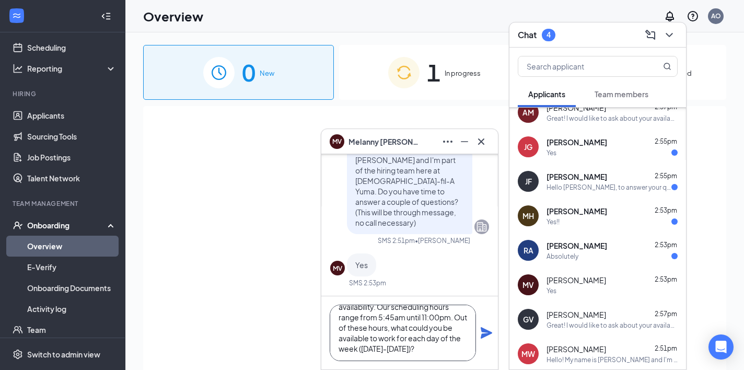
type textarea "Great! I would like to ask about your availability. Our scheduling hours range …"
click at [484, 332] on icon "Plane" at bounding box center [486, 332] width 13 height 13
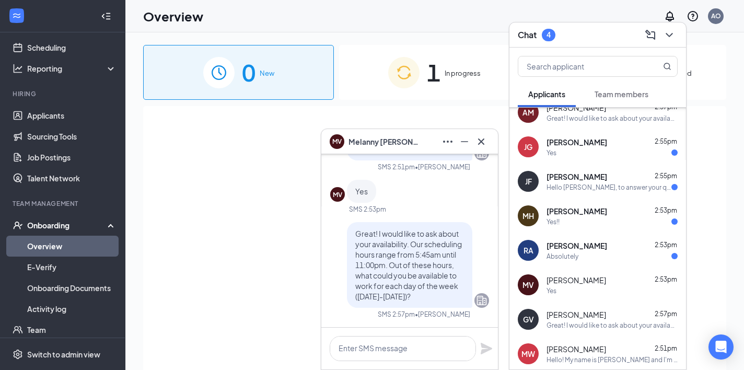
scroll to position [0, 0]
click at [596, 252] on div "Absolutely" at bounding box center [611, 256] width 131 height 9
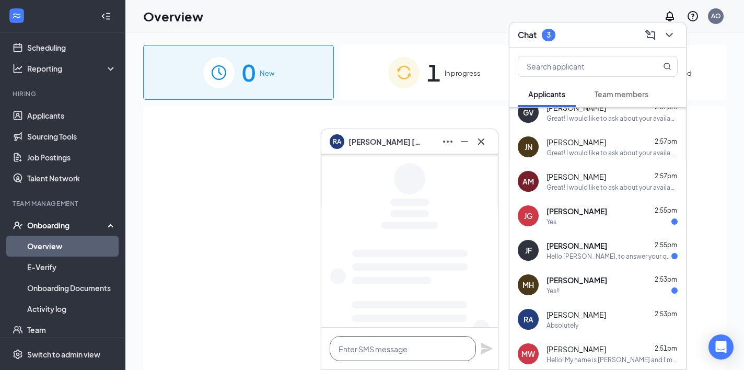
click at [406, 351] on textarea at bounding box center [402, 348] width 146 height 25
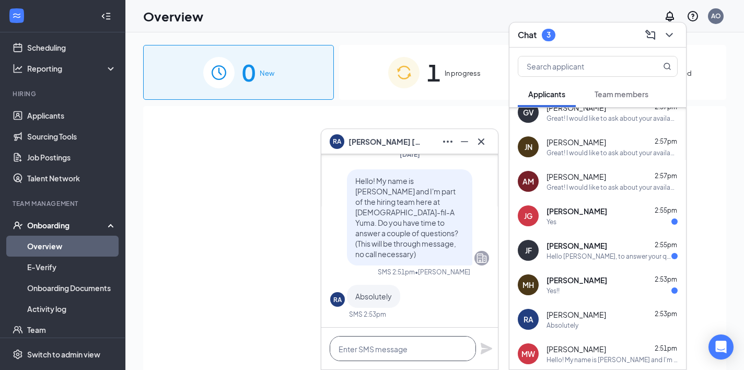
paste textarea "Great! I would like to ask about your availability. Our scheduling hours range …"
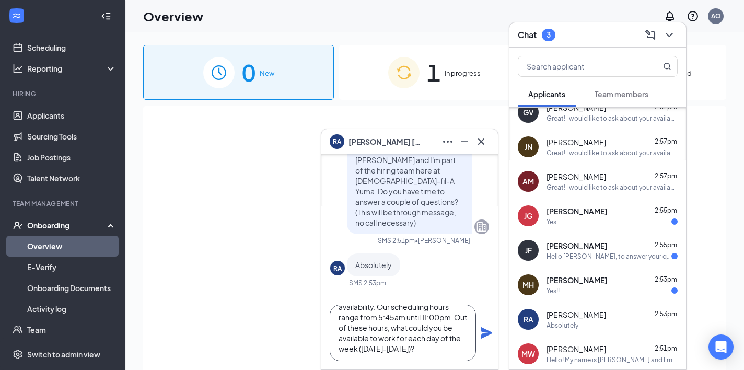
type textarea "Great! I would like to ask about your availability. Our scheduling hours range …"
click at [483, 335] on icon "Plane" at bounding box center [485, 332] width 11 height 11
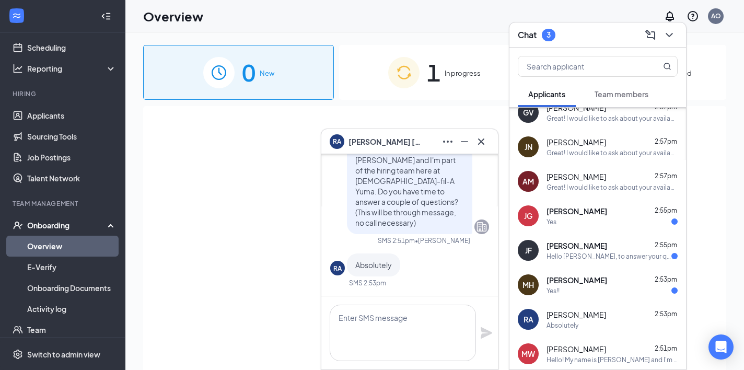
scroll to position [0, 0]
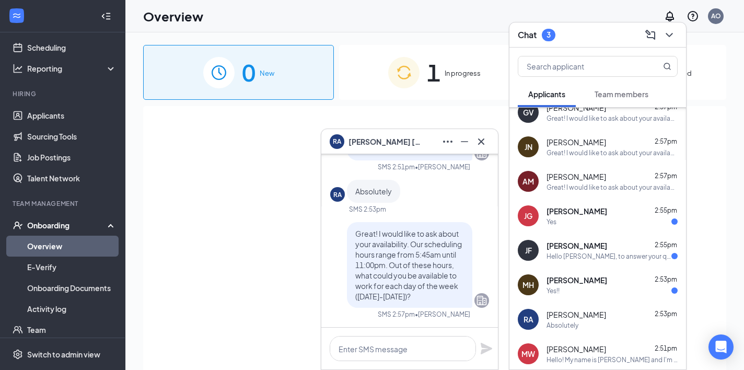
click at [589, 291] on div "Yes!!" at bounding box center [611, 290] width 131 height 9
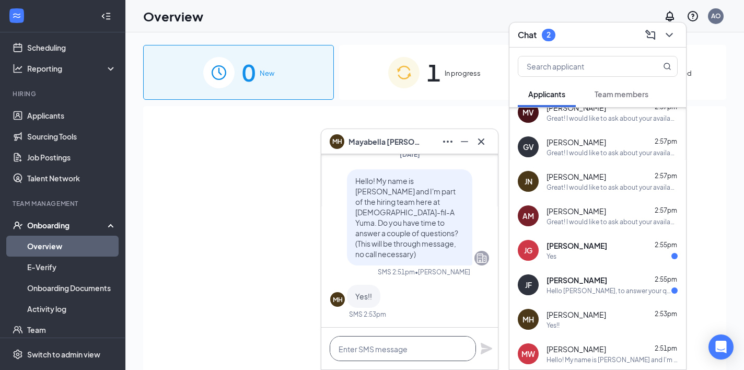
click at [418, 347] on textarea at bounding box center [402, 348] width 146 height 25
paste textarea "Great! I would like to ask about your availability. Our scheduling hours range …"
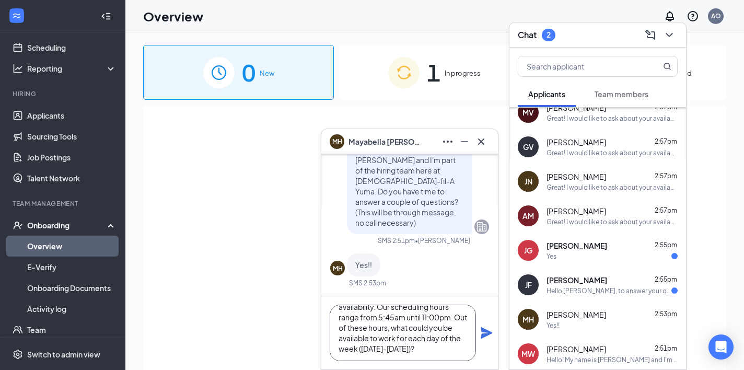
type textarea "Great! I would like to ask about your availability. Our scheduling hours range …"
click at [486, 333] on icon "Plane" at bounding box center [486, 332] width 13 height 13
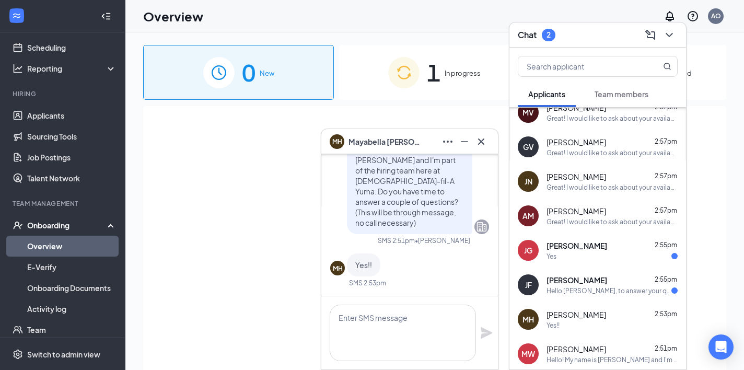
scroll to position [0, 0]
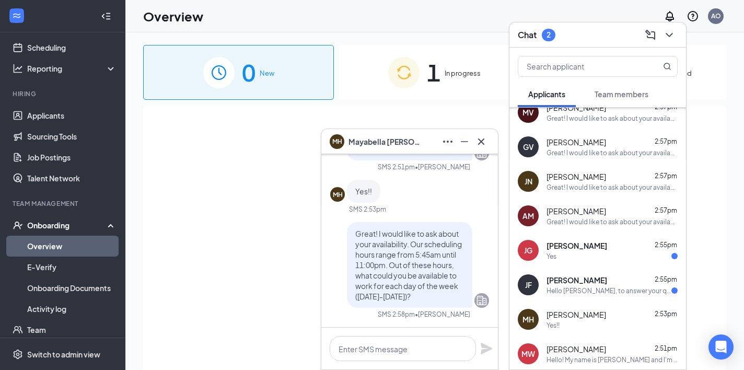
click at [610, 288] on div "Hello Aria, to answer your question yes I have time to answer any questions you…" at bounding box center [608, 290] width 125 height 9
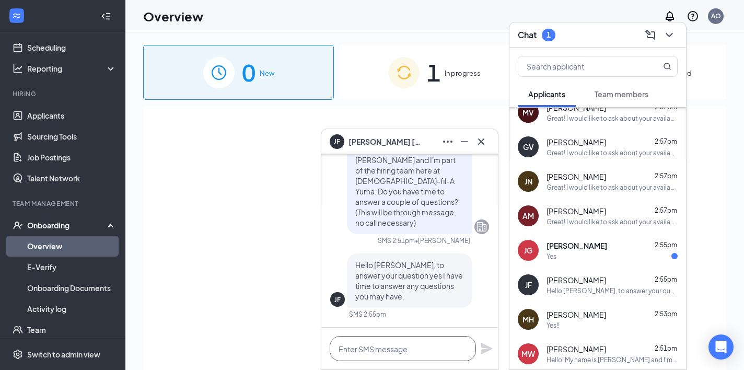
click at [413, 347] on textarea at bounding box center [402, 348] width 146 height 25
paste textarea "Great! I would like to ask about your availability. Our scheduling hours range …"
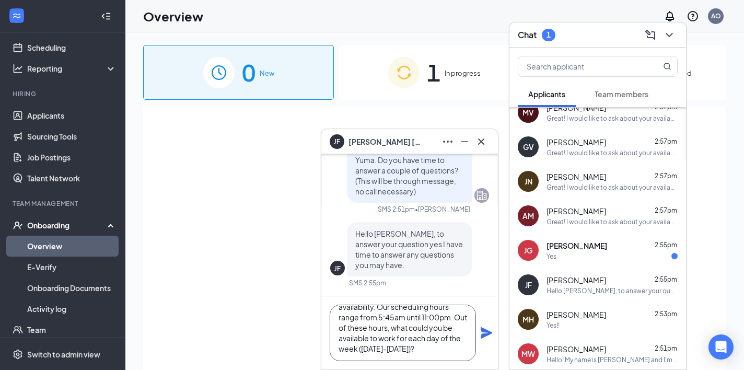
type textarea "Great! I would like to ask about your availability. Our scheduling hours range …"
click at [488, 335] on icon "Plane" at bounding box center [486, 332] width 13 height 13
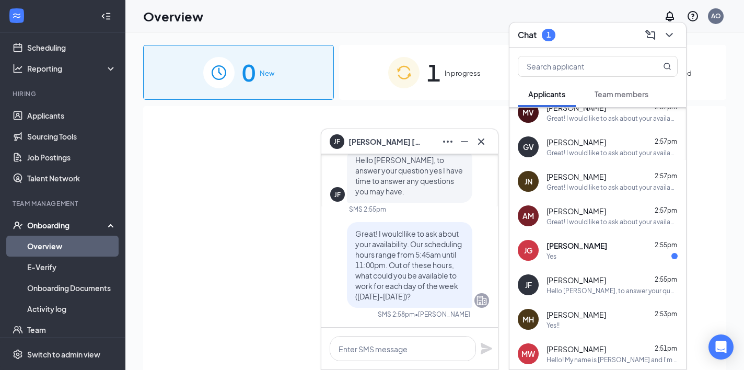
click at [621, 265] on div "JG Juan Garcia 2:55pm Yes" at bounding box center [597, 250] width 176 height 34
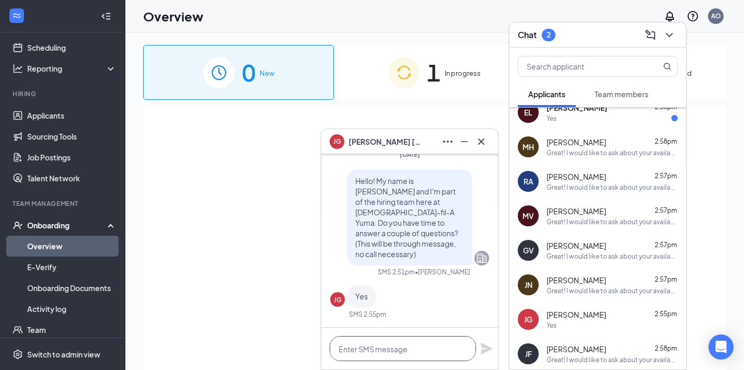
click at [393, 348] on textarea at bounding box center [402, 348] width 146 height 25
paste textarea "Great! I would like to ask about your availability. Our scheduling hours range …"
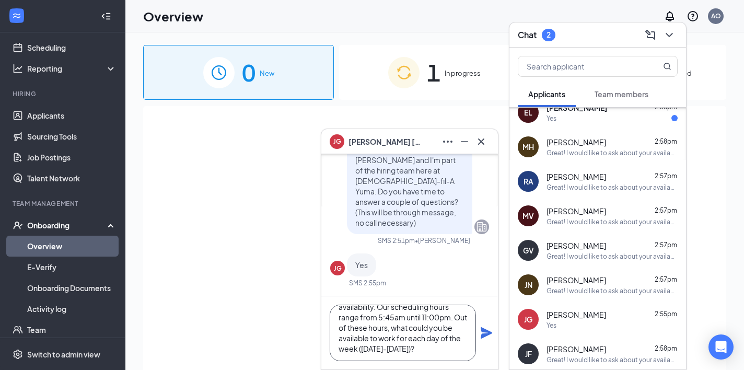
type textarea "Great! I would like to ask about your availability. Our scheduling hours range …"
click at [486, 335] on icon "Plane" at bounding box center [485, 332] width 11 height 11
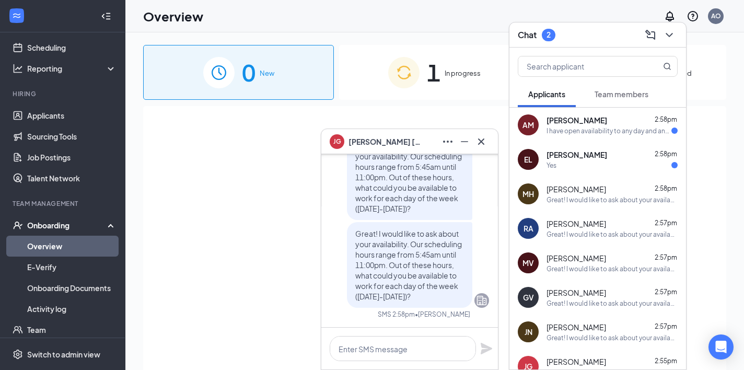
scroll to position [0, 0]
click at [620, 161] on div "Yes" at bounding box center [611, 165] width 131 height 9
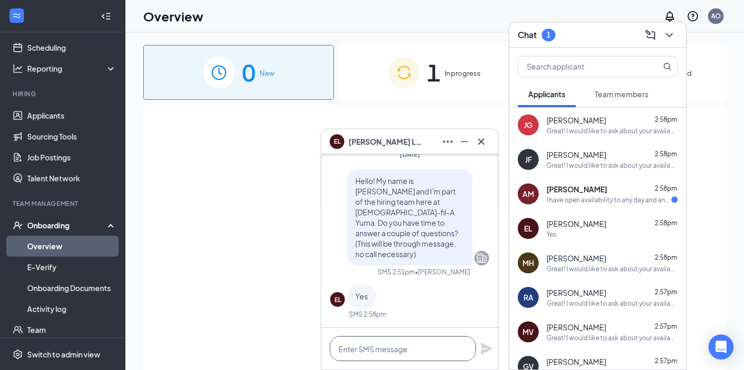
click at [399, 345] on textarea at bounding box center [402, 348] width 146 height 25
paste textarea "Great! I would like to ask about your availability. Our scheduling hours range …"
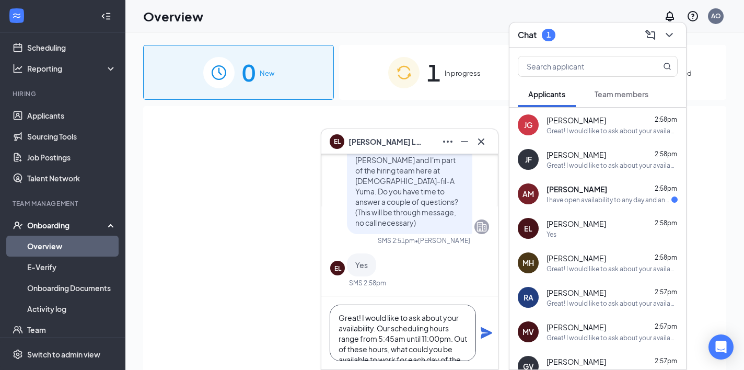
scroll to position [21, 0]
type textarea "Great! I would like to ask about your availability. Our scheduling hours range …"
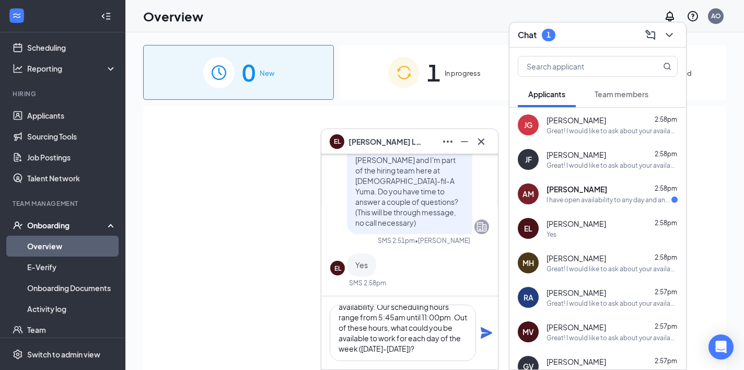
click at [487, 334] on icon "Plane" at bounding box center [485, 332] width 11 height 11
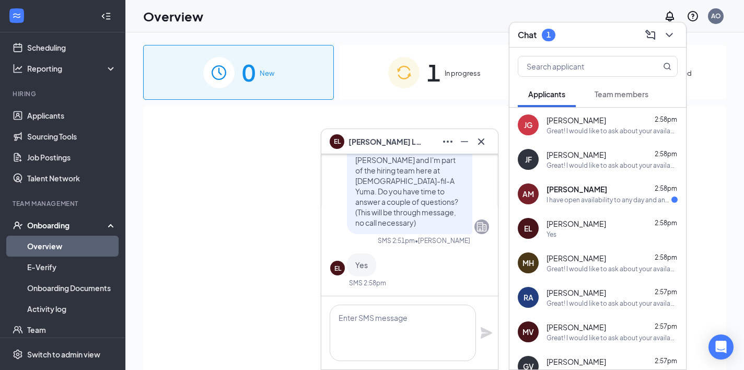
scroll to position [0, 0]
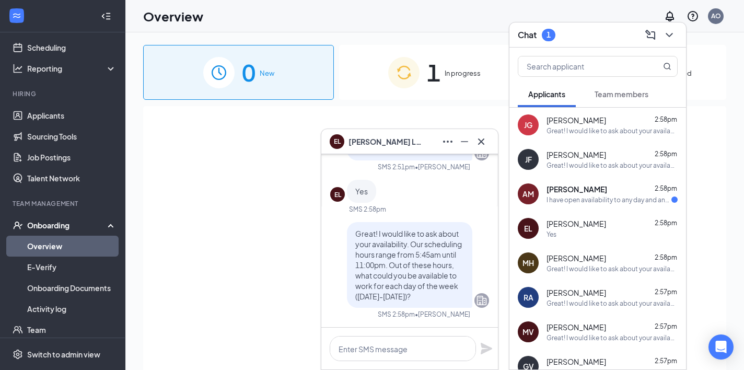
click at [610, 202] on div "I have open availability to any day and any shift" at bounding box center [608, 199] width 125 height 9
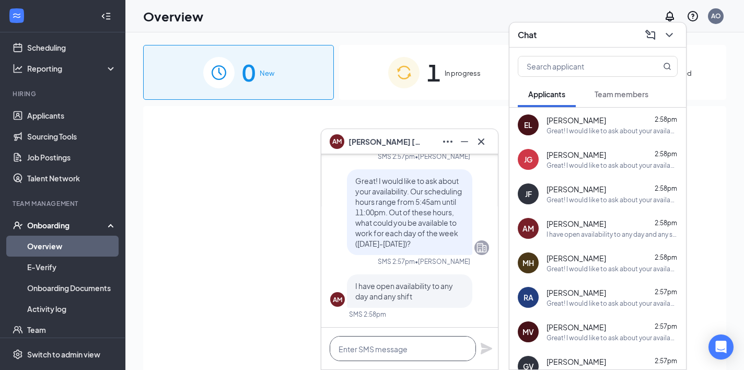
click at [419, 346] on textarea at bounding box center [402, 348] width 146 height 25
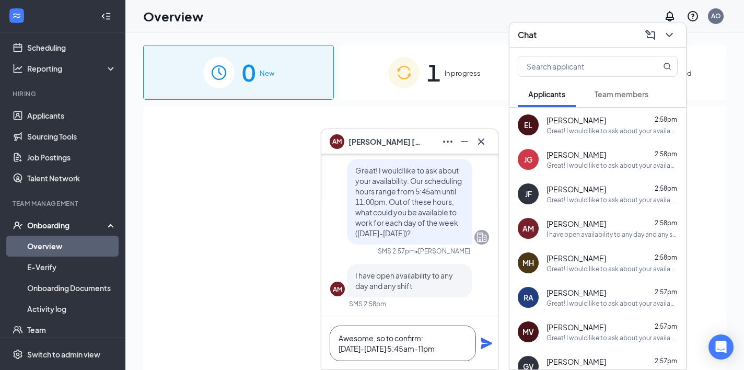
click at [437, 339] on textarea "Awesome, so to confirm: Monday-Saturday 5:45am-11pm" at bounding box center [402, 343] width 146 height 36
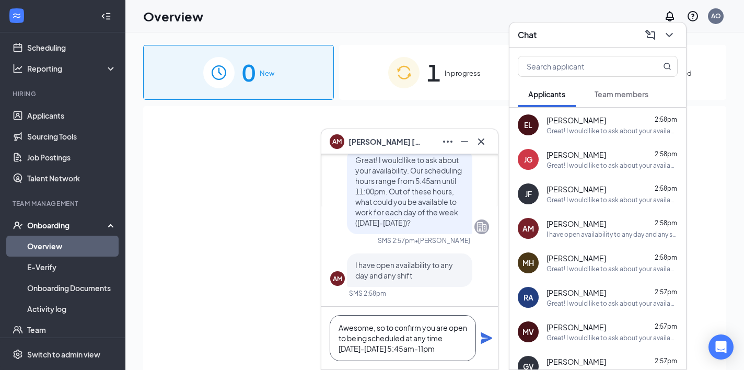
click at [454, 339] on textarea "Awesome, so to confirm you are open to being scheduled at any time Monday-Satur…" at bounding box center [402, 338] width 146 height 46
click at [403, 351] on textarea "Awesome, so to confirm you are open to being scheduled any shifts Monday-Saturd…" at bounding box center [402, 338] width 146 height 46
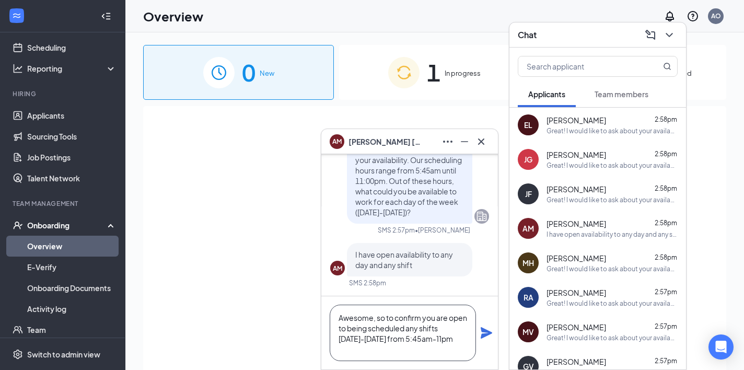
click at [433, 350] on textarea "Awesome, so to confirm you are open to being scheduled any shifts Monday-Saturd…" at bounding box center [402, 332] width 146 height 56
type textarea "Awesome, so to confirm you are open to being scheduled any shifts Monday-Saturd…"
click at [488, 328] on icon "Plane" at bounding box center [486, 332] width 13 height 13
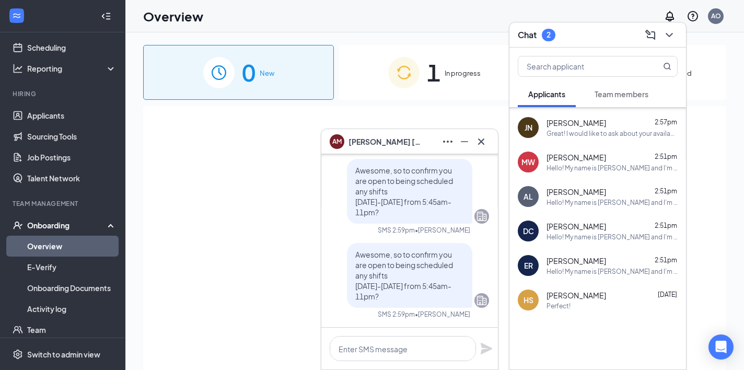
scroll to position [0, 0]
click at [484, 142] on icon "Cross" at bounding box center [481, 141] width 13 height 13
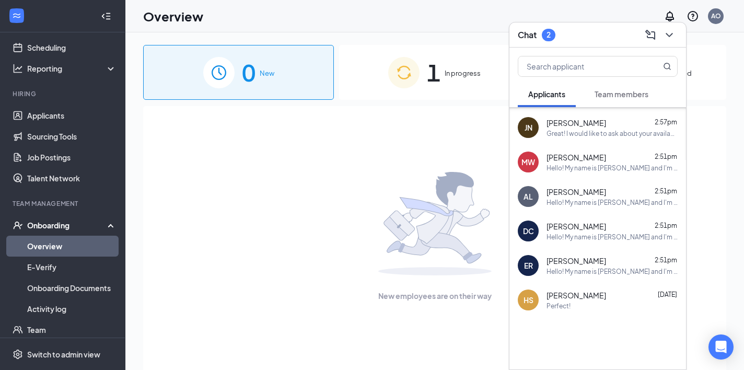
click at [620, 97] on span "Team members" at bounding box center [621, 93] width 54 height 9
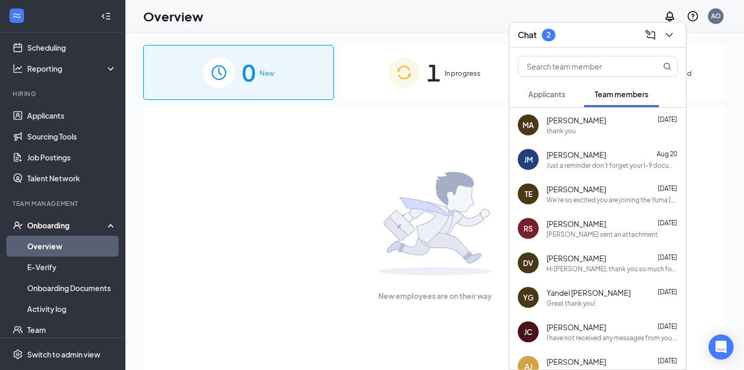
click at [554, 92] on span "Applicants" at bounding box center [546, 93] width 37 height 9
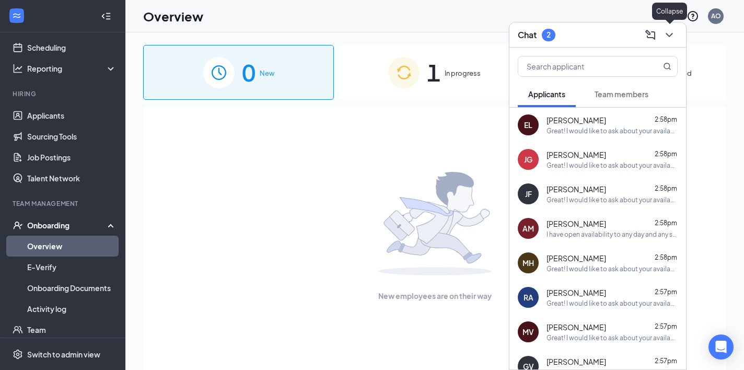
click at [668, 34] on icon "ChevronDown" at bounding box center [669, 35] width 13 height 13
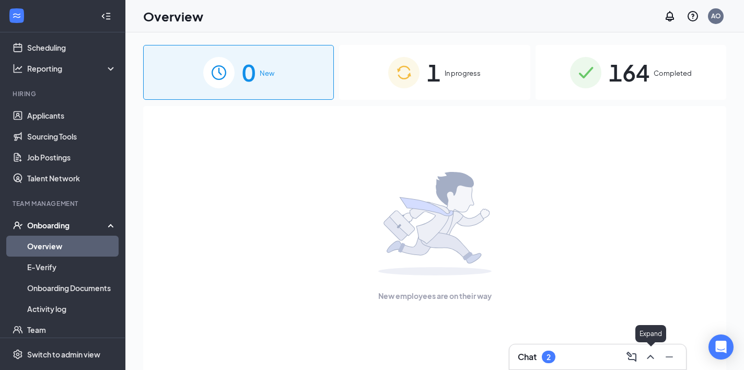
click at [653, 356] on icon "ChevronUp" at bounding box center [650, 356] width 13 height 13
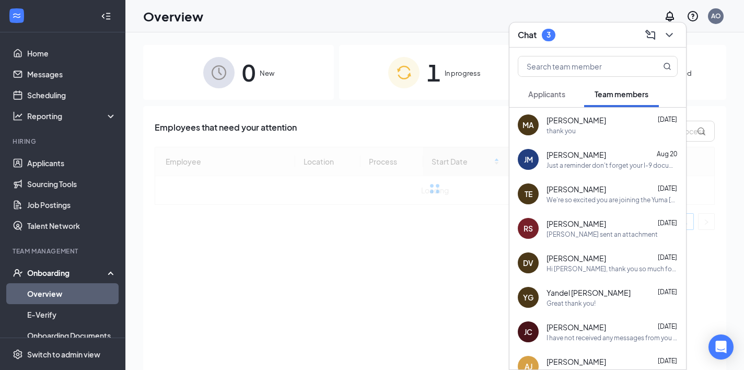
click at [552, 91] on span "Applicants" at bounding box center [546, 93] width 37 height 9
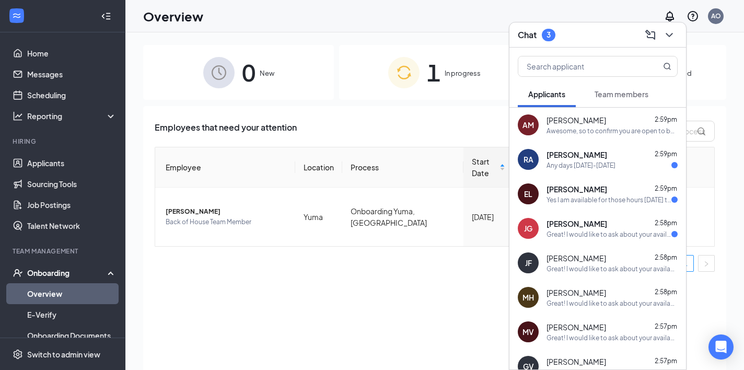
click at [621, 218] on div "Juan Garcia 2:58pm" at bounding box center [611, 223] width 131 height 10
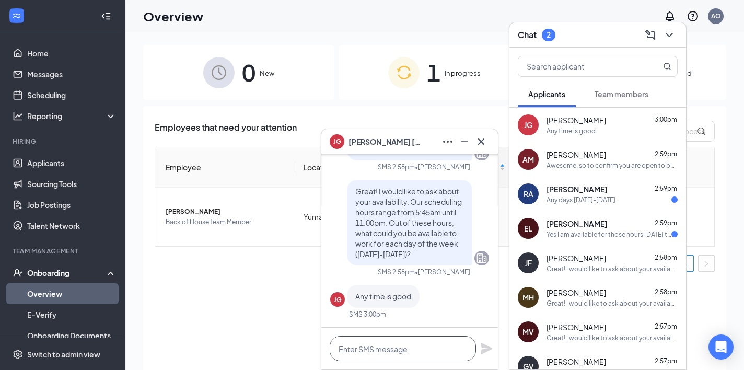
click at [410, 346] on textarea at bounding box center [402, 348] width 146 height 25
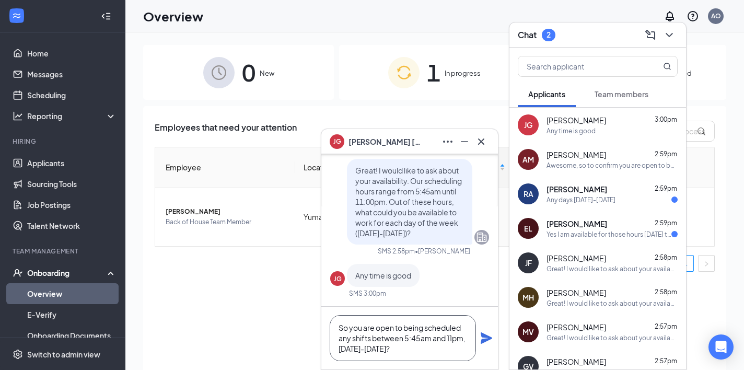
type textarea "So you are open to being scheduled any shifts between 5:45am and 11pm, Monday-S…"
click at [488, 340] on icon "Plane" at bounding box center [486, 338] width 13 height 13
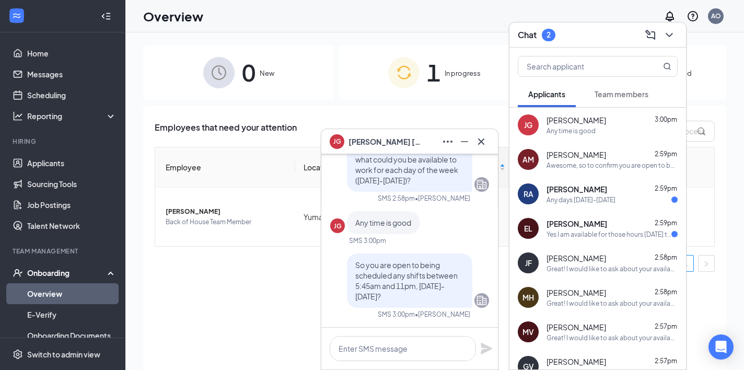
scroll to position [0, 0]
click at [635, 225] on div "Elianna Lira 2:59pm" at bounding box center [611, 223] width 131 height 10
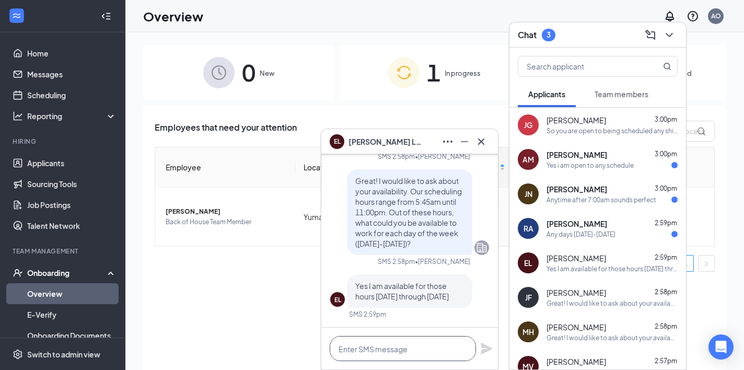
click at [412, 358] on textarea at bounding box center [402, 348] width 146 height 25
type textarea "Y"
type textarea "G"
type textarea "Awesome thank you!"
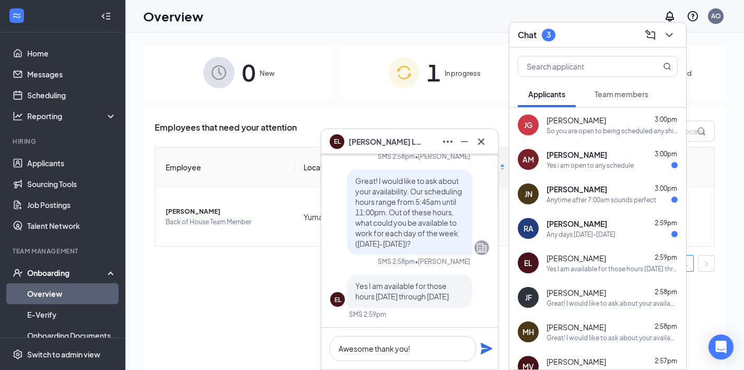
click at [487, 345] on icon "Plane" at bounding box center [486, 348] width 13 height 13
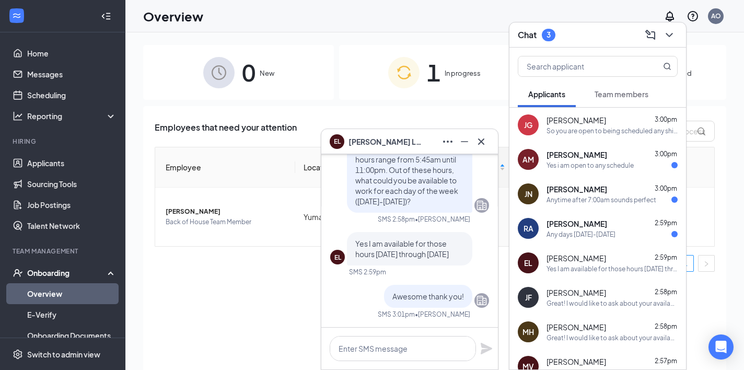
click at [626, 220] on div "Roberta Alvarez 2:59pm" at bounding box center [611, 223] width 131 height 10
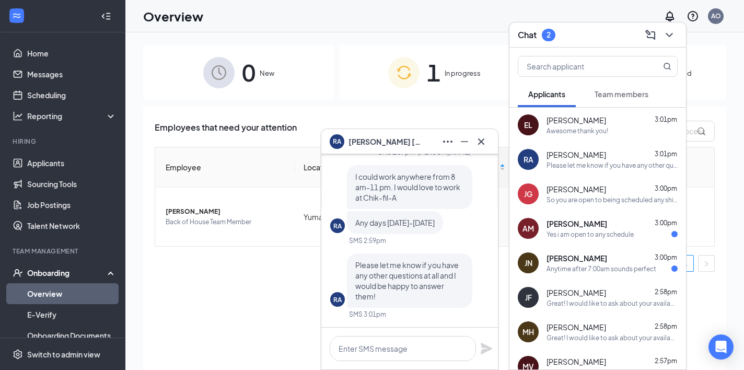
scroll to position [0, 0]
click at [410, 350] on textarea at bounding box center [402, 348] width 146 height 25
type textarea "Great thank you!"
click at [487, 347] on icon "Plane" at bounding box center [485, 348] width 11 height 11
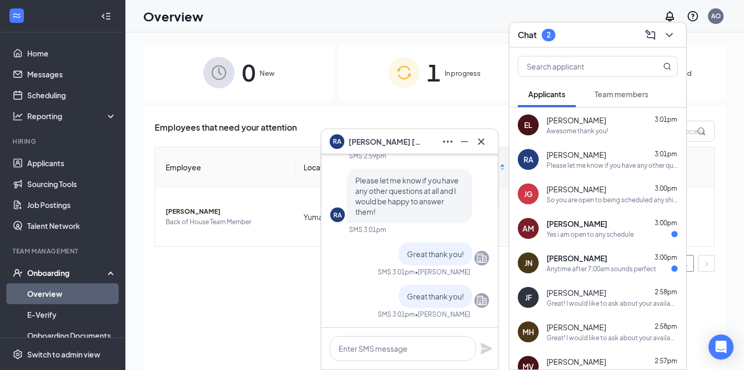
click at [595, 267] on div "Anytime after 7:00am sounds perfect" at bounding box center [601, 268] width 110 height 9
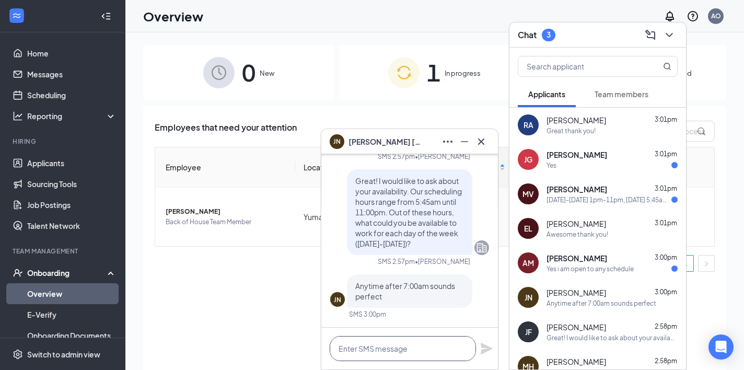
click at [414, 353] on textarea at bounding box center [402, 348] width 146 height 25
click at [600, 276] on div "AM Ariel Marin 3:00pm Yes i am open to any schedule" at bounding box center [597, 262] width 176 height 34
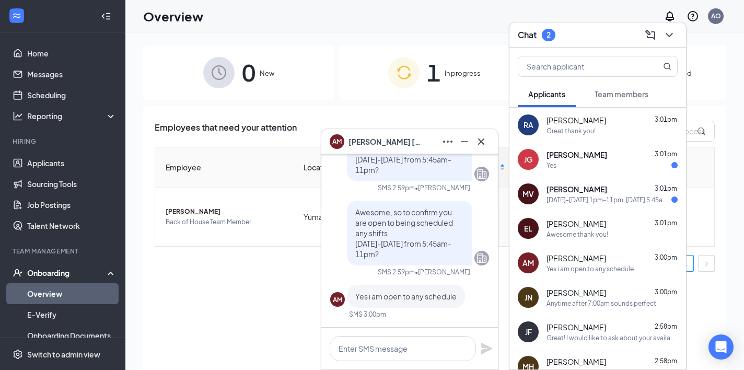
click at [610, 194] on div "Melanny Vega 3:01pm" at bounding box center [611, 189] width 131 height 10
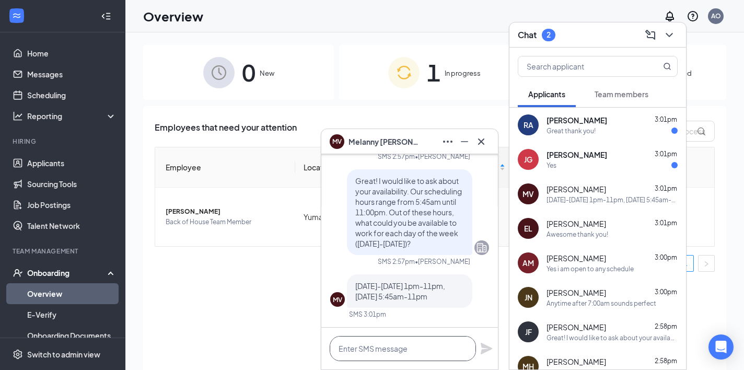
click at [405, 348] on textarea at bounding box center [402, 348] width 146 height 25
type textarea "Thank you for that information!"
click at [485, 346] on icon "Plane" at bounding box center [485, 348] width 11 height 11
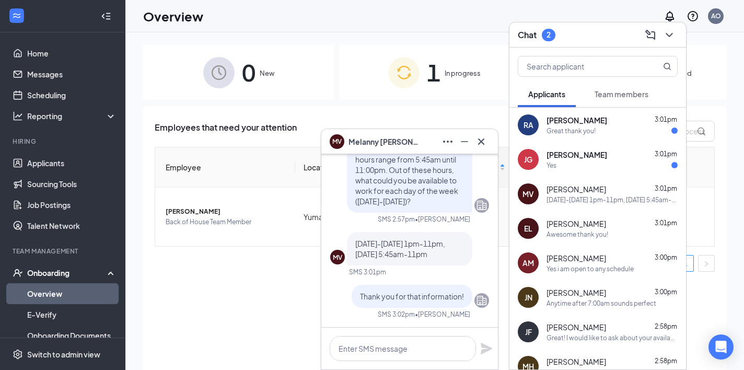
click at [614, 174] on div "JG Juan Garcia 3:01pm Yes" at bounding box center [597, 159] width 176 height 34
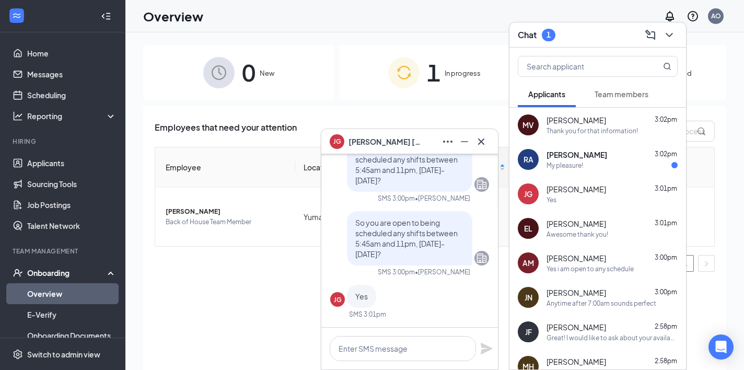
click at [610, 157] on div "Roberta Alvarez 3:02pm" at bounding box center [611, 154] width 131 height 10
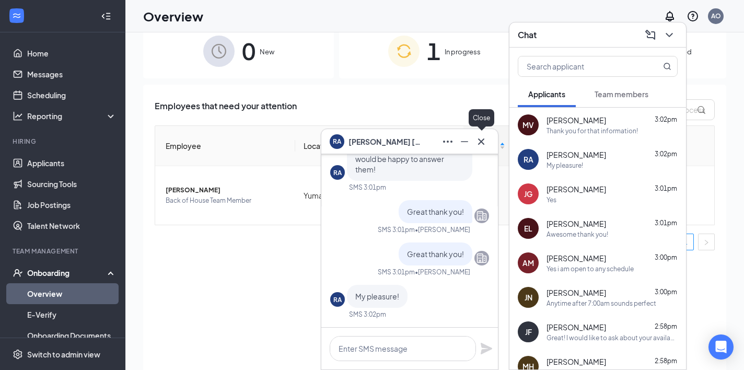
click at [481, 140] on icon "Cross" at bounding box center [481, 141] width 6 height 6
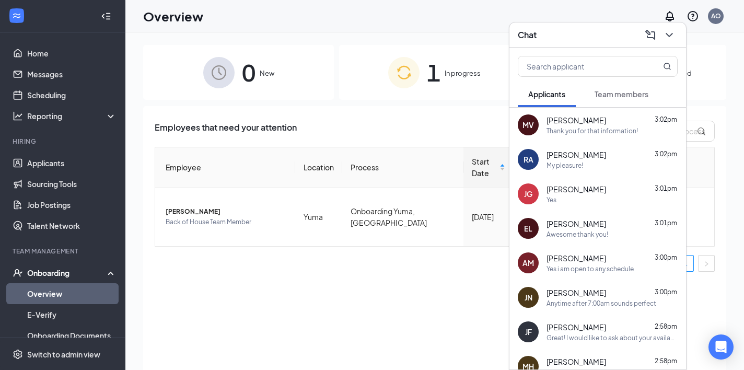
click at [590, 215] on div "EL Elianna Lira 3:01pm Awesome thank you!" at bounding box center [597, 228] width 176 height 34
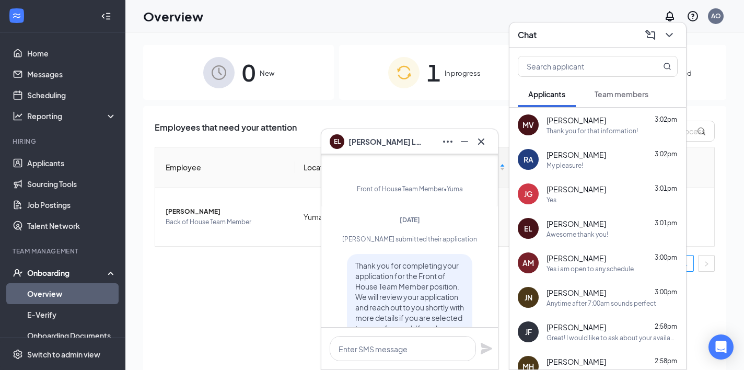
scroll to position [-594, 0]
click at [480, 149] on button at bounding box center [481, 141] width 17 height 17
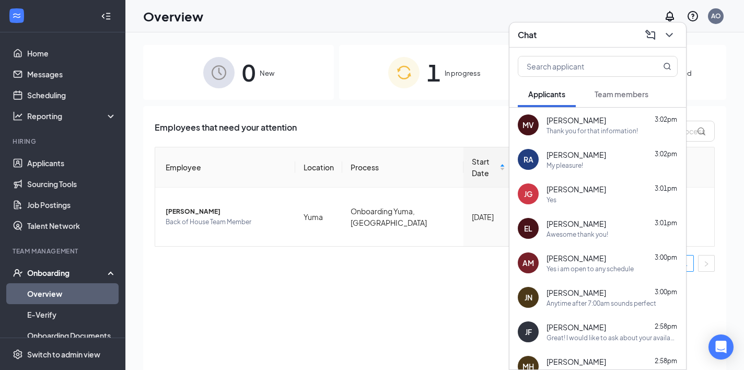
click at [470, 1] on div "Overview AO" at bounding box center [434, 16] width 618 height 32
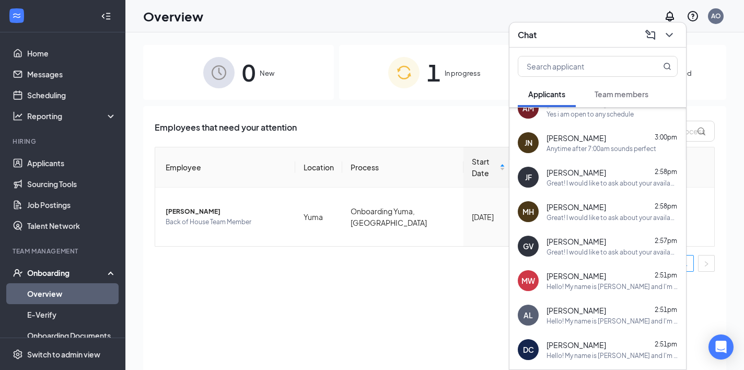
scroll to position [136, 0]
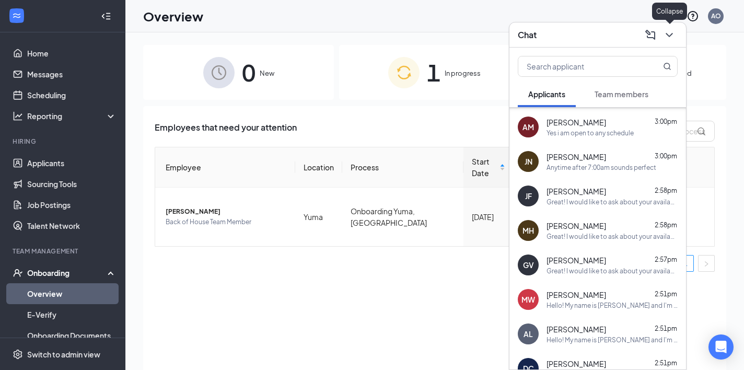
click at [665, 37] on icon "ChevronDown" at bounding box center [669, 35] width 13 height 13
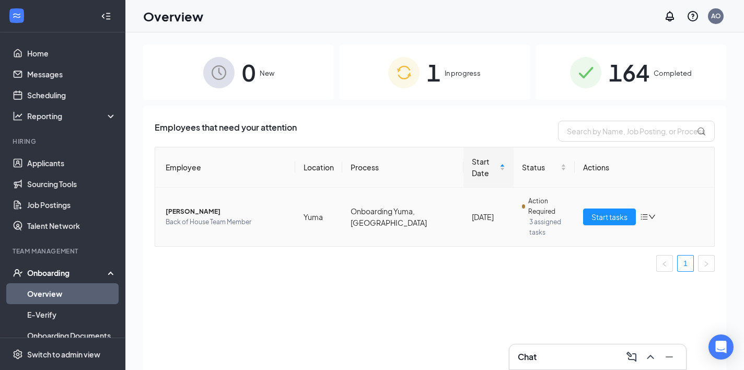
scroll to position [0, 0]
